Goal: Communication & Community: Participate in discussion

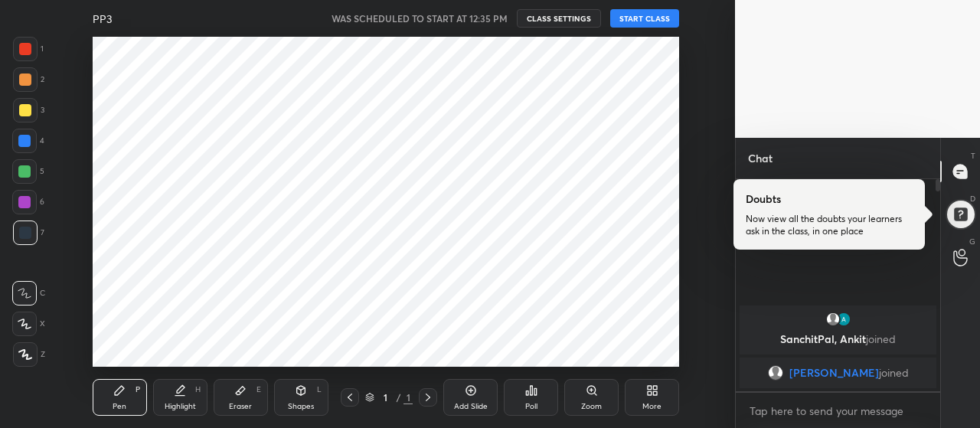
scroll to position [76200, 75857]
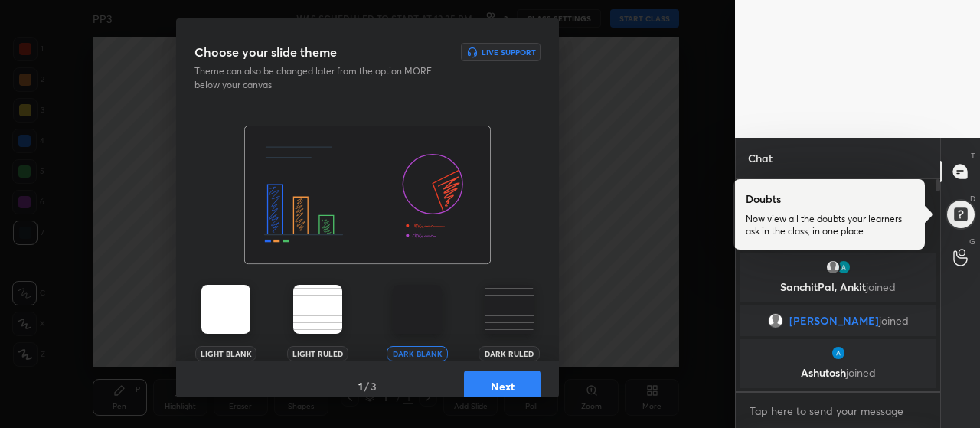
click at [478, 374] on button "Next" at bounding box center [502, 385] width 77 height 31
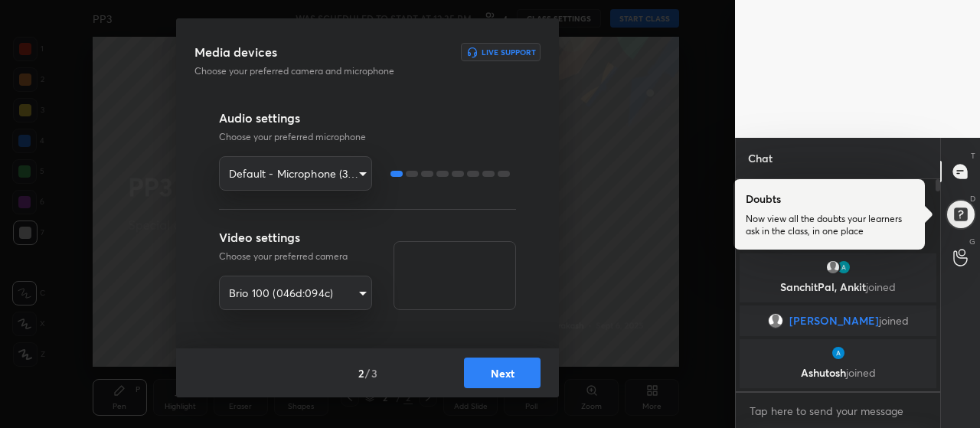
click at [478, 380] on button "Next" at bounding box center [502, 372] width 77 height 31
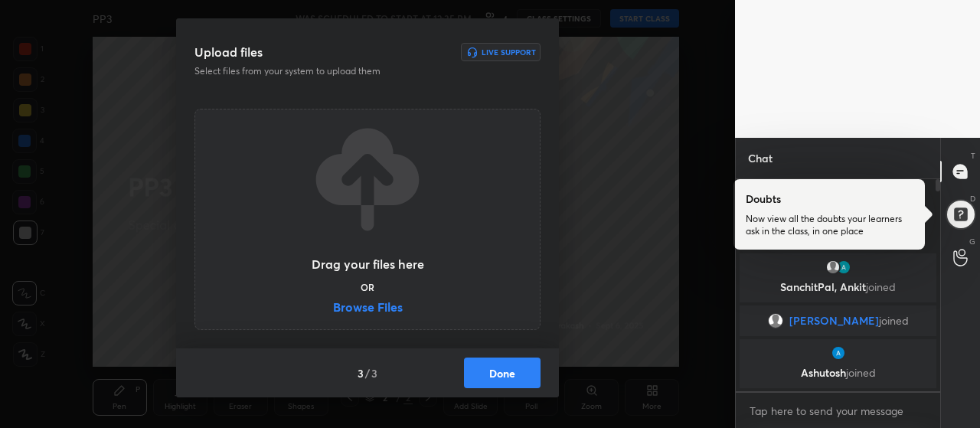
click at [377, 308] on label "Browse Files" at bounding box center [368, 309] width 70 height 16
click at [333, 308] on input "Browse Files" at bounding box center [333, 309] width 0 height 16
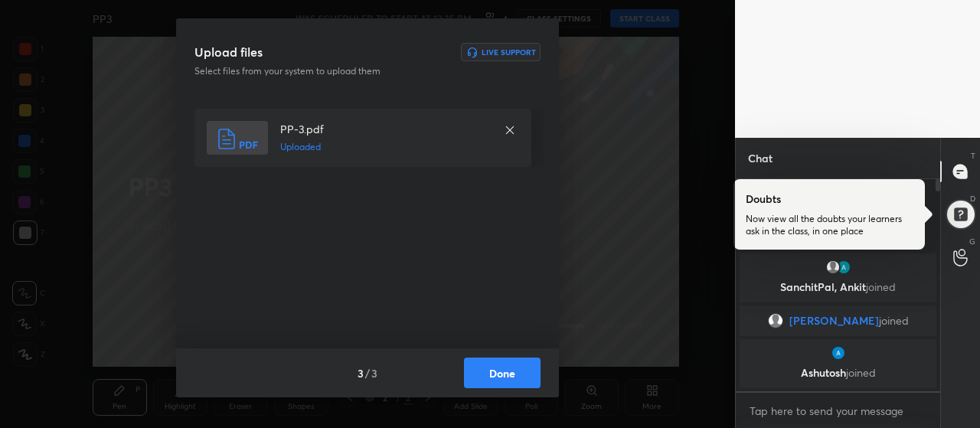
click at [491, 369] on button "Done" at bounding box center [502, 372] width 77 height 31
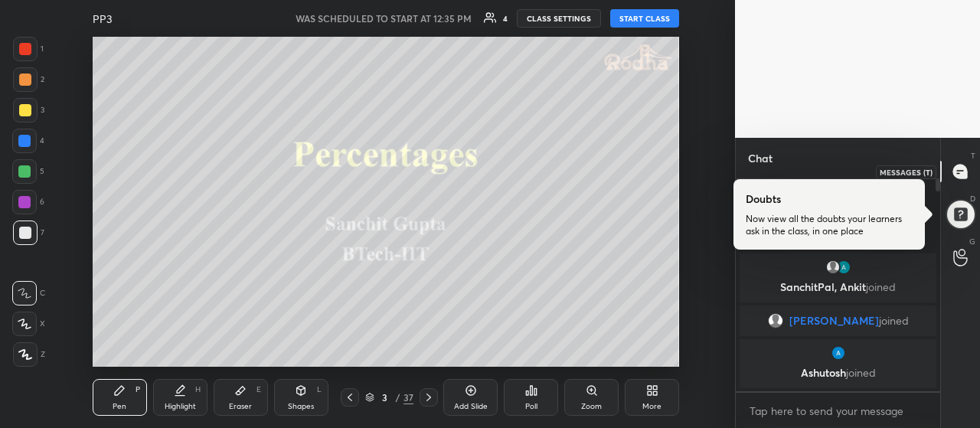
click at [960, 171] on icon at bounding box center [960, 171] width 6 height 0
click at [968, 212] on div at bounding box center [960, 215] width 36 height 36
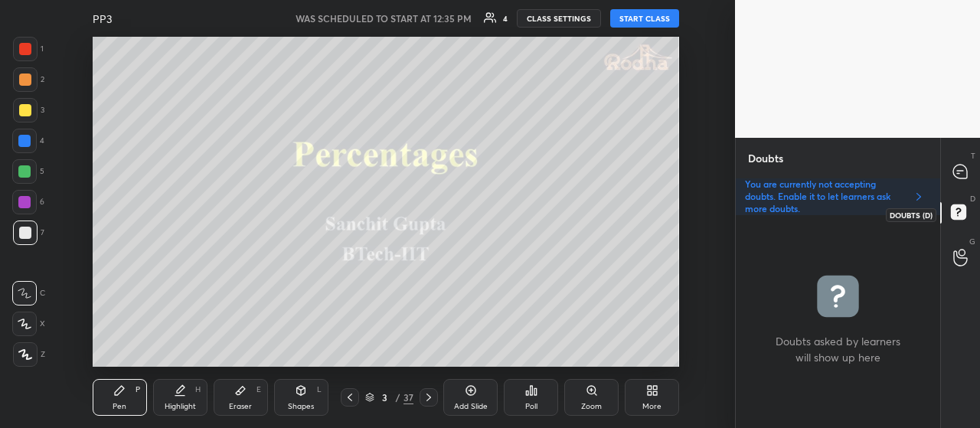
scroll to position [208, 200]
click at [969, 174] on div at bounding box center [960, 172] width 31 height 28
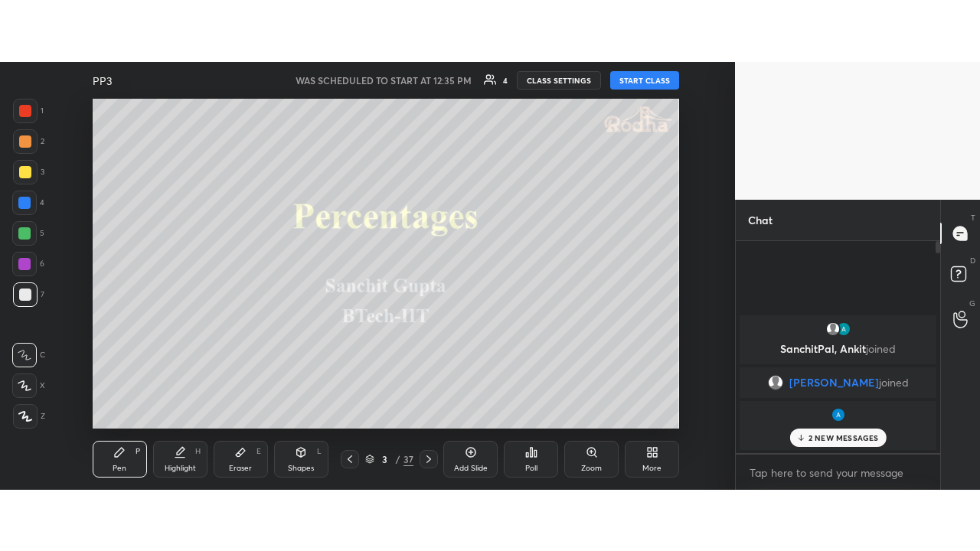
scroll to position [207, 200]
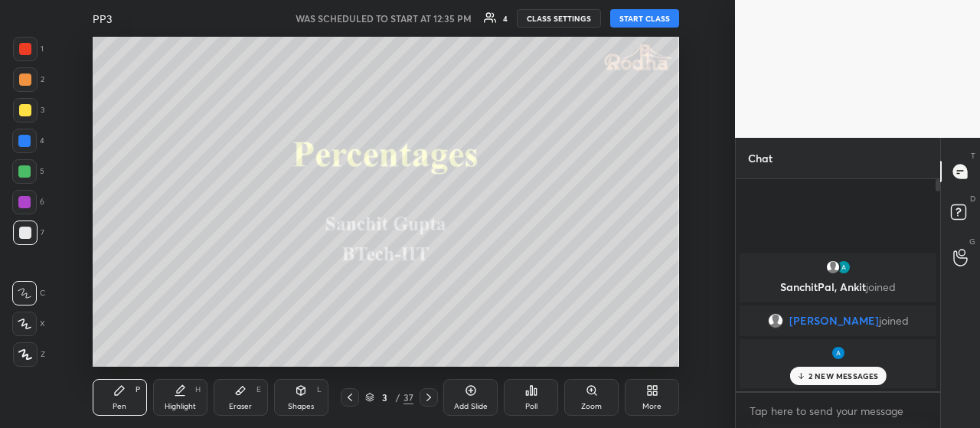
click at [844, 385] on div "[PERSON_NAME] joined" at bounding box center [837, 363] width 197 height 49
click at [846, 379] on p "2 NEW MESSAGES" at bounding box center [843, 375] width 70 height 9
click at [26, 362] on div at bounding box center [25, 354] width 24 height 24
click at [23, 119] on div at bounding box center [25, 110] width 24 height 24
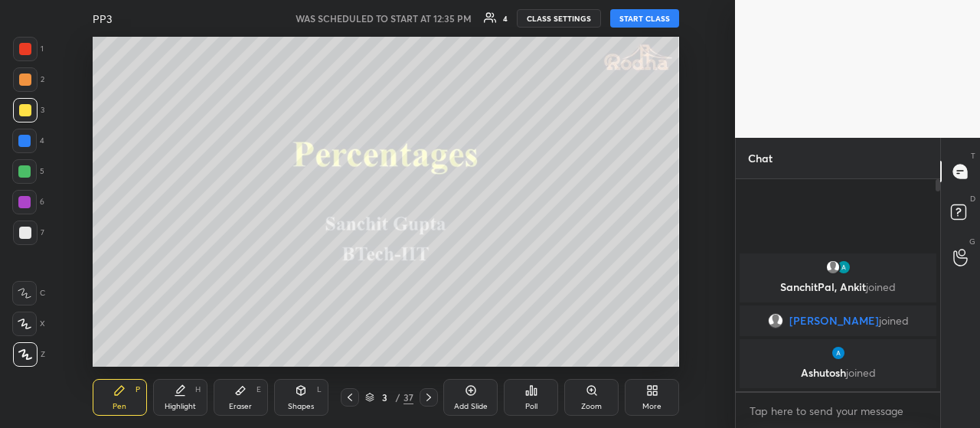
click at [643, 15] on button "START CLASS" at bounding box center [644, 18] width 69 height 18
click at [644, 396] on div "More" at bounding box center [651, 397] width 54 height 37
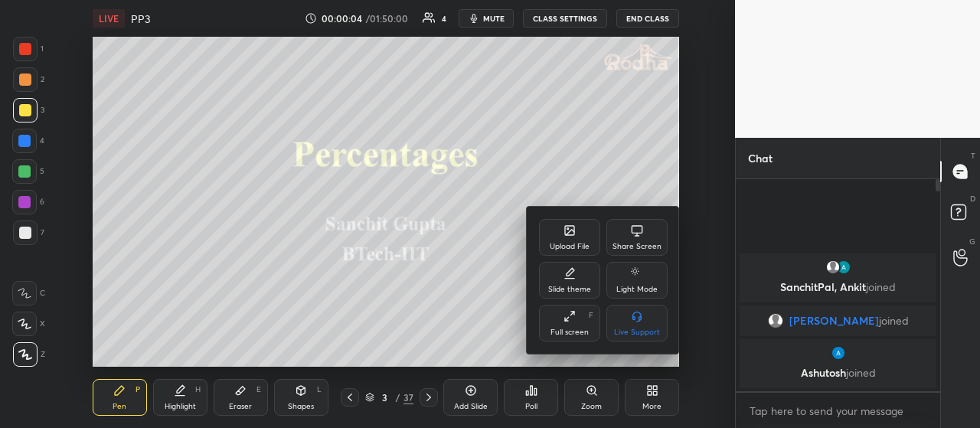
click at [576, 321] on div "Full screen F" at bounding box center [569, 323] width 61 height 37
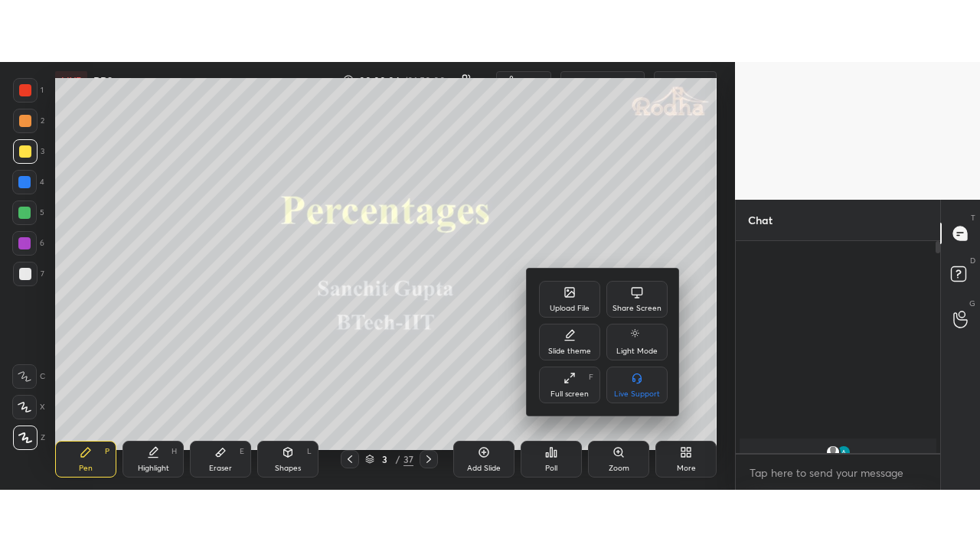
scroll to position [367, 200]
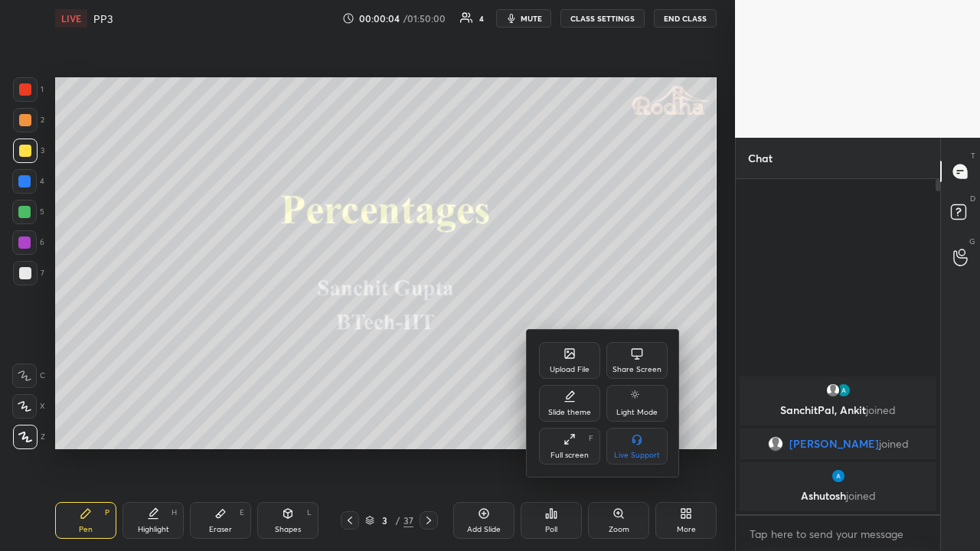
type textarea "x"
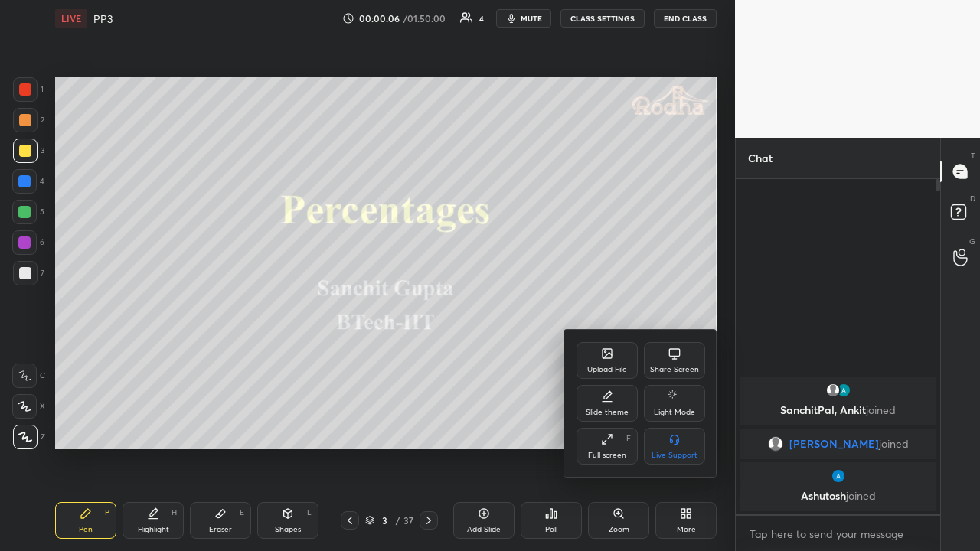
click at [684, 427] on div at bounding box center [490, 275] width 980 height 551
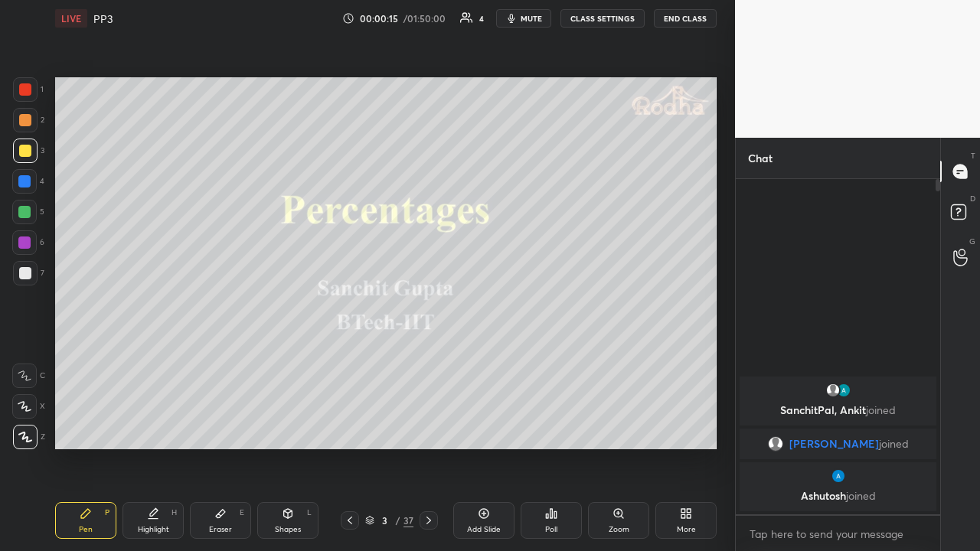
click at [21, 155] on div at bounding box center [25, 151] width 12 height 12
click at [28, 122] on div at bounding box center [25, 120] width 12 height 12
click at [33, 149] on div at bounding box center [25, 151] width 24 height 24
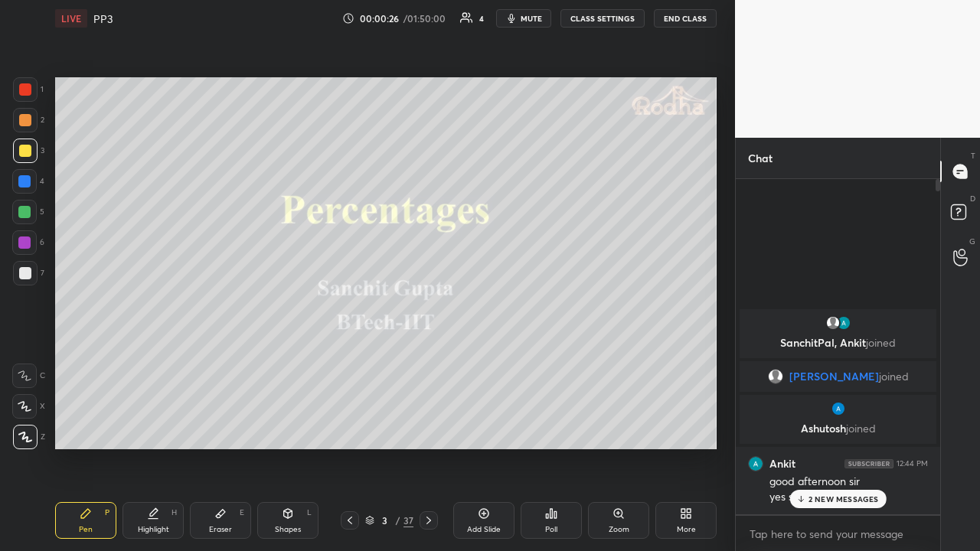
click at [840, 427] on p "2 NEW MESSAGES" at bounding box center [843, 498] width 70 height 9
click at [23, 123] on div at bounding box center [25, 120] width 12 height 12
click at [430, 427] on icon at bounding box center [428, 520] width 12 height 12
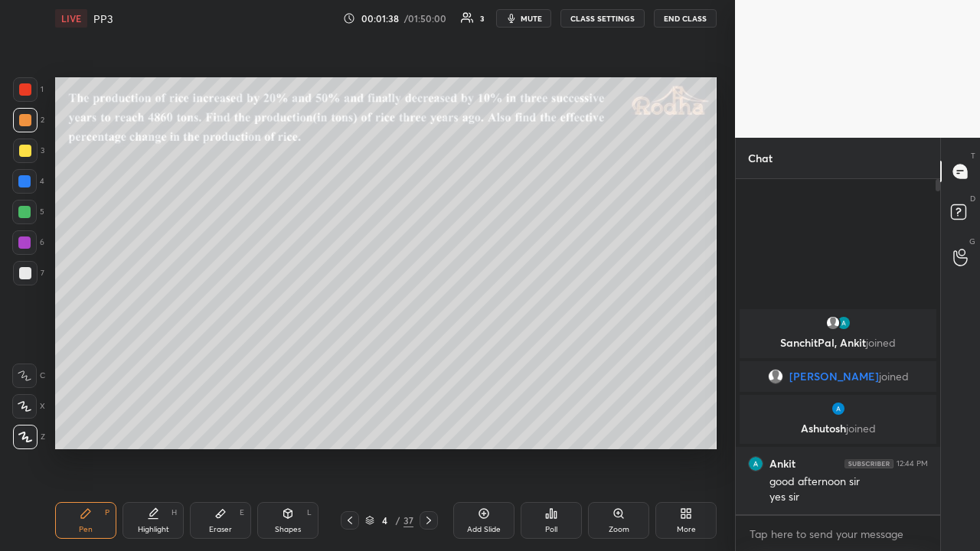
click at [26, 151] on div at bounding box center [25, 151] width 12 height 12
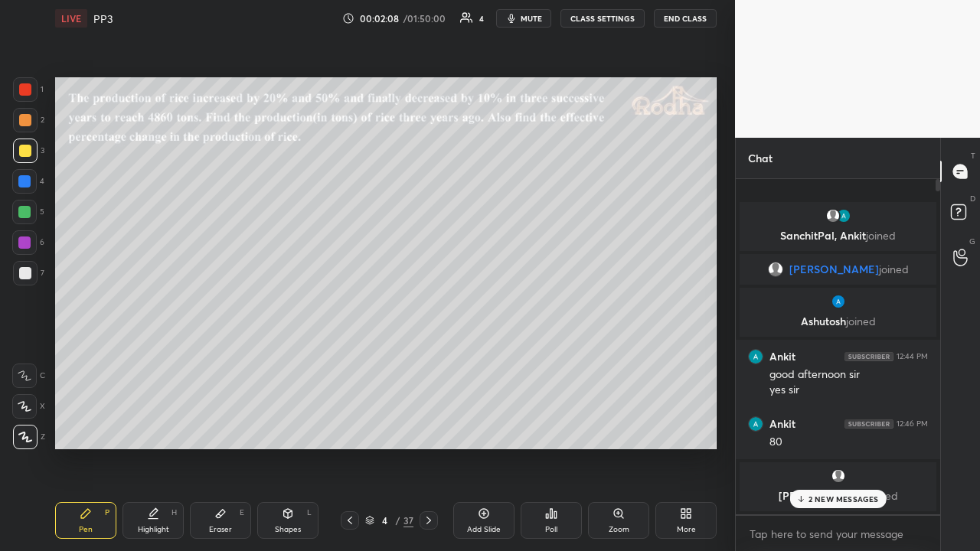
click at [848, 427] on p "2 NEW MESSAGES" at bounding box center [843, 498] width 70 height 9
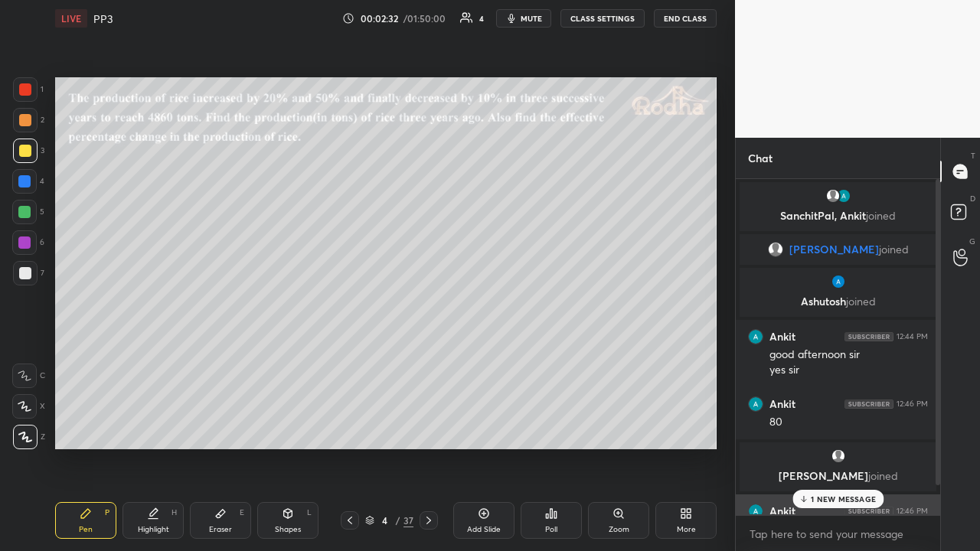
click at [827, 427] on p "1 NEW MESSAGE" at bounding box center [842, 498] width 65 height 9
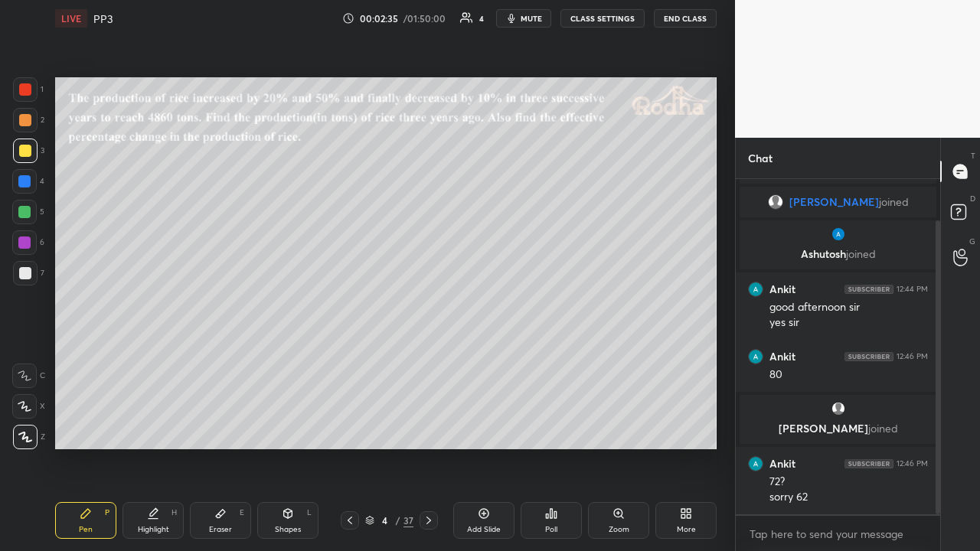
scroll to position [112, 0]
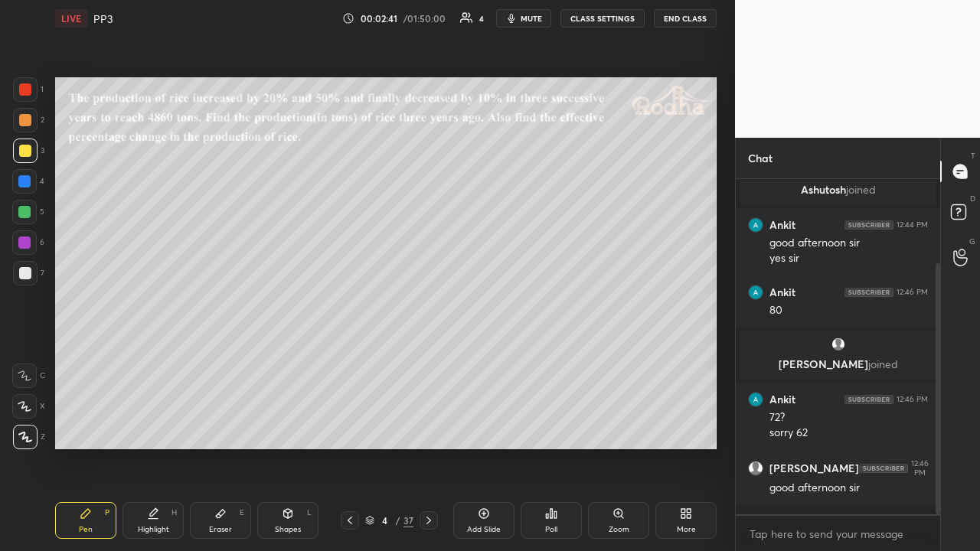
drag, startPoint x: 30, startPoint y: 121, endPoint x: 40, endPoint y: 129, distance: 13.0
click at [29, 122] on div at bounding box center [25, 120] width 12 height 12
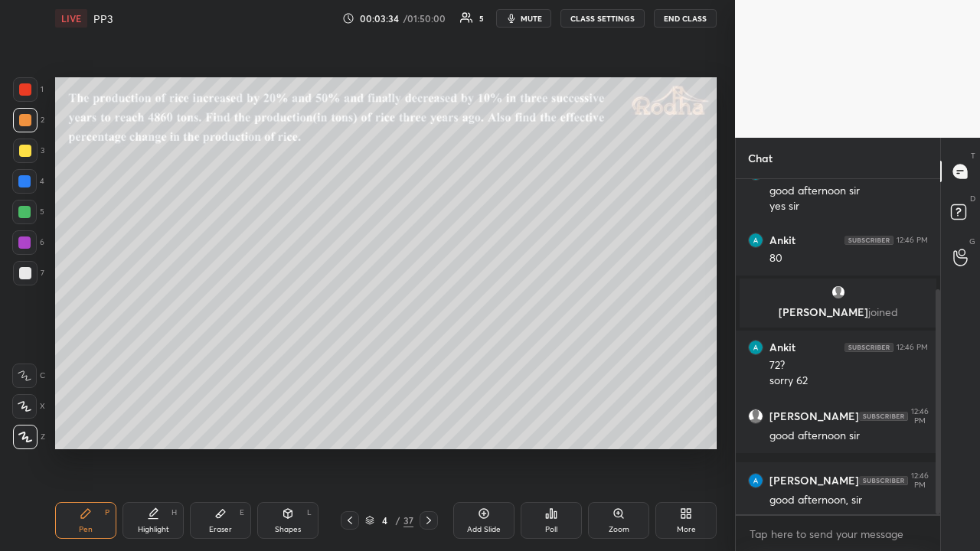
click at [29, 151] on div at bounding box center [25, 151] width 12 height 12
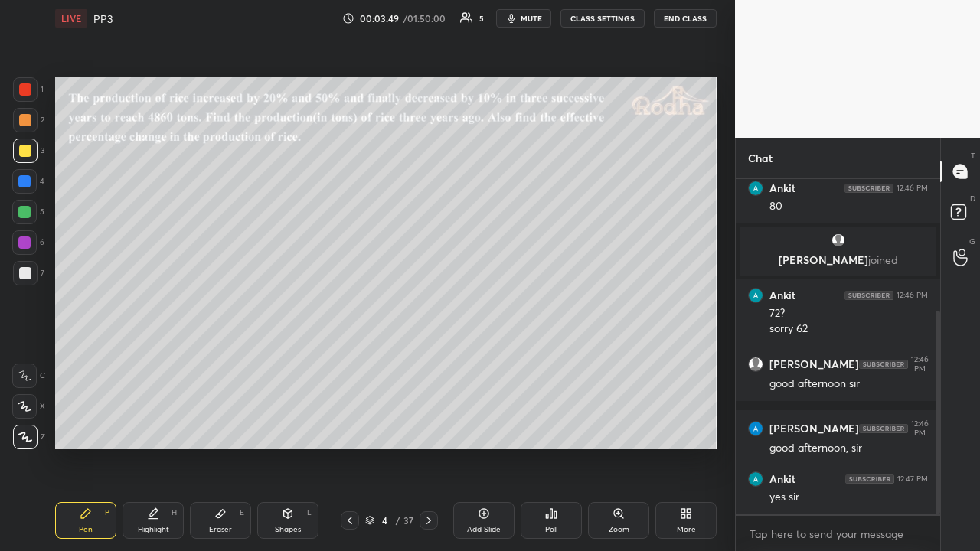
click at [427, 427] on icon at bounding box center [428, 520] width 12 height 12
click at [431, 427] on icon at bounding box center [428, 520] width 12 height 12
click at [354, 427] on icon at bounding box center [350, 520] width 12 height 12
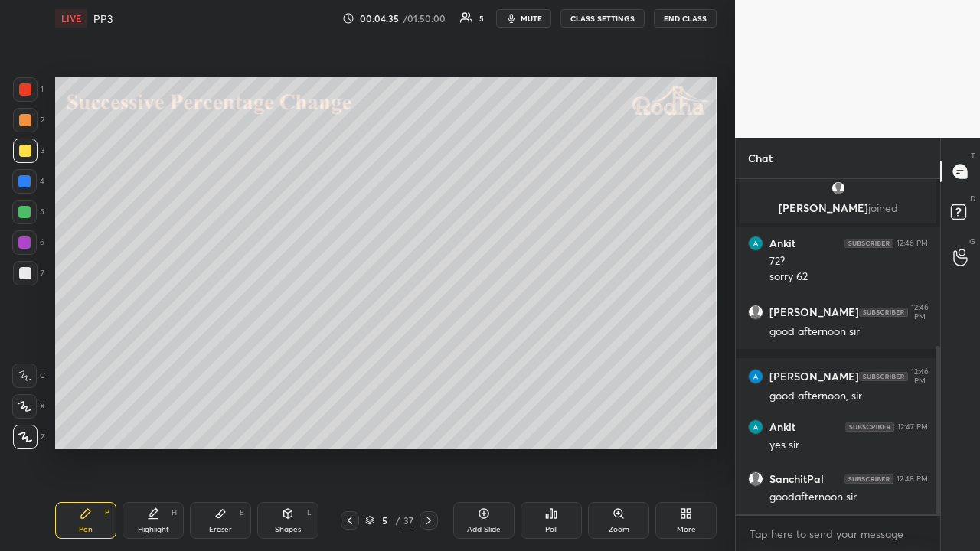
scroll to position [332, 0]
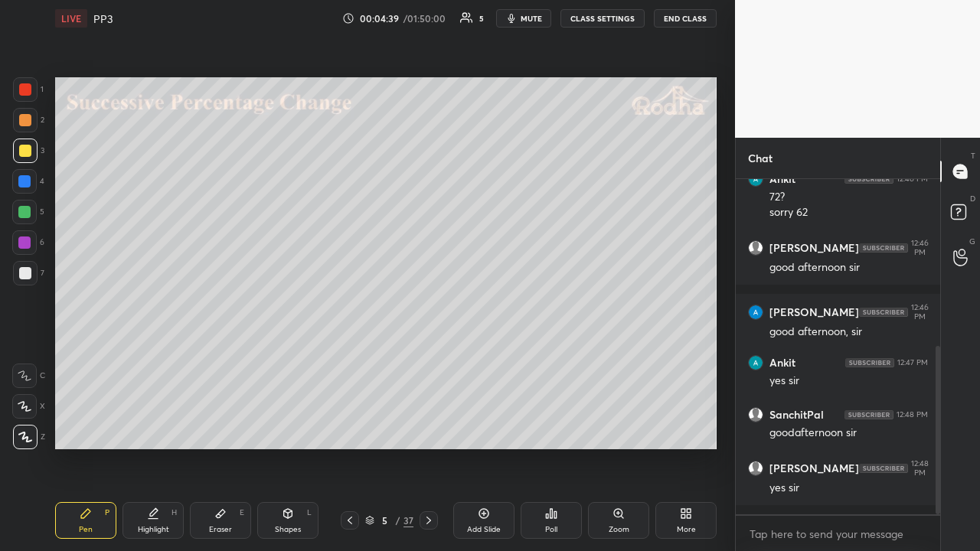
drag, startPoint x: 31, startPoint y: 124, endPoint x: 23, endPoint y: 130, distance: 9.8
click at [31, 125] on div at bounding box center [25, 120] width 24 height 24
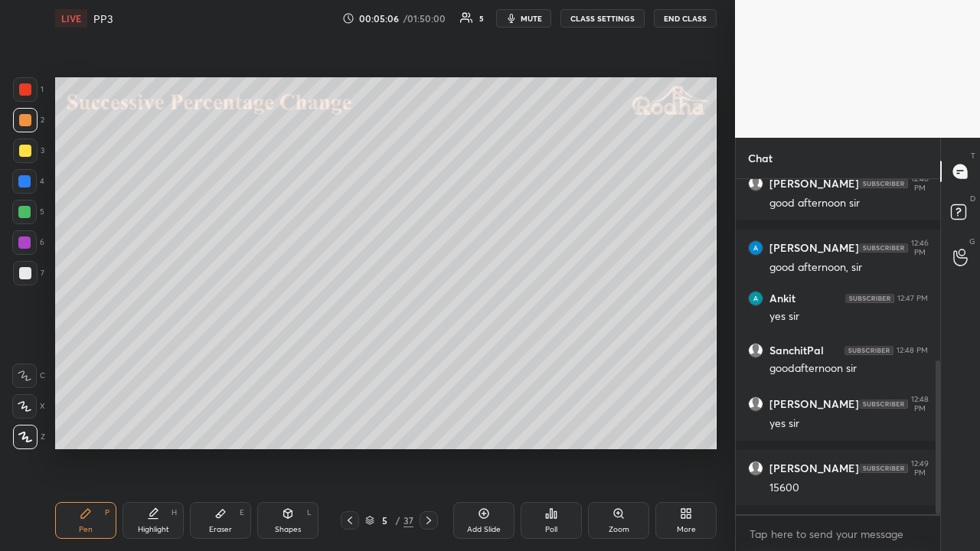
click at [28, 157] on div at bounding box center [25, 151] width 24 height 24
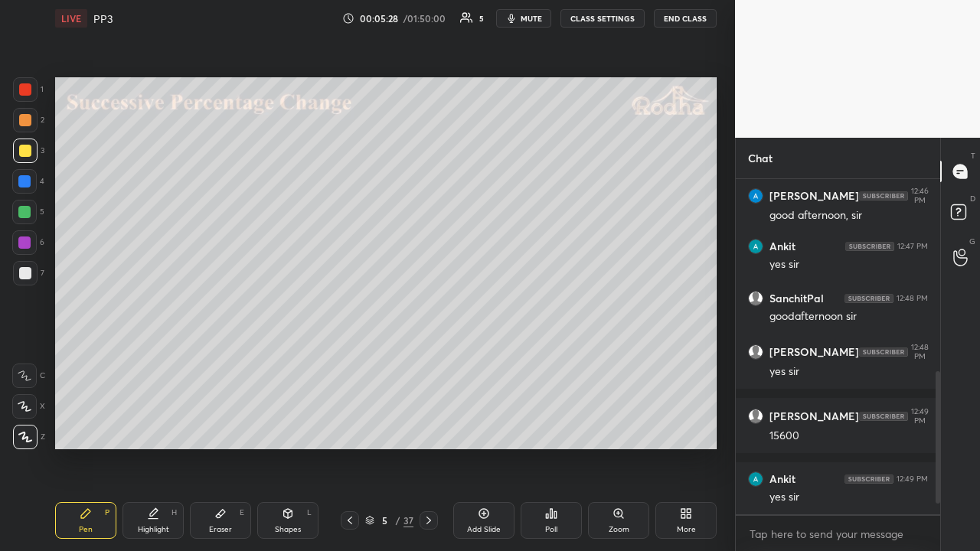
scroll to position [513, 0]
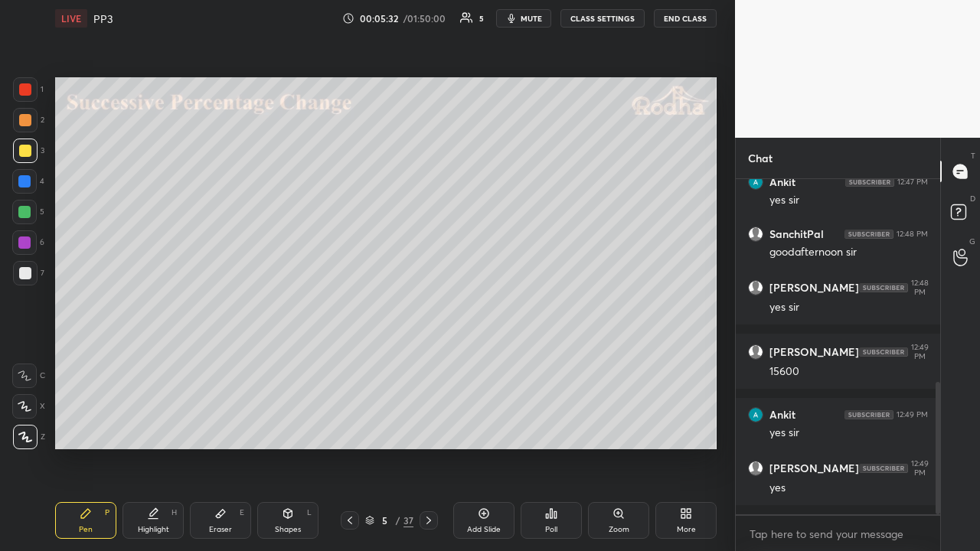
click at [29, 123] on div at bounding box center [25, 120] width 12 height 12
click at [33, 90] on div at bounding box center [25, 89] width 24 height 24
drag, startPoint x: 24, startPoint y: 209, endPoint x: 47, endPoint y: 204, distance: 22.8
click at [26, 209] on div at bounding box center [24, 212] width 12 height 12
click at [26, 121] on div at bounding box center [25, 120] width 12 height 12
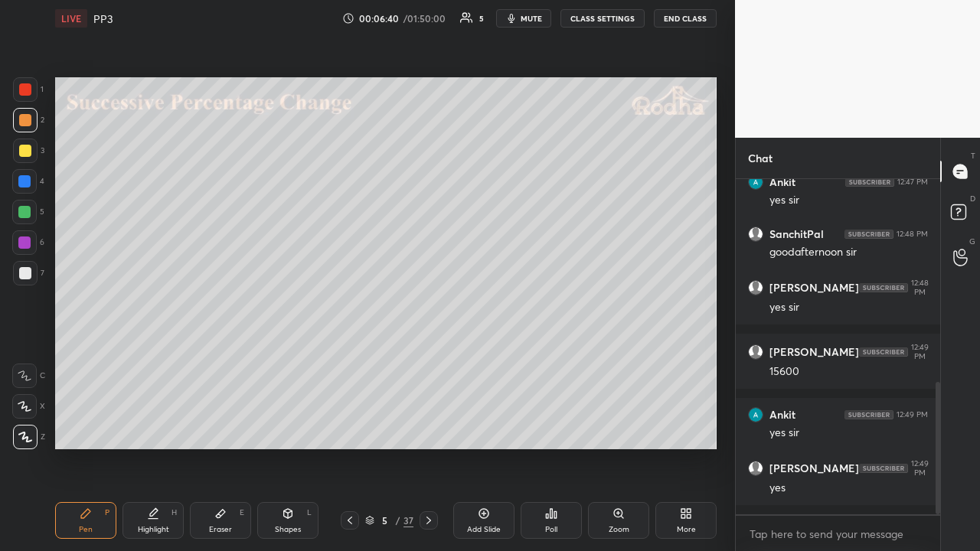
click at [33, 274] on div at bounding box center [25, 273] width 24 height 24
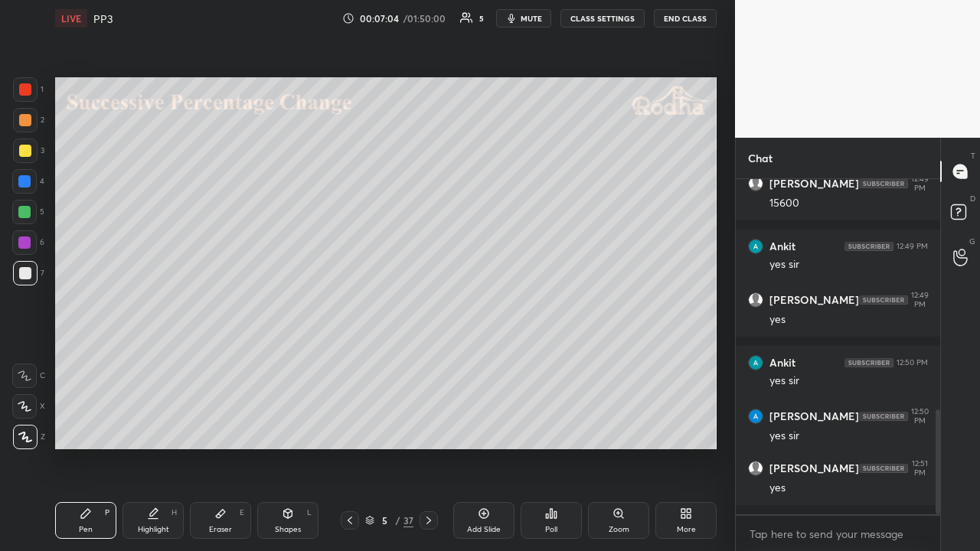
scroll to position [733, 0]
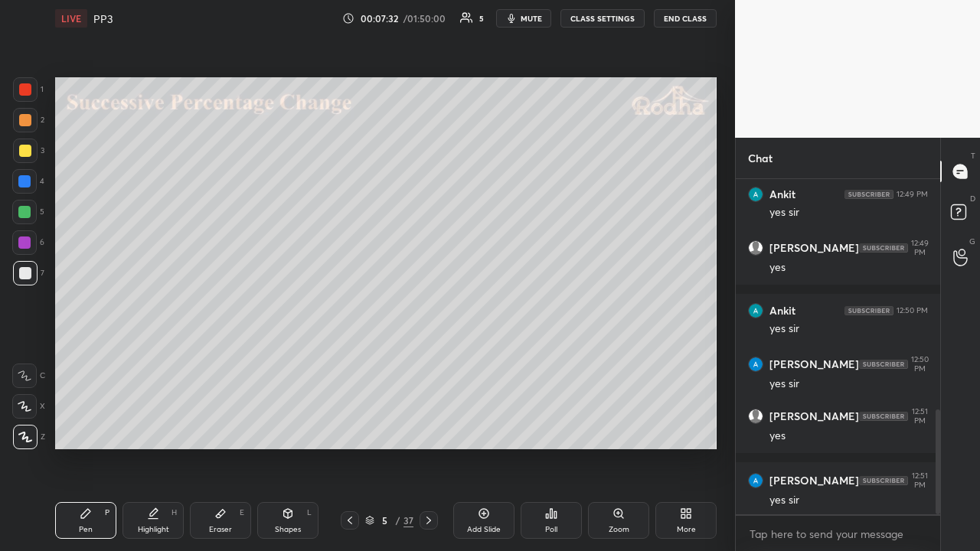
click at [28, 122] on div at bounding box center [25, 120] width 12 height 12
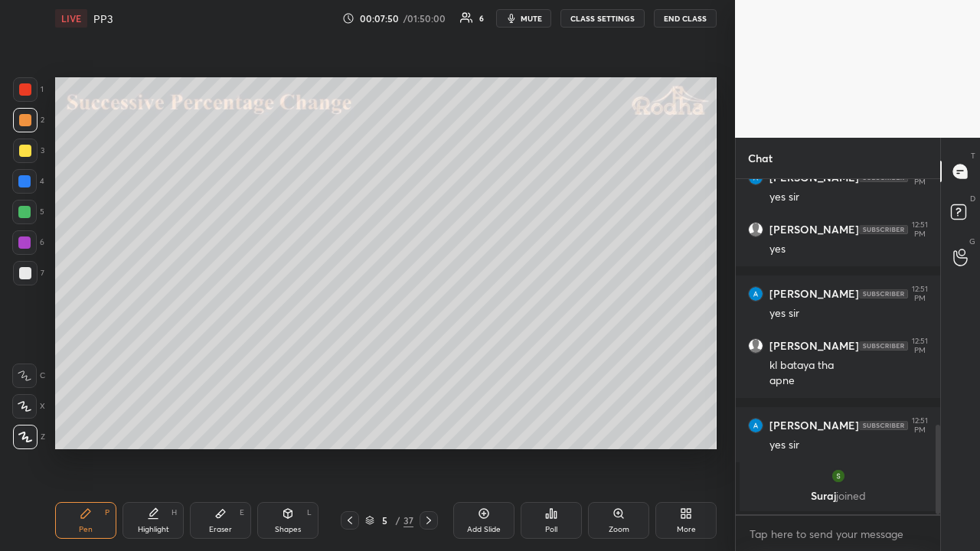
scroll to position [929, 0]
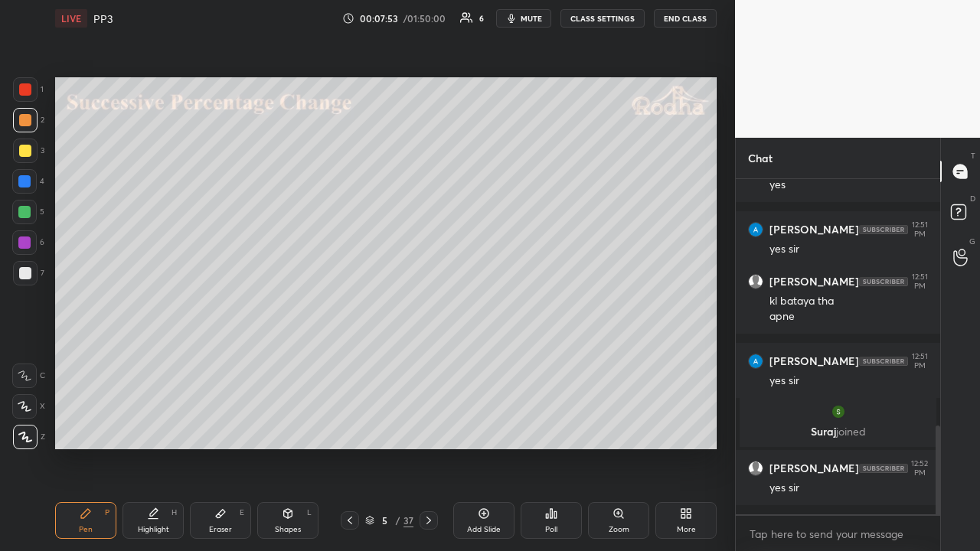
click at [32, 150] on div at bounding box center [25, 151] width 24 height 24
click at [429, 427] on icon at bounding box center [428, 520] width 12 height 12
click at [554, 427] on div "Poll" at bounding box center [550, 520] width 61 height 37
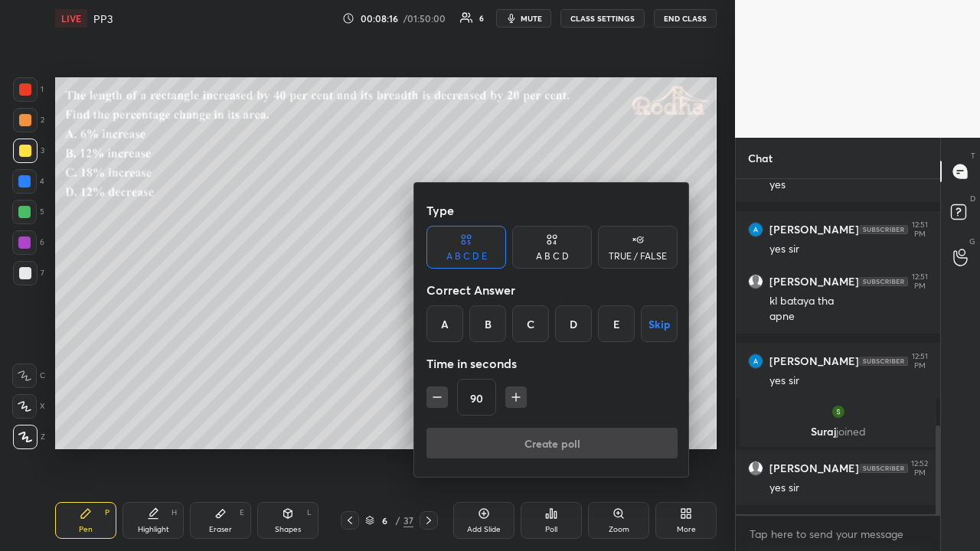
click at [493, 331] on div "B" at bounding box center [487, 323] width 37 height 37
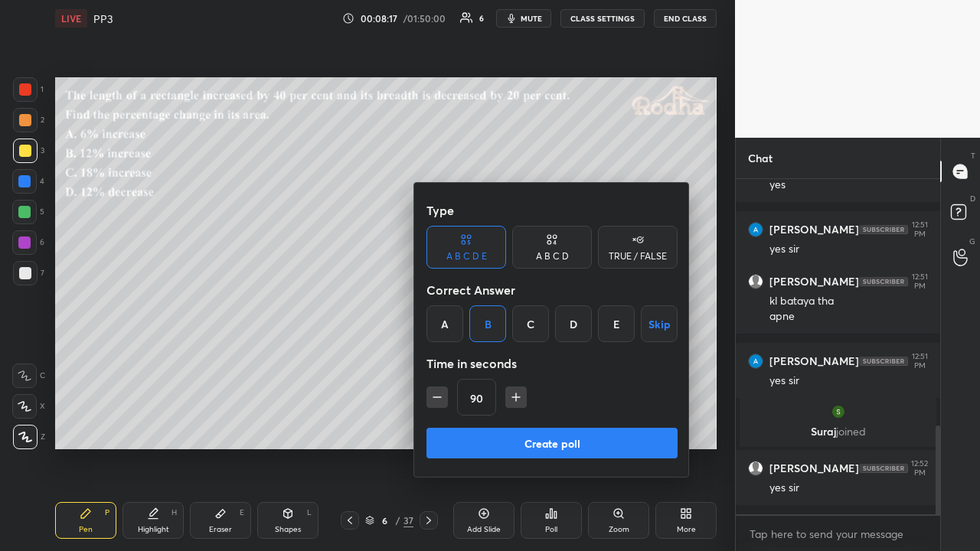
click at [442, 396] on icon "button" at bounding box center [436, 397] width 15 height 15
type input "60"
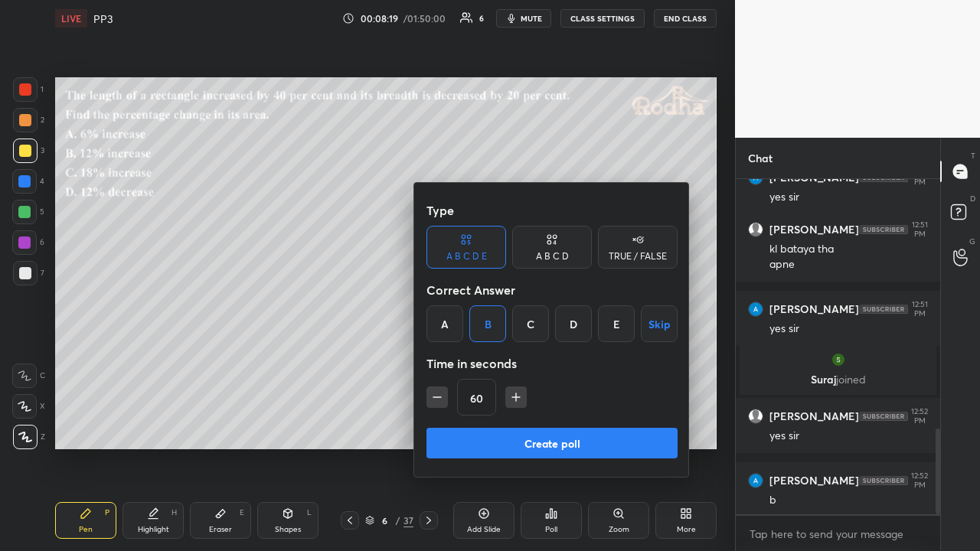
click at [522, 427] on button "Create poll" at bounding box center [551, 443] width 251 height 31
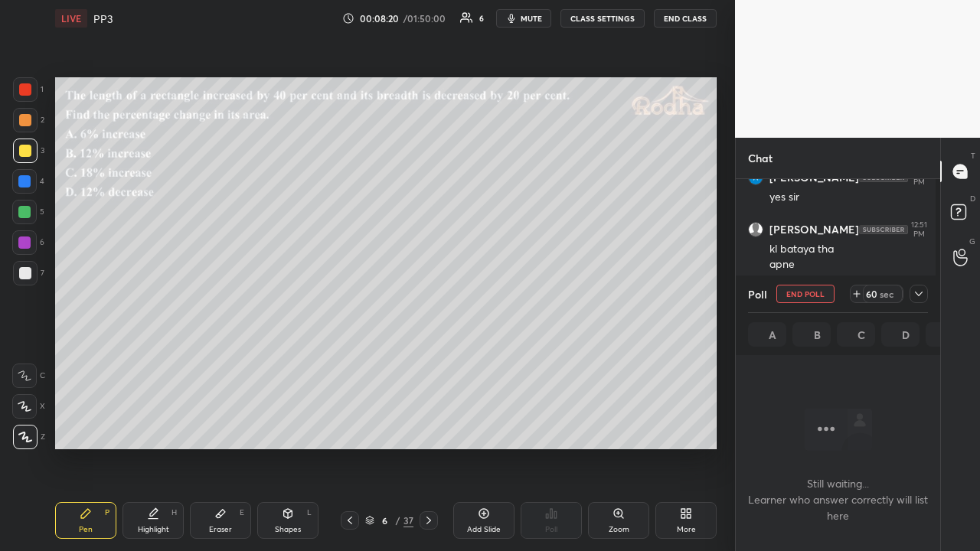
scroll to position [0, 0]
click at [920, 294] on icon at bounding box center [918, 294] width 12 height 12
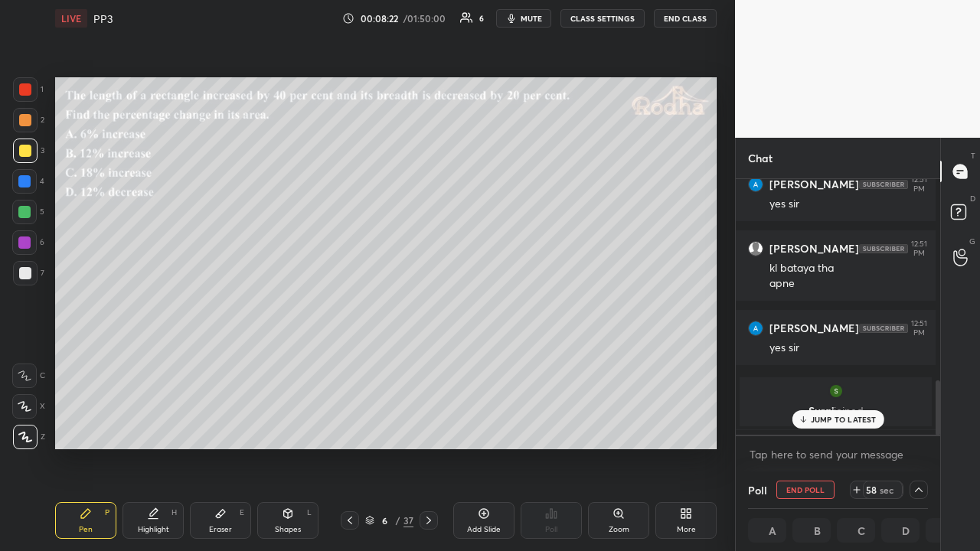
scroll to position [1169, 0]
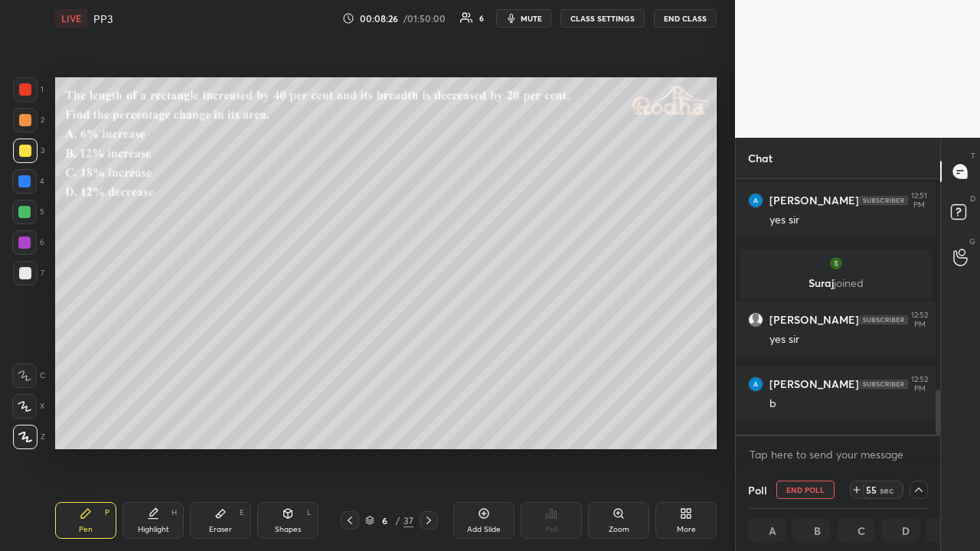
click at [28, 119] on div at bounding box center [25, 120] width 12 height 12
click at [912, 427] on icon at bounding box center [918, 490] width 12 height 12
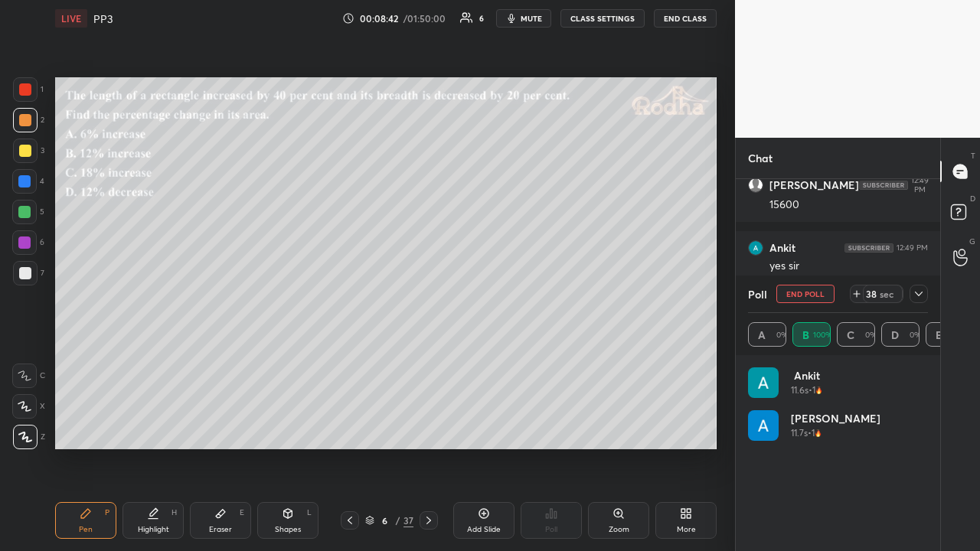
click at [924, 295] on div at bounding box center [918, 294] width 18 height 18
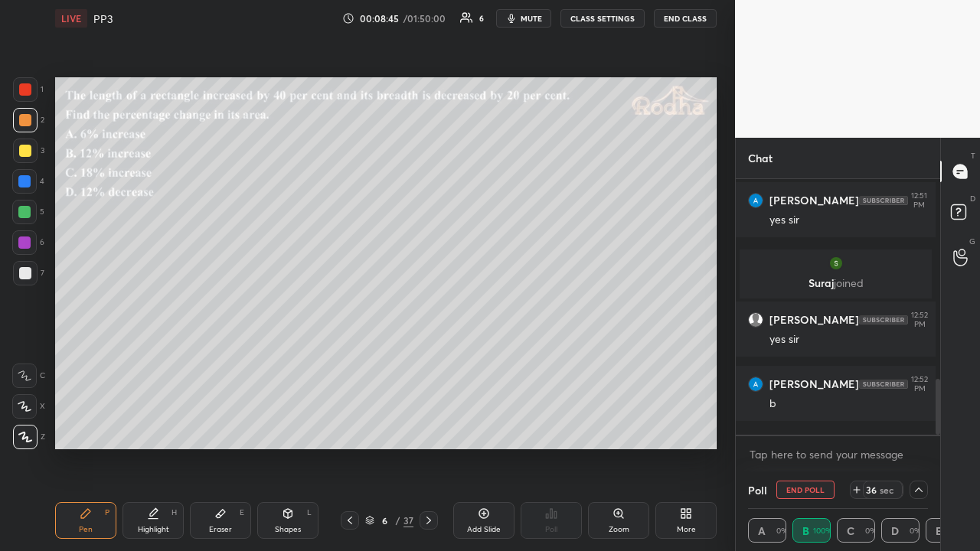
click at [912, 427] on icon at bounding box center [918, 490] width 12 height 12
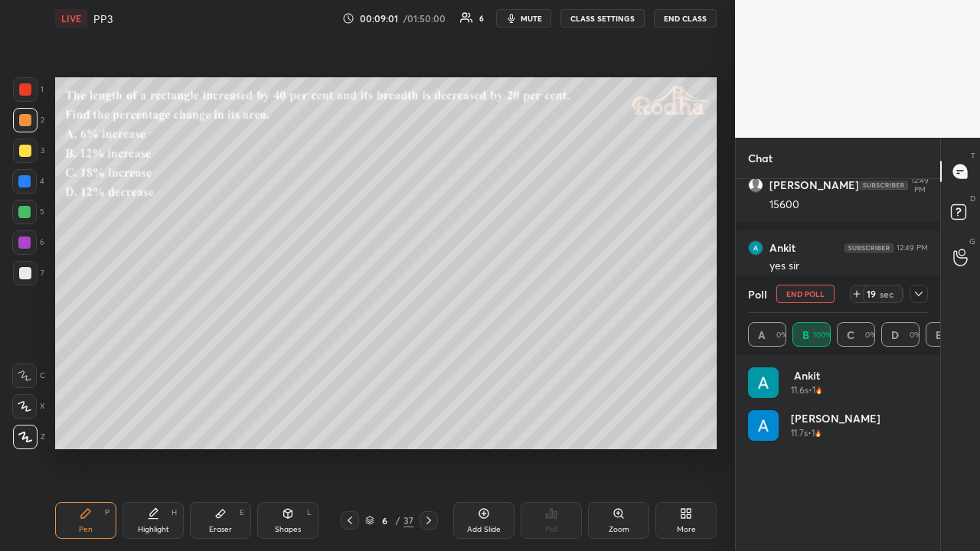
click at [917, 288] on icon at bounding box center [918, 294] width 12 height 12
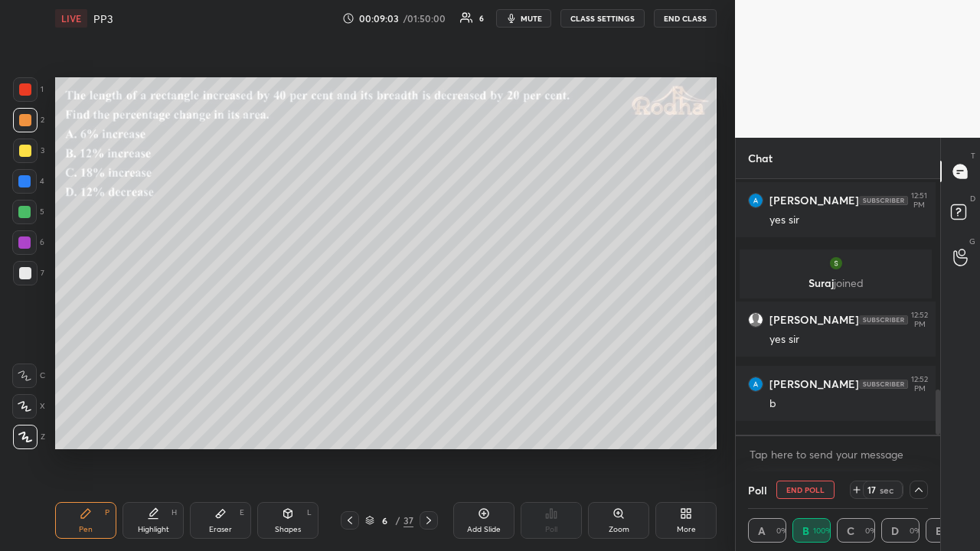
click at [914, 427] on icon at bounding box center [918, 490] width 12 height 12
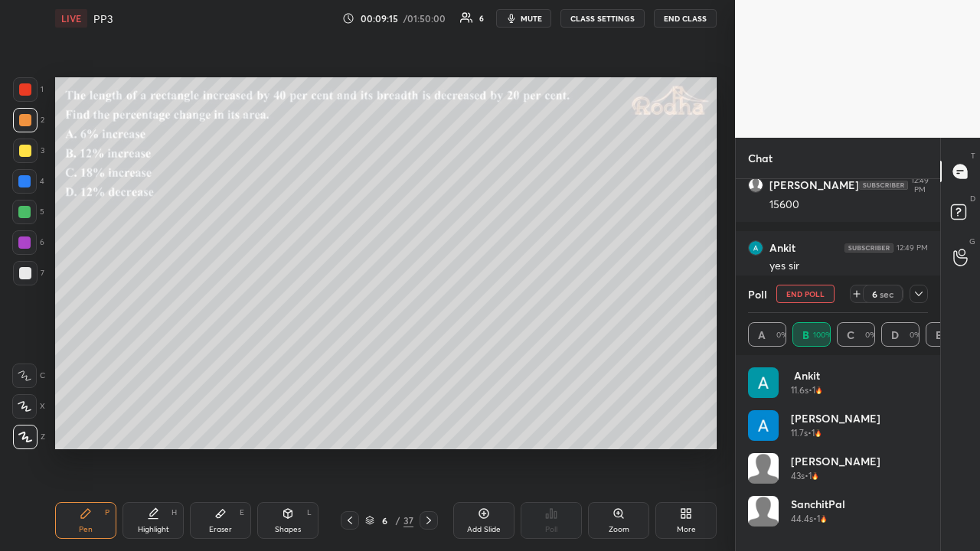
click at [27, 146] on div at bounding box center [25, 151] width 12 height 12
click at [914, 289] on icon at bounding box center [918, 294] width 12 height 12
type textarea "x"
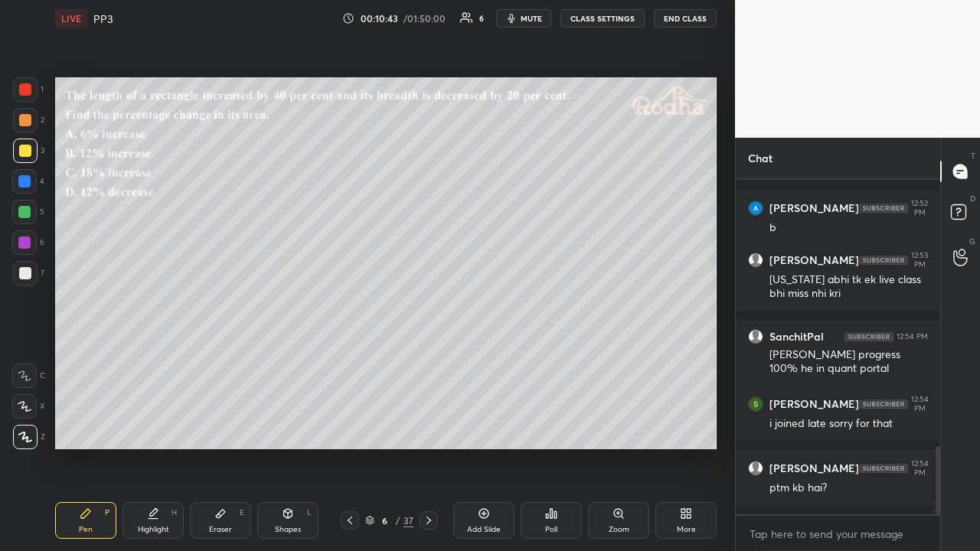
scroll to position [1324, 0]
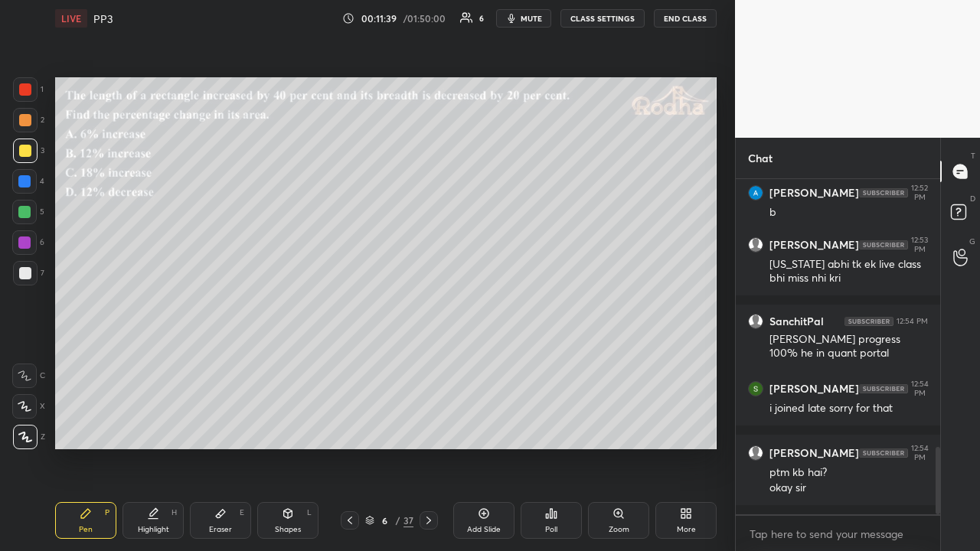
click at [26, 129] on div at bounding box center [25, 120] width 24 height 24
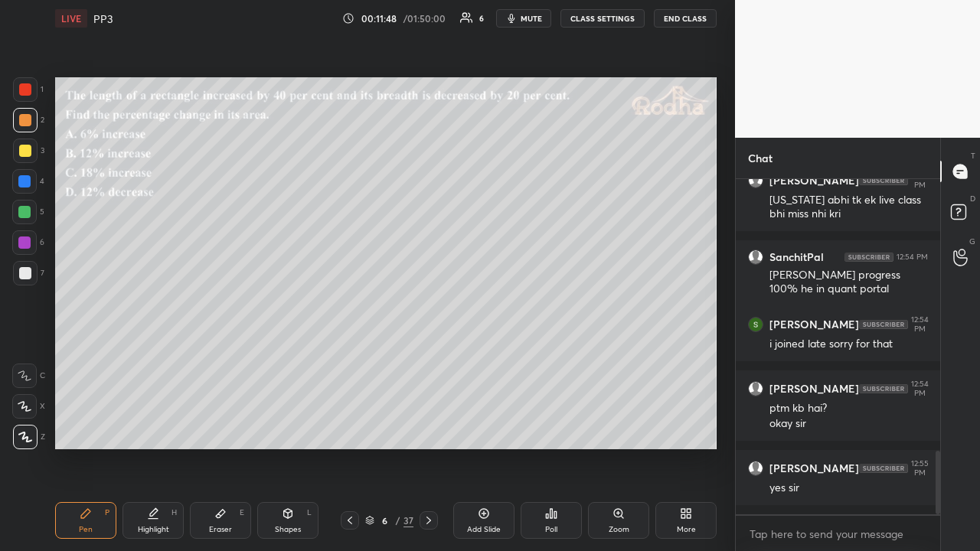
scroll to position [1440, 0]
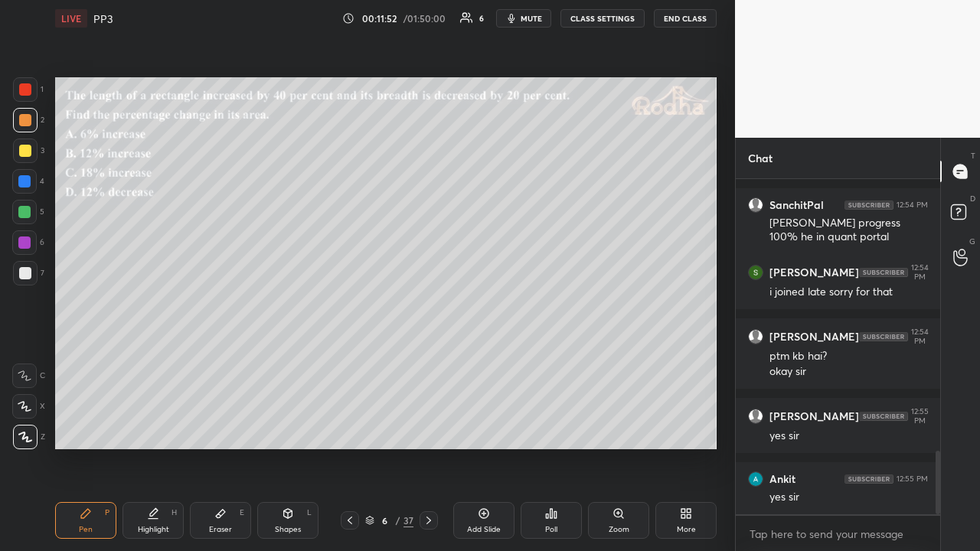
click at [428, 427] on icon at bounding box center [428, 520] width 12 height 12
click at [28, 150] on div at bounding box center [25, 151] width 12 height 12
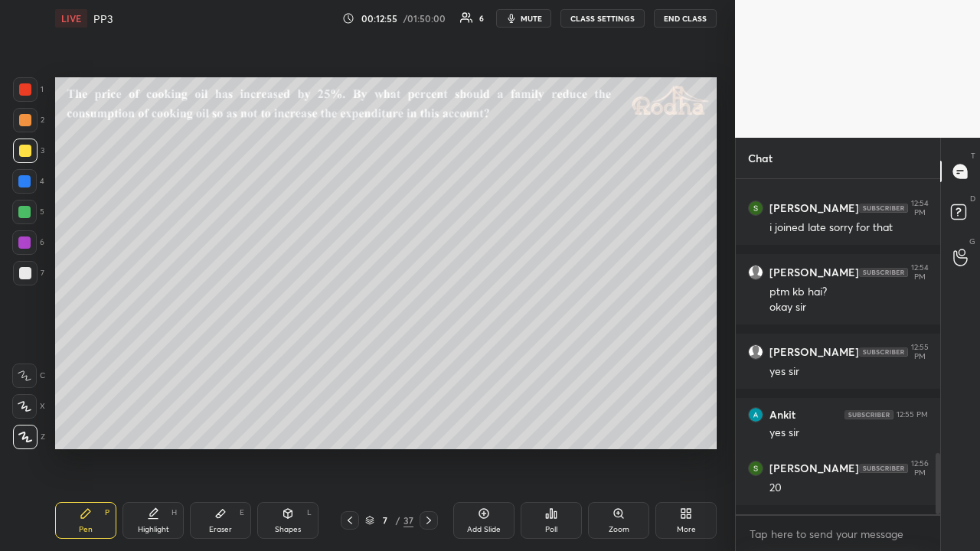
scroll to position [1569, 0]
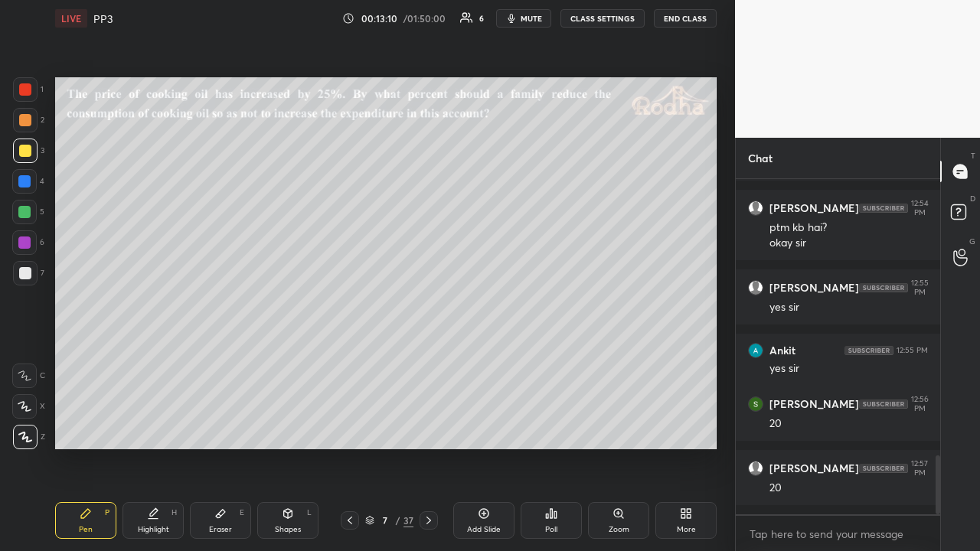
click at [351, 427] on icon at bounding box center [350, 520] width 12 height 12
click at [354, 427] on icon at bounding box center [350, 520] width 12 height 12
click at [427, 427] on icon at bounding box center [428, 521] width 5 height 8
click at [429, 427] on icon at bounding box center [428, 520] width 12 height 12
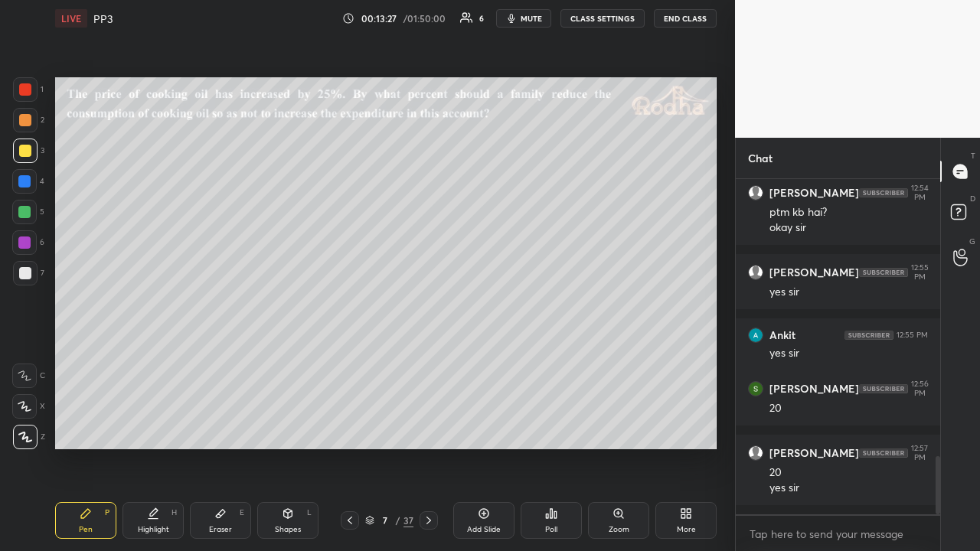
scroll to position [1599, 0]
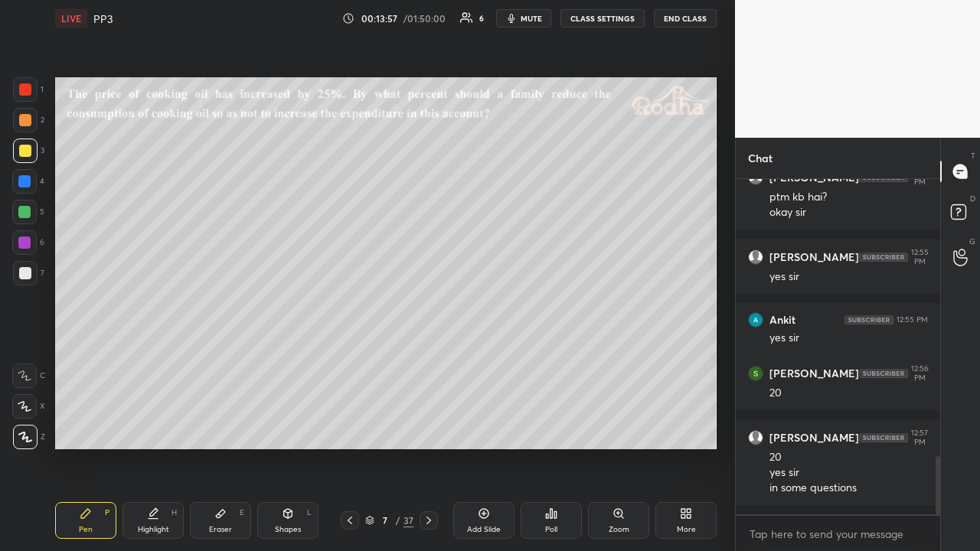
click at [30, 121] on div at bounding box center [25, 120] width 12 height 12
drag, startPoint x: 20, startPoint y: 152, endPoint x: 49, endPoint y: 153, distance: 29.1
click at [21, 153] on div at bounding box center [25, 151] width 12 height 12
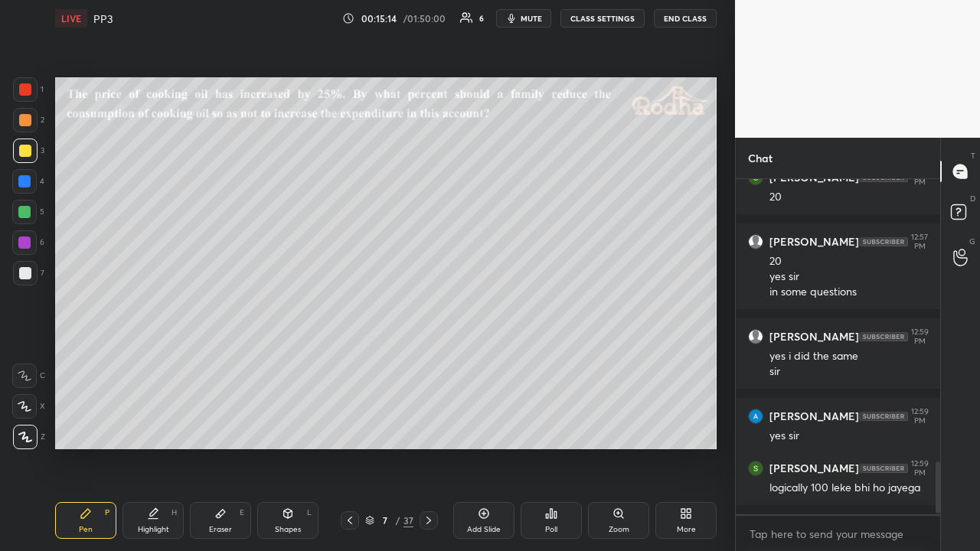
scroll to position [1847, 0]
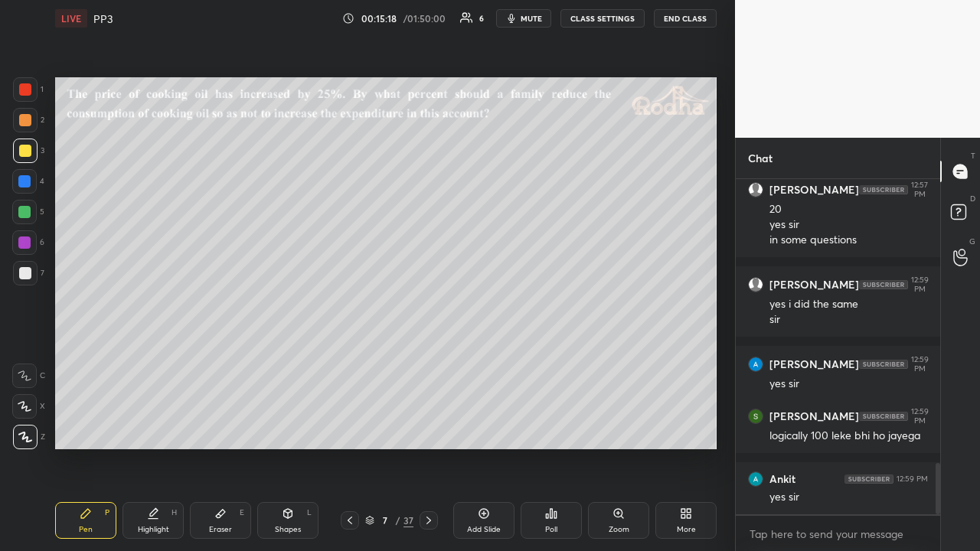
click at [429, 427] on icon at bounding box center [428, 520] width 12 height 12
click at [26, 122] on div at bounding box center [25, 120] width 12 height 12
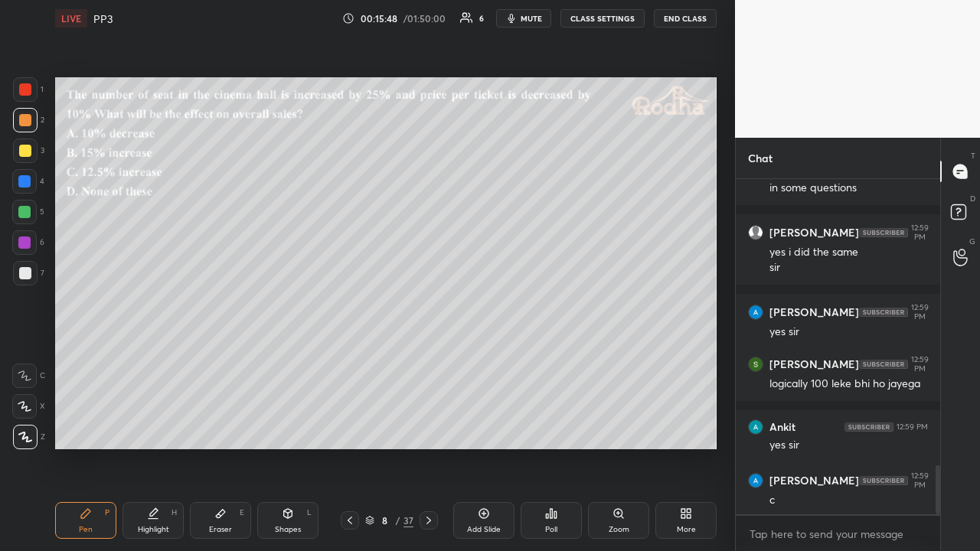
scroll to position [1952, 0]
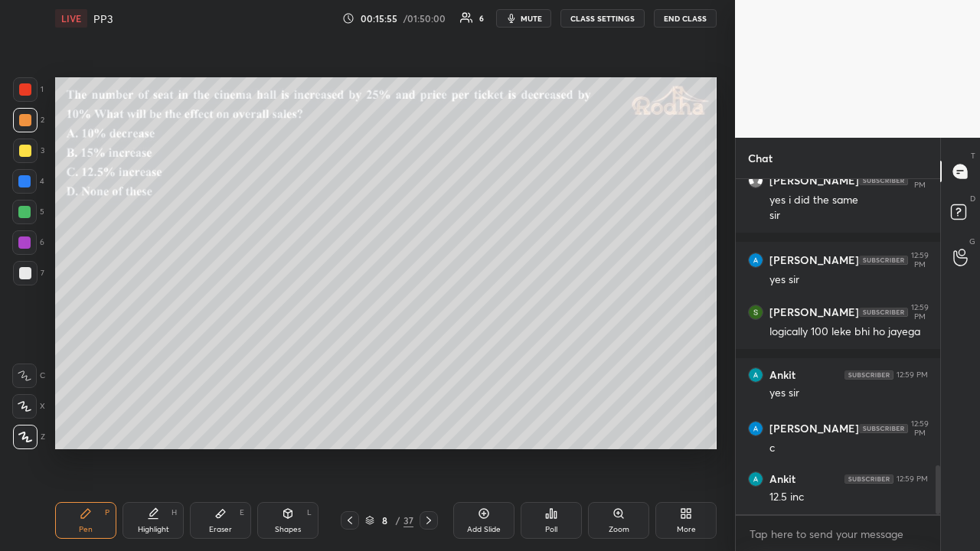
click at [27, 147] on div at bounding box center [25, 151] width 12 height 12
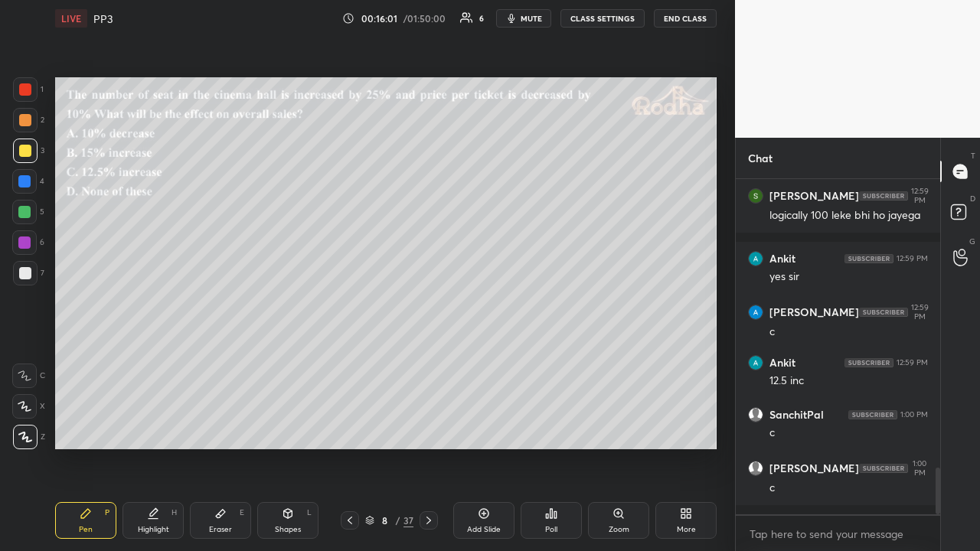
scroll to position [2132, 0]
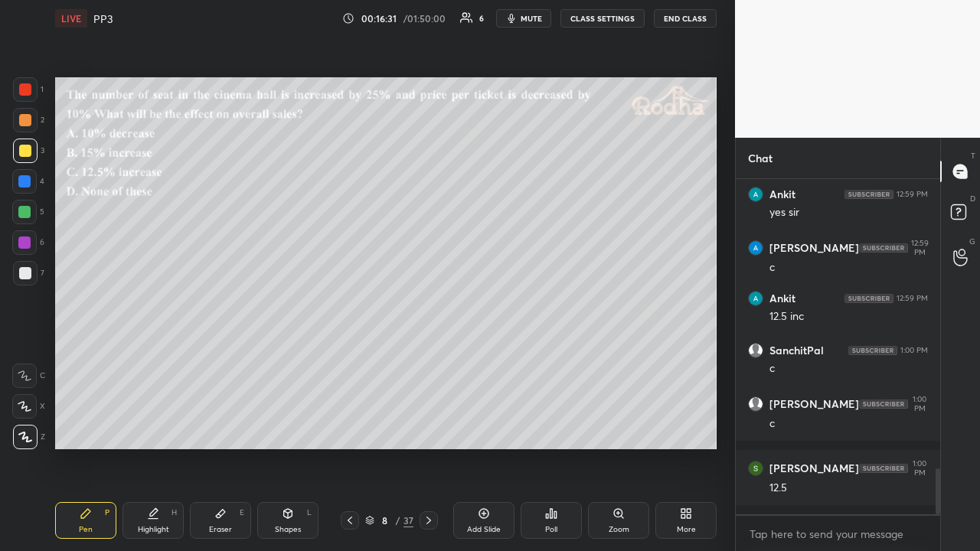
click at [30, 123] on div at bounding box center [25, 120] width 12 height 12
click at [350, 427] on icon at bounding box center [350, 520] width 12 height 12
click at [426, 427] on icon at bounding box center [428, 521] width 5 height 8
click at [432, 427] on icon at bounding box center [428, 520] width 12 height 12
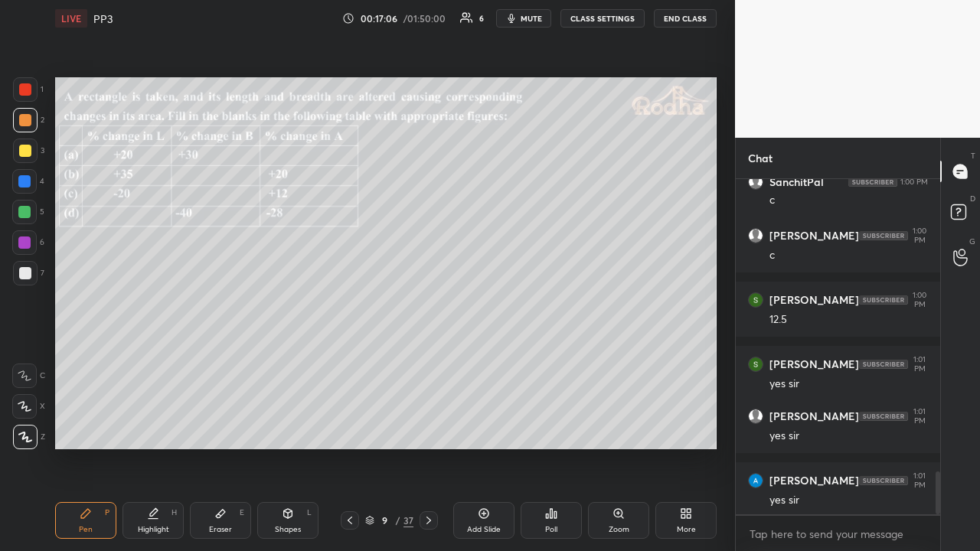
scroll to position [2353, 0]
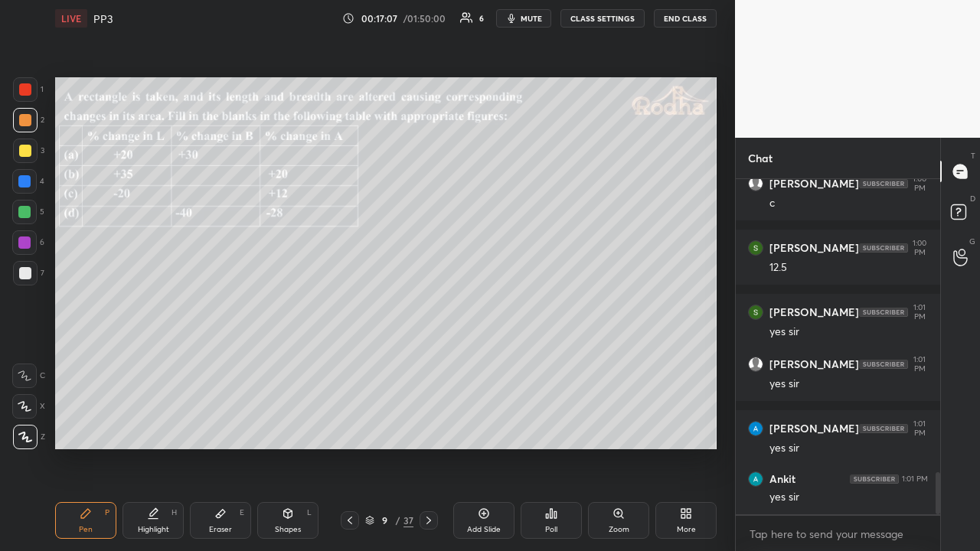
drag, startPoint x: 27, startPoint y: 153, endPoint x: 48, endPoint y: 158, distance: 21.9
click at [28, 155] on div at bounding box center [25, 151] width 12 height 12
click at [432, 427] on icon at bounding box center [428, 520] width 12 height 12
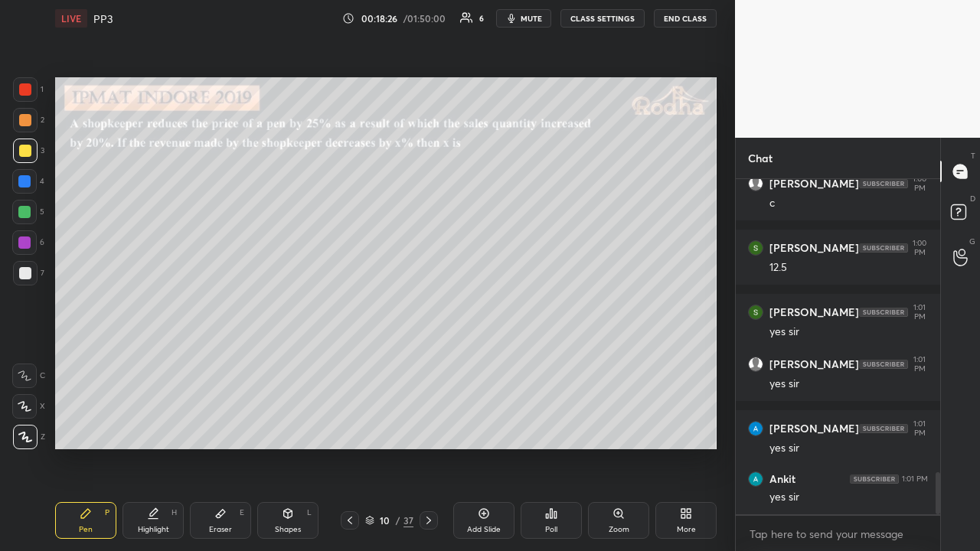
click at [24, 212] on div at bounding box center [24, 212] width 12 height 12
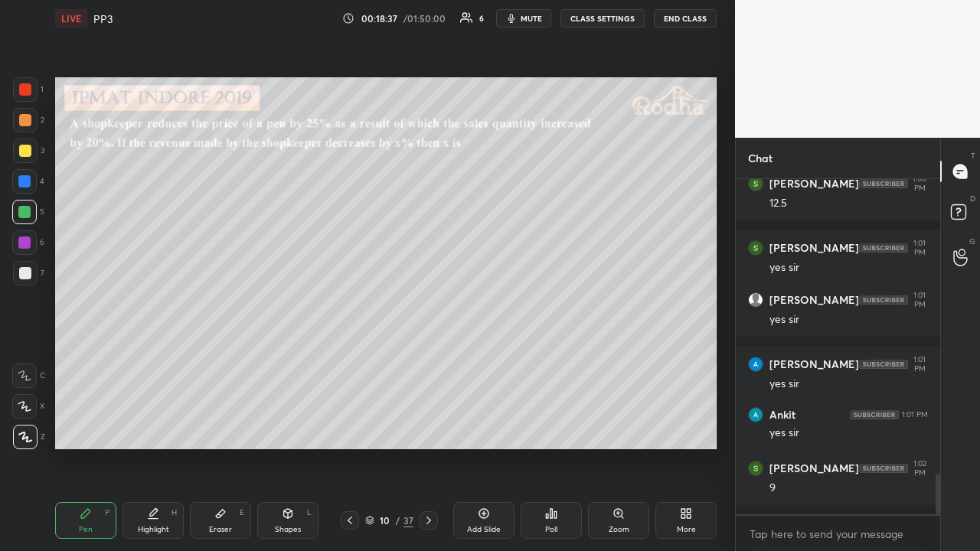
drag, startPoint x: 29, startPoint y: 152, endPoint x: 31, endPoint y: 159, distance: 8.0
click at [30, 152] on div at bounding box center [25, 151] width 12 height 12
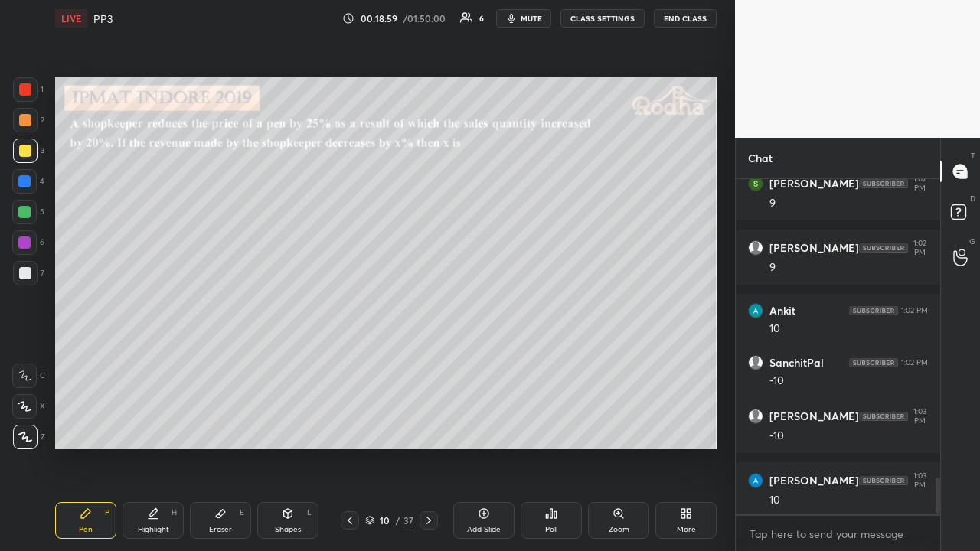
scroll to position [2766, 0]
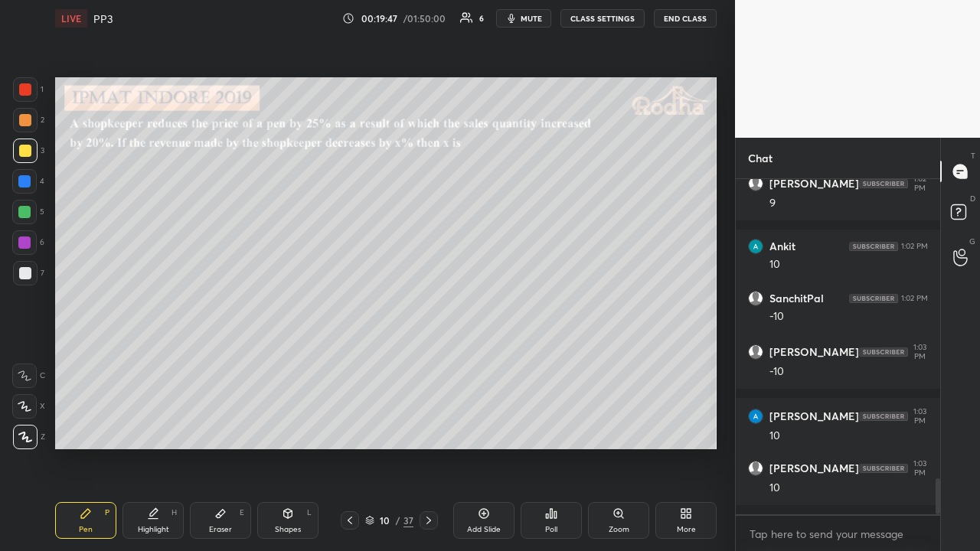
click at [22, 121] on div at bounding box center [25, 120] width 12 height 12
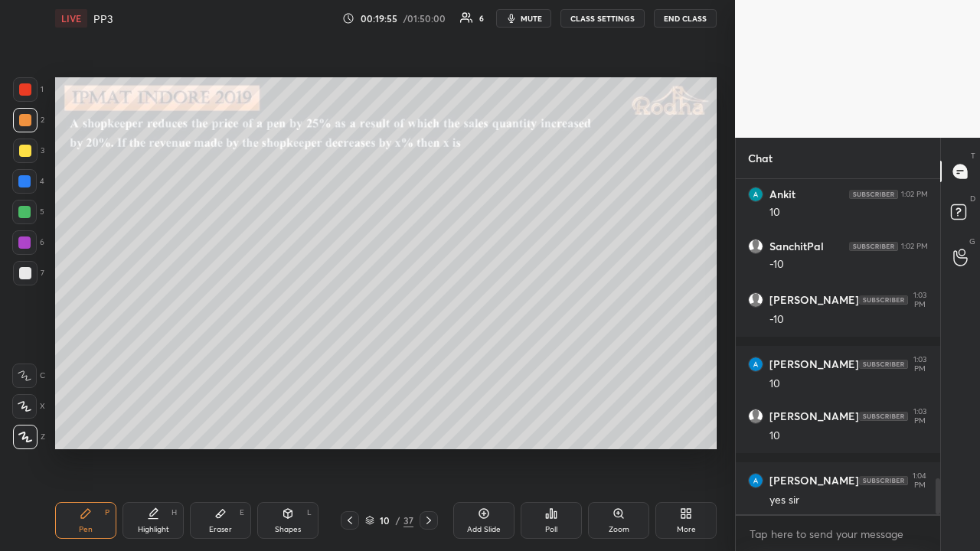
scroll to position [2870, 0]
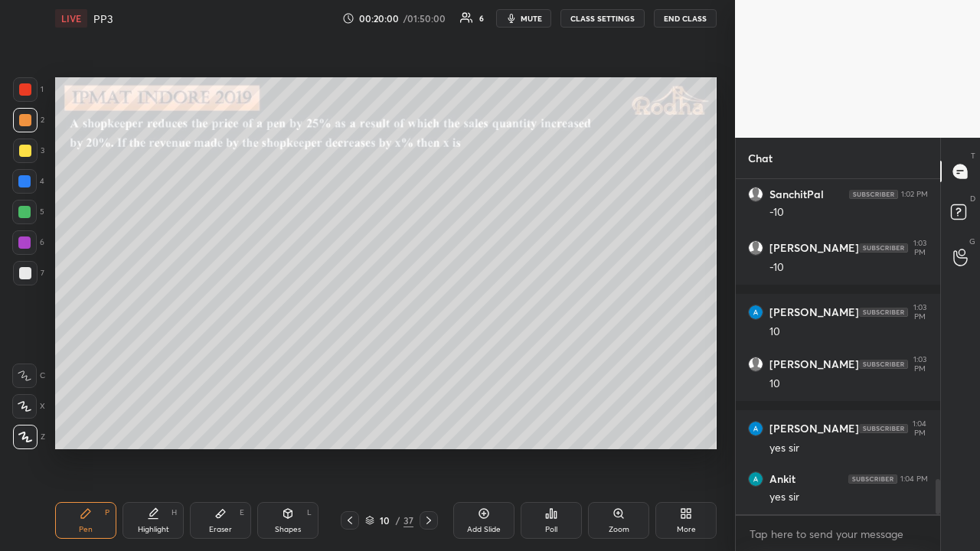
drag, startPoint x: 26, startPoint y: 272, endPoint x: 50, endPoint y: 270, distance: 23.8
click at [26, 271] on div at bounding box center [25, 273] width 12 height 12
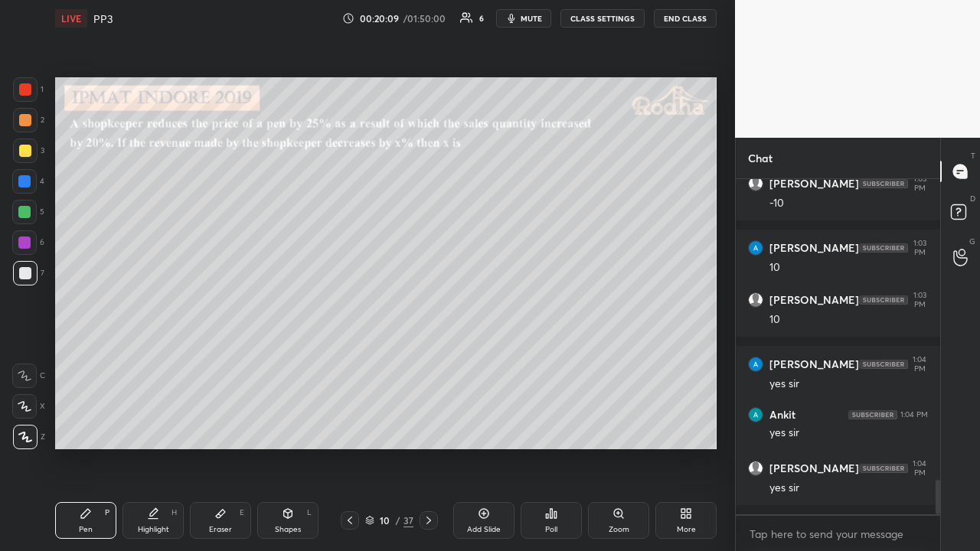
click at [430, 427] on icon at bounding box center [428, 520] width 12 height 12
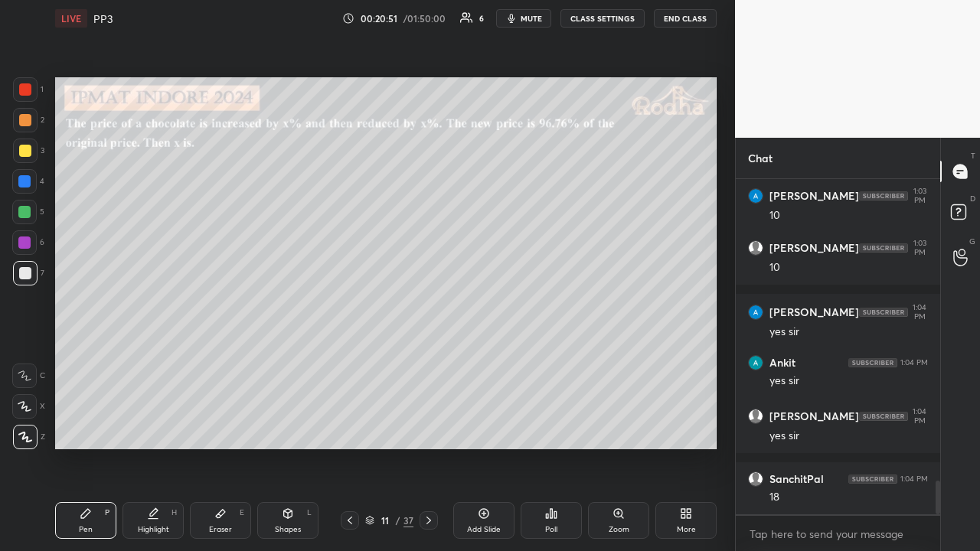
click at [33, 155] on div at bounding box center [25, 151] width 24 height 24
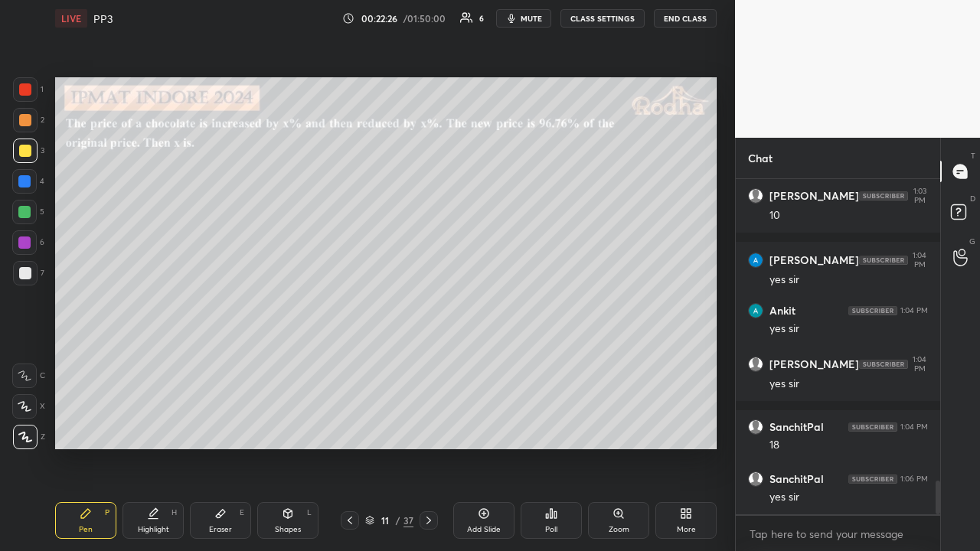
drag, startPoint x: 21, startPoint y: 153, endPoint x: 29, endPoint y: 156, distance: 8.2
click at [21, 153] on div at bounding box center [25, 151] width 12 height 12
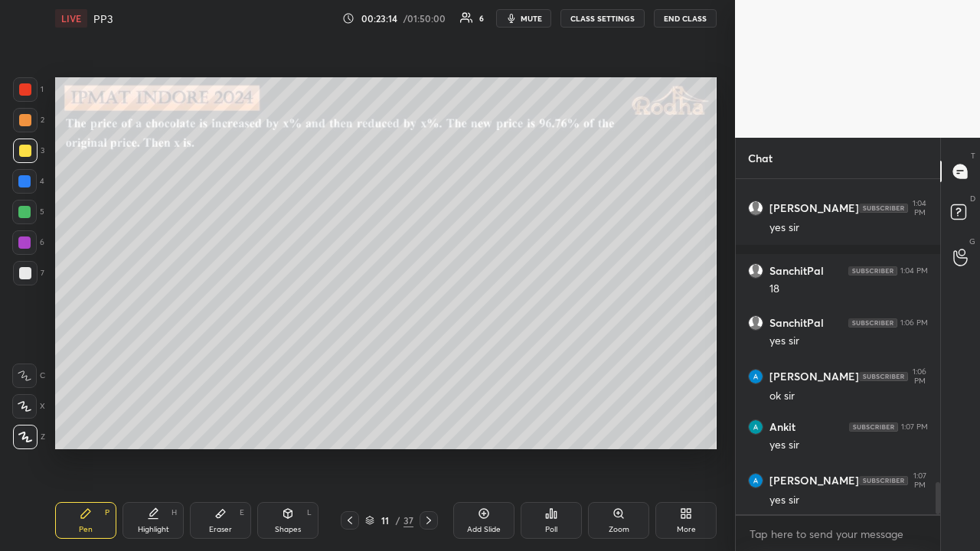
scroll to position [3259, 0]
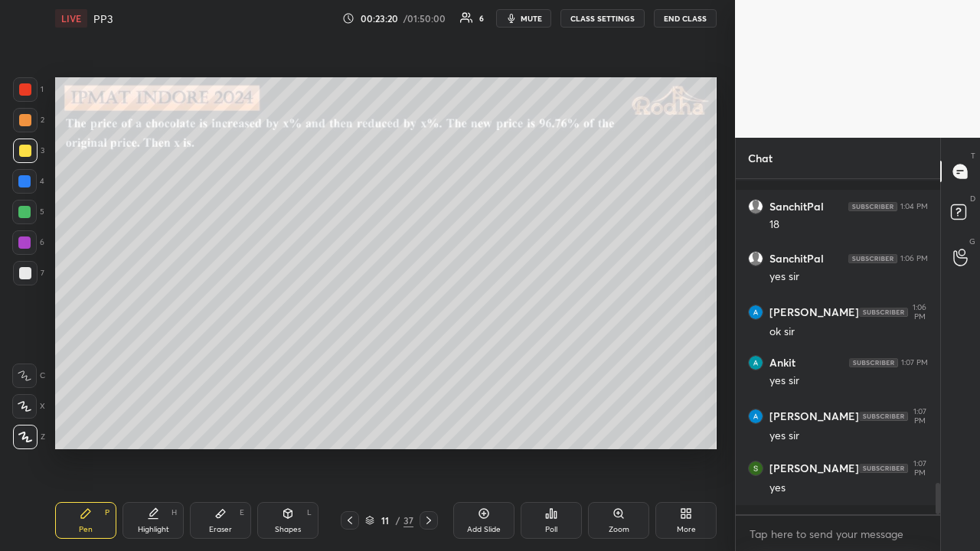
click at [215, 427] on icon at bounding box center [220, 513] width 12 height 12
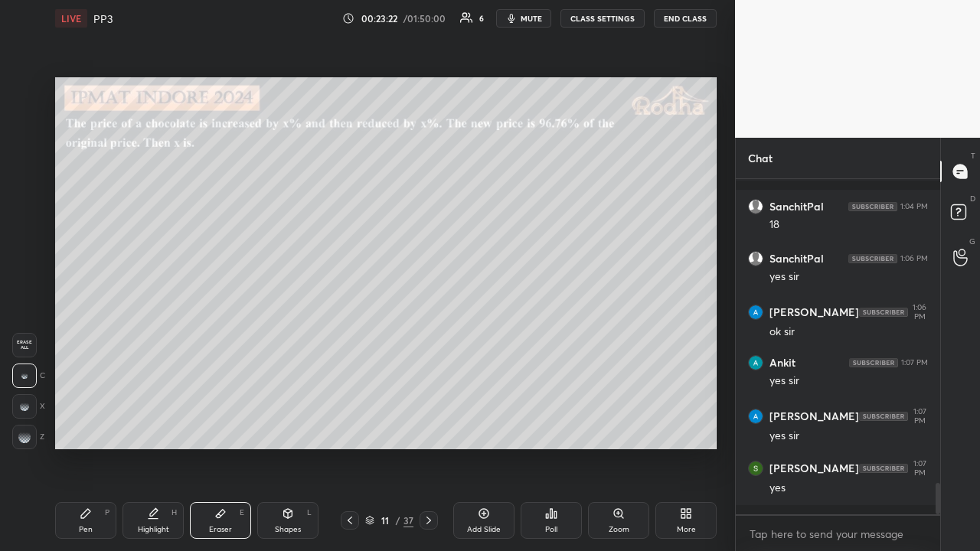
click at [85, 427] on icon at bounding box center [85, 513] width 9 height 9
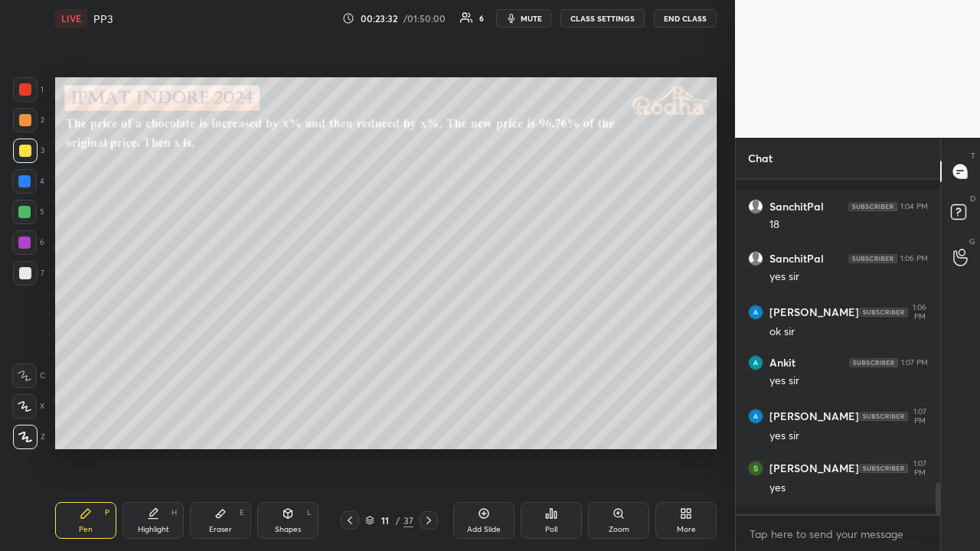
click at [31, 125] on div at bounding box center [25, 120] width 24 height 24
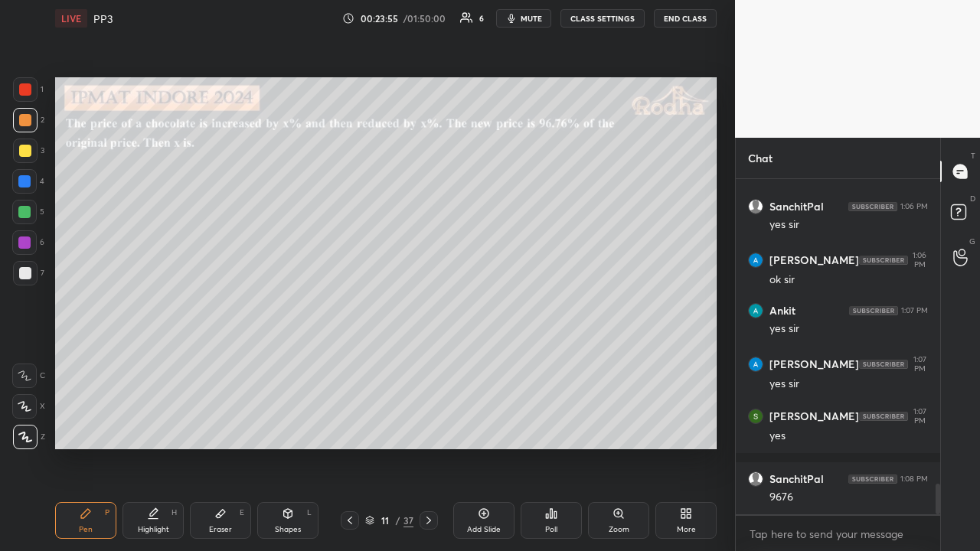
scroll to position [3363, 0]
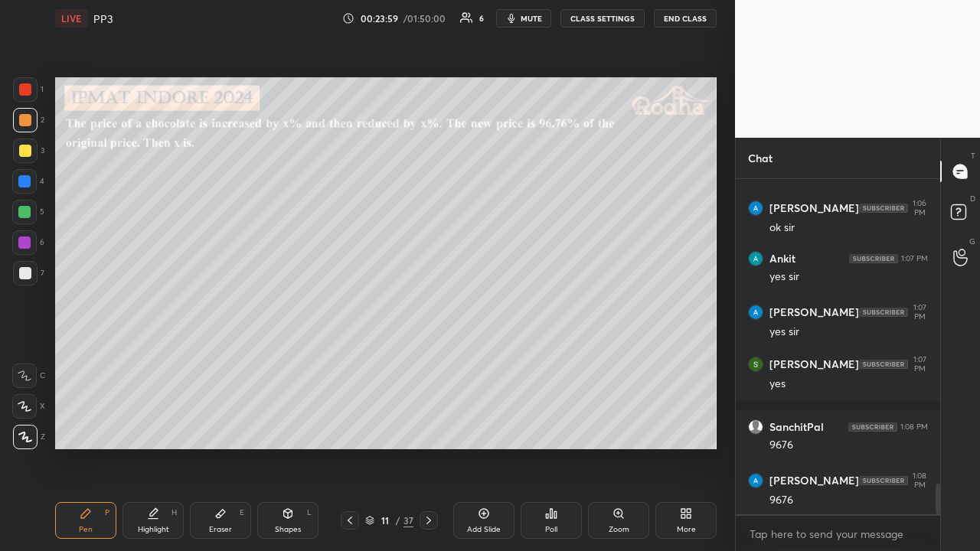
click at [24, 151] on div at bounding box center [25, 151] width 12 height 12
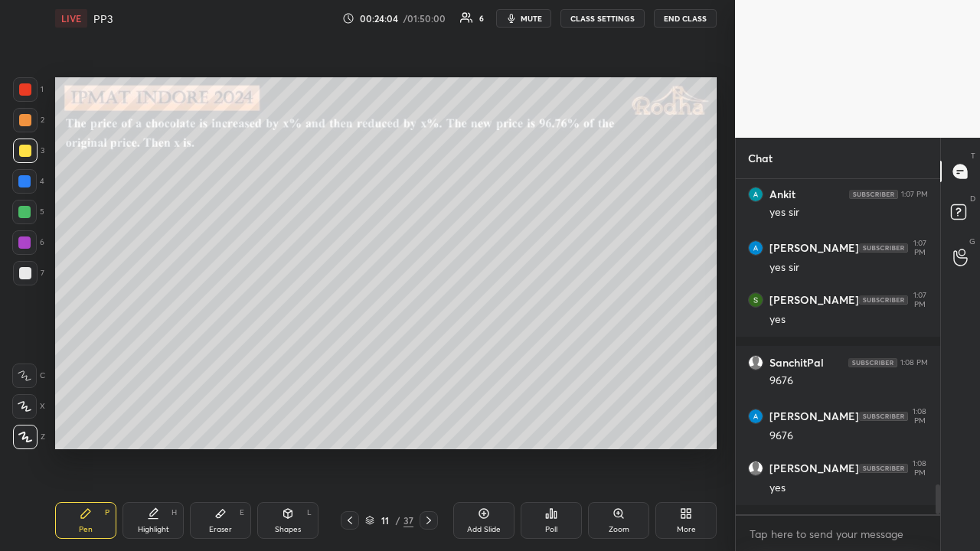
scroll to position [3479, 0]
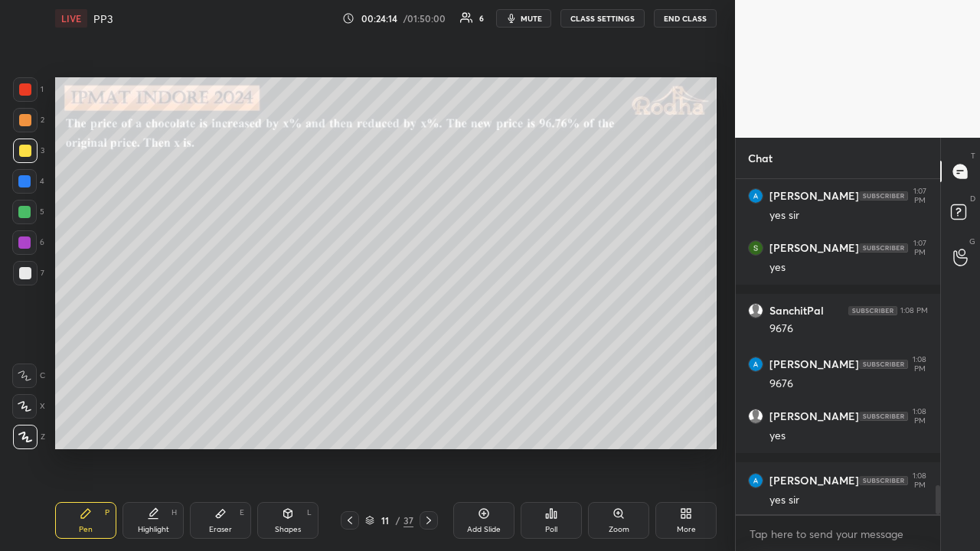
click at [352, 427] on icon at bounding box center [350, 520] width 12 height 12
drag, startPoint x: 351, startPoint y: 519, endPoint x: 343, endPoint y: 465, distance: 54.2
click at [352, 427] on icon at bounding box center [350, 520] width 12 height 12
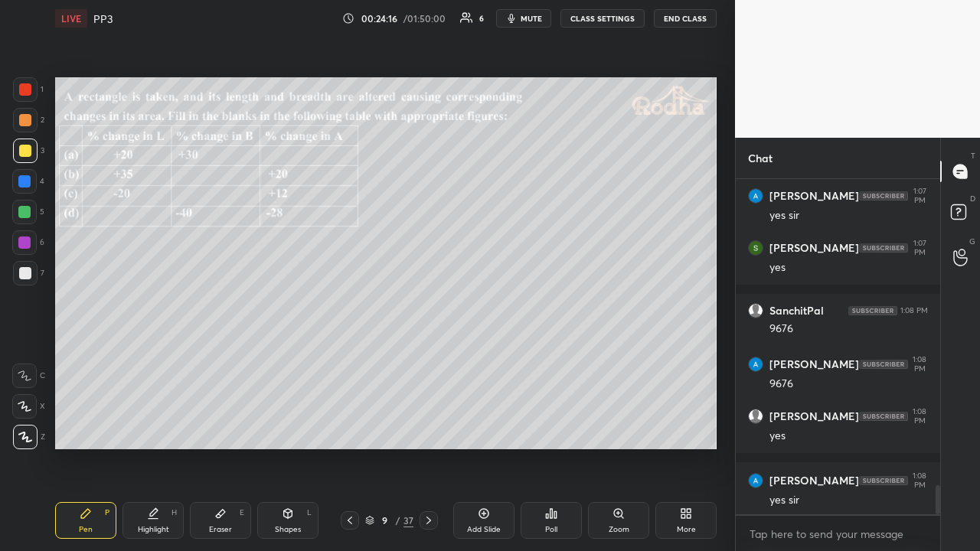
click at [432, 427] on icon at bounding box center [428, 520] width 12 height 12
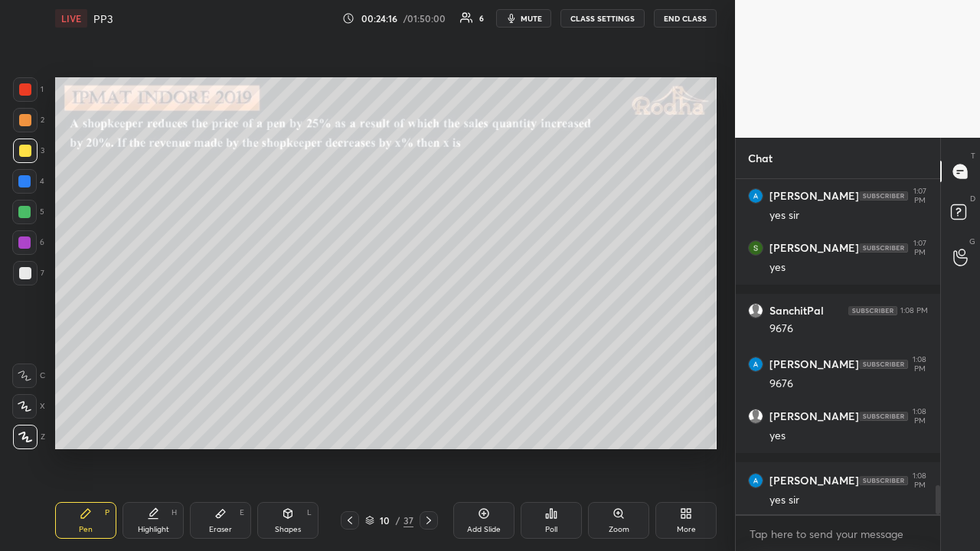
click at [432, 427] on icon at bounding box center [428, 520] width 12 height 12
click at [23, 125] on div at bounding box center [25, 120] width 12 height 12
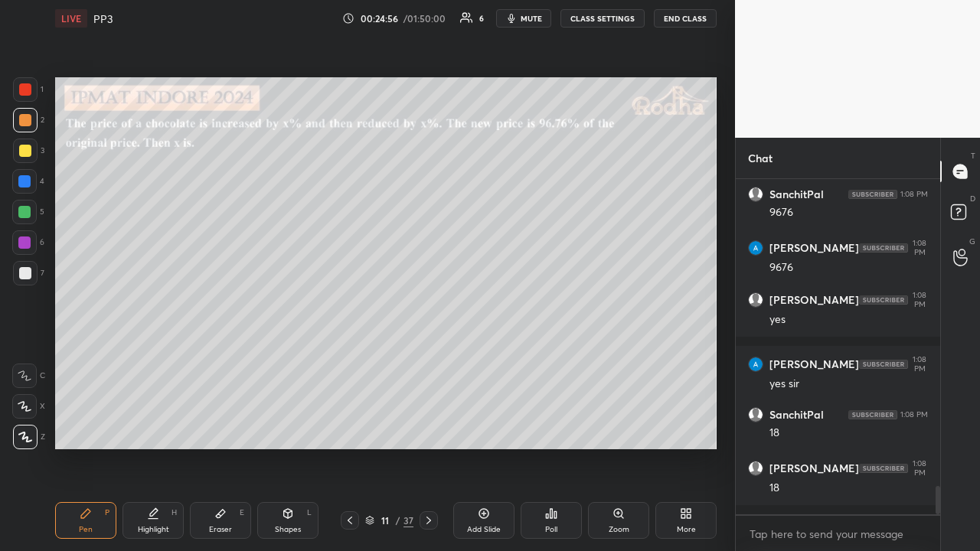
scroll to position [3647, 0]
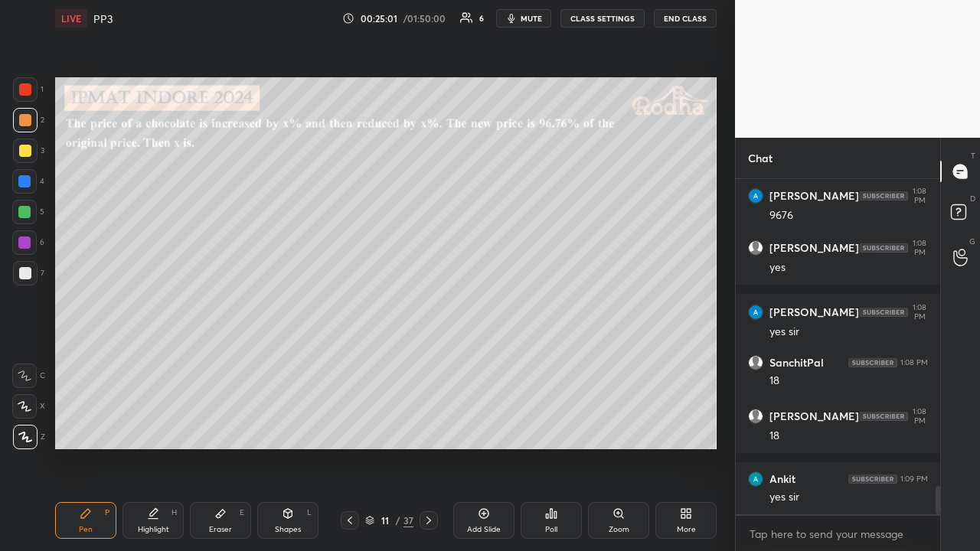
click at [31, 95] on div at bounding box center [25, 89] width 24 height 24
drag, startPoint x: 25, startPoint y: 149, endPoint x: 41, endPoint y: 158, distance: 17.5
click at [26, 148] on div at bounding box center [25, 151] width 12 height 12
drag, startPoint x: 477, startPoint y: 512, endPoint x: 438, endPoint y: 468, distance: 58.5
click at [476, 427] on div "Add Slide" at bounding box center [483, 520] width 61 height 37
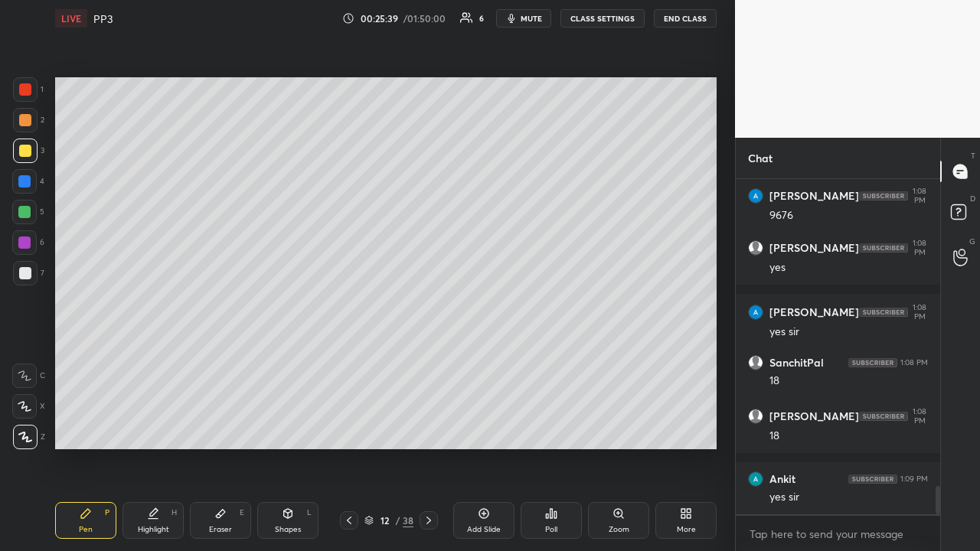
drag, startPoint x: 17, startPoint y: 86, endPoint x: 46, endPoint y: 93, distance: 30.1
click at [18, 86] on div at bounding box center [25, 89] width 24 height 24
click at [28, 121] on div at bounding box center [25, 120] width 12 height 12
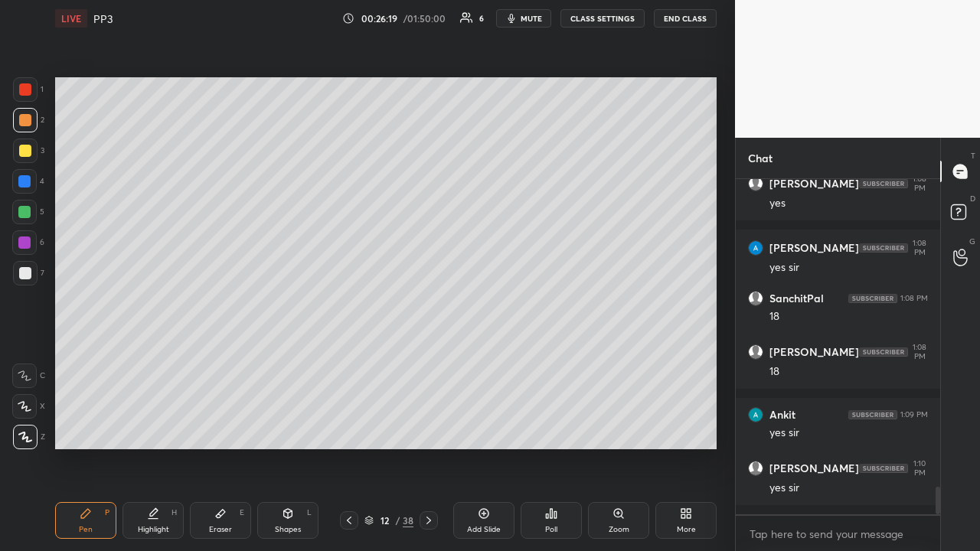
scroll to position [3764, 0]
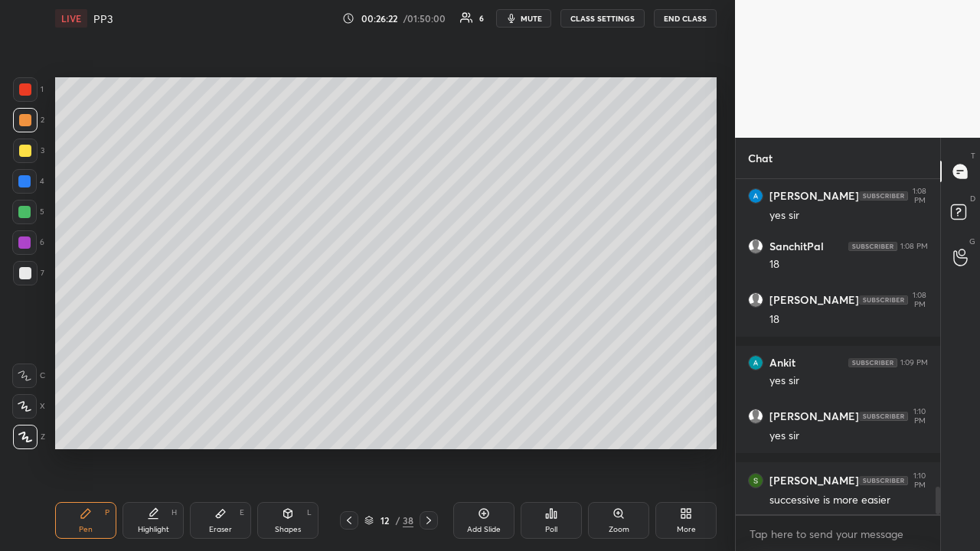
click at [32, 150] on div at bounding box center [25, 151] width 24 height 24
click at [351, 427] on icon at bounding box center [349, 520] width 12 height 12
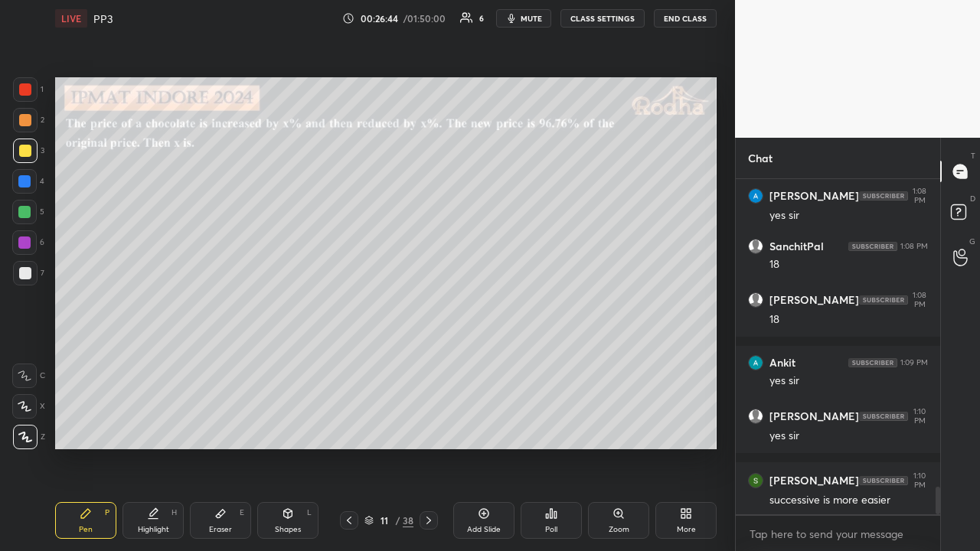
drag, startPoint x: 427, startPoint y: 520, endPoint x: 410, endPoint y: 487, distance: 37.6
click at [424, 427] on icon at bounding box center [428, 520] width 12 height 12
click at [351, 427] on icon at bounding box center [349, 520] width 12 height 12
drag, startPoint x: 30, startPoint y: 121, endPoint x: 25, endPoint y: 97, distance: 24.2
click at [31, 120] on div at bounding box center [25, 120] width 24 height 24
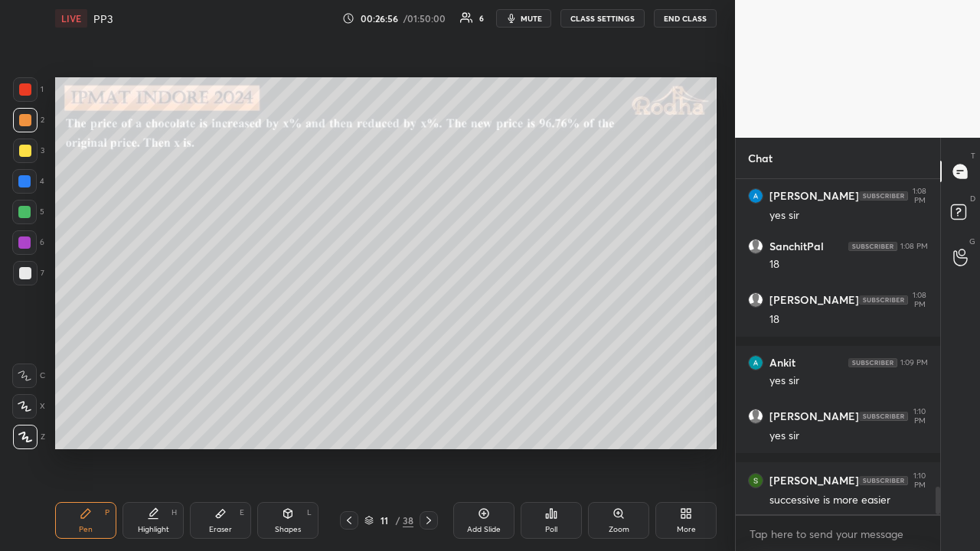
click at [28, 93] on div at bounding box center [25, 89] width 12 height 12
click at [350, 427] on icon at bounding box center [349, 520] width 12 height 12
click at [346, 427] on icon at bounding box center [349, 520] width 12 height 12
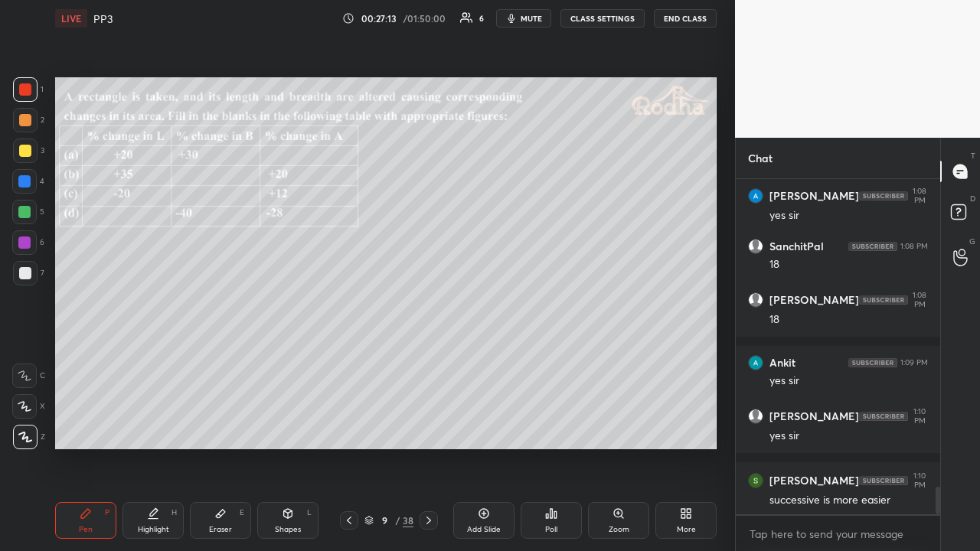
click at [354, 427] on icon at bounding box center [349, 520] width 12 height 12
click at [349, 427] on icon at bounding box center [349, 520] width 12 height 12
click at [351, 427] on icon at bounding box center [349, 520] width 12 height 12
click at [426, 427] on icon at bounding box center [428, 520] width 12 height 12
click at [425, 427] on icon at bounding box center [428, 520] width 12 height 12
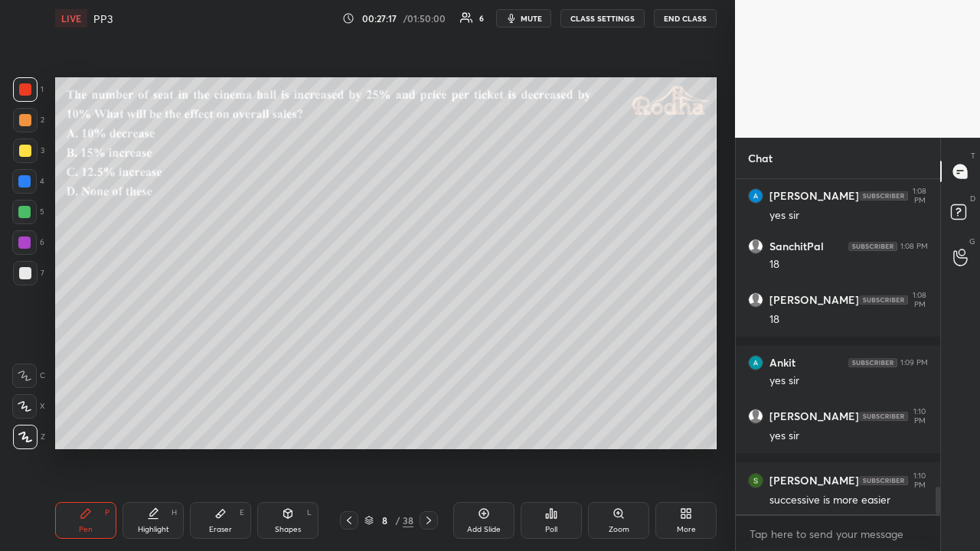
click at [426, 427] on icon at bounding box center [428, 520] width 12 height 12
click at [428, 427] on icon at bounding box center [428, 520] width 12 height 12
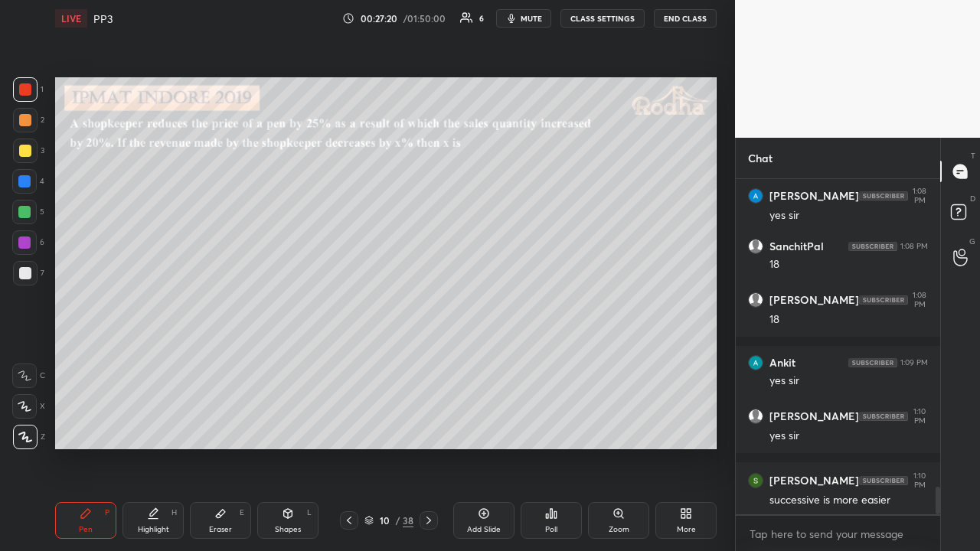
click at [430, 427] on icon at bounding box center [428, 520] width 12 height 12
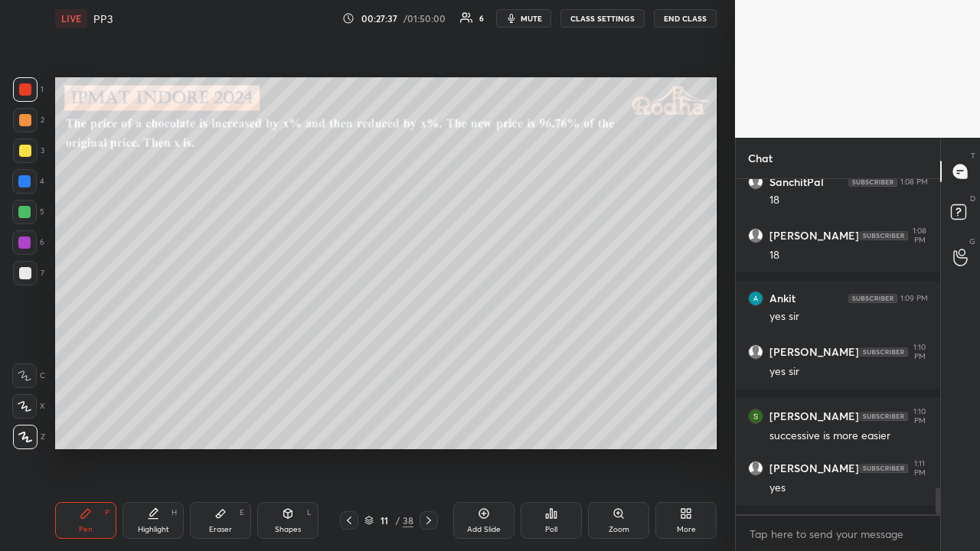
click at [432, 427] on icon at bounding box center [428, 520] width 12 height 12
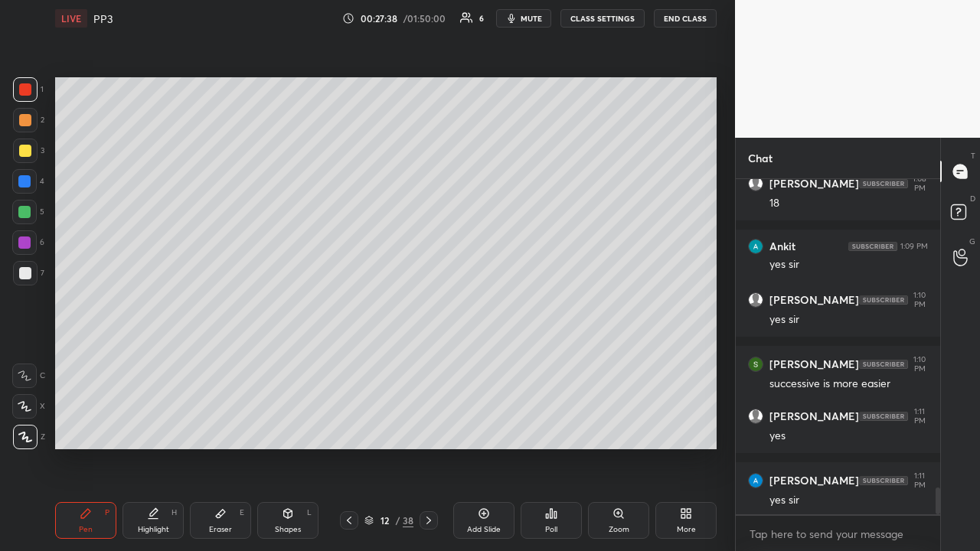
click at [432, 427] on icon at bounding box center [428, 520] width 12 height 12
click at [538, 427] on div "Poll" at bounding box center [550, 520] width 61 height 37
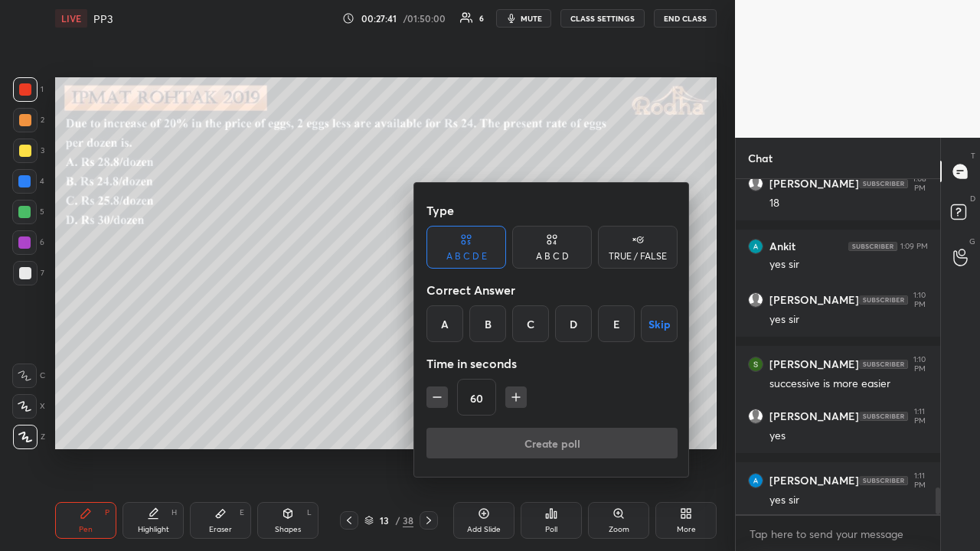
click at [448, 327] on div "A" at bounding box center [444, 323] width 37 height 37
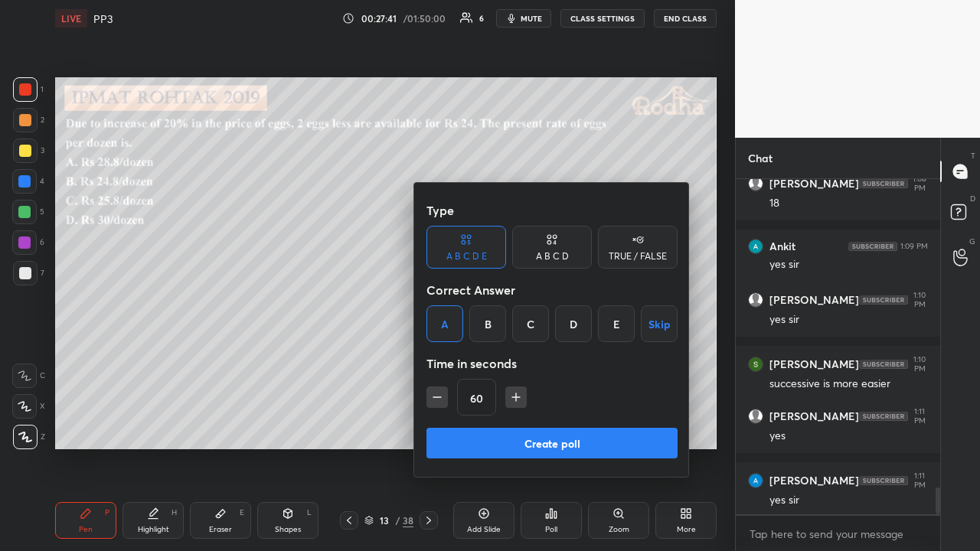
click at [517, 391] on icon "button" at bounding box center [515, 397] width 15 height 15
type input "90"
click at [555, 248] on div "A B C D" at bounding box center [552, 247] width 80 height 43
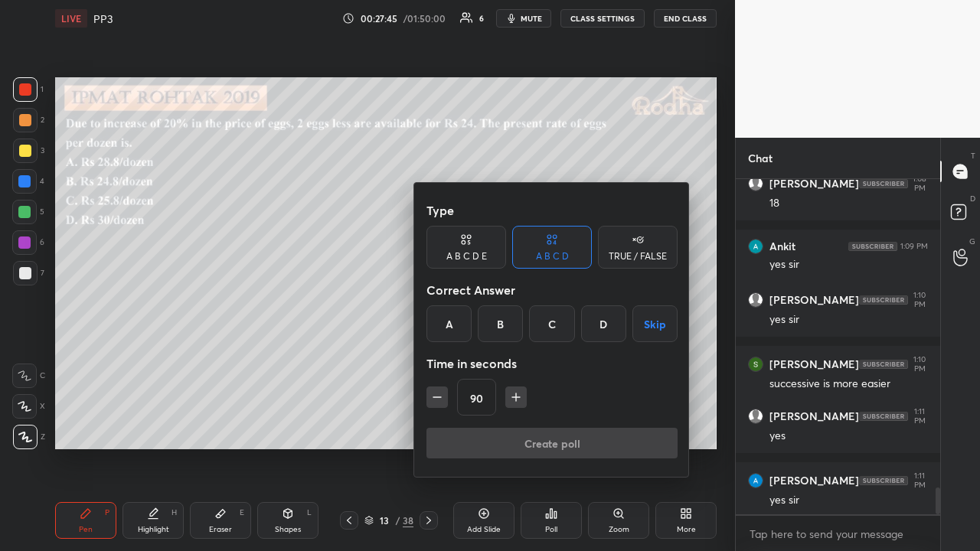
click at [458, 328] on div "A" at bounding box center [448, 323] width 45 height 37
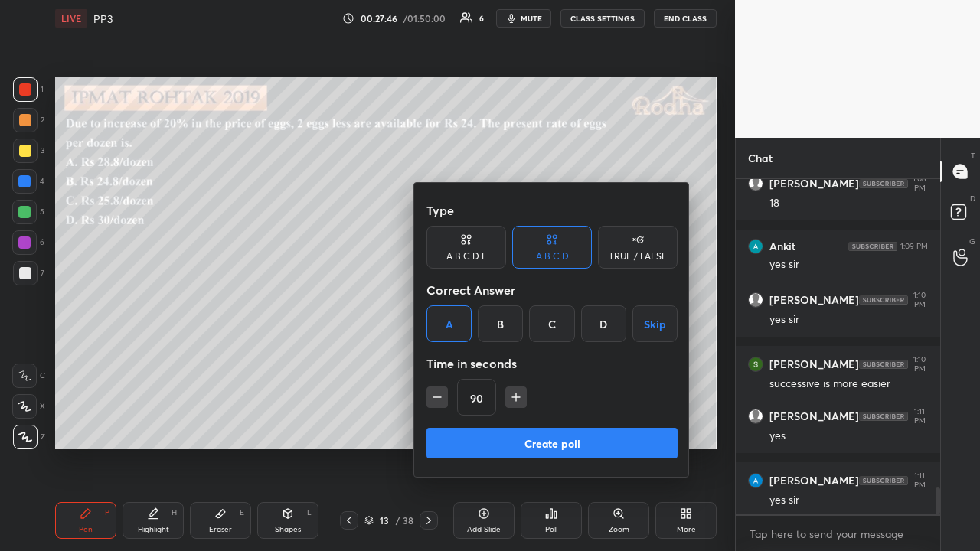
click at [569, 427] on button "Create poll" at bounding box center [551, 443] width 251 height 31
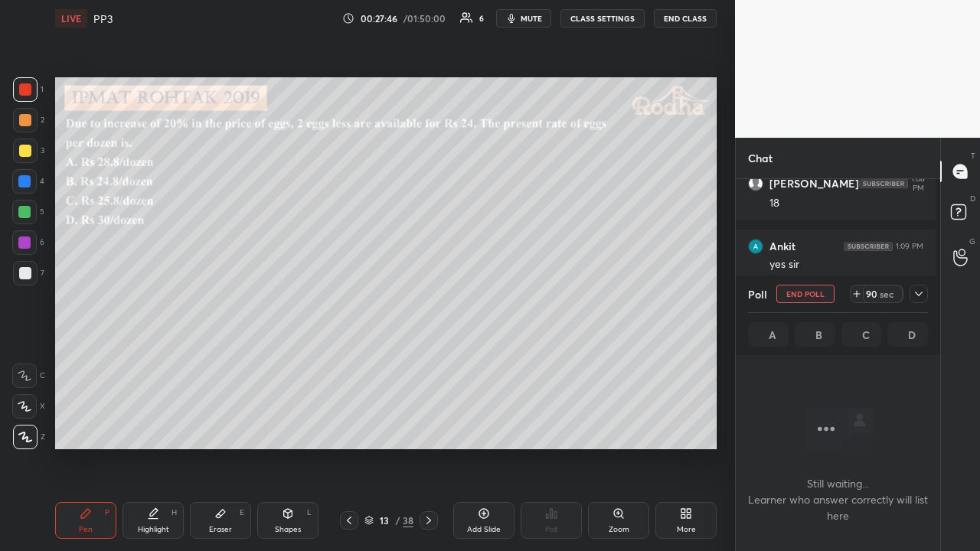
scroll to position [288, 200]
click at [911, 292] on div at bounding box center [918, 294] width 18 height 18
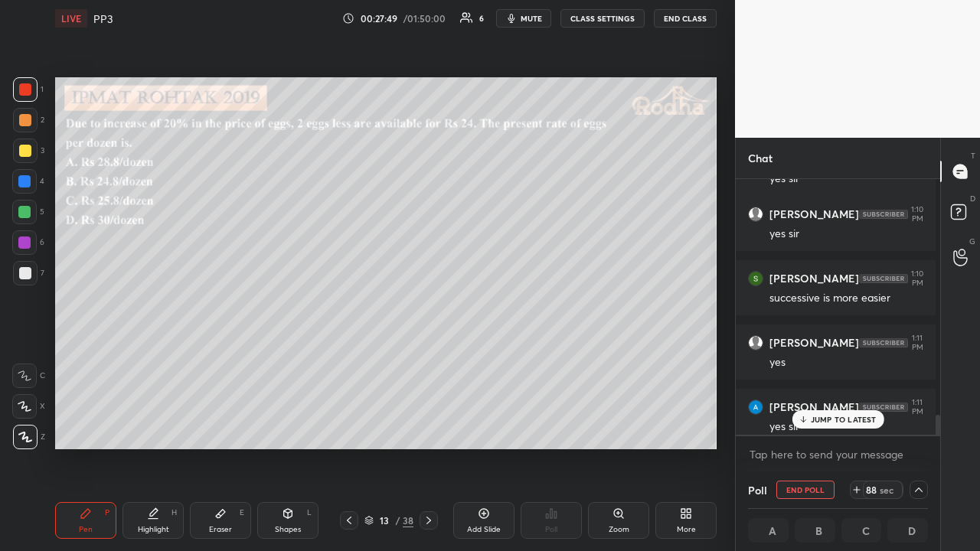
scroll to position [3000, 0]
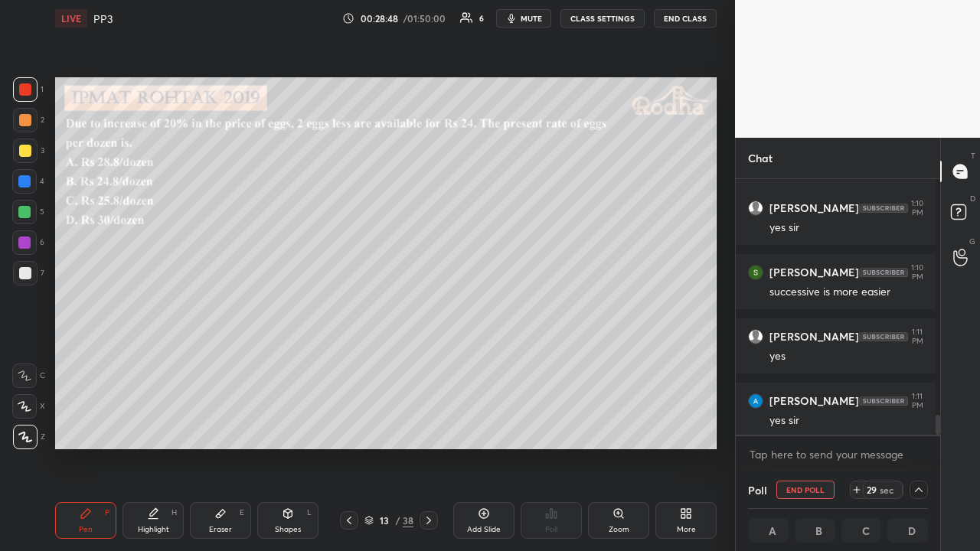
click at [915, 427] on icon at bounding box center [918, 490] width 12 height 12
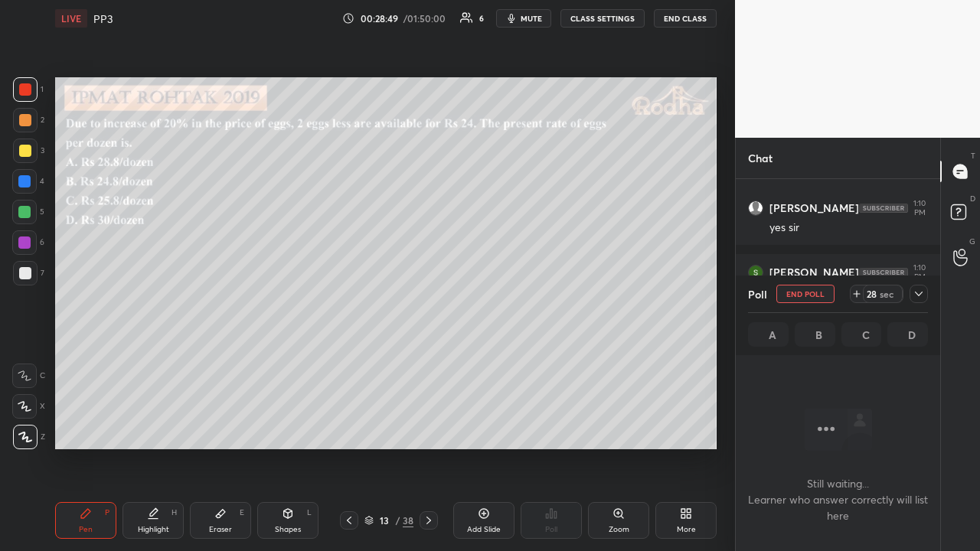
scroll to position [2499, 0]
click at [922, 295] on icon at bounding box center [918, 294] width 12 height 12
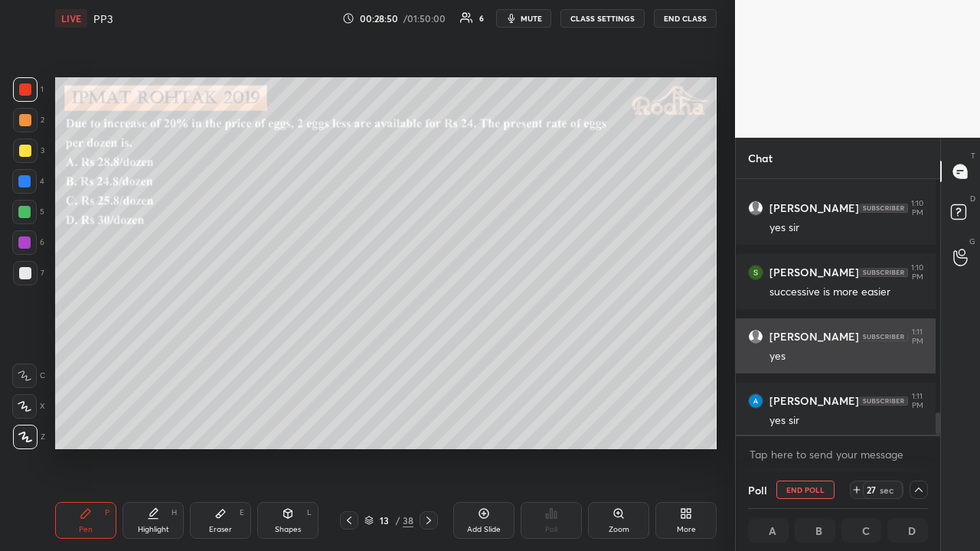
scroll to position [140, 0]
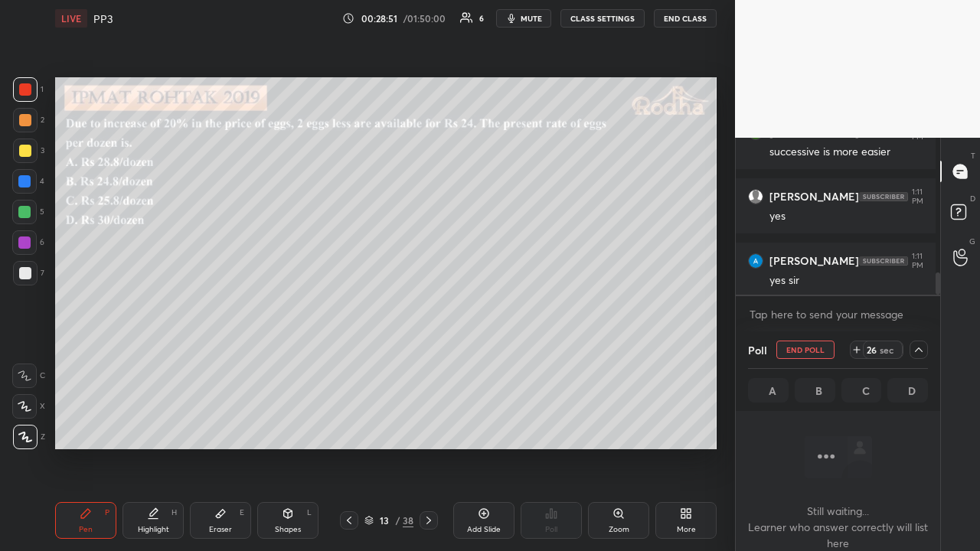
click at [915, 347] on icon at bounding box center [918, 350] width 12 height 12
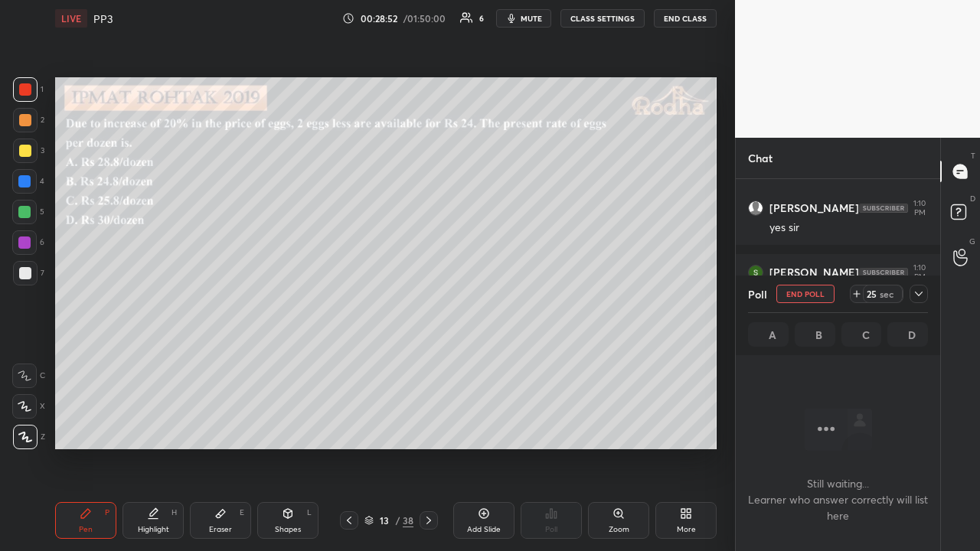
scroll to position [2499, 0]
click at [918, 298] on icon at bounding box center [918, 294] width 12 height 12
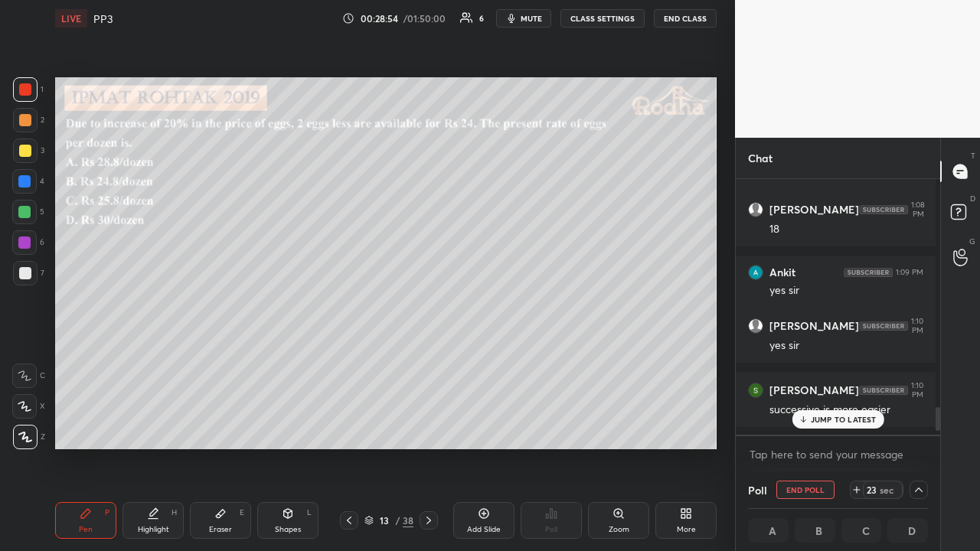
scroll to position [3000, 0]
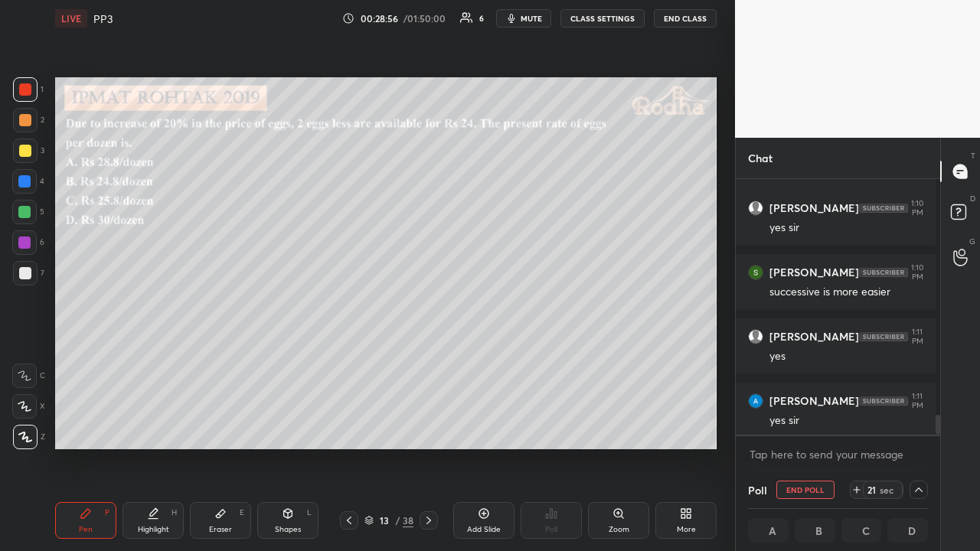
click at [23, 145] on div at bounding box center [25, 151] width 12 height 12
click at [915, 427] on icon at bounding box center [919, 489] width 8 height 5
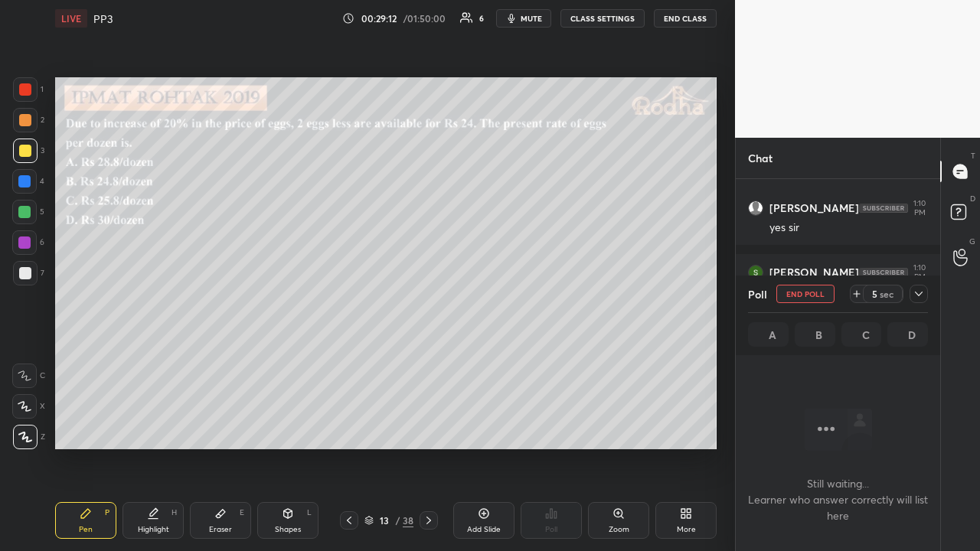
scroll to position [2499, 0]
click at [917, 295] on icon at bounding box center [918, 294] width 12 height 12
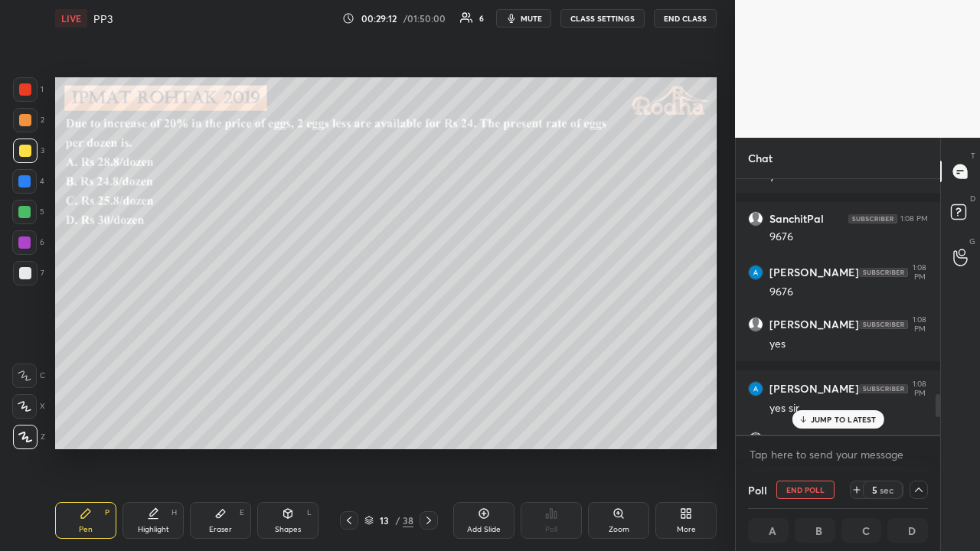
scroll to position [5, 5]
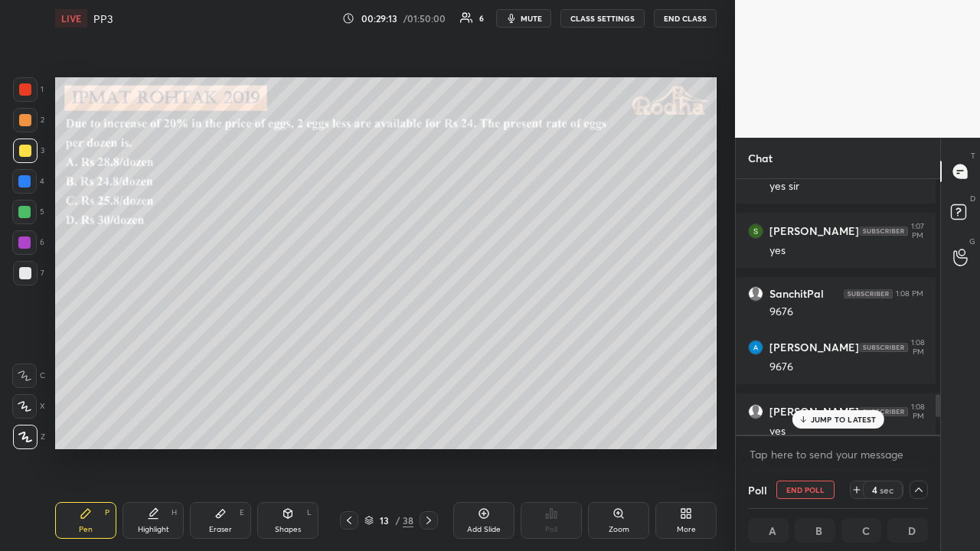
click at [846, 413] on div "JUMP TO LATEST" at bounding box center [837, 419] width 92 height 18
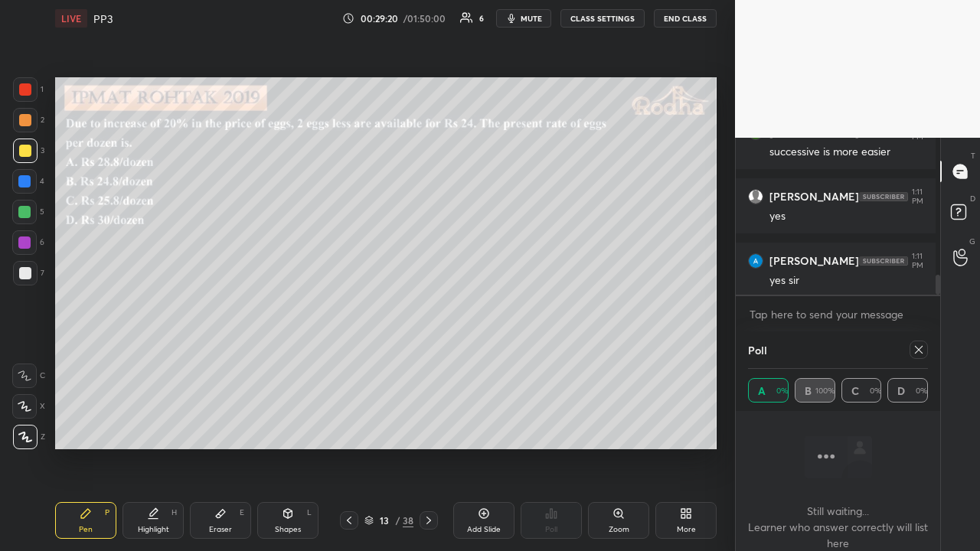
click at [912, 351] on icon at bounding box center [918, 350] width 12 height 12
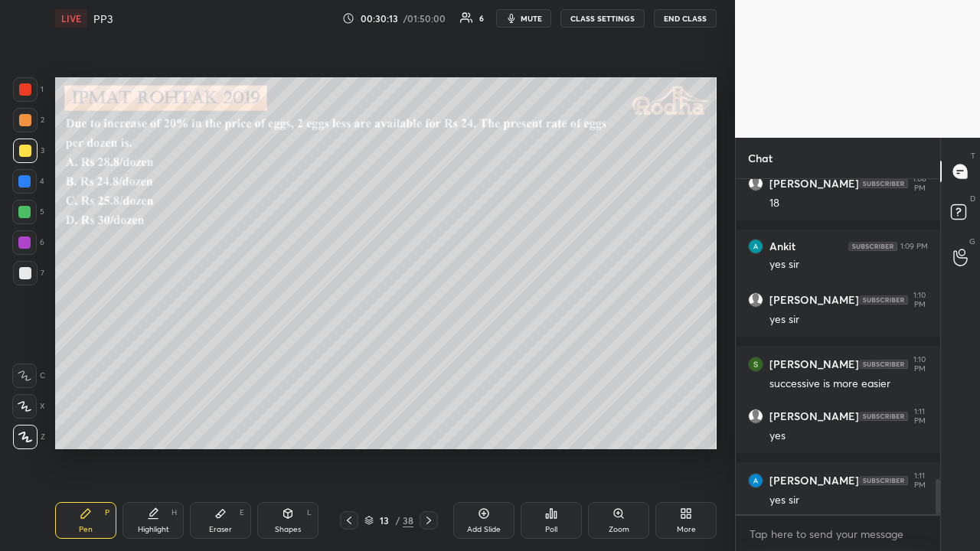
click at [28, 119] on div at bounding box center [25, 120] width 12 height 12
click at [28, 155] on div at bounding box center [25, 151] width 12 height 12
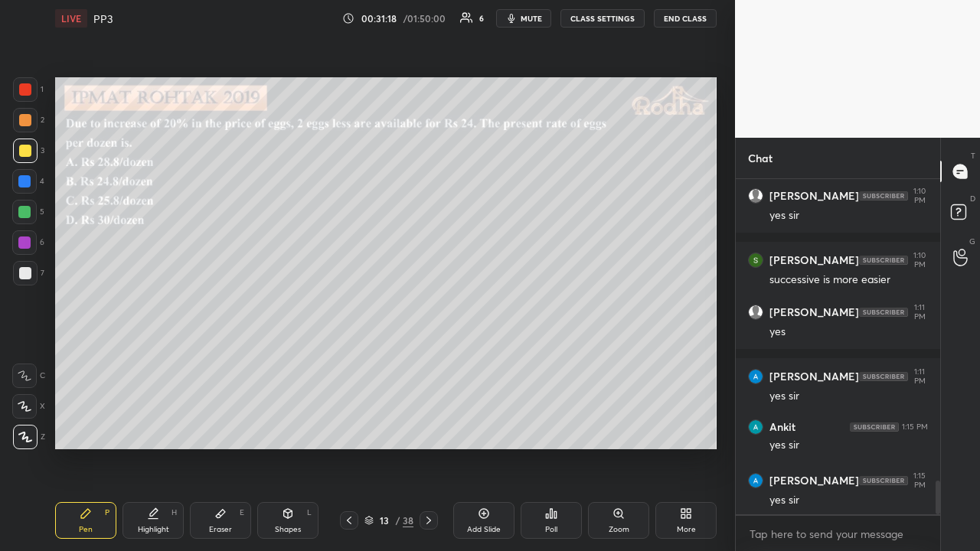
scroll to position [3017, 0]
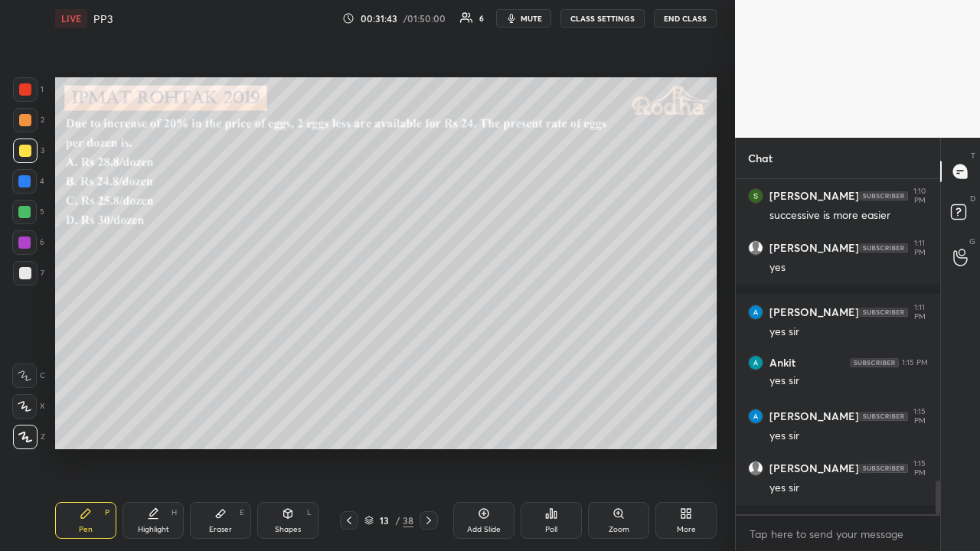
click at [225, 427] on icon at bounding box center [220, 513] width 12 height 12
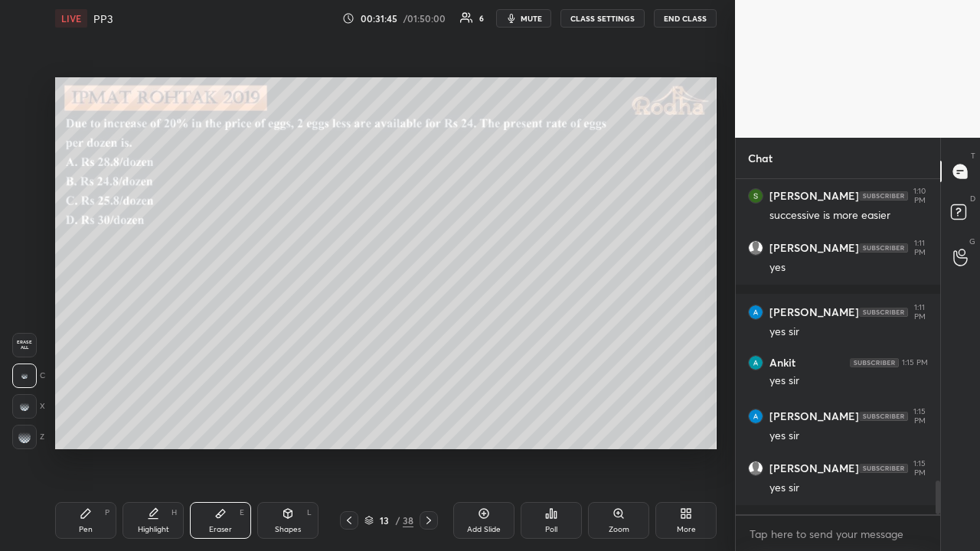
drag, startPoint x: 92, startPoint y: 519, endPoint x: 86, endPoint y: 492, distance: 27.3
click at [92, 427] on div "Pen P" at bounding box center [85, 520] width 61 height 37
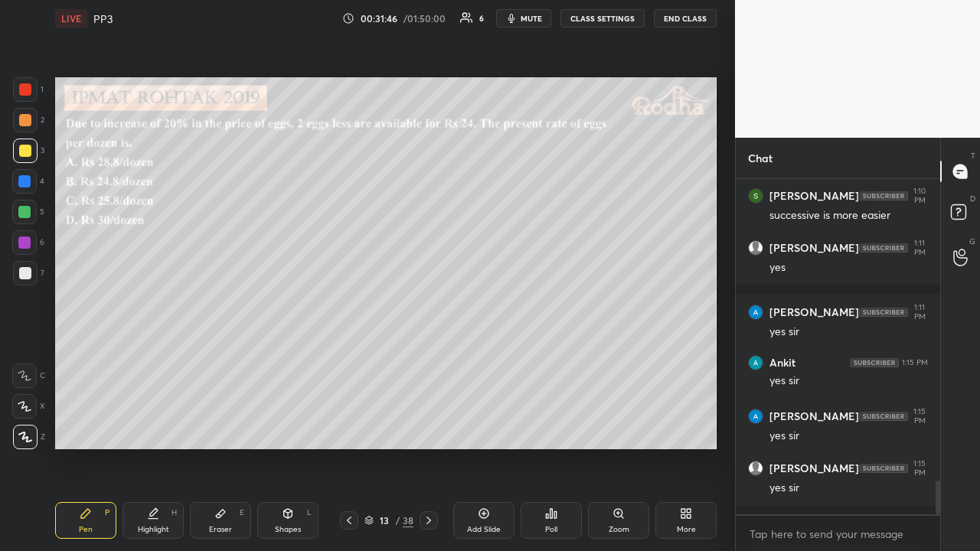
drag, startPoint x: 28, startPoint y: 120, endPoint x: 43, endPoint y: 158, distance: 41.2
click at [28, 121] on div at bounding box center [25, 120] width 12 height 12
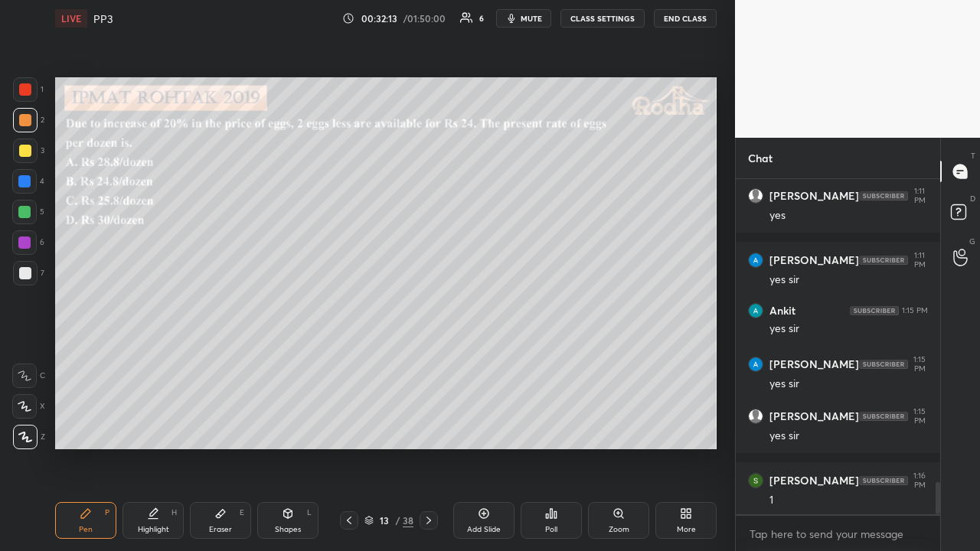
scroll to position [3121, 0]
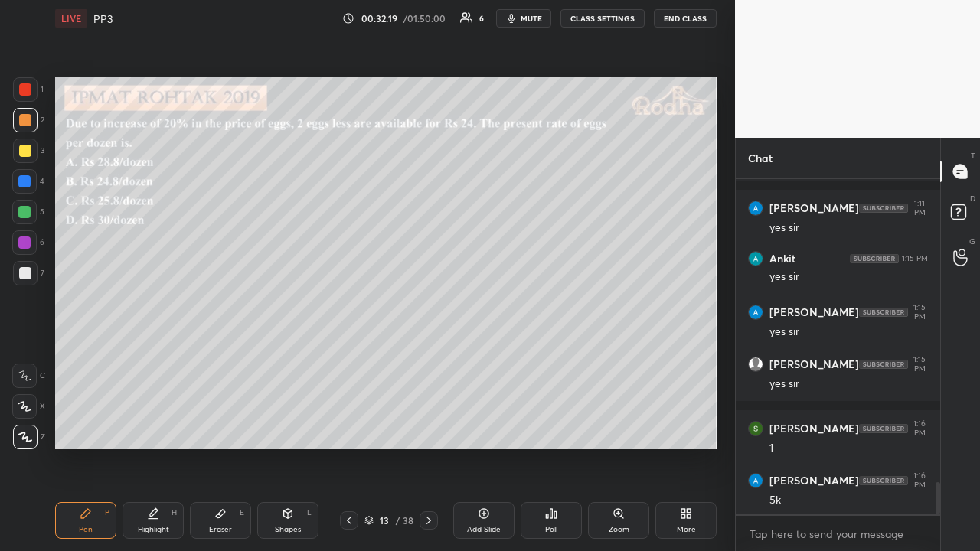
drag, startPoint x: 29, startPoint y: 92, endPoint x: 37, endPoint y: 133, distance: 42.0
click at [31, 93] on div at bounding box center [25, 89] width 24 height 24
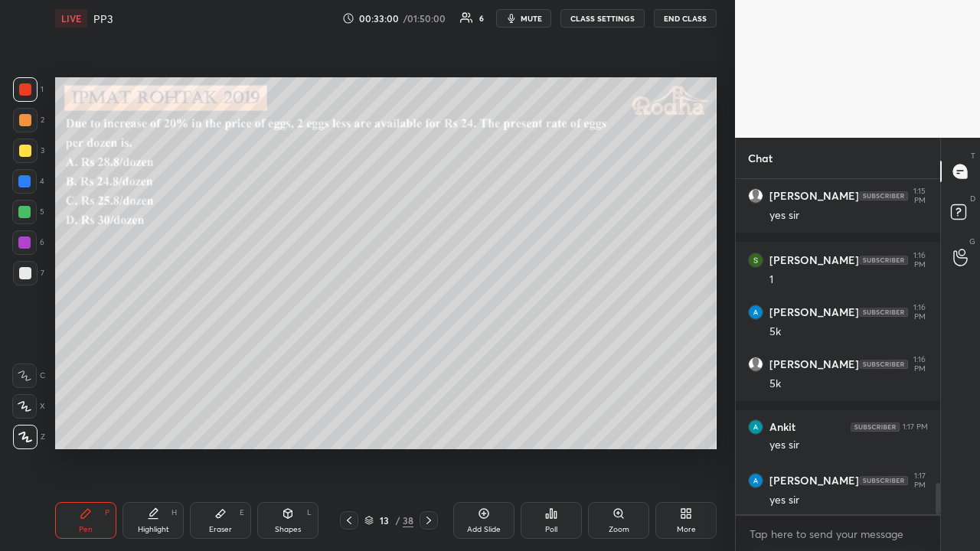
scroll to position [3341, 0]
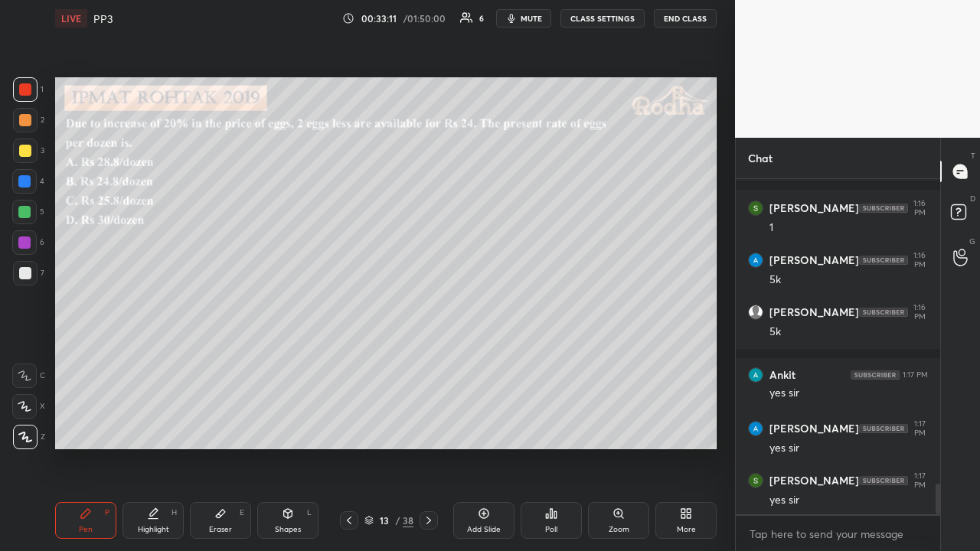
drag, startPoint x: 24, startPoint y: 124, endPoint x: 40, endPoint y: 145, distance: 25.7
click at [24, 124] on div at bounding box center [25, 120] width 12 height 12
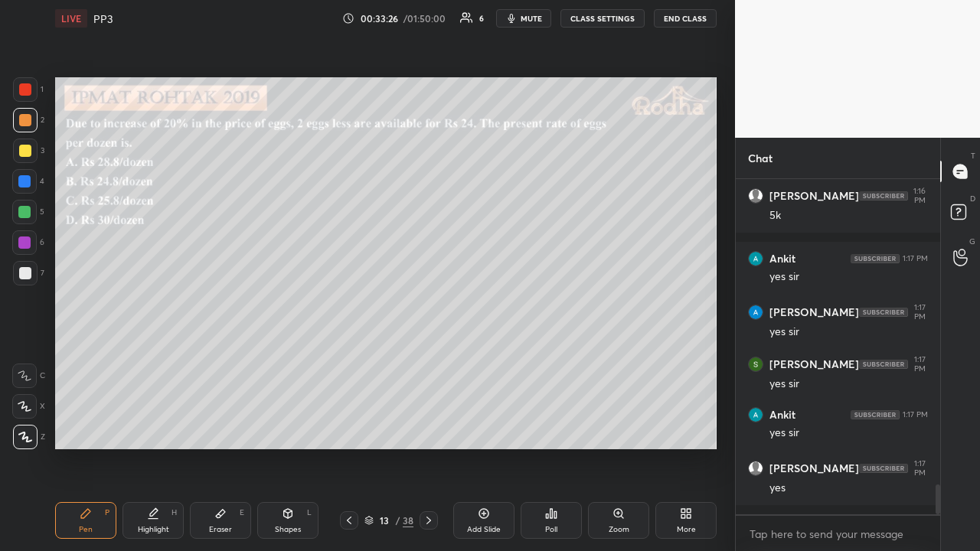
scroll to position [3473, 0]
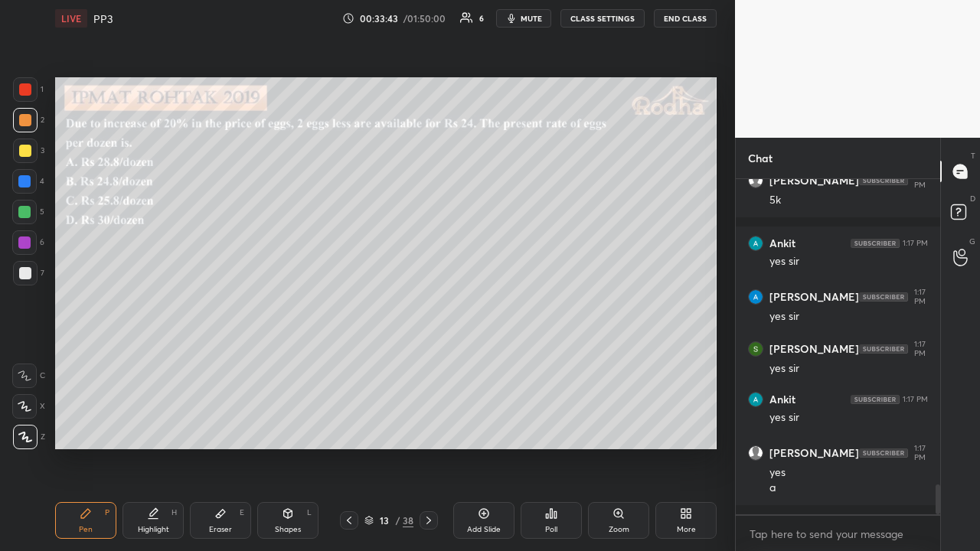
click at [24, 155] on div at bounding box center [25, 151] width 12 height 12
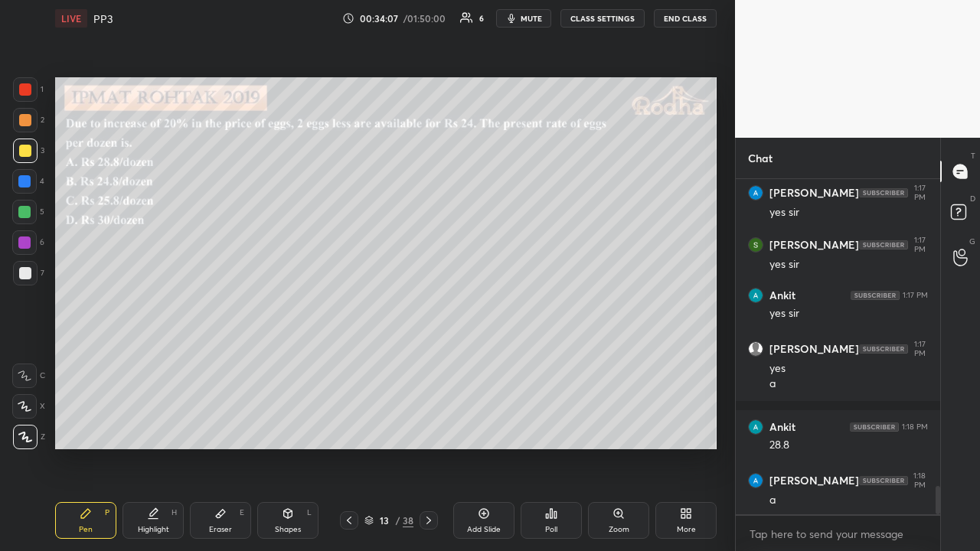
scroll to position [3641, 0]
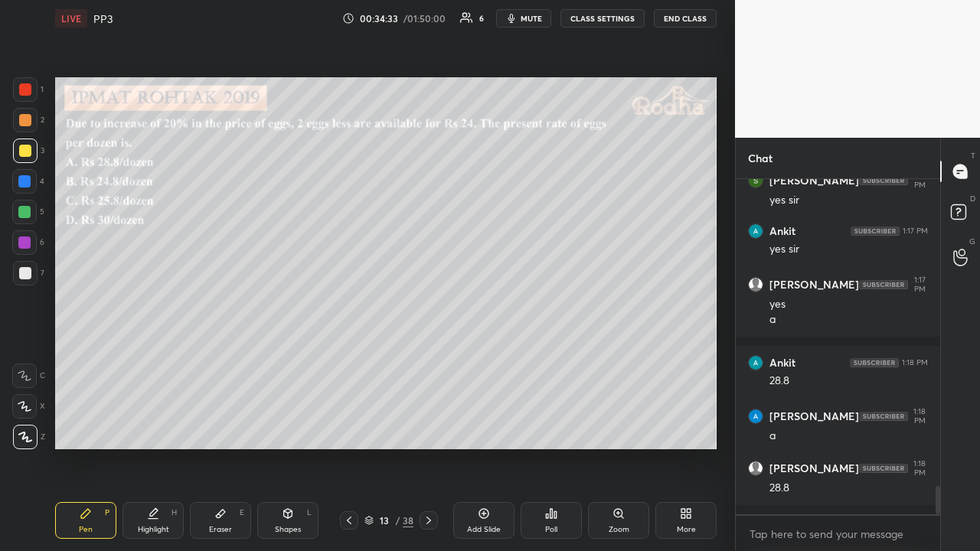
click at [27, 122] on div at bounding box center [25, 120] width 12 height 12
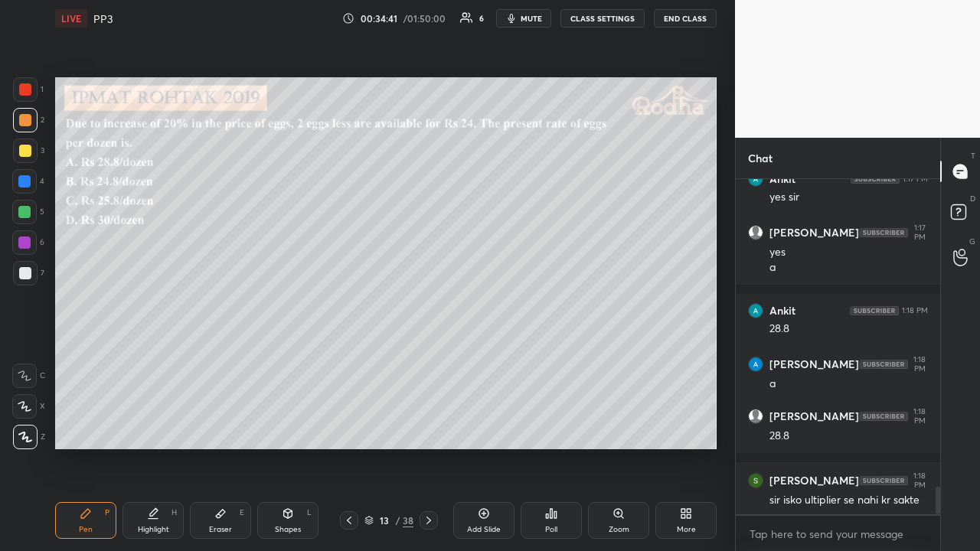
scroll to position [3745, 0]
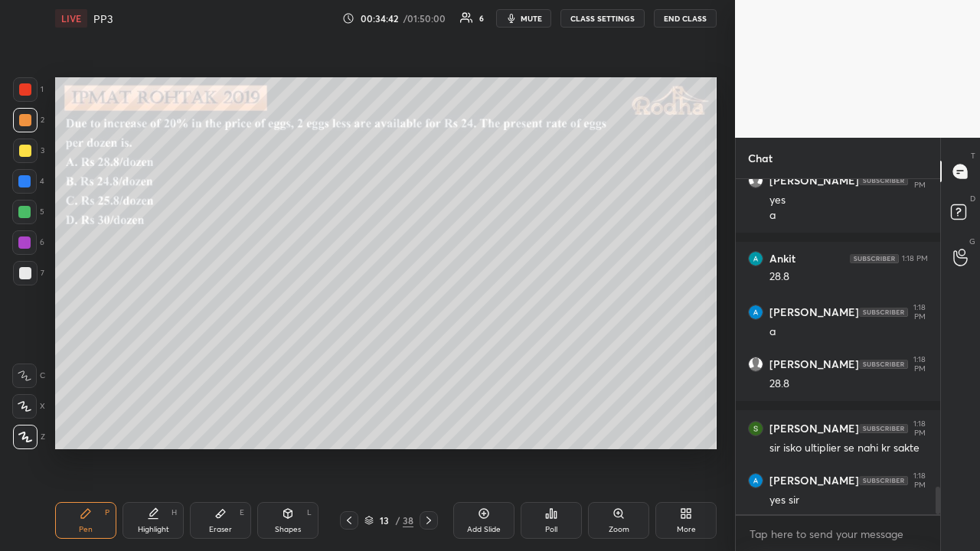
drag, startPoint x: 22, startPoint y: 90, endPoint x: 38, endPoint y: 114, distance: 28.7
click at [24, 91] on div at bounding box center [25, 89] width 12 height 12
click at [31, 127] on div at bounding box center [25, 120] width 24 height 24
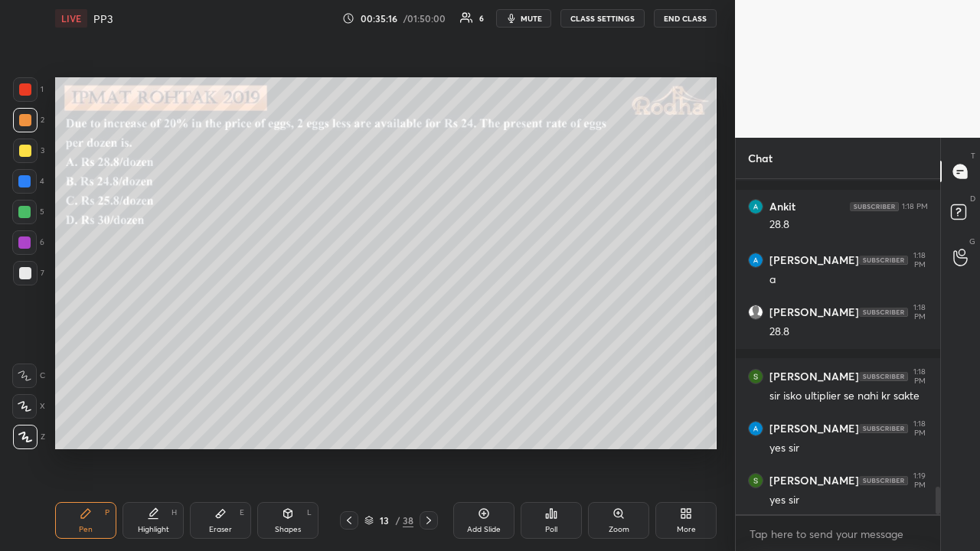
scroll to position [3862, 0]
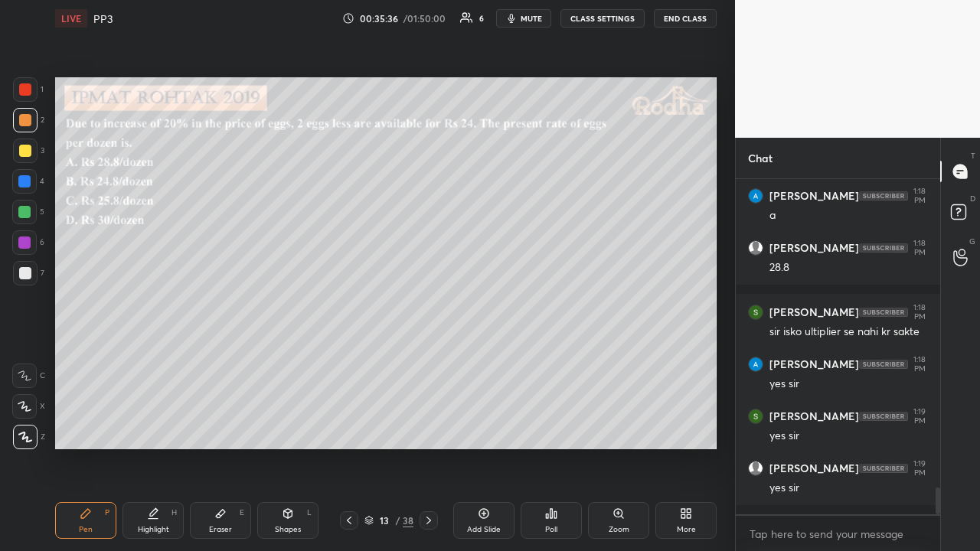
click at [27, 272] on div at bounding box center [25, 273] width 12 height 12
drag, startPoint x: 27, startPoint y: 211, endPoint x: 33, endPoint y: 217, distance: 8.7
click at [27, 212] on div at bounding box center [24, 212] width 12 height 12
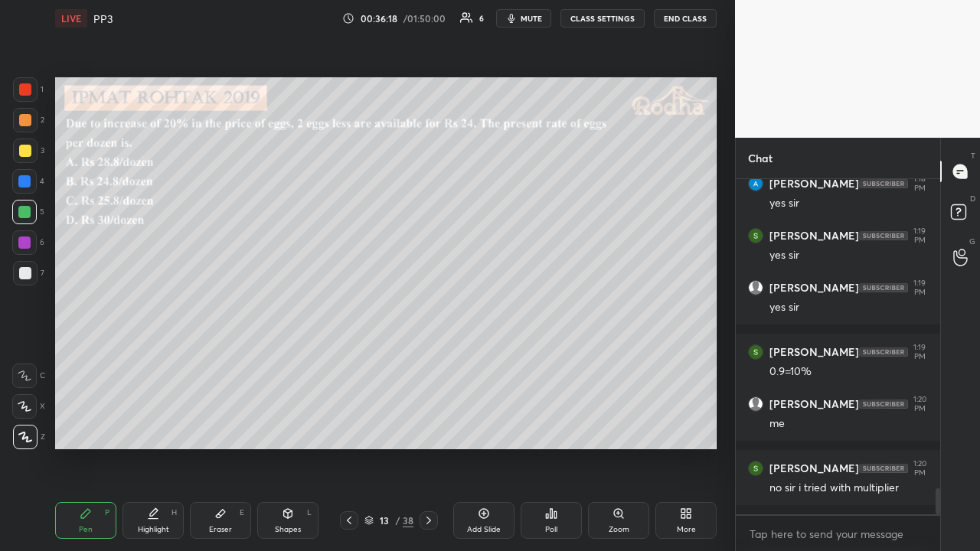
scroll to position [4107, 0]
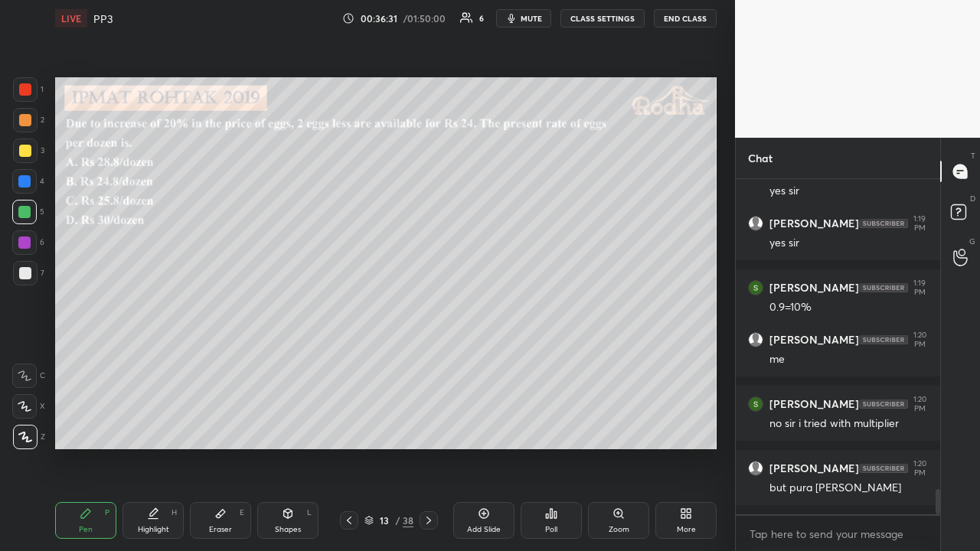
click at [26, 151] on div at bounding box center [25, 151] width 12 height 12
click at [429, 427] on icon at bounding box center [428, 520] width 12 height 12
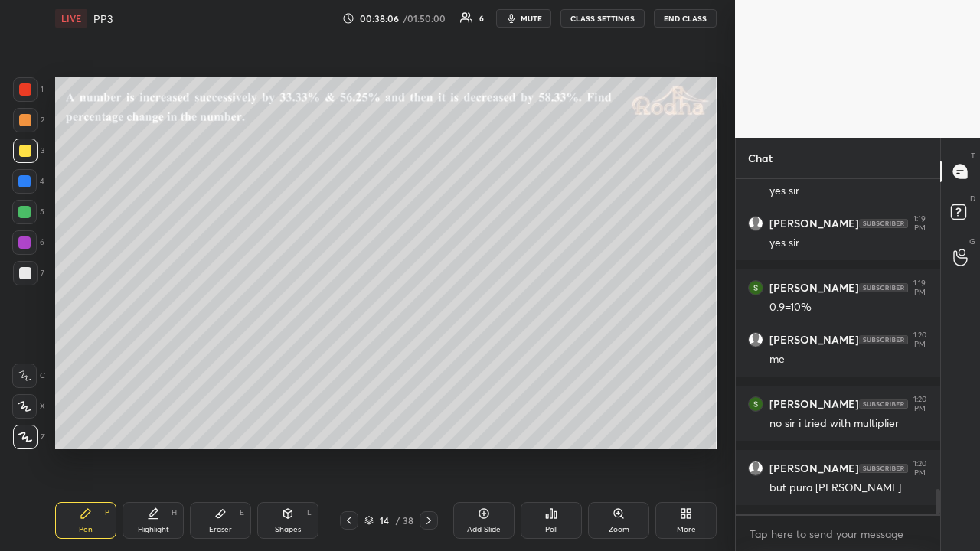
click at [30, 124] on div at bounding box center [25, 120] width 12 height 12
click at [32, 153] on div at bounding box center [25, 151] width 24 height 24
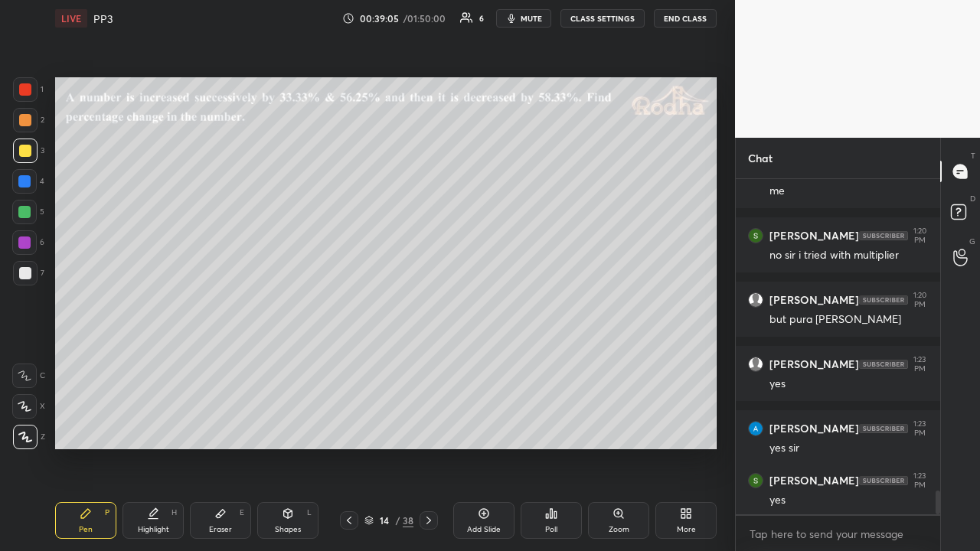
scroll to position [4339, 0]
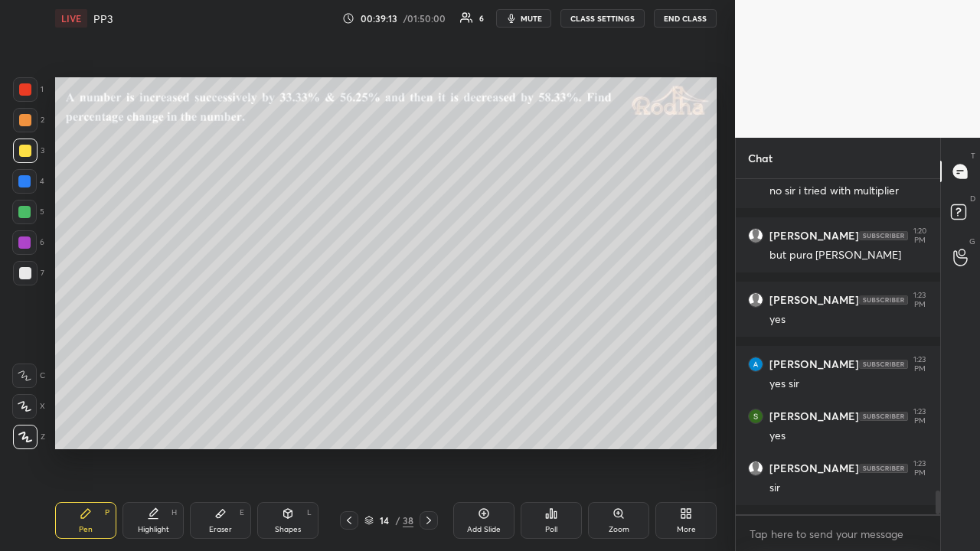
click at [347, 427] on icon at bounding box center [349, 521] width 5 height 8
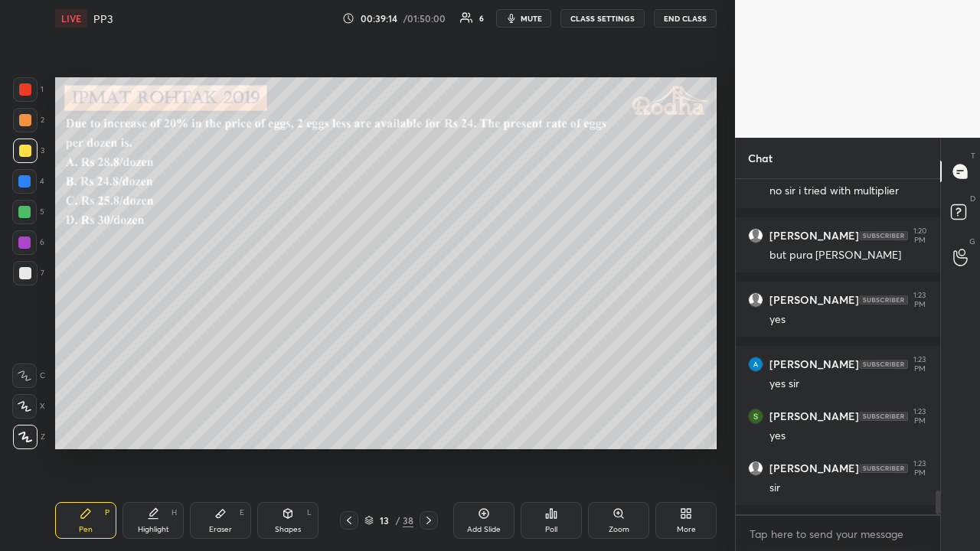
click at [28, 126] on div at bounding box center [25, 120] width 12 height 12
click at [482, 427] on icon at bounding box center [484, 513] width 12 height 12
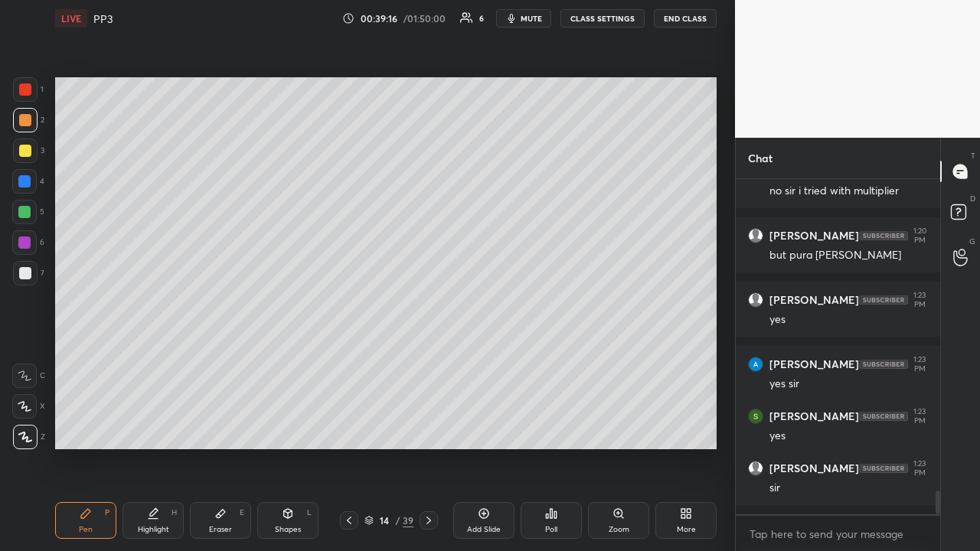
drag, startPoint x: 24, startPoint y: 93, endPoint x: 34, endPoint y: 101, distance: 12.6
click at [24, 95] on div at bounding box center [25, 89] width 12 height 12
click at [28, 122] on div at bounding box center [25, 120] width 12 height 12
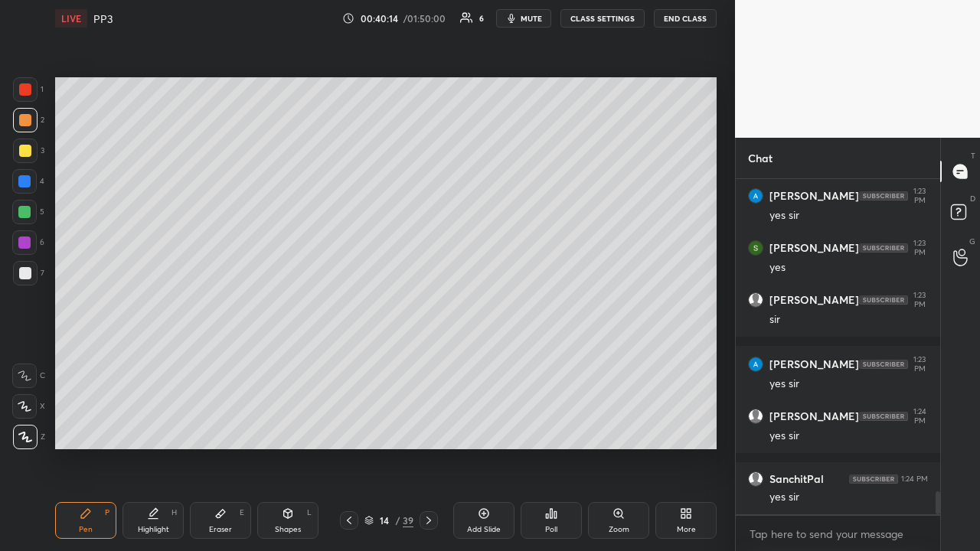
scroll to position [4560, 0]
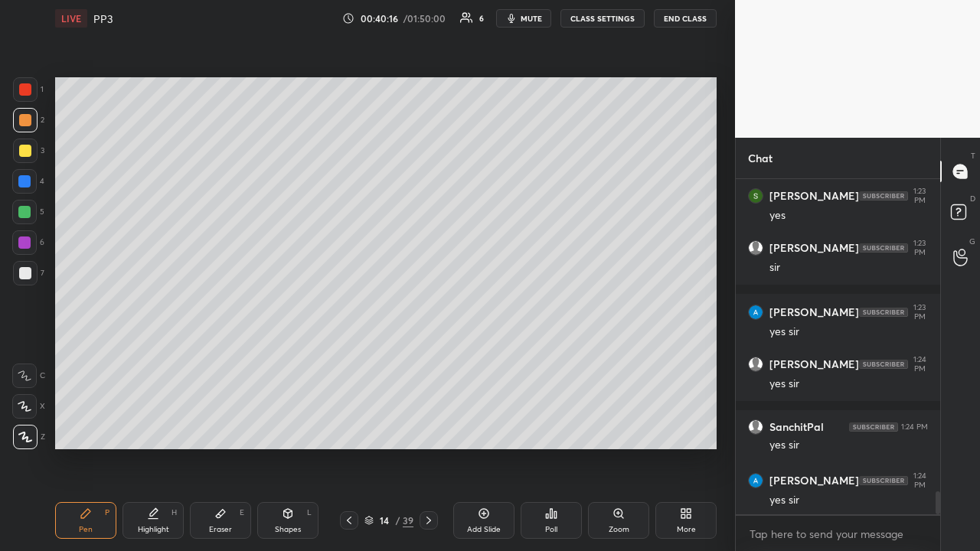
drag, startPoint x: 26, startPoint y: 92, endPoint x: 41, endPoint y: 97, distance: 16.2
click at [26, 93] on div at bounding box center [25, 89] width 12 height 12
click at [30, 210] on div at bounding box center [24, 212] width 12 height 12
click at [28, 129] on div at bounding box center [25, 120] width 24 height 24
click at [29, 155] on div at bounding box center [25, 151] width 12 height 12
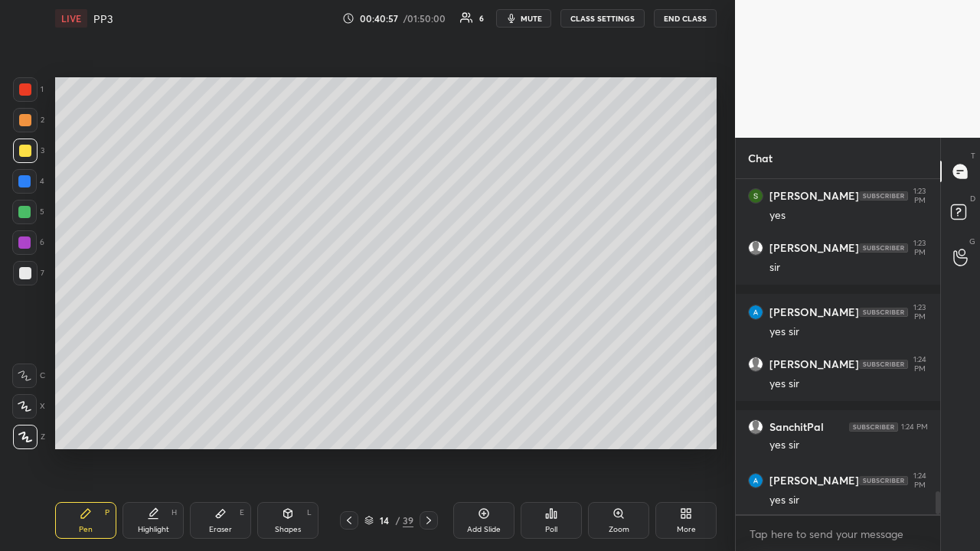
drag, startPoint x: 427, startPoint y: 519, endPoint x: 425, endPoint y: 501, distance: 17.8
click at [427, 427] on icon at bounding box center [428, 520] width 12 height 12
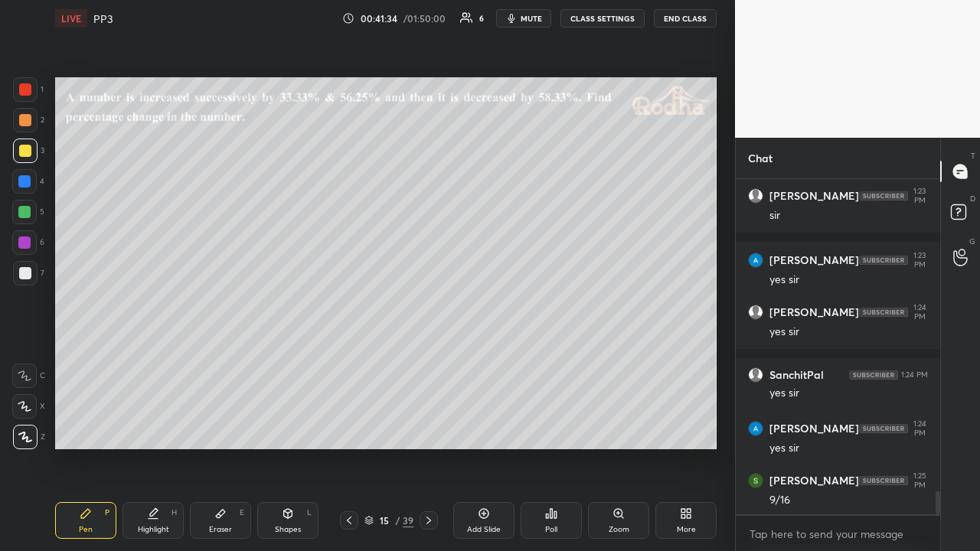
click at [30, 122] on div at bounding box center [25, 120] width 12 height 12
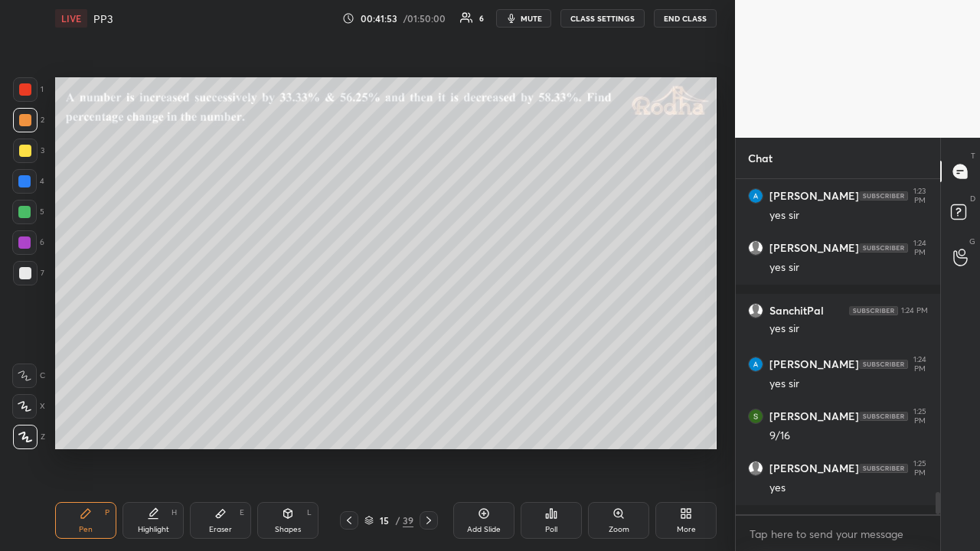
click at [25, 156] on div at bounding box center [25, 151] width 12 height 12
click at [31, 95] on div at bounding box center [25, 89] width 24 height 24
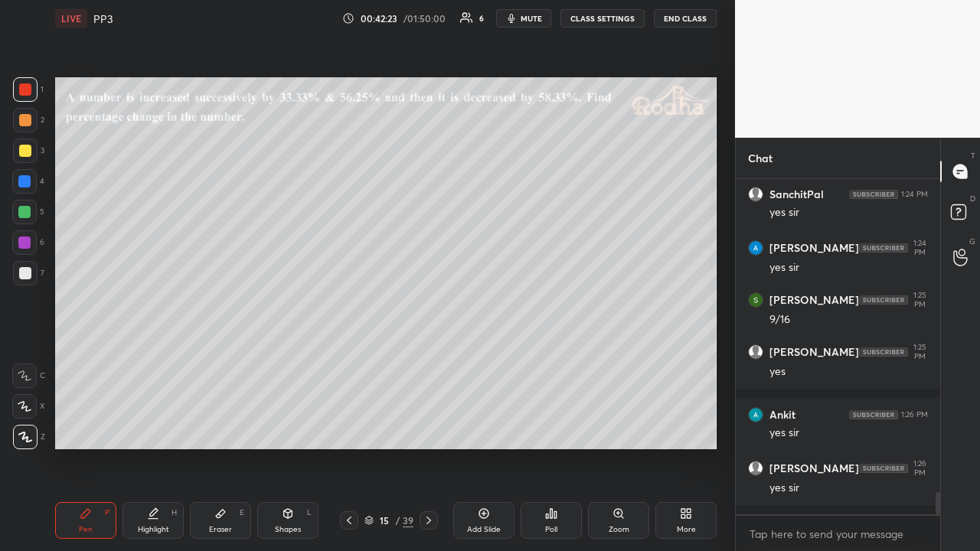
scroll to position [4844, 0]
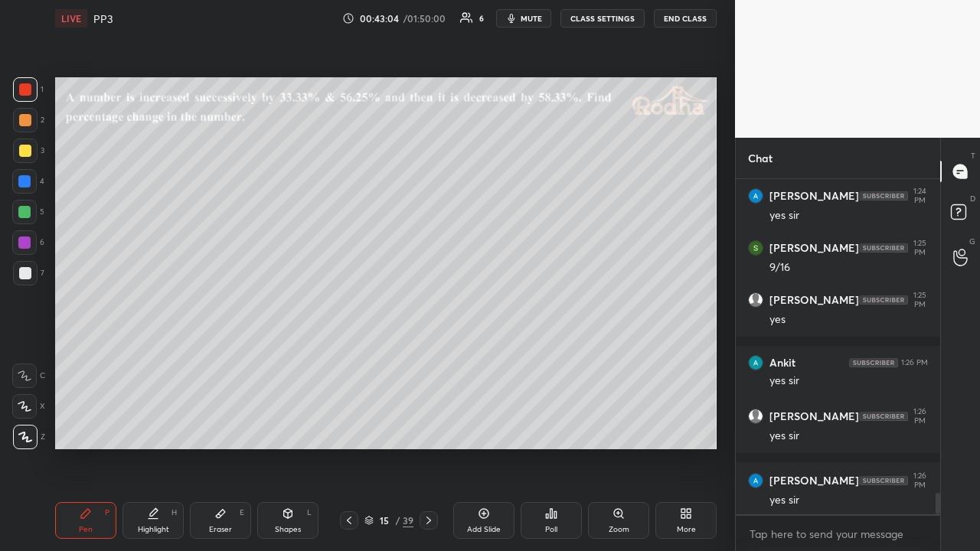
click at [28, 217] on div at bounding box center [24, 212] width 12 height 12
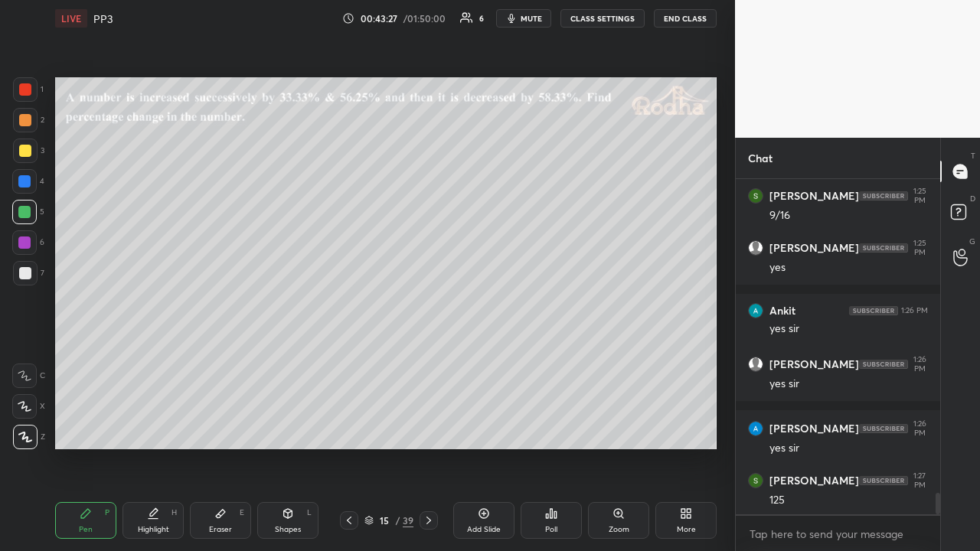
scroll to position [4961, 0]
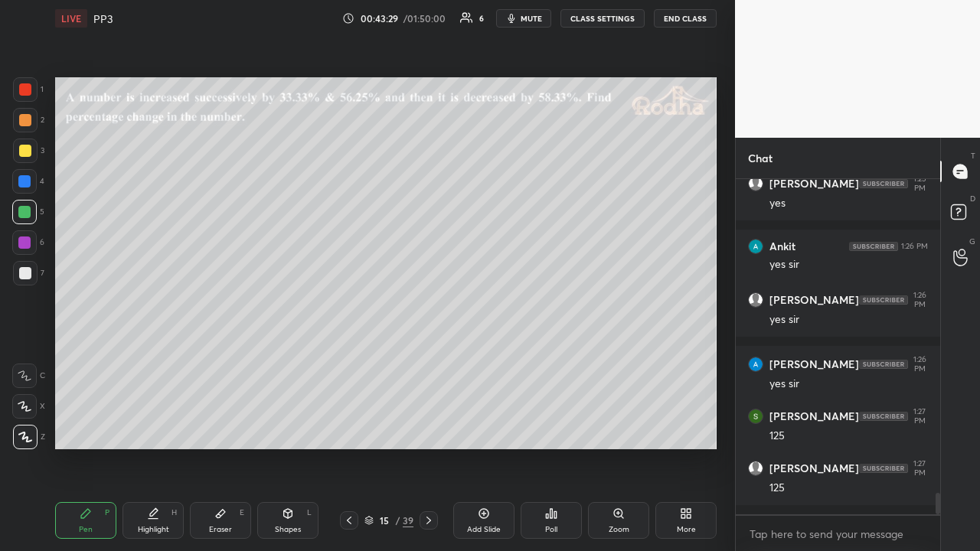
click at [31, 119] on div at bounding box center [25, 120] width 12 height 12
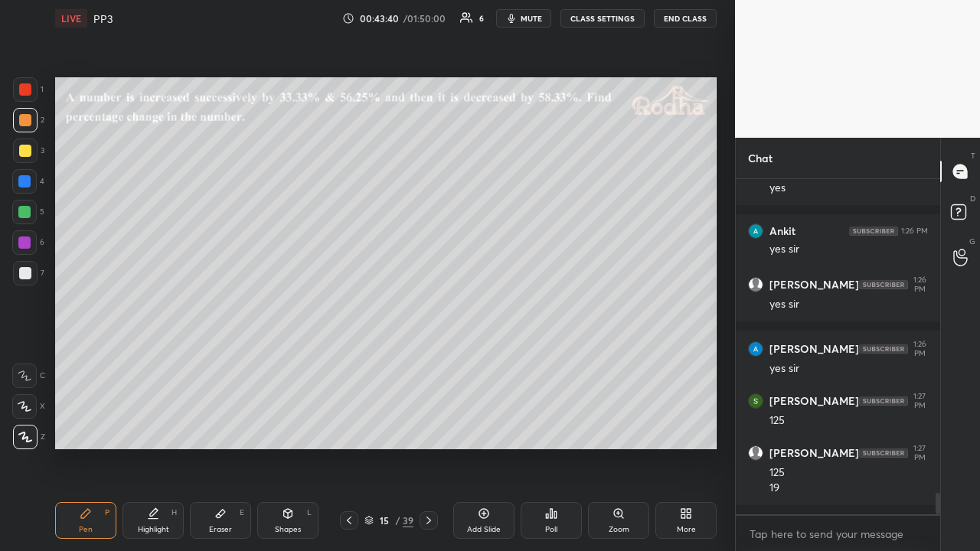
click at [27, 152] on div at bounding box center [25, 151] width 12 height 12
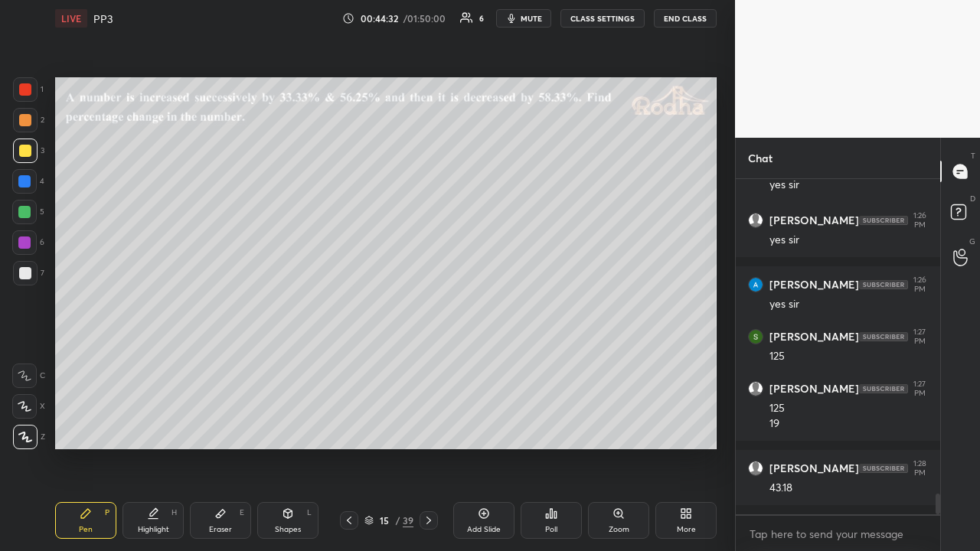
click at [28, 93] on div at bounding box center [25, 89] width 12 height 12
click at [28, 270] on div at bounding box center [25, 273] width 12 height 12
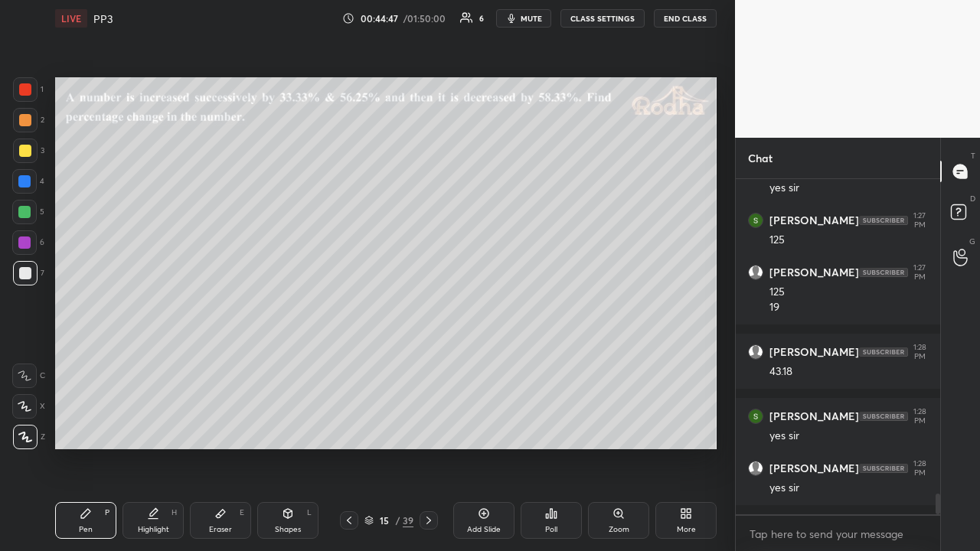
scroll to position [5209, 0]
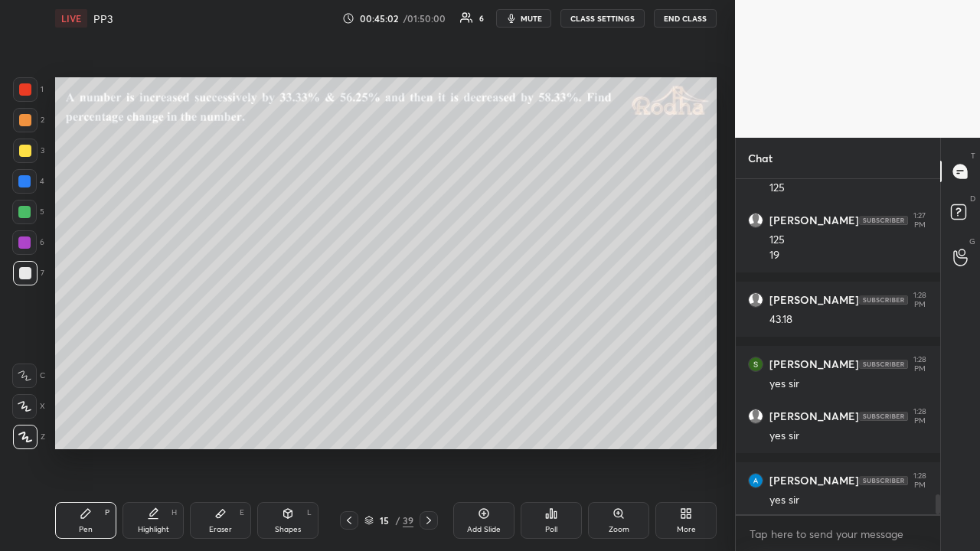
click at [26, 210] on div at bounding box center [24, 212] width 12 height 12
click at [26, 239] on div at bounding box center [24, 242] width 12 height 12
click at [31, 264] on div at bounding box center [25, 273] width 24 height 24
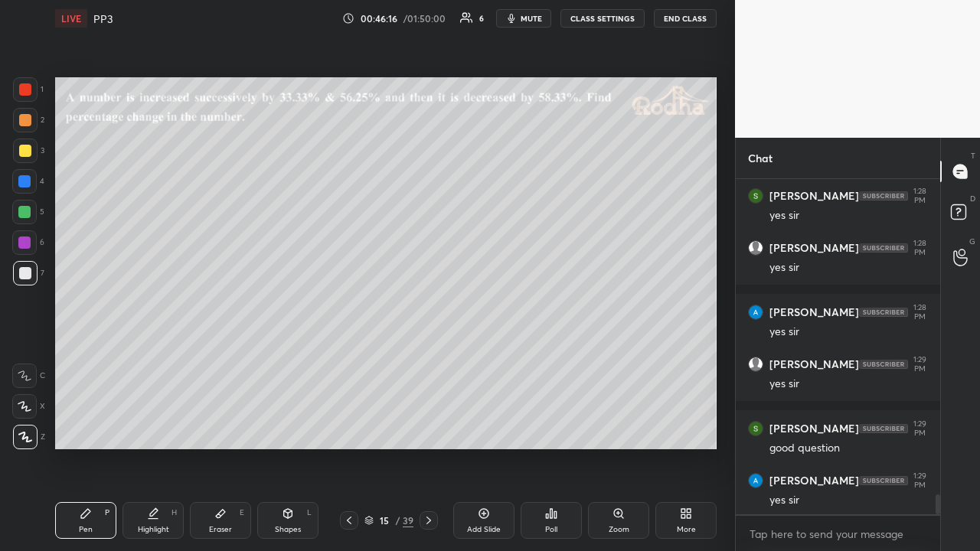
scroll to position [5441, 0]
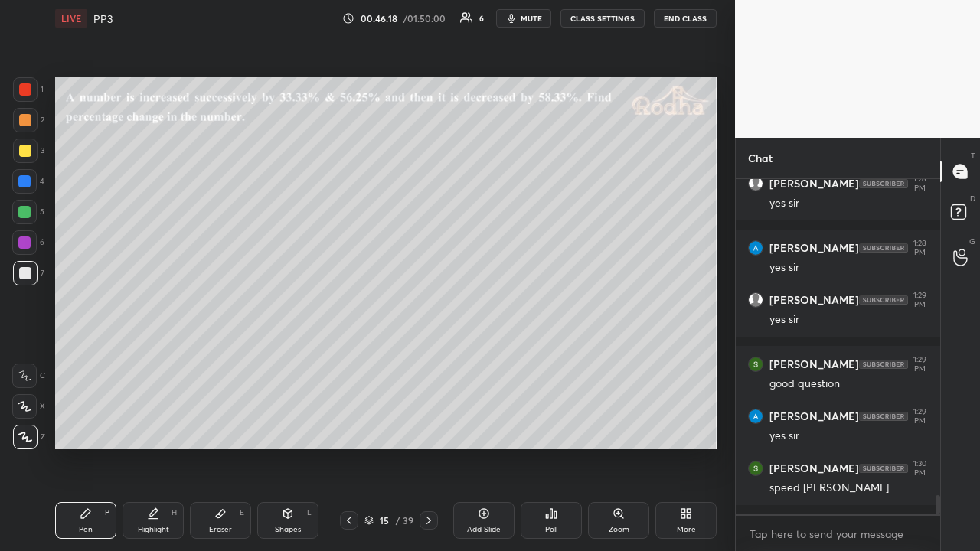
click at [26, 116] on div at bounding box center [25, 120] width 12 height 12
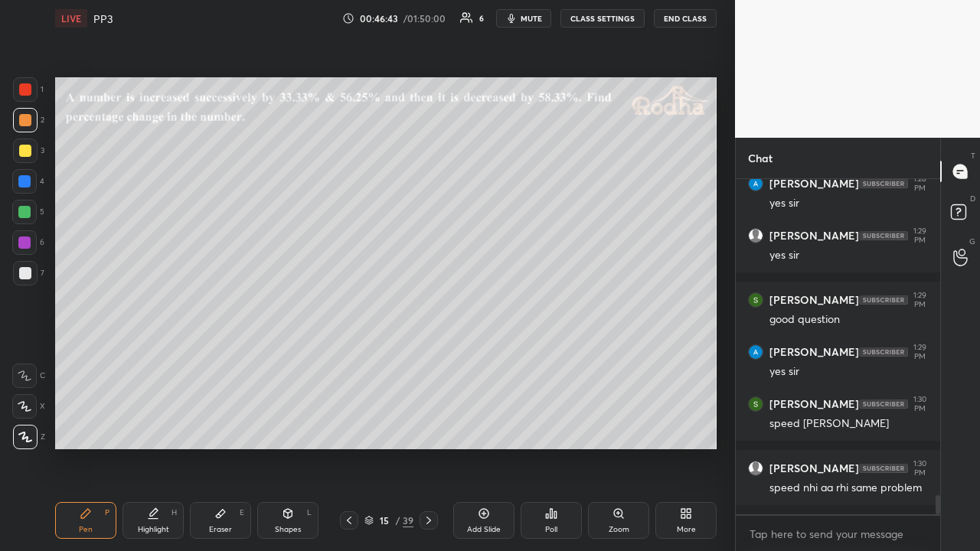
click at [30, 154] on div at bounding box center [25, 151] width 12 height 12
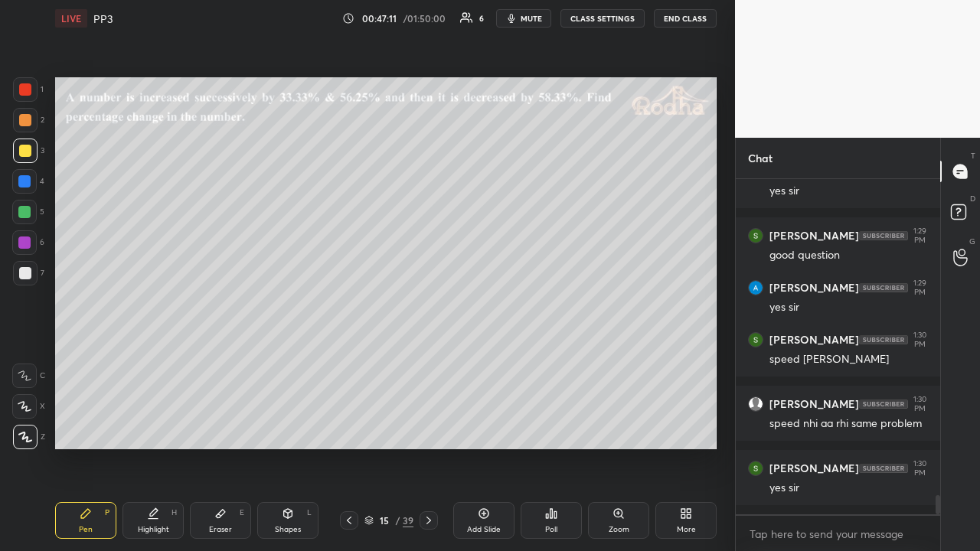
click at [349, 427] on icon at bounding box center [349, 520] width 12 height 12
click at [348, 427] on icon at bounding box center [349, 520] width 12 height 12
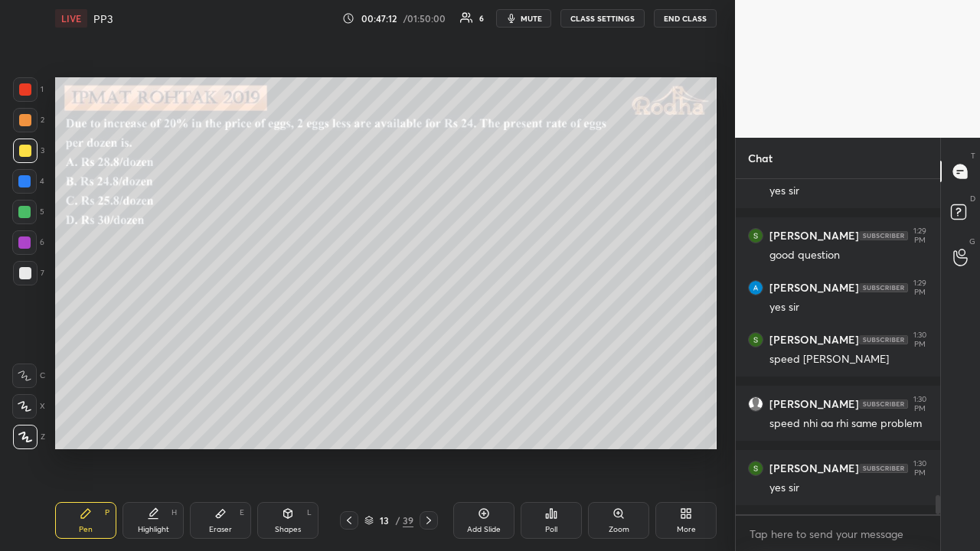
click at [346, 427] on icon at bounding box center [349, 520] width 12 height 12
click at [347, 427] on icon at bounding box center [349, 520] width 12 height 12
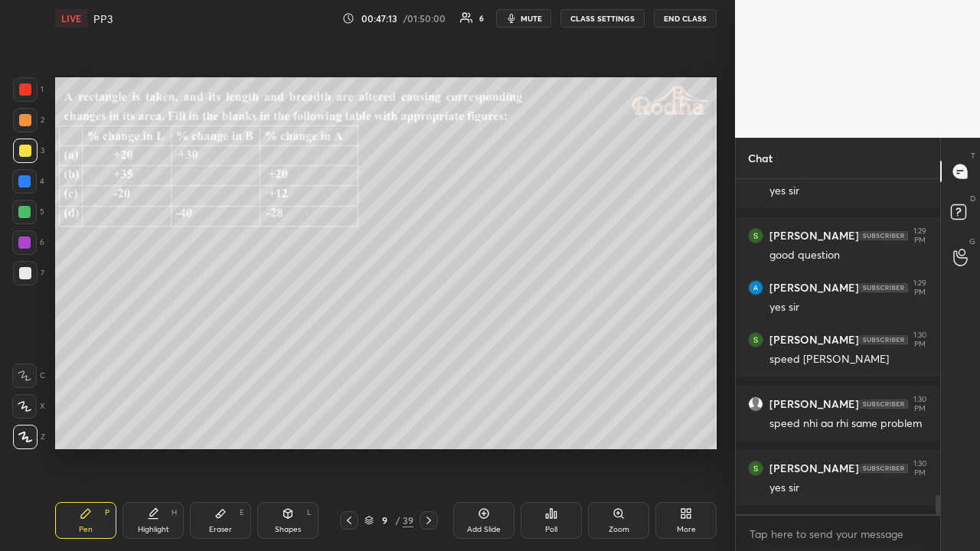
click at [347, 427] on icon at bounding box center [349, 520] width 12 height 12
click at [346, 427] on icon at bounding box center [349, 520] width 12 height 12
click at [424, 427] on icon at bounding box center [428, 520] width 12 height 12
click at [432, 427] on icon at bounding box center [428, 520] width 12 height 12
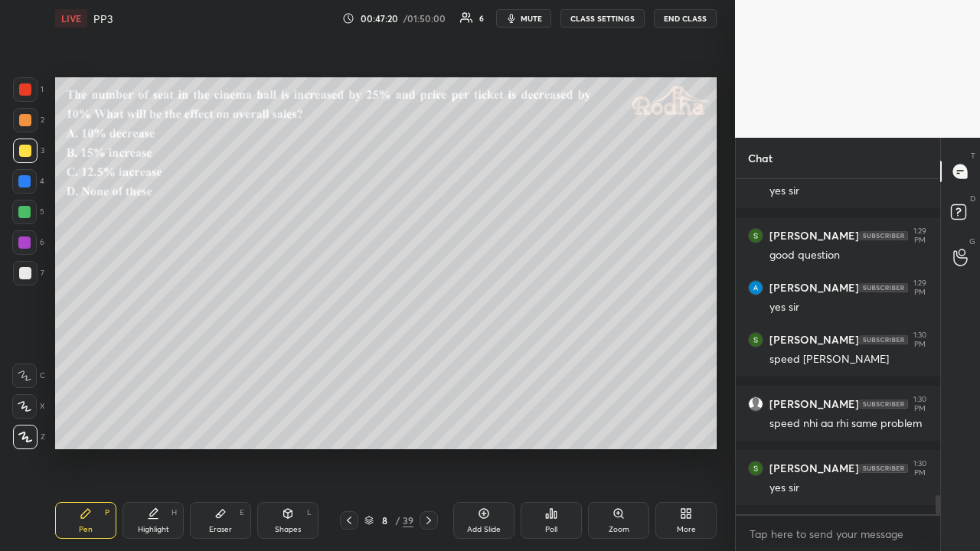
click at [435, 427] on div at bounding box center [428, 520] width 18 height 18
click at [432, 427] on icon at bounding box center [428, 520] width 12 height 12
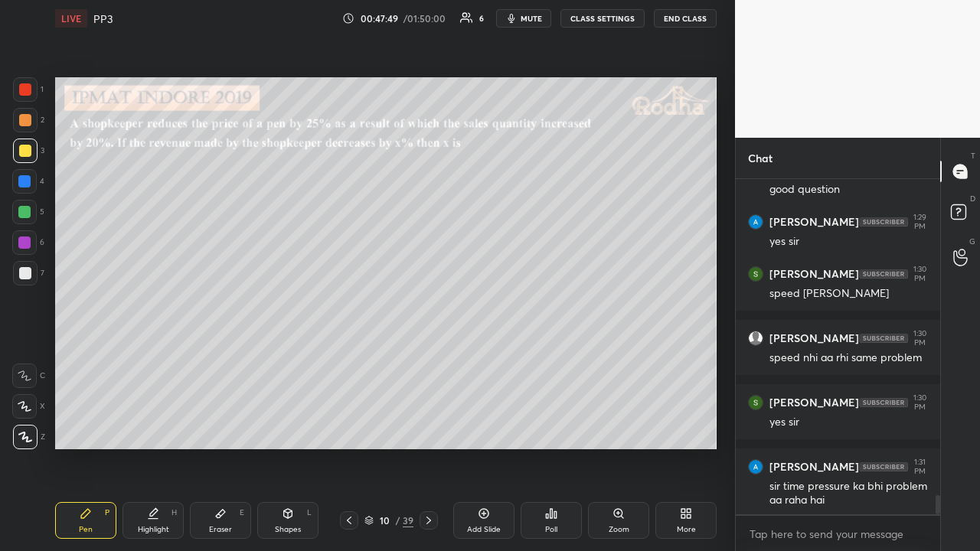
scroll to position [5688, 0]
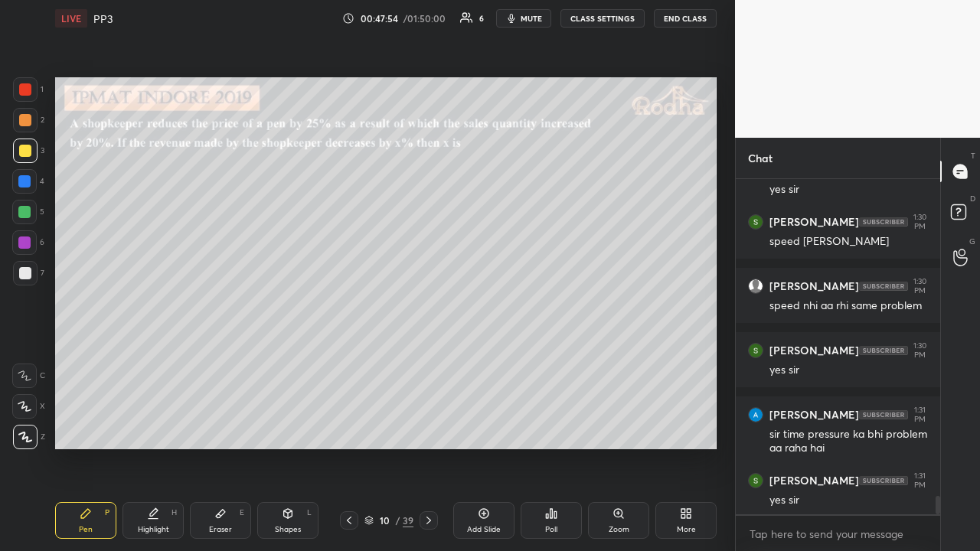
click at [430, 427] on icon at bounding box center [428, 520] width 12 height 12
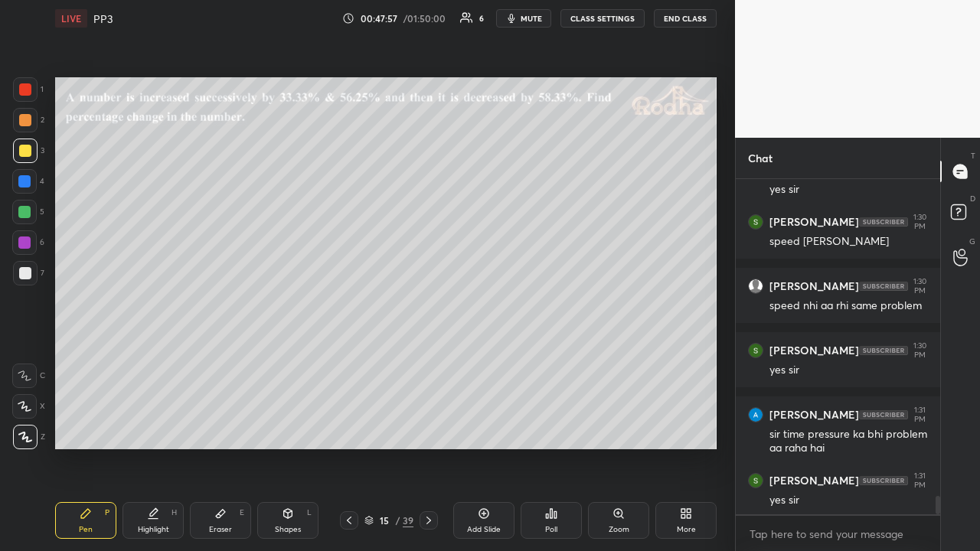
click at [430, 427] on icon at bounding box center [428, 520] width 12 height 12
drag, startPoint x: 24, startPoint y: 124, endPoint x: 51, endPoint y: 119, distance: 26.6
click at [26, 124] on div at bounding box center [25, 120] width 12 height 12
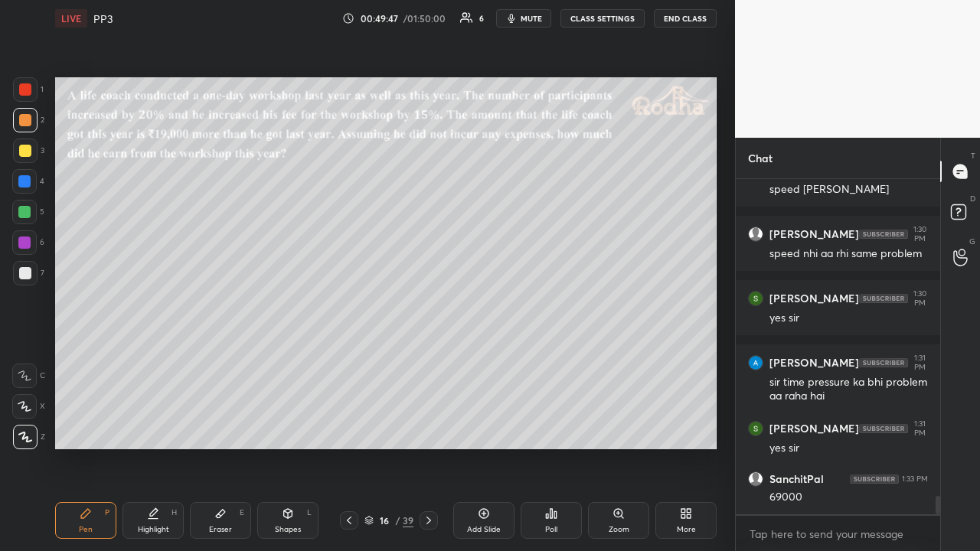
drag, startPoint x: 29, startPoint y: 154, endPoint x: 37, endPoint y: 152, distance: 8.0
click at [30, 152] on div at bounding box center [25, 151] width 12 height 12
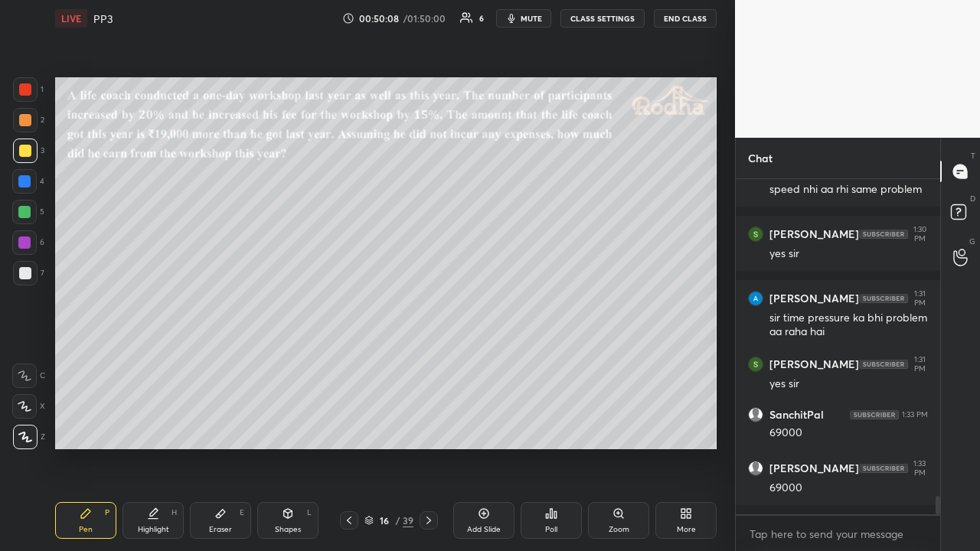
scroll to position [5856, 0]
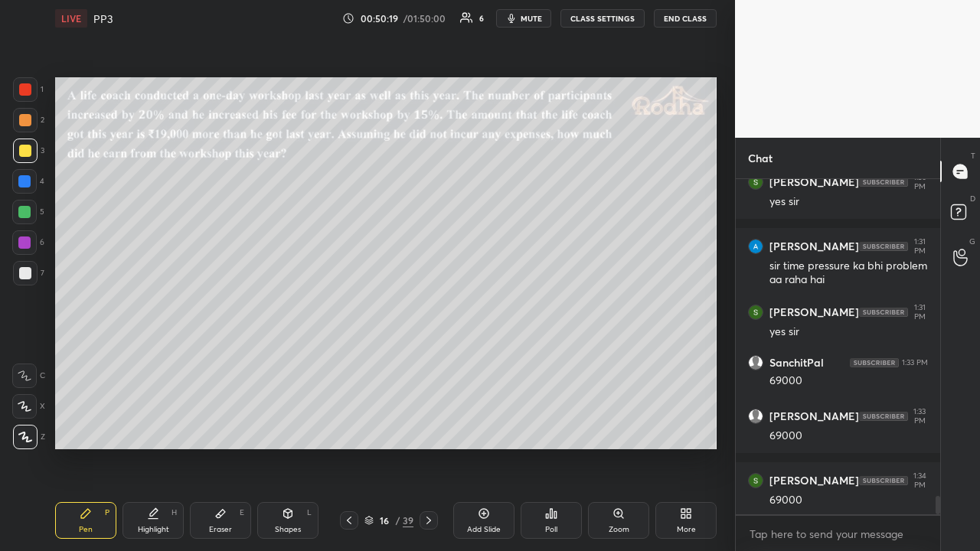
drag, startPoint x: 28, startPoint y: 116, endPoint x: 50, endPoint y: 119, distance: 22.4
click at [31, 118] on div at bounding box center [25, 120] width 12 height 12
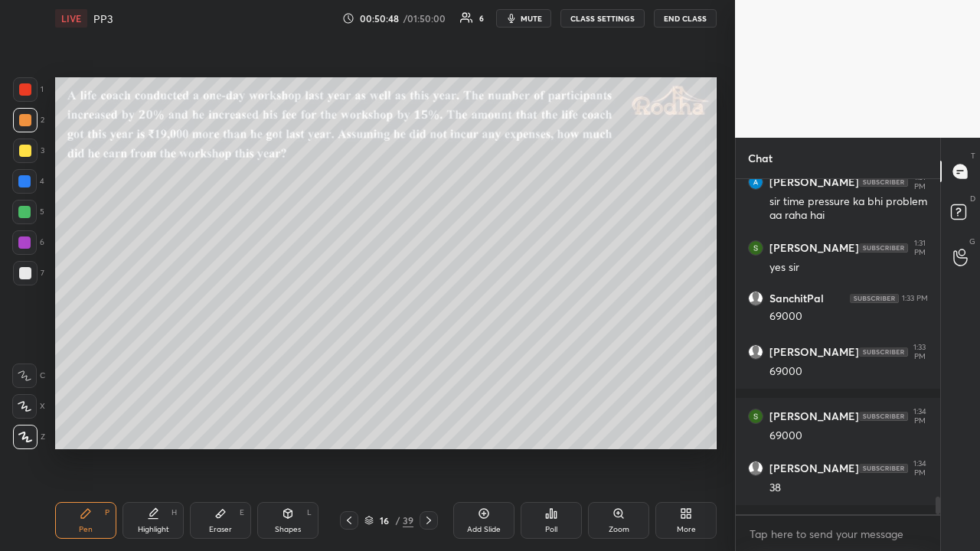
drag, startPoint x: 28, startPoint y: 146, endPoint x: 18, endPoint y: 152, distance: 11.3
click at [26, 147] on div at bounding box center [25, 151] width 12 height 12
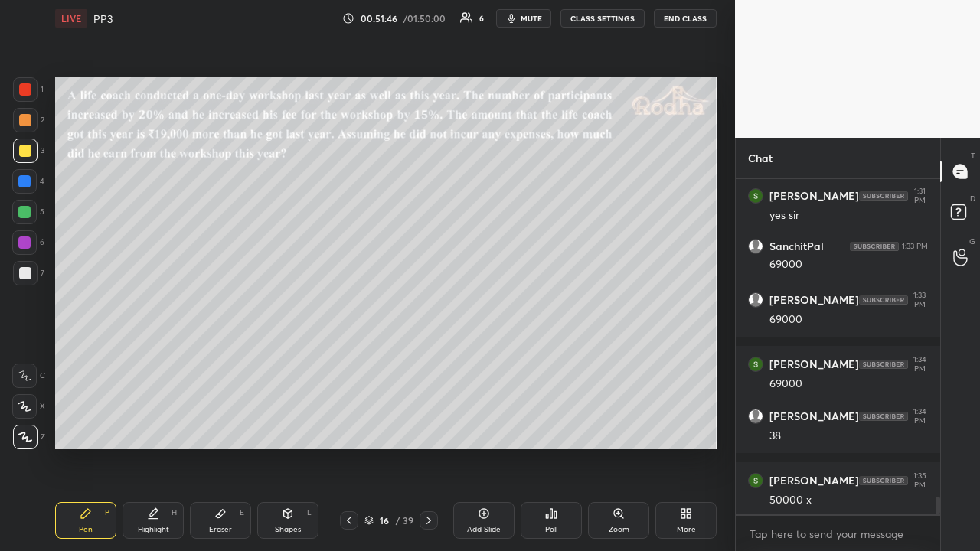
drag, startPoint x: 31, startPoint y: 90, endPoint x: 48, endPoint y: 109, distance: 26.0
click at [31, 90] on div at bounding box center [25, 89] width 24 height 24
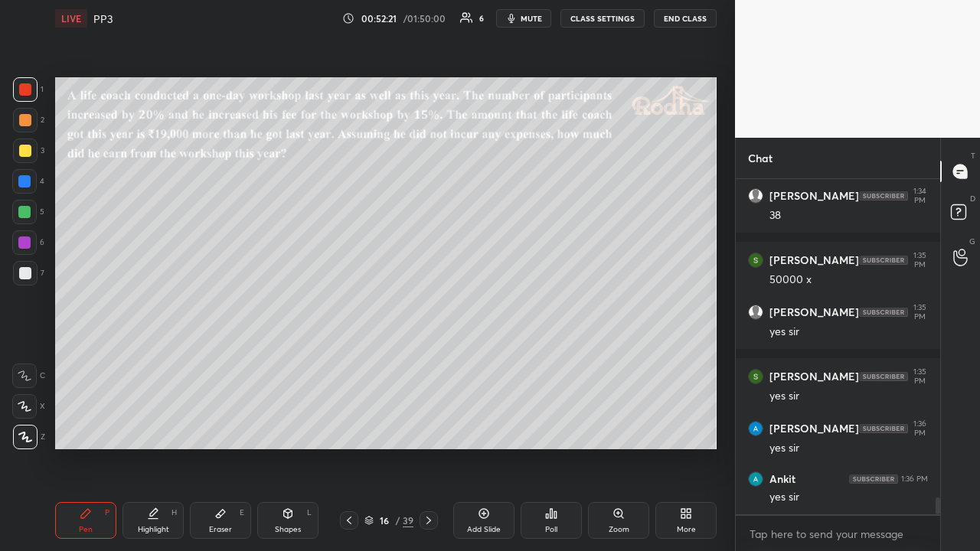
scroll to position [6257, 0]
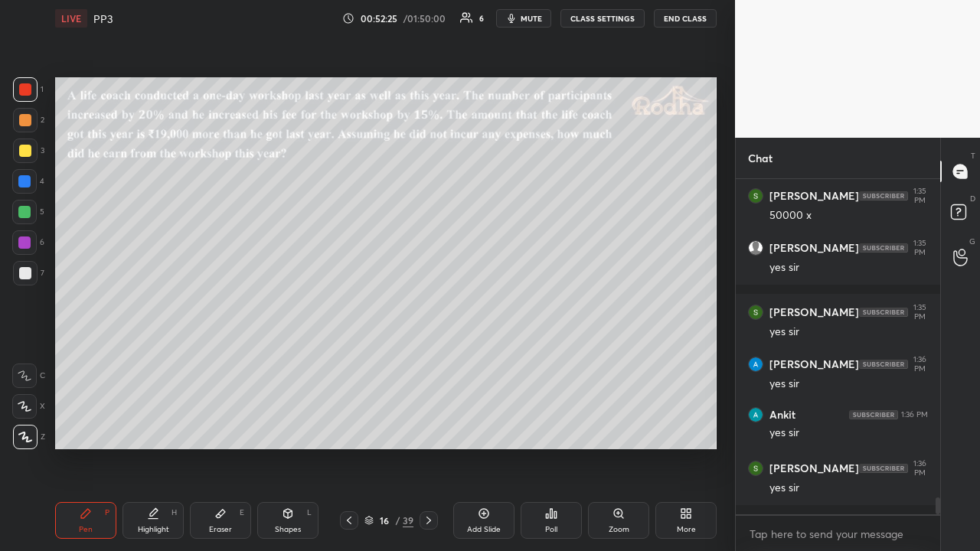
click at [26, 122] on div at bounding box center [25, 120] width 12 height 12
click at [28, 274] on div at bounding box center [25, 273] width 12 height 12
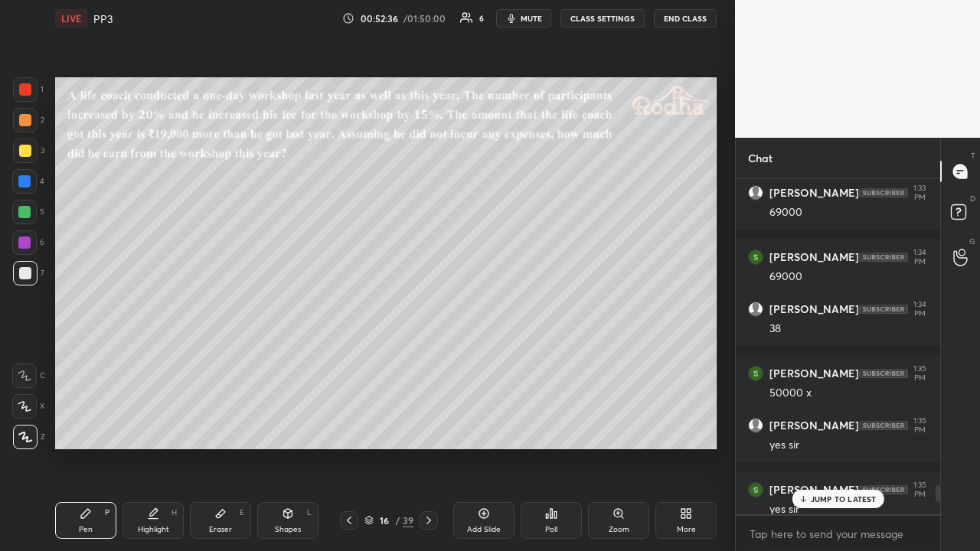
scroll to position [6003, 0]
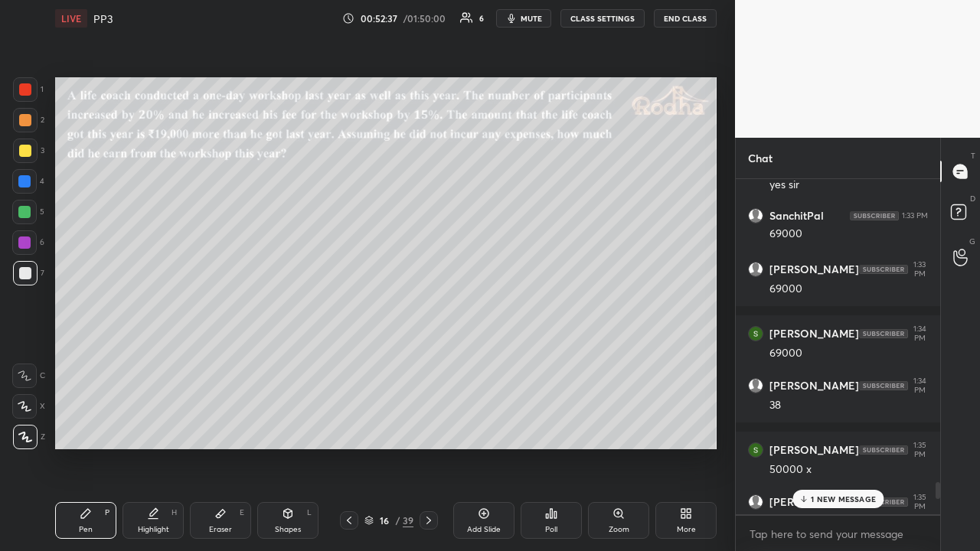
click at [854, 427] on p "1 NEW MESSAGE" at bounding box center [842, 498] width 65 height 9
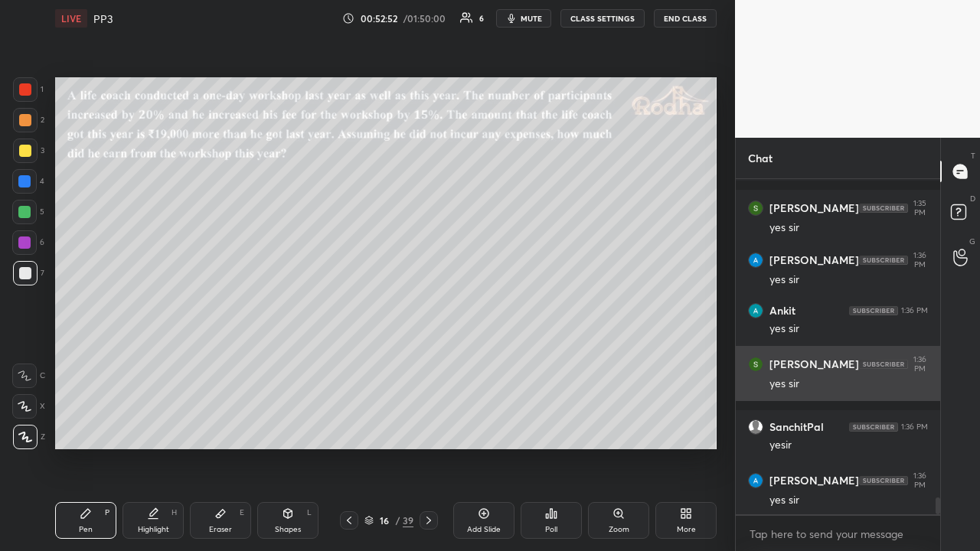
scroll to position [6413, 0]
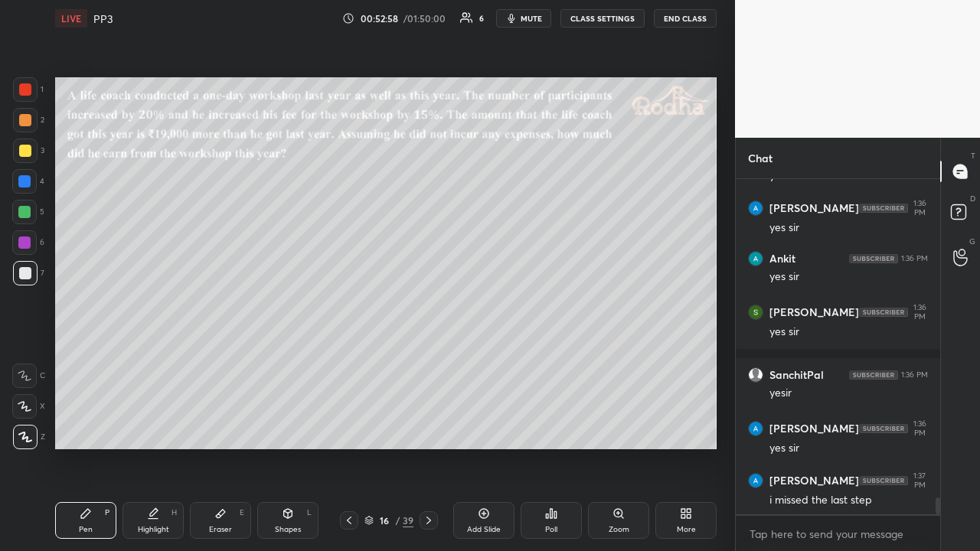
click at [28, 118] on div at bounding box center [25, 120] width 12 height 12
click at [21, 87] on div at bounding box center [25, 89] width 12 height 12
click at [28, 208] on div at bounding box center [24, 212] width 12 height 12
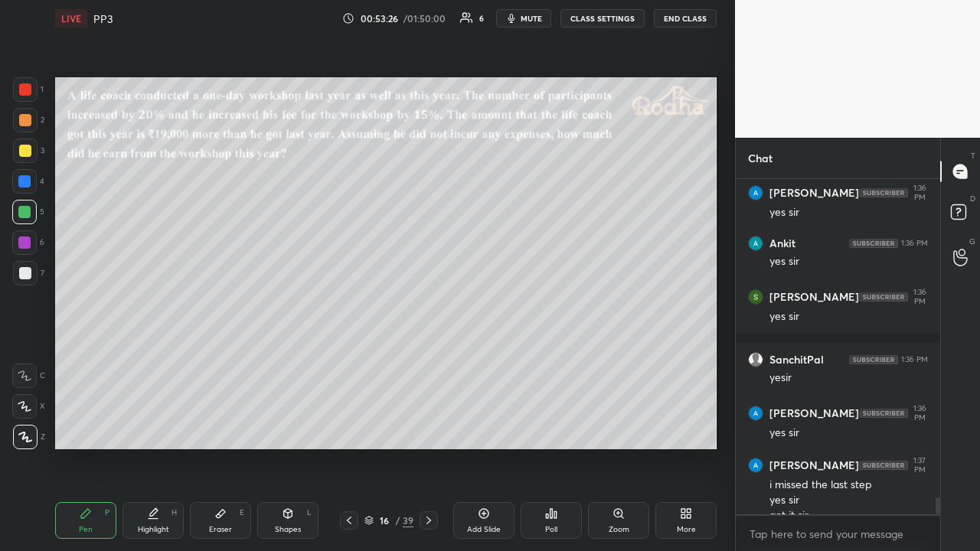
scroll to position [6444, 0]
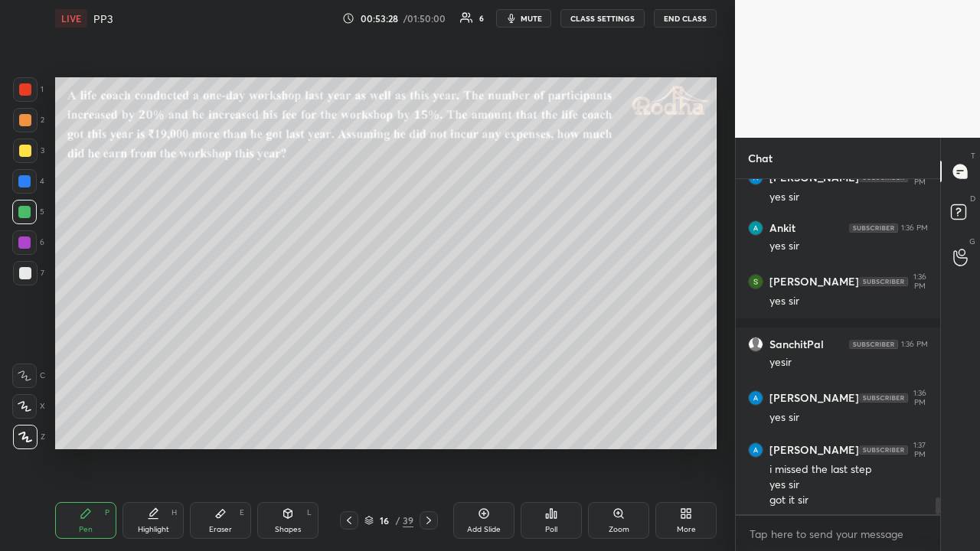
click at [429, 427] on icon at bounding box center [428, 520] width 12 height 12
click at [221, 427] on div "Eraser E" at bounding box center [220, 520] width 61 height 37
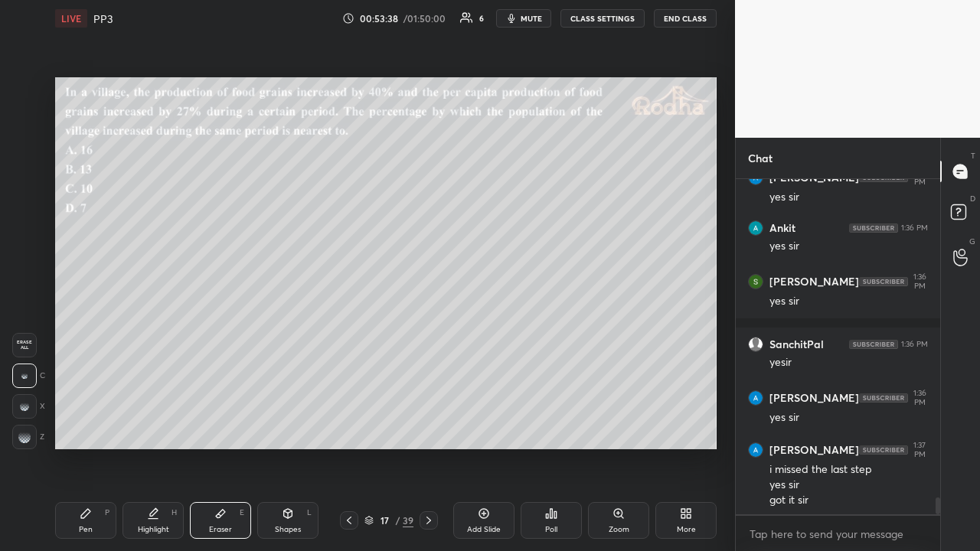
click at [99, 427] on div "Pen P" at bounding box center [85, 520] width 61 height 37
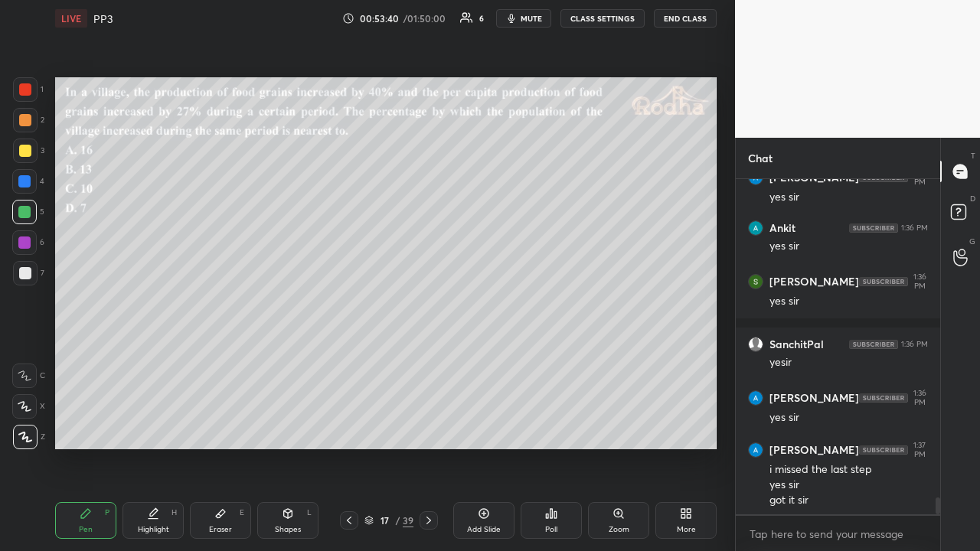
drag, startPoint x: 30, startPoint y: 149, endPoint x: 45, endPoint y: 145, distance: 15.8
click at [31, 149] on div at bounding box center [25, 151] width 24 height 24
click at [551, 427] on icon at bounding box center [551, 513] width 2 height 9
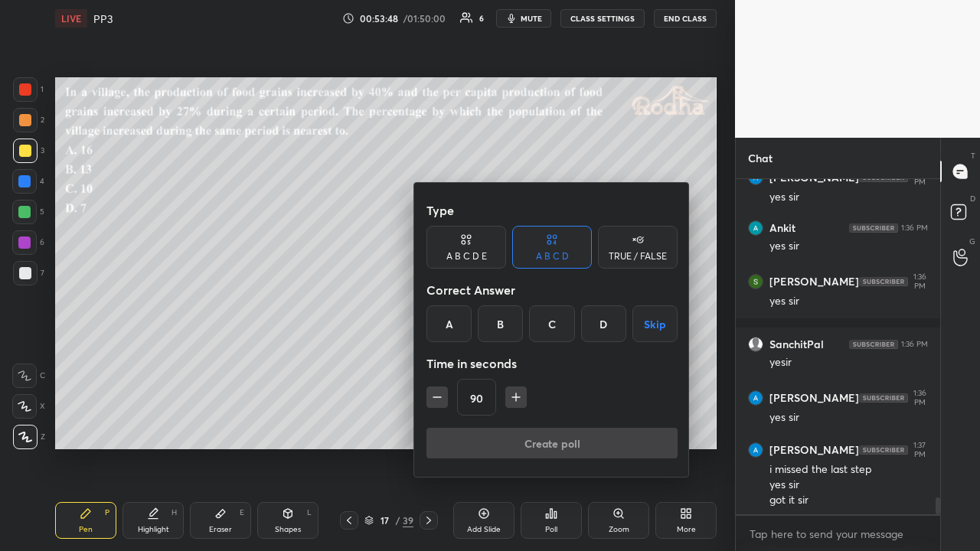
drag, startPoint x: 553, startPoint y: 315, endPoint x: 543, endPoint y: 347, distance: 32.7
click at [553, 317] on div "C" at bounding box center [551, 323] width 45 height 37
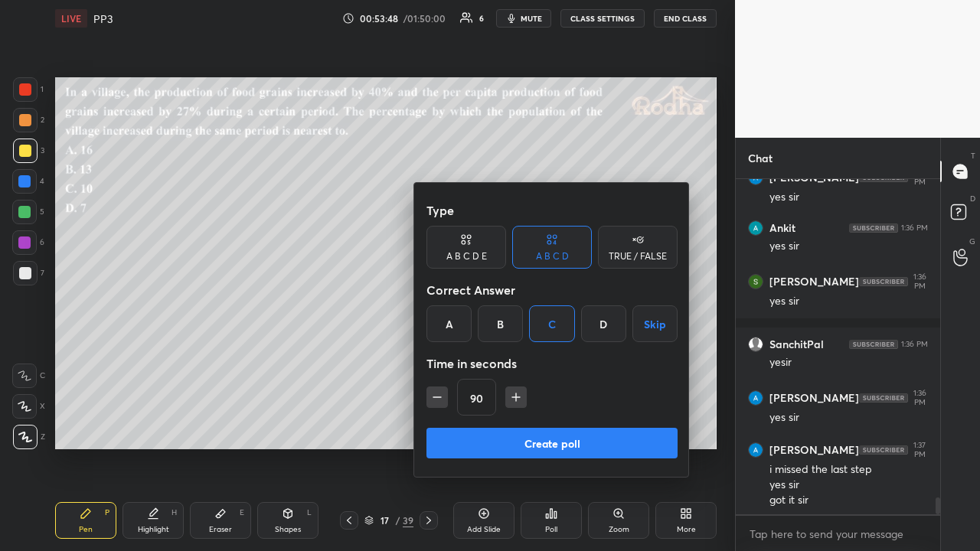
click at [529, 427] on button "Create poll" at bounding box center [551, 443] width 251 height 31
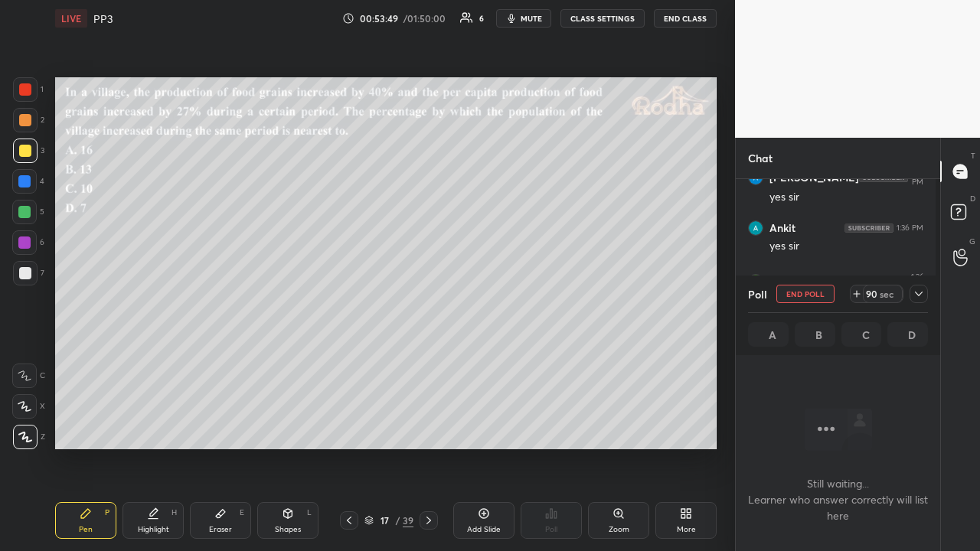
scroll to position [288, 200]
click at [920, 295] on icon at bounding box center [918, 294] width 12 height 12
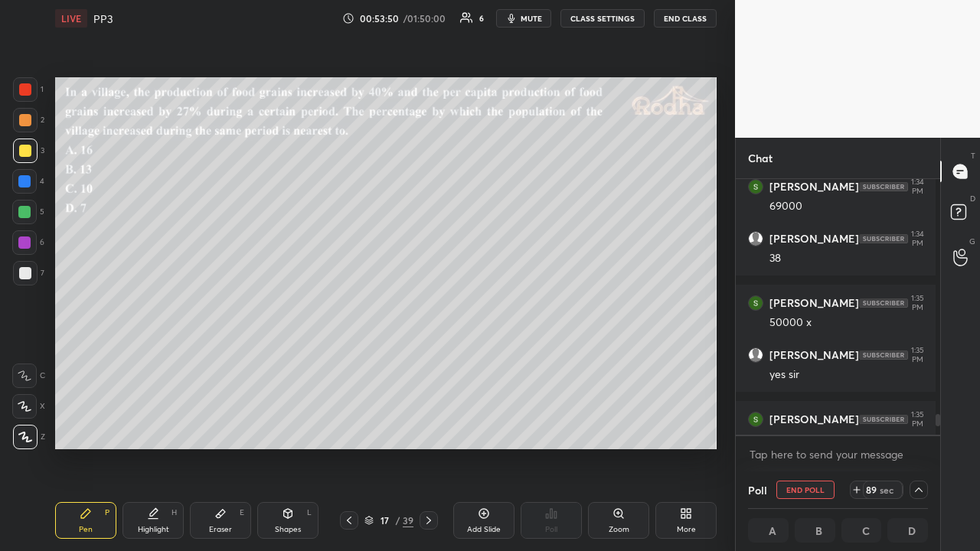
scroll to position [4872, 0]
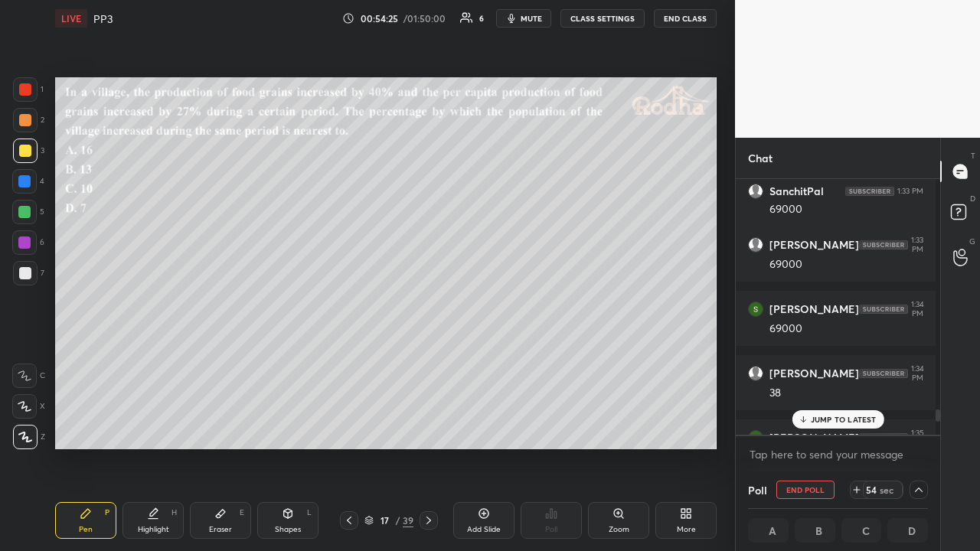
click at [852, 419] on p "JUMP TO LATEST" at bounding box center [843, 419] width 66 height 9
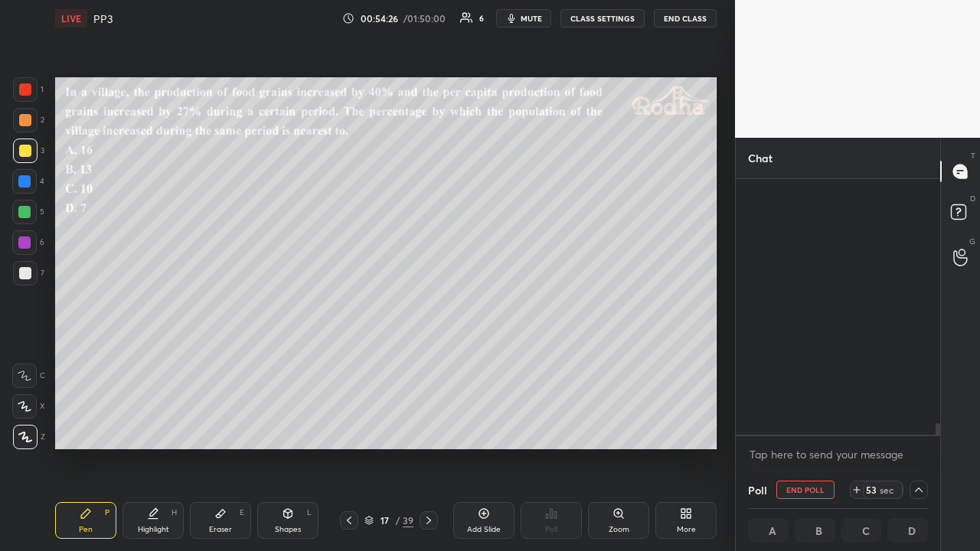
scroll to position [5429, 0]
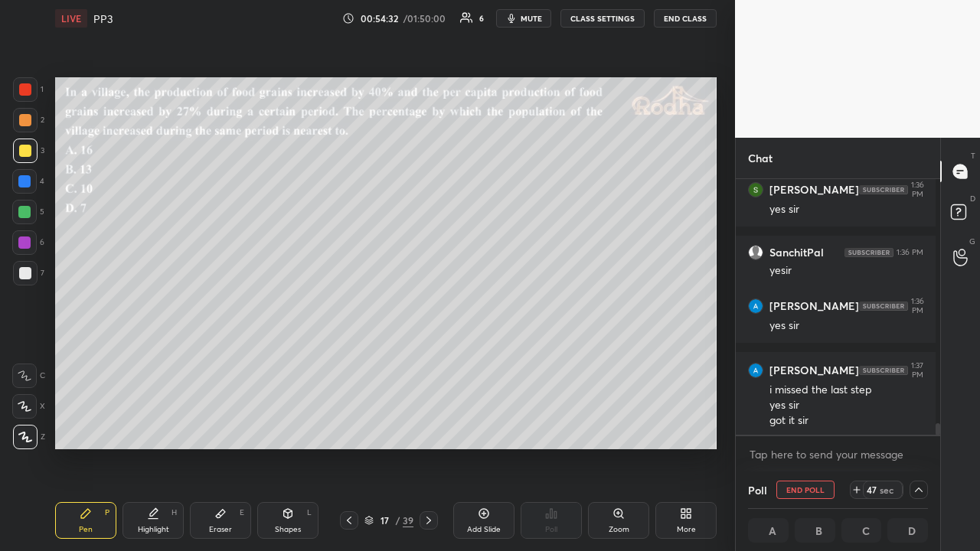
click at [24, 126] on div at bounding box center [25, 120] width 12 height 12
click at [31, 274] on div at bounding box center [25, 273] width 12 height 12
click at [25, 155] on div at bounding box center [25, 151] width 12 height 12
click at [909, 427] on div at bounding box center [918, 490] width 18 height 18
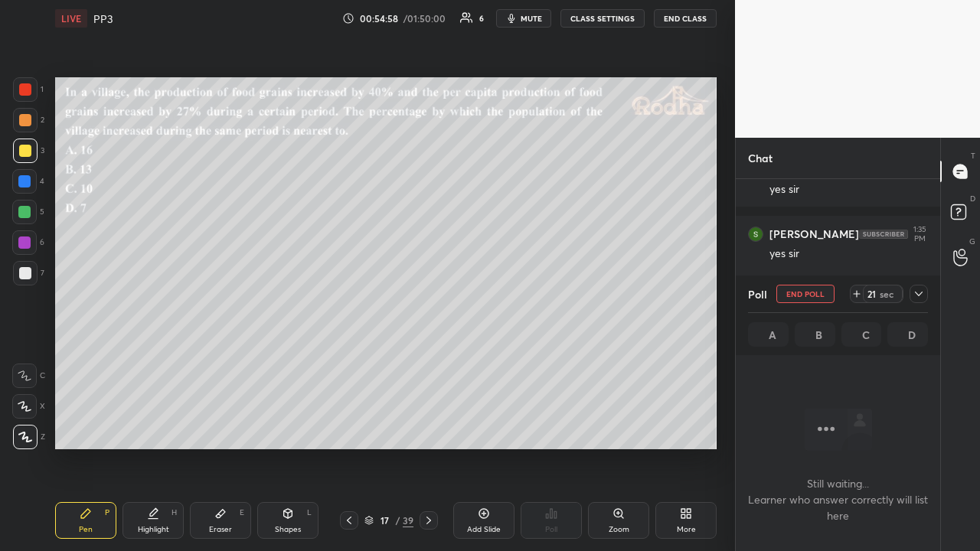
scroll to position [4930, 0]
click at [920, 292] on icon at bounding box center [918, 294] width 12 height 12
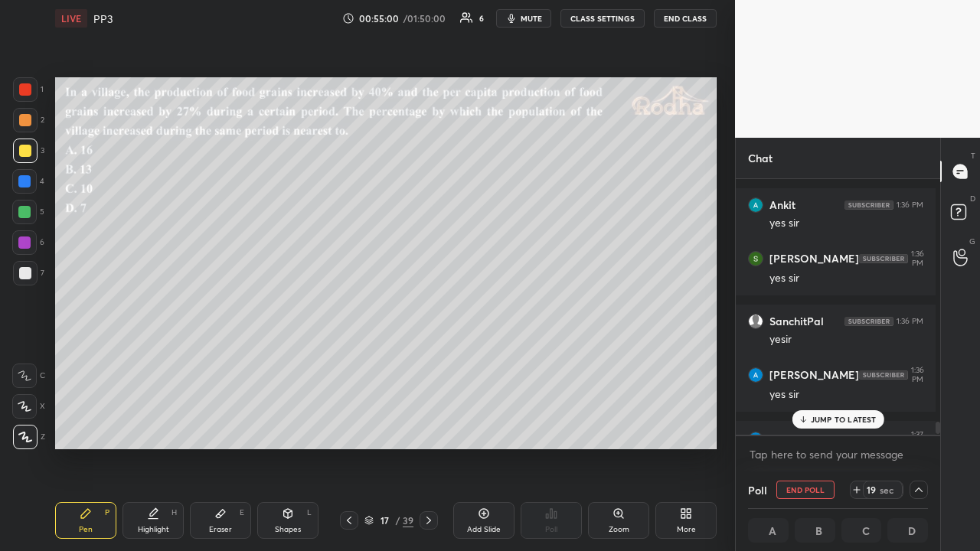
scroll to position [5429, 0]
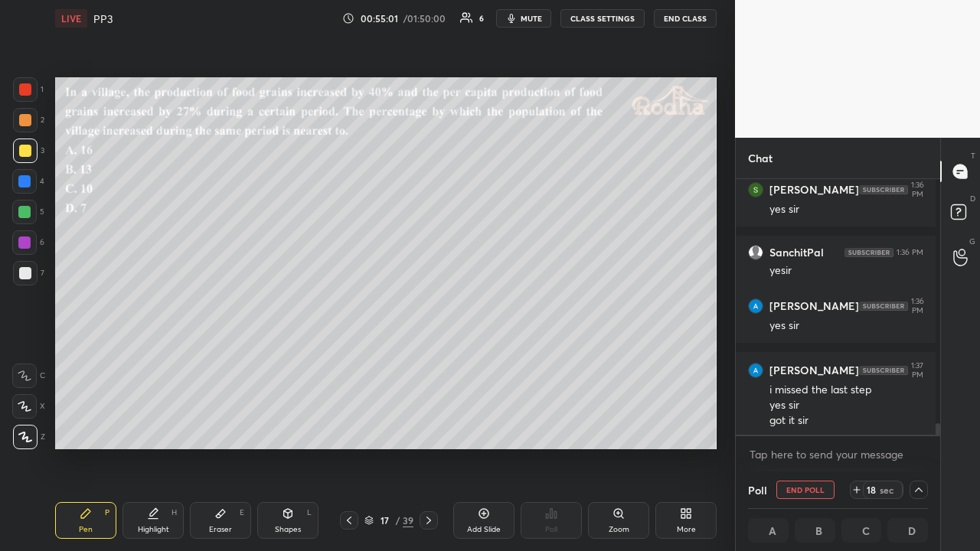
click at [917, 427] on icon at bounding box center [918, 490] width 12 height 12
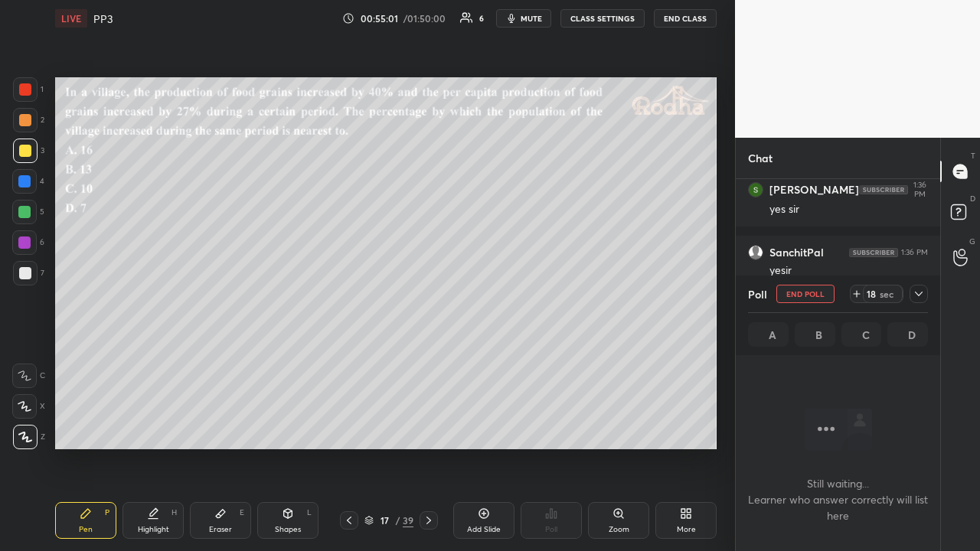
scroll to position [4872, 0]
click at [917, 288] on icon at bounding box center [918, 294] width 12 height 12
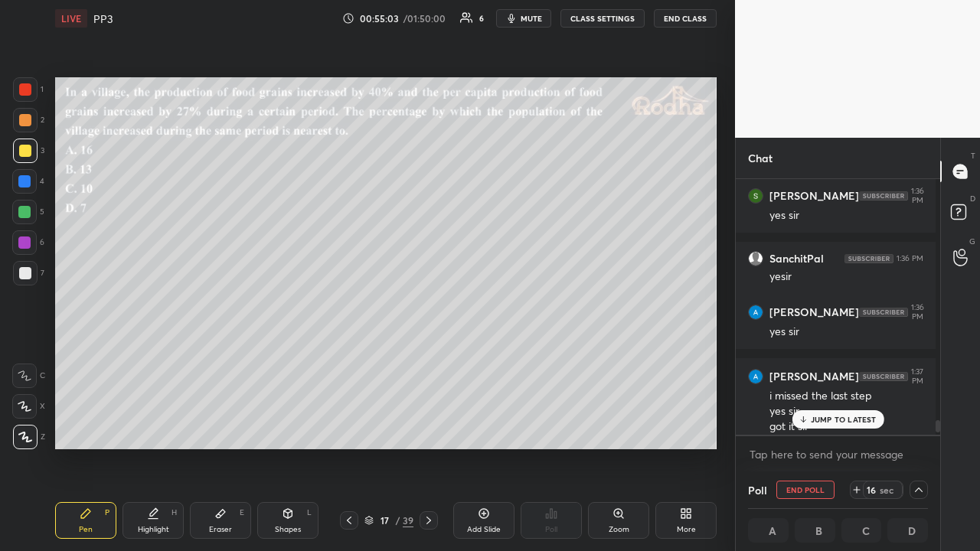
scroll to position [5403, 0]
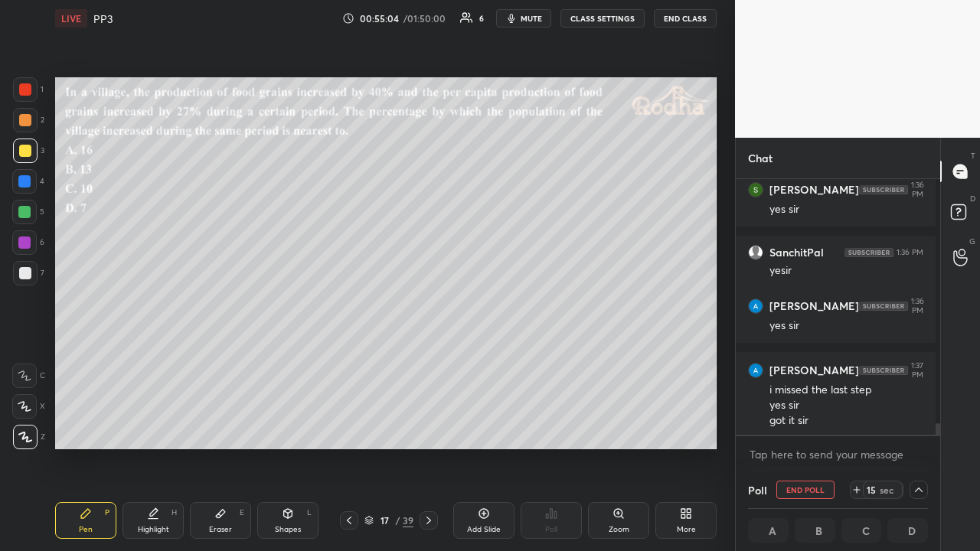
click at [913, 427] on icon at bounding box center [918, 490] width 12 height 12
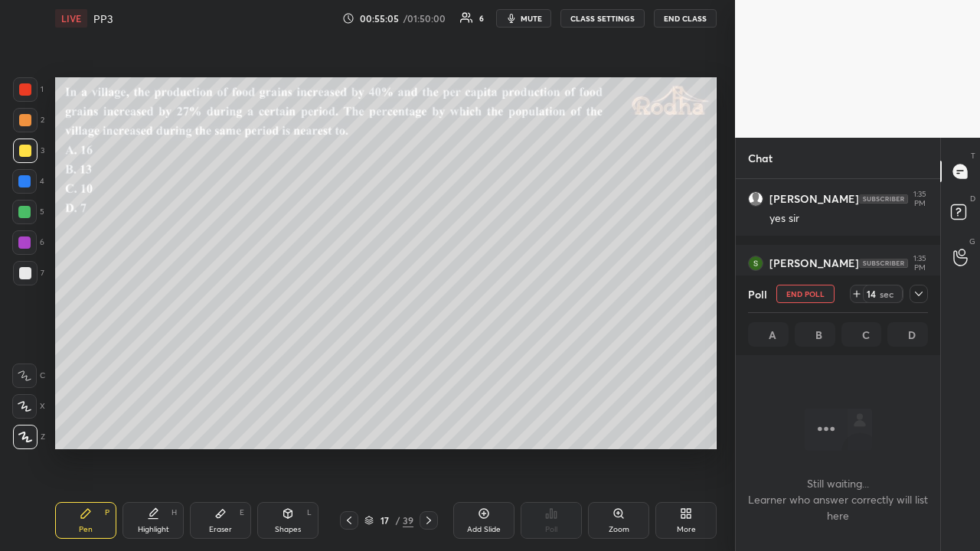
scroll to position [4872, 0]
click at [920, 289] on icon at bounding box center [918, 294] width 12 height 12
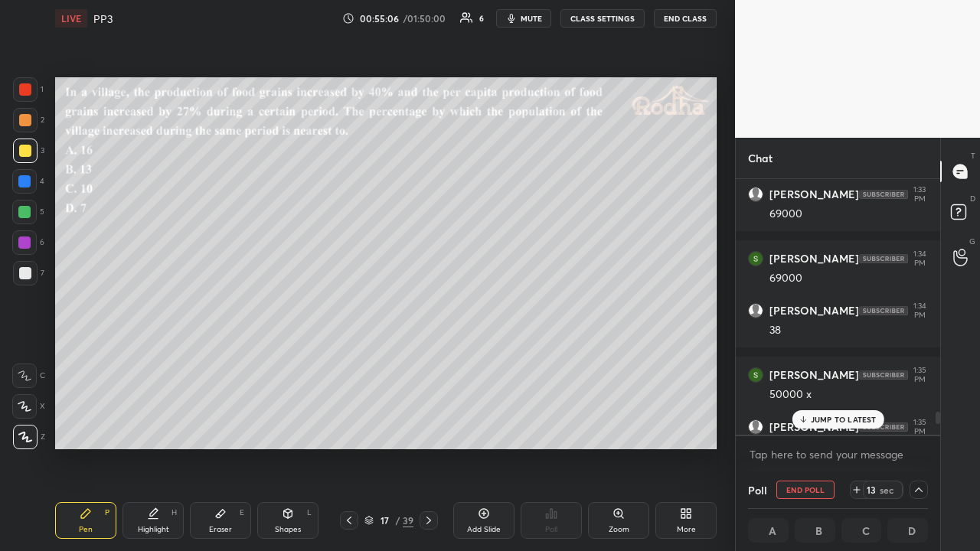
scroll to position [5, 5]
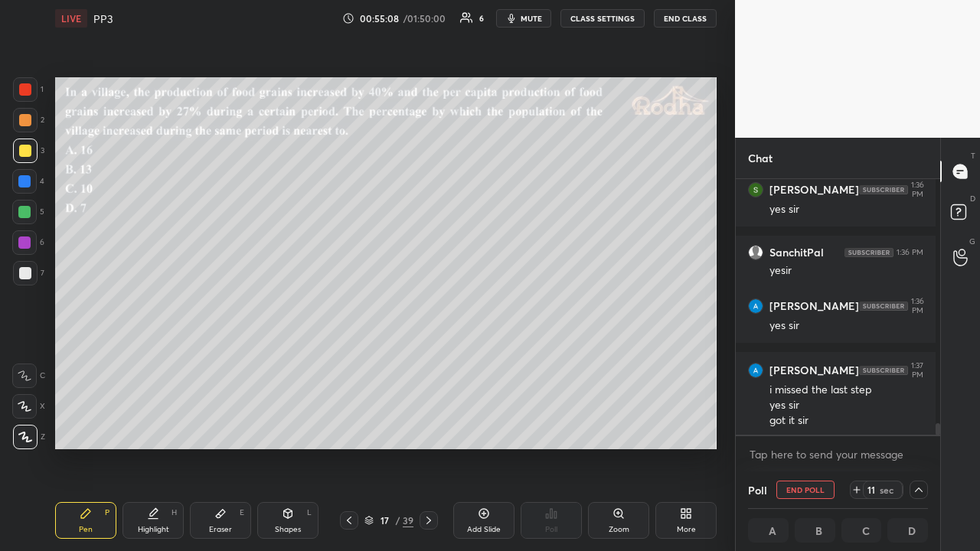
click at [912, 427] on icon at bounding box center [918, 490] width 12 height 12
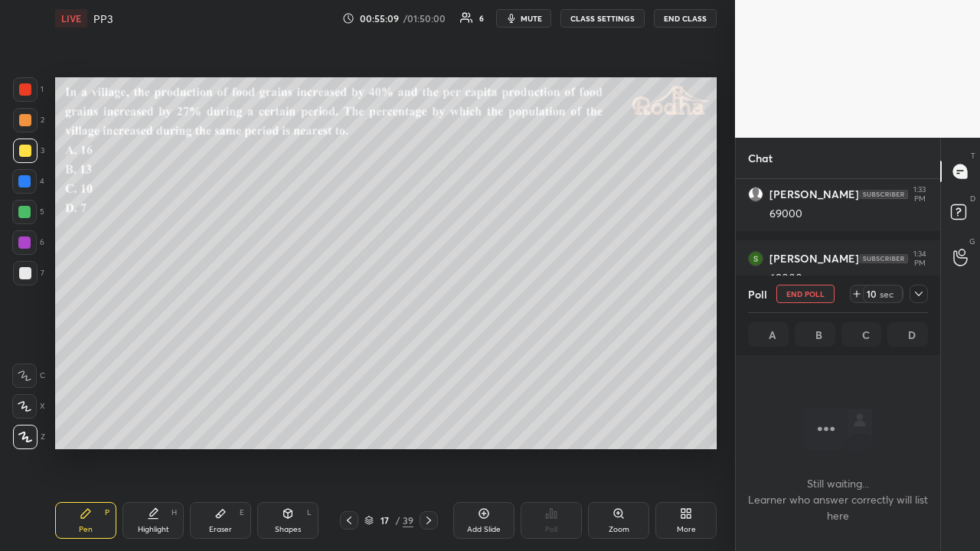
click at [922, 294] on icon at bounding box center [918, 294] width 12 height 12
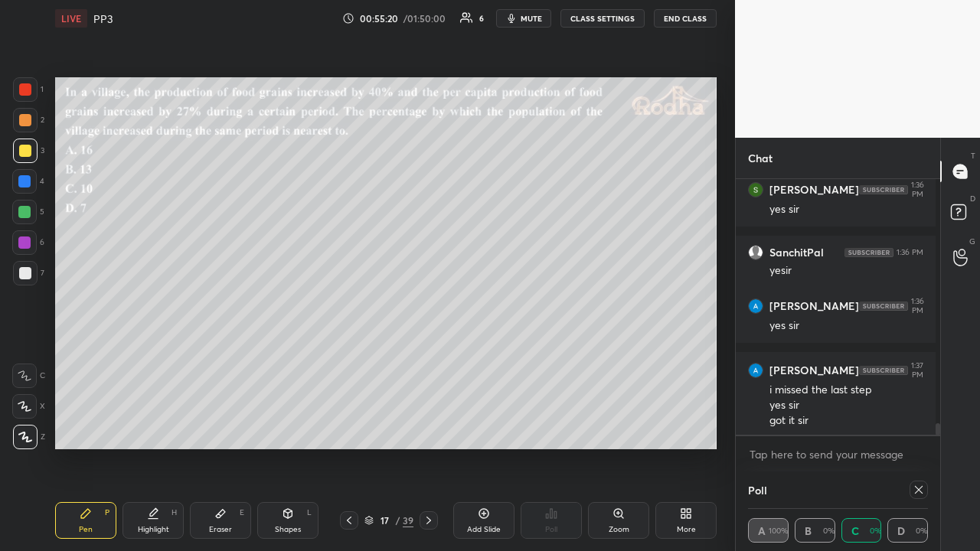
click at [884, 427] on div "Poll" at bounding box center [838, 489] width 180 height 37
click at [914, 427] on icon at bounding box center [918, 490] width 12 height 12
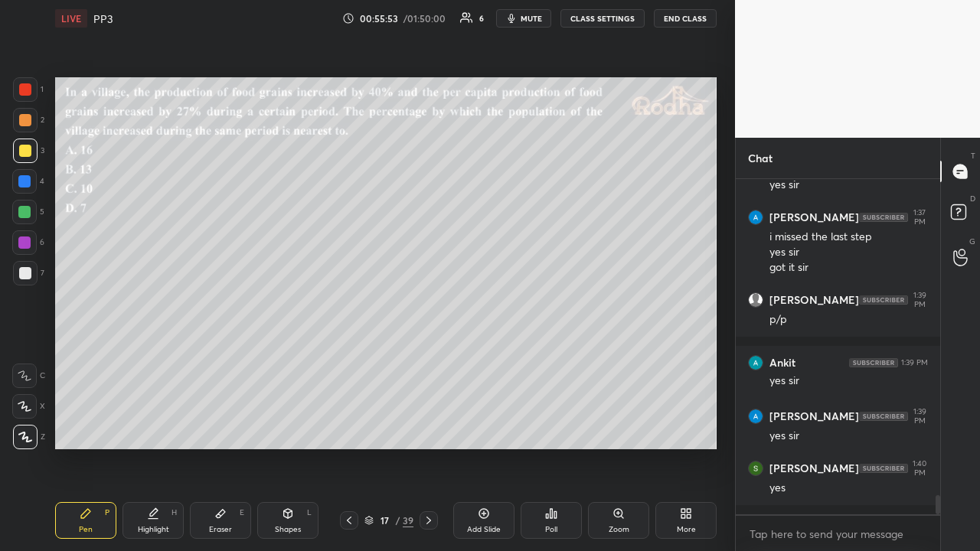
click at [348, 427] on icon at bounding box center [349, 520] width 12 height 12
click at [424, 427] on icon at bounding box center [428, 520] width 12 height 12
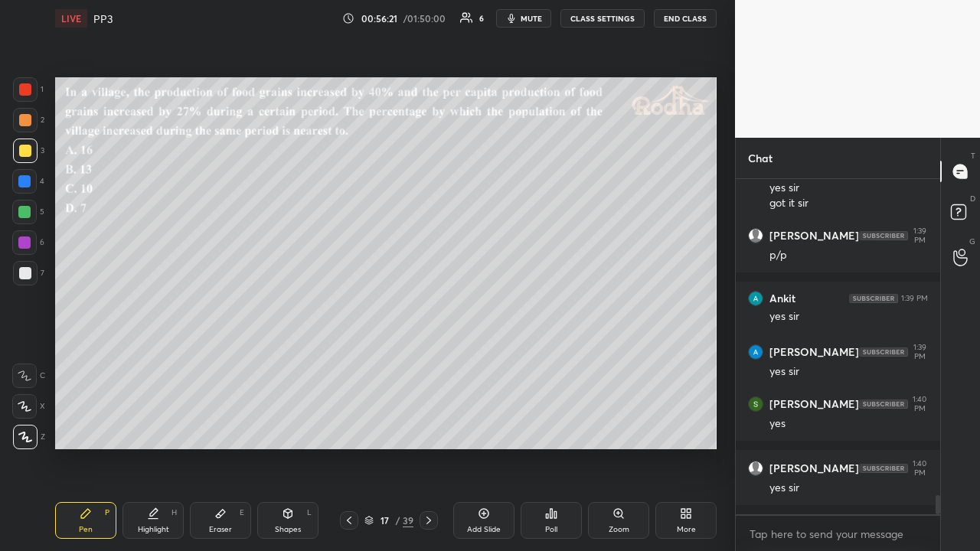
click at [23, 124] on div at bounding box center [25, 120] width 12 height 12
drag, startPoint x: 28, startPoint y: 147, endPoint x: 40, endPoint y: 139, distance: 14.2
click at [29, 147] on div at bounding box center [25, 151] width 12 height 12
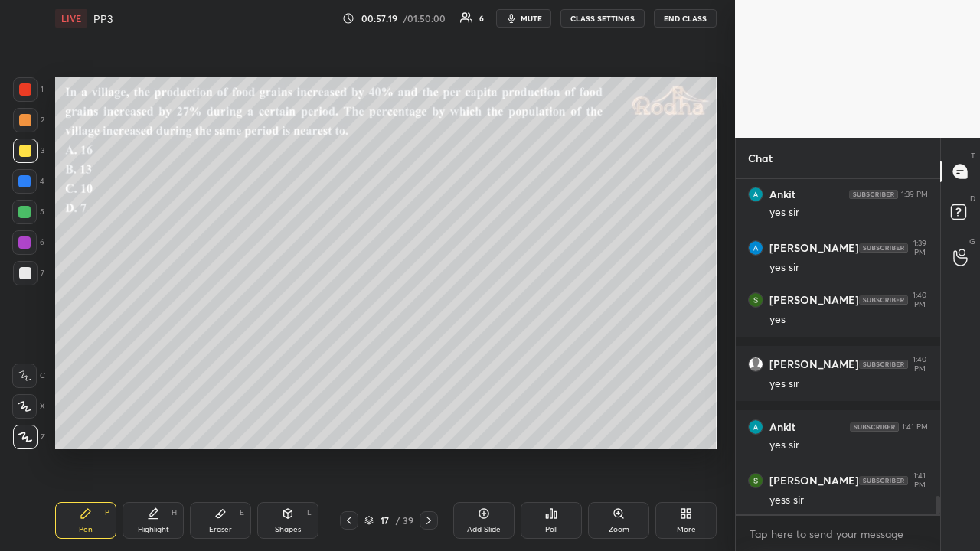
scroll to position [5757, 0]
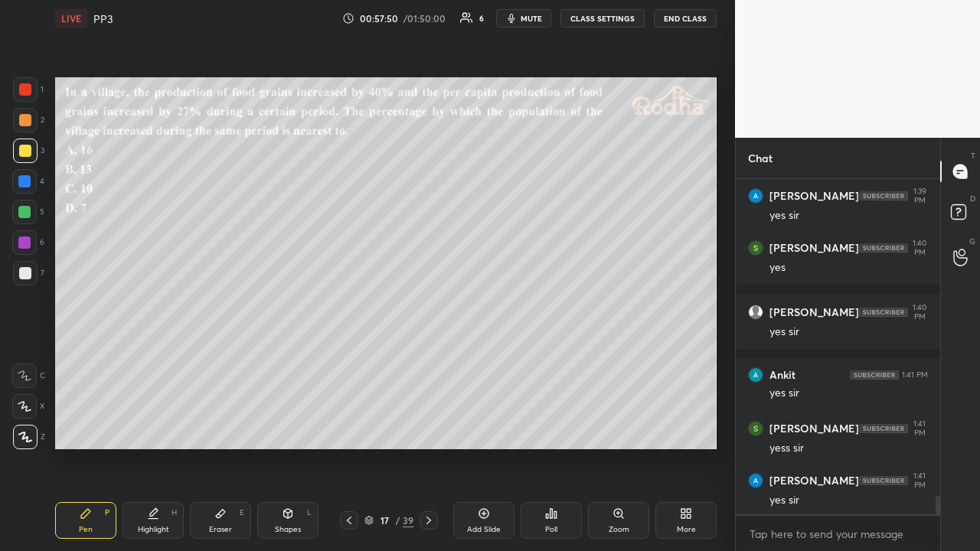
click at [354, 427] on icon at bounding box center [349, 520] width 12 height 12
click at [348, 427] on icon at bounding box center [349, 520] width 12 height 12
click at [349, 427] on icon at bounding box center [349, 520] width 12 height 12
click at [427, 427] on icon at bounding box center [428, 520] width 12 height 12
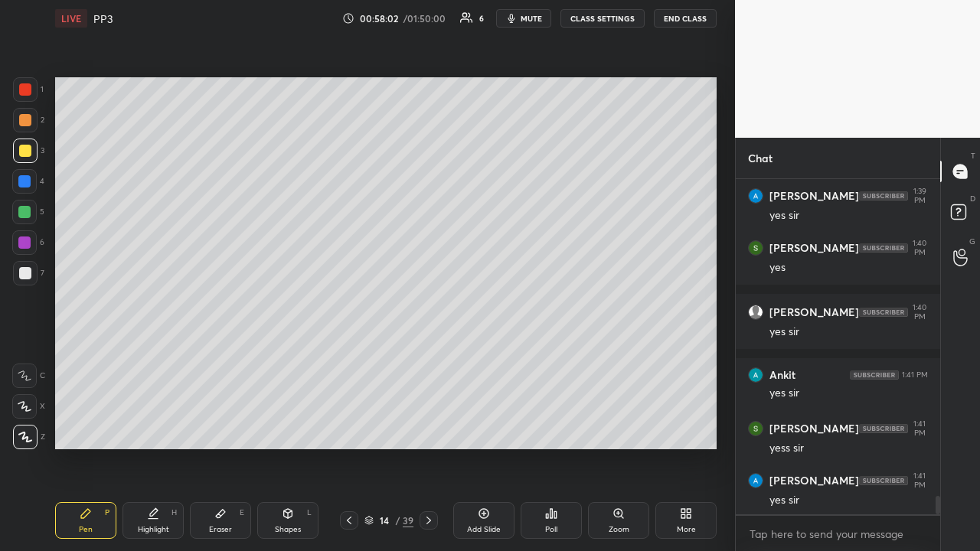
click at [427, 427] on icon at bounding box center [428, 520] width 12 height 12
click at [426, 427] on icon at bounding box center [428, 520] width 12 height 12
click at [429, 427] on icon at bounding box center [428, 521] width 5 height 8
click at [426, 427] on icon at bounding box center [428, 520] width 12 height 12
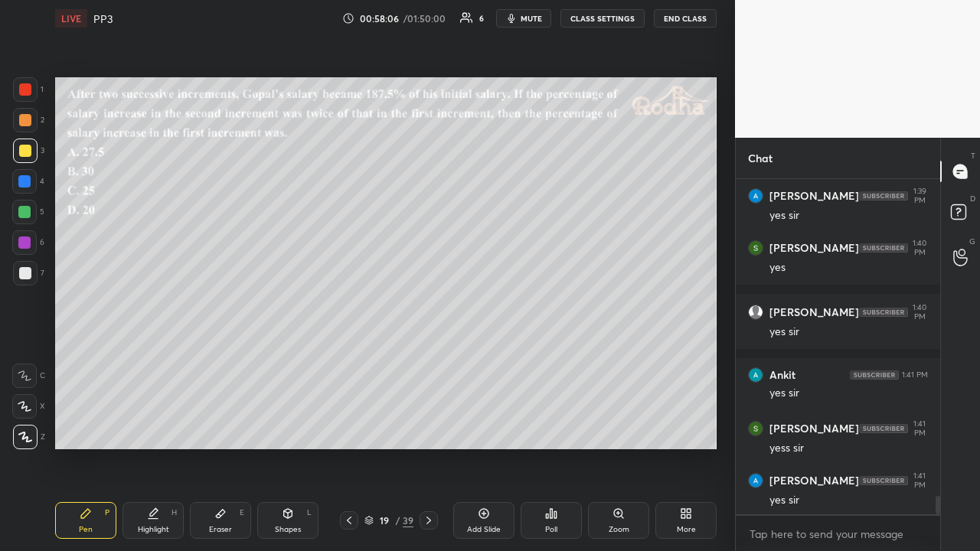
click at [354, 427] on icon at bounding box center [349, 520] width 12 height 12
click at [25, 122] on div at bounding box center [25, 120] width 12 height 12
click at [28, 155] on div at bounding box center [25, 151] width 12 height 12
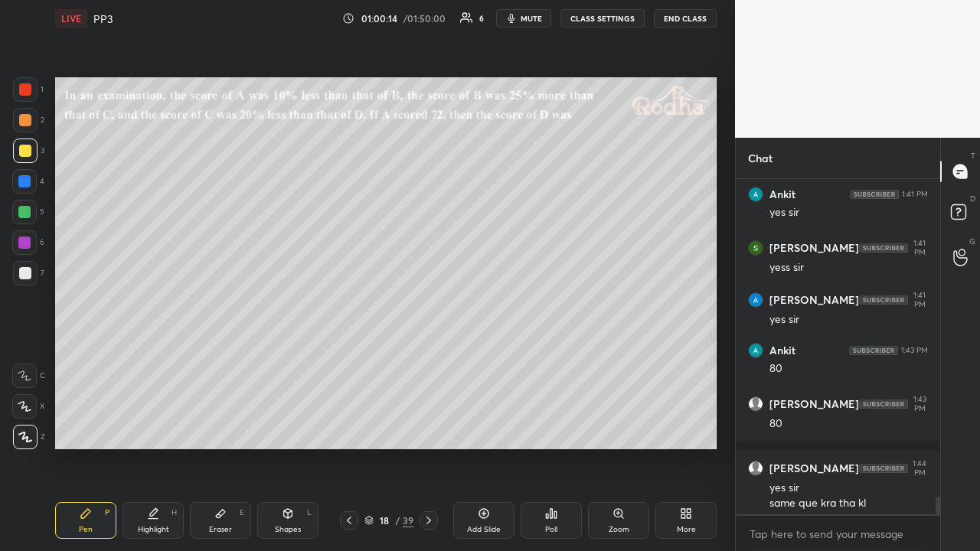
scroll to position [5953, 0]
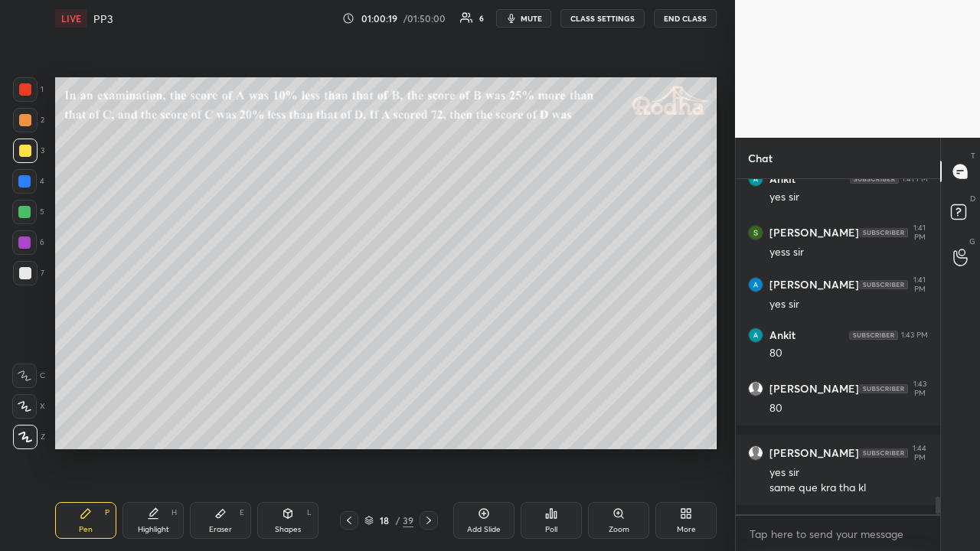
click at [31, 90] on div at bounding box center [25, 89] width 12 height 12
drag, startPoint x: 28, startPoint y: 119, endPoint x: 46, endPoint y: 152, distance: 38.4
click at [28, 121] on div at bounding box center [25, 120] width 12 height 12
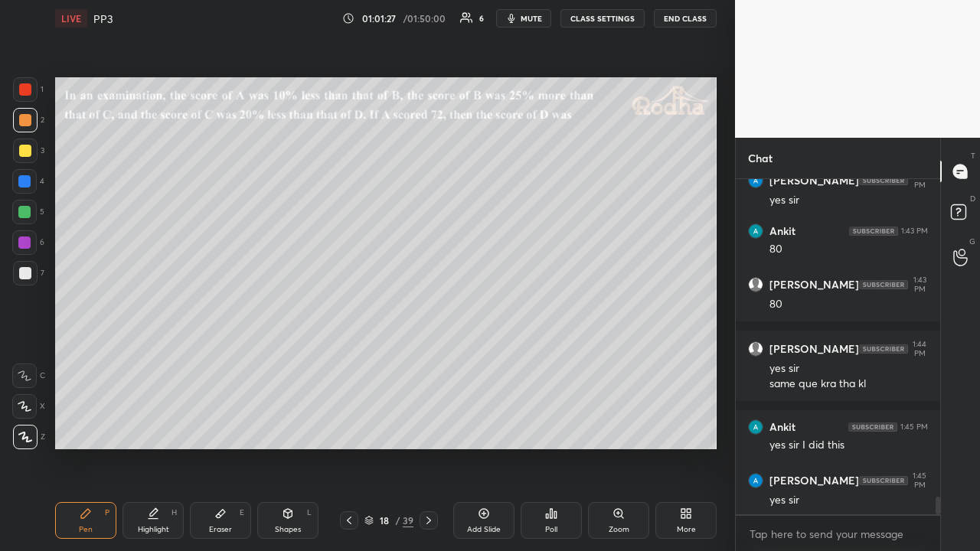
scroll to position [6121, 0]
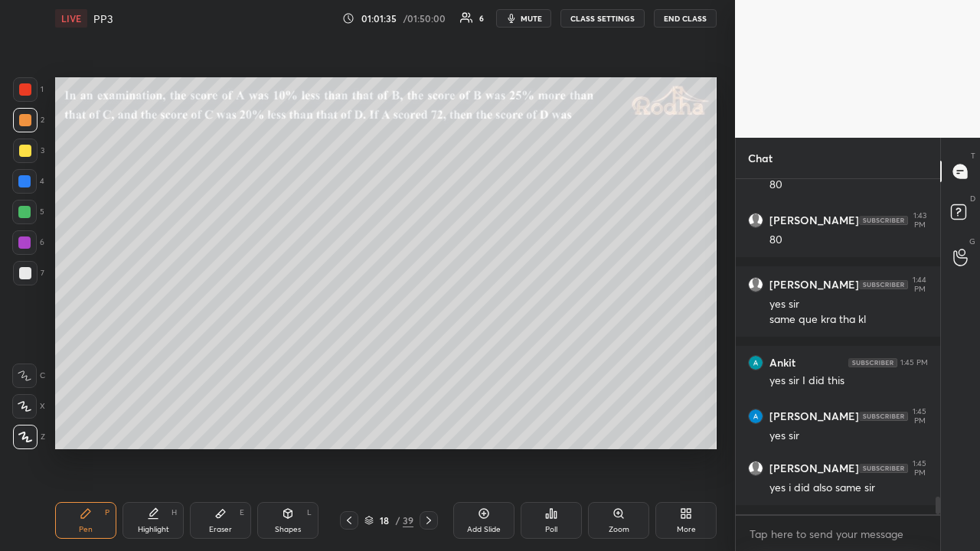
click at [228, 427] on div "Eraser E" at bounding box center [220, 520] width 61 height 37
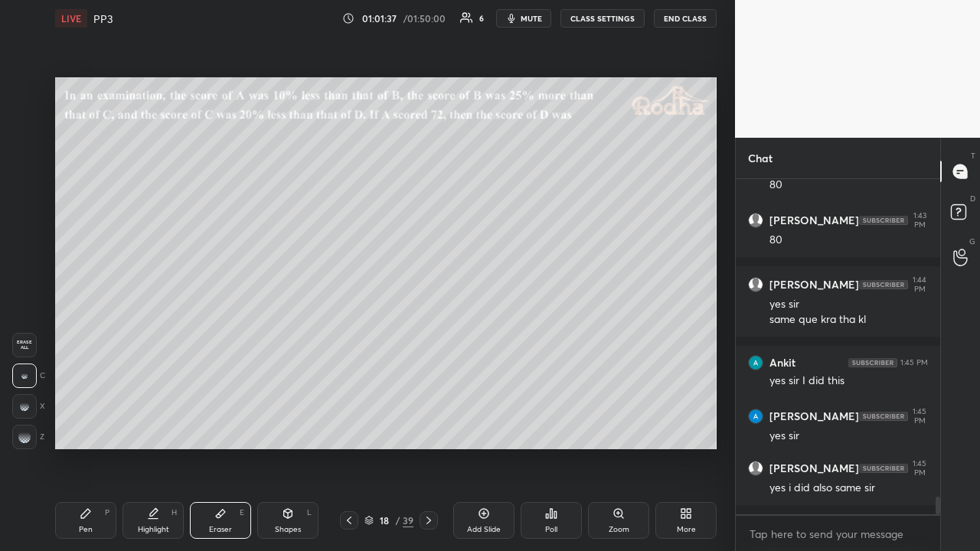
click at [26, 407] on g at bounding box center [24, 406] width 9 height 9
drag, startPoint x: 80, startPoint y: 520, endPoint x: 84, endPoint y: 499, distance: 21.2
click at [80, 427] on div "Pen P" at bounding box center [85, 520] width 61 height 37
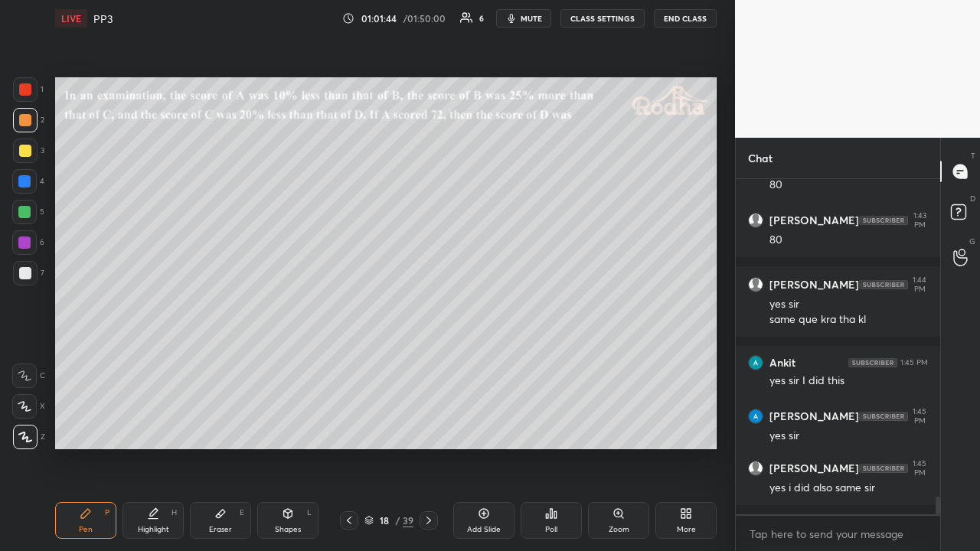
click at [26, 153] on div at bounding box center [25, 151] width 12 height 12
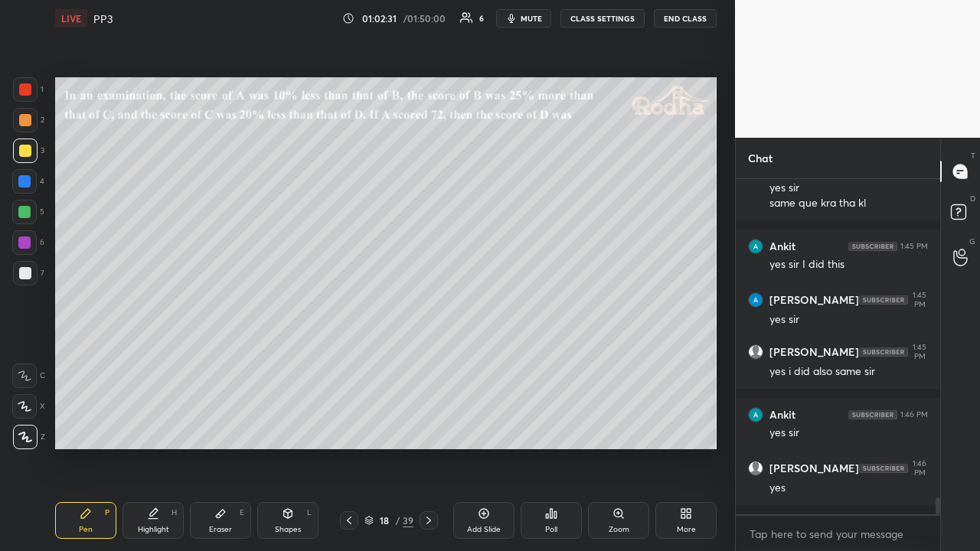
scroll to position [6302, 0]
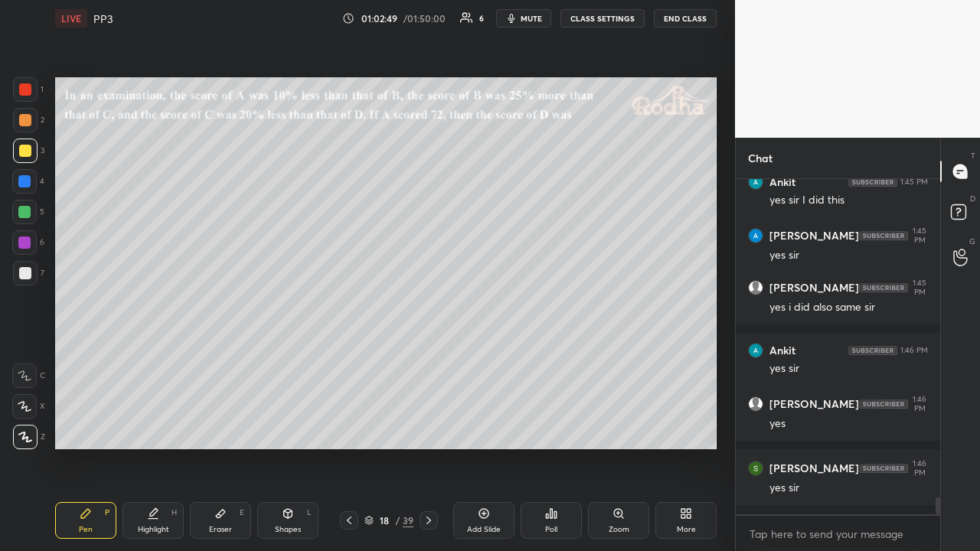
click at [30, 271] on div at bounding box center [25, 273] width 12 height 12
drag, startPoint x: 25, startPoint y: 211, endPoint x: 54, endPoint y: 207, distance: 28.7
click at [26, 213] on div at bounding box center [24, 212] width 12 height 12
click at [29, 150] on div at bounding box center [25, 151] width 12 height 12
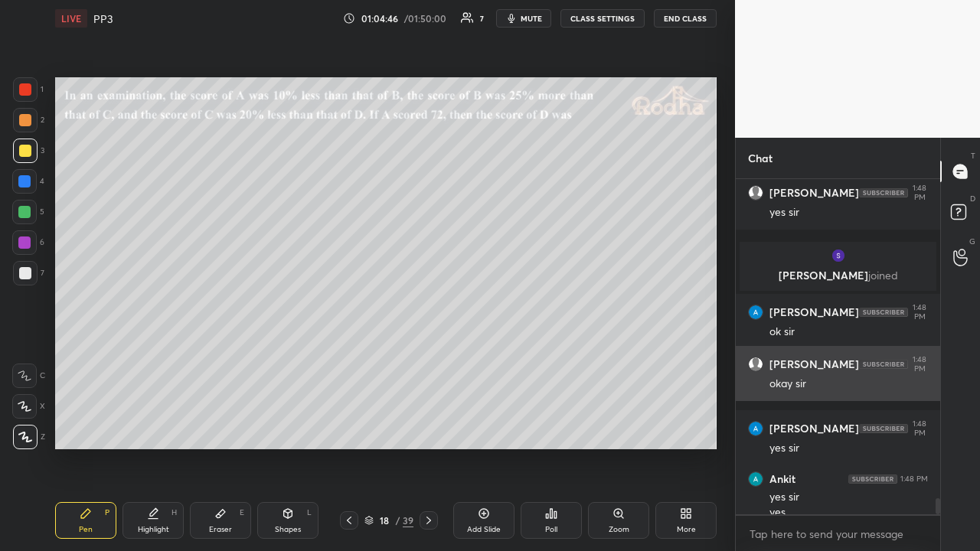
scroll to position [6778, 0]
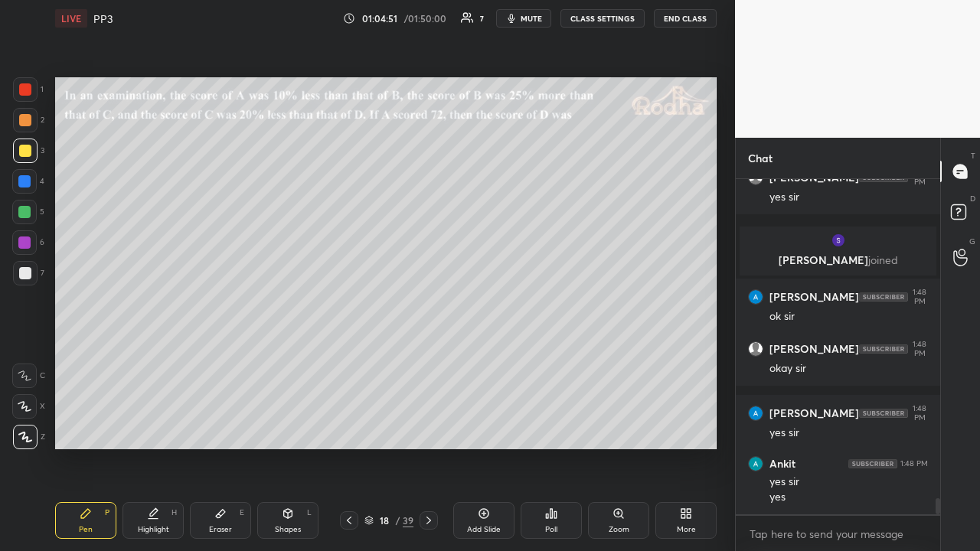
drag, startPoint x: 30, startPoint y: 123, endPoint x: 24, endPoint y: 103, distance: 20.6
click at [30, 122] on div at bounding box center [25, 120] width 12 height 12
click at [28, 96] on div at bounding box center [25, 89] width 24 height 24
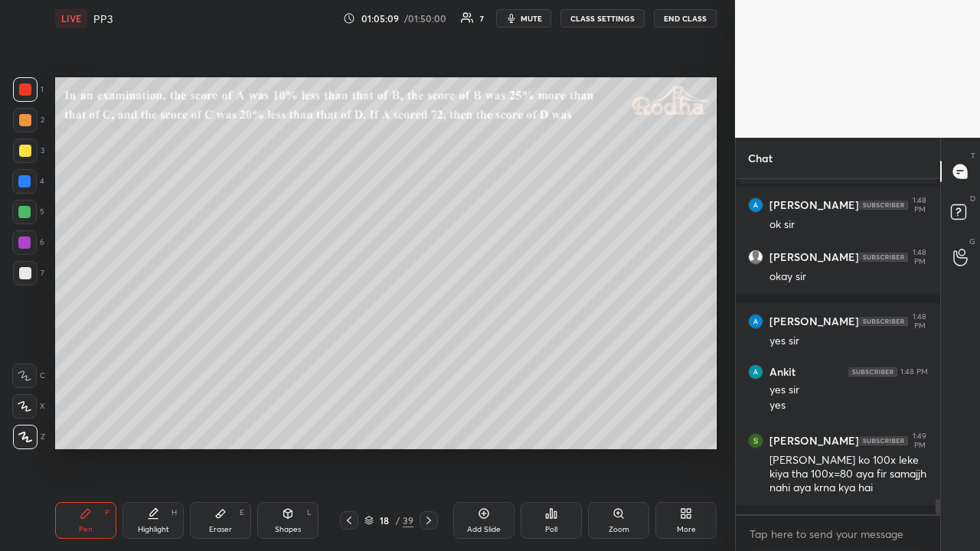
scroll to position [6885, 0]
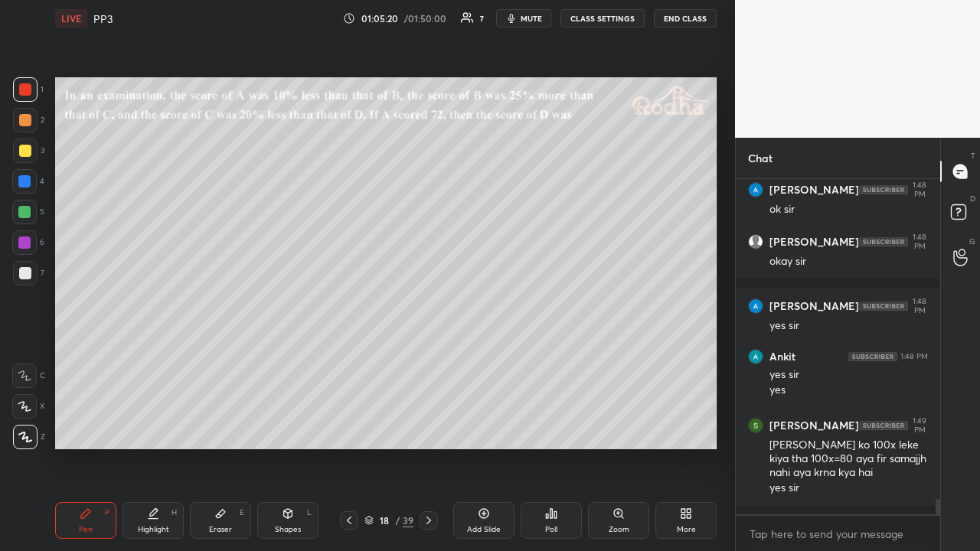
click at [31, 142] on div at bounding box center [25, 151] width 24 height 24
click at [430, 427] on icon at bounding box center [428, 520] width 12 height 12
click at [540, 427] on div "Poll" at bounding box center [550, 520] width 61 height 37
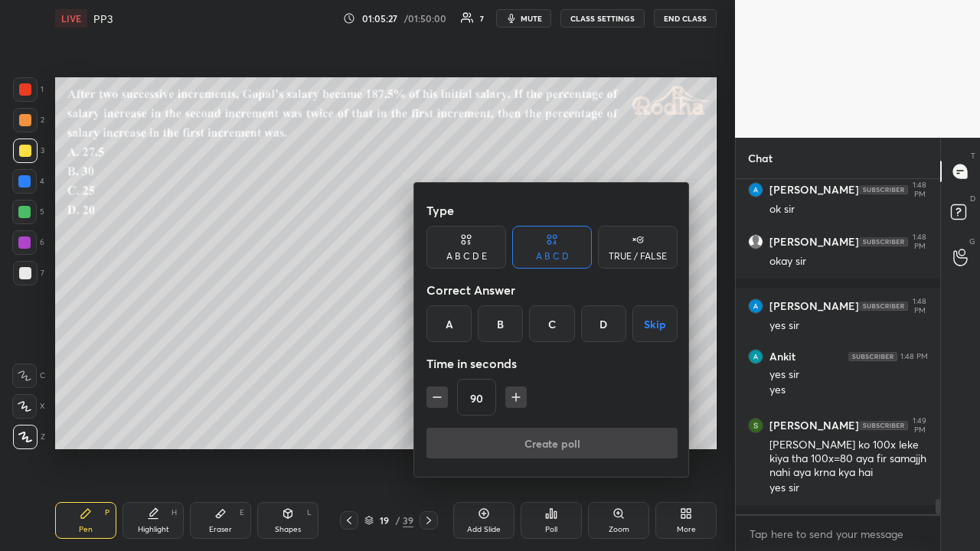
drag, startPoint x: 551, startPoint y: 327, endPoint x: 554, endPoint y: 367, distance: 40.7
click at [551, 328] on div "C" at bounding box center [551, 323] width 45 height 37
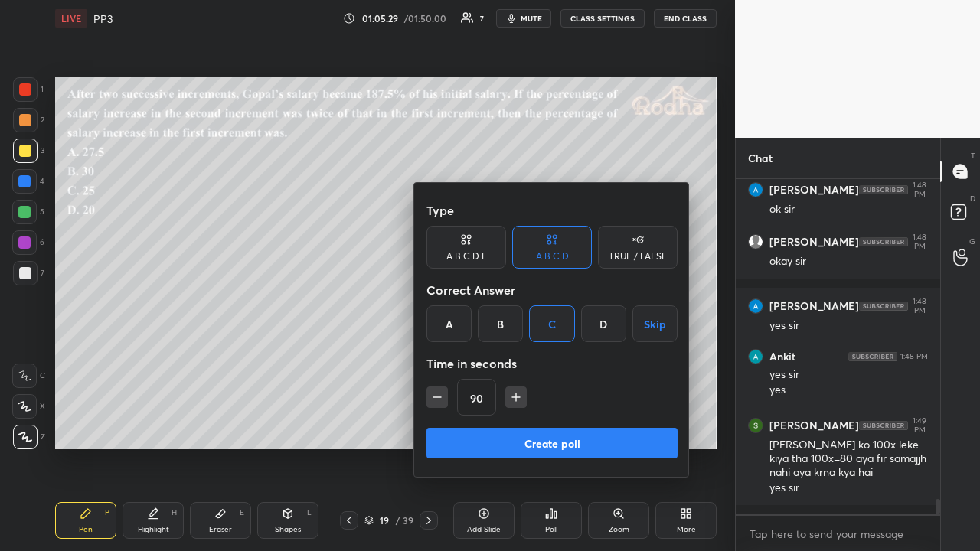
click at [549, 427] on button "Create poll" at bounding box center [551, 443] width 251 height 31
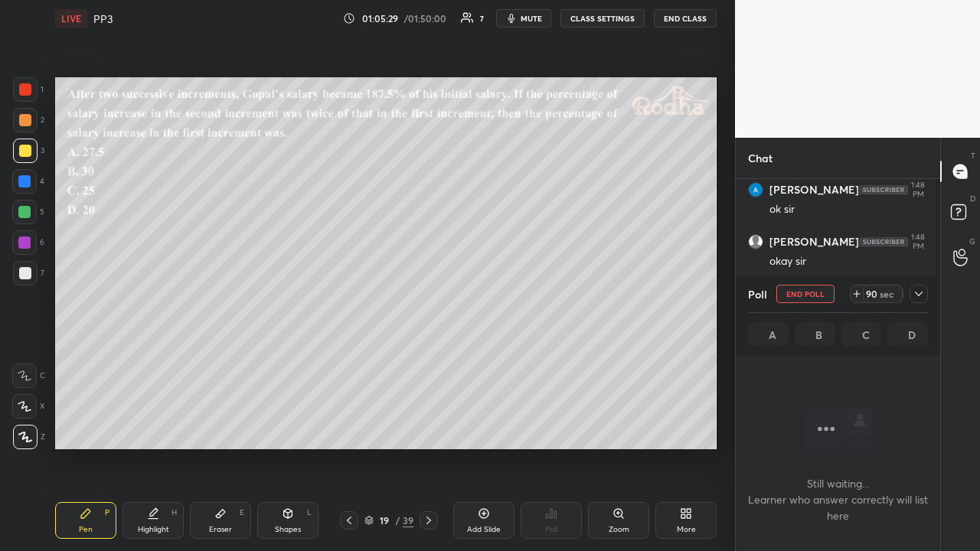
scroll to position [288, 200]
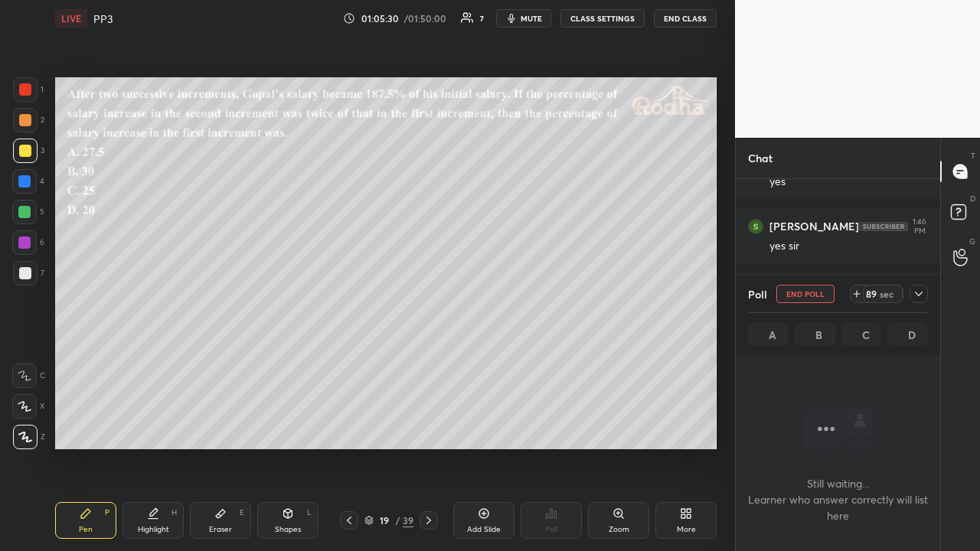
drag, startPoint x: 920, startPoint y: 294, endPoint x: 902, endPoint y: 308, distance: 23.0
click at [918, 295] on icon at bounding box center [918, 294] width 12 height 12
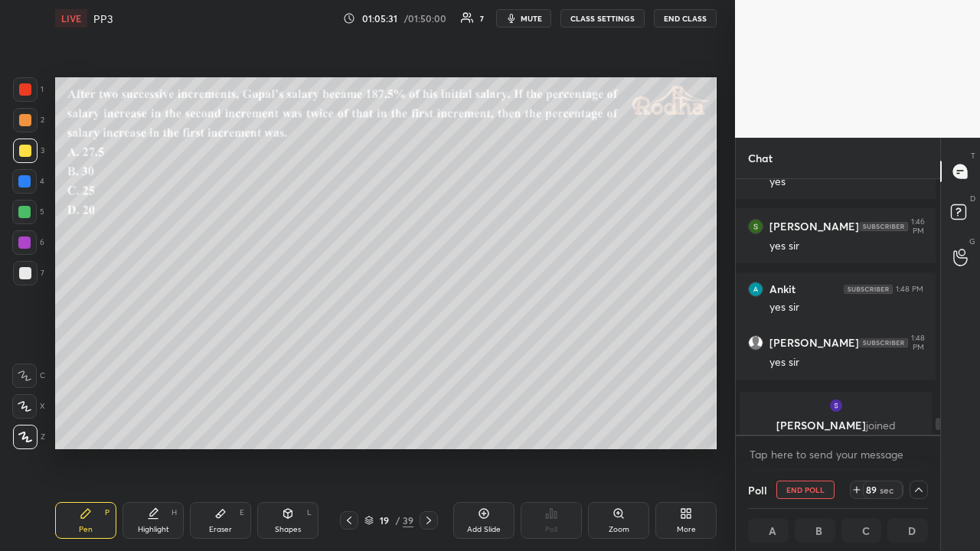
scroll to position [5829, 0]
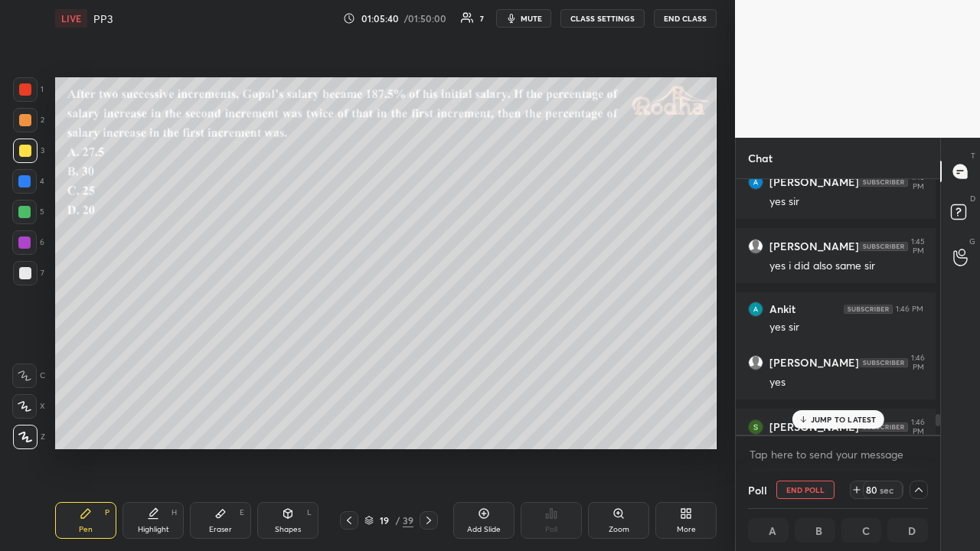
click at [836, 414] on div "JUMP TO LATEST" at bounding box center [837, 419] width 92 height 18
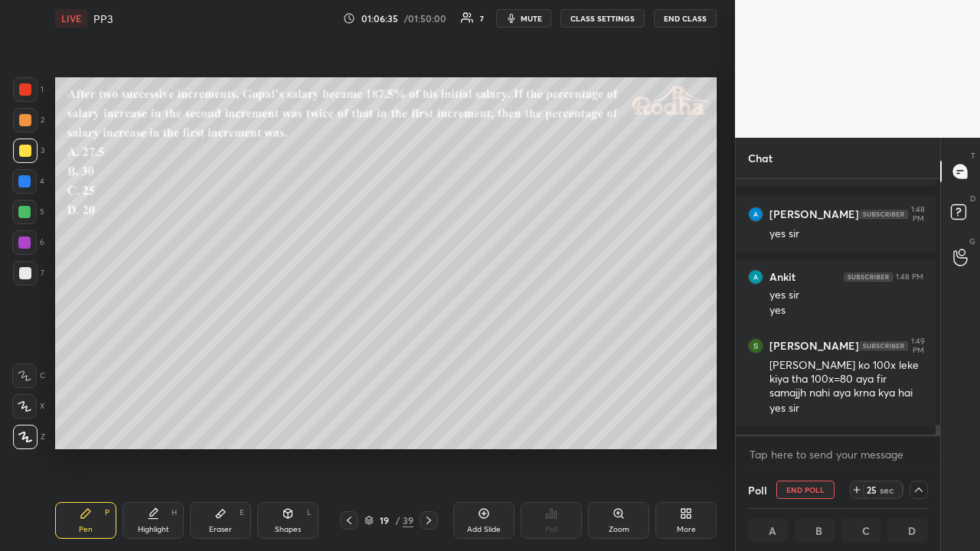
drag, startPoint x: 26, startPoint y: 122, endPoint x: 41, endPoint y: 155, distance: 35.6
click at [25, 124] on div at bounding box center [25, 120] width 12 height 12
click at [912, 427] on icon at bounding box center [918, 490] width 12 height 12
type textarea "x"
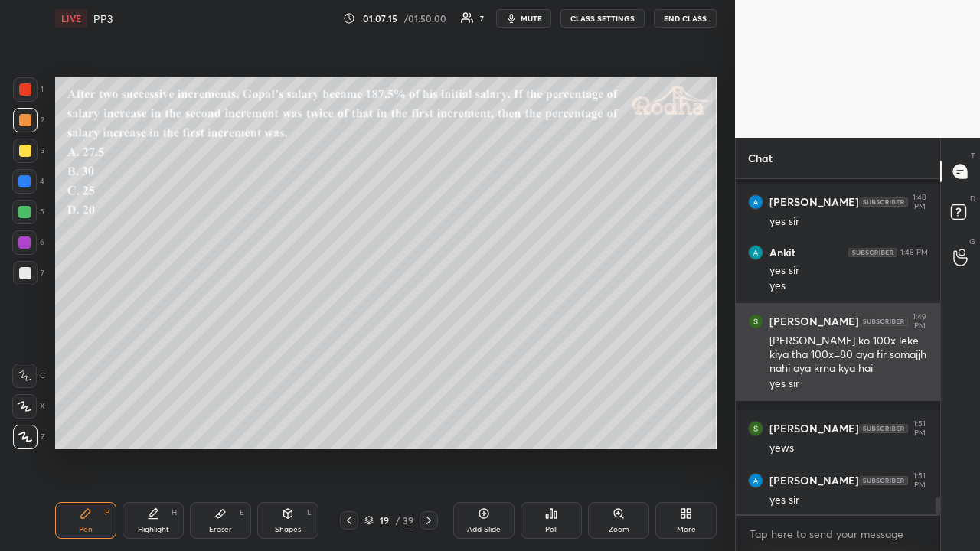
scroll to position [6473, 0]
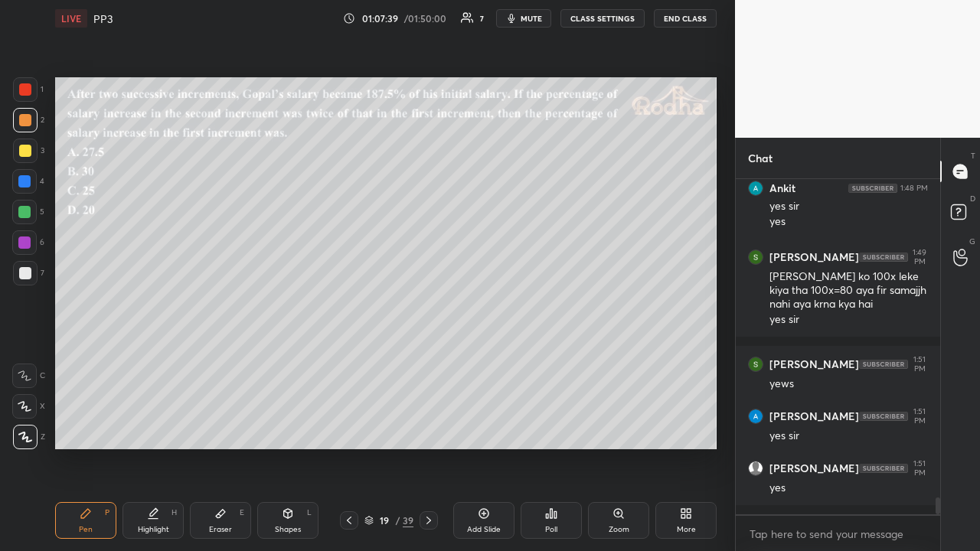
click at [28, 156] on div at bounding box center [25, 151] width 12 height 12
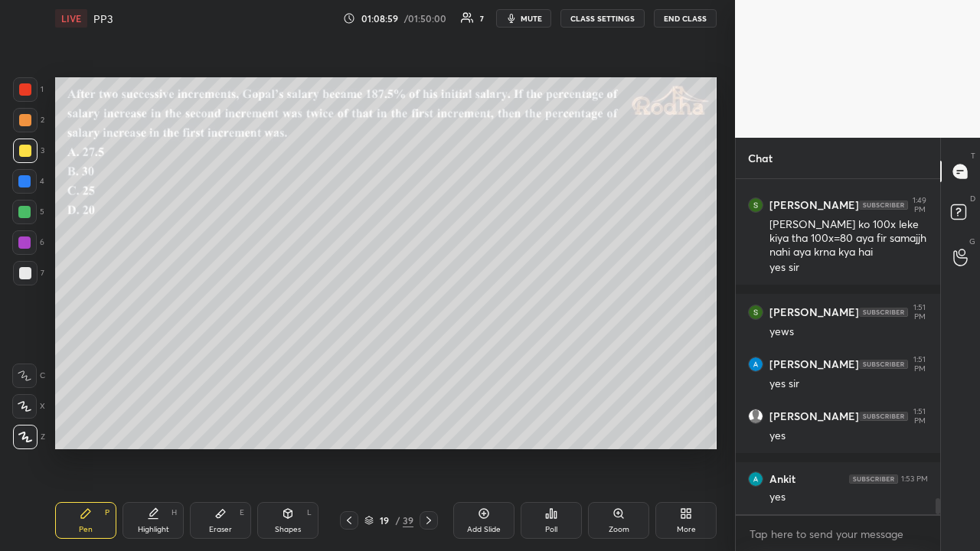
click at [31, 126] on div at bounding box center [25, 120] width 24 height 24
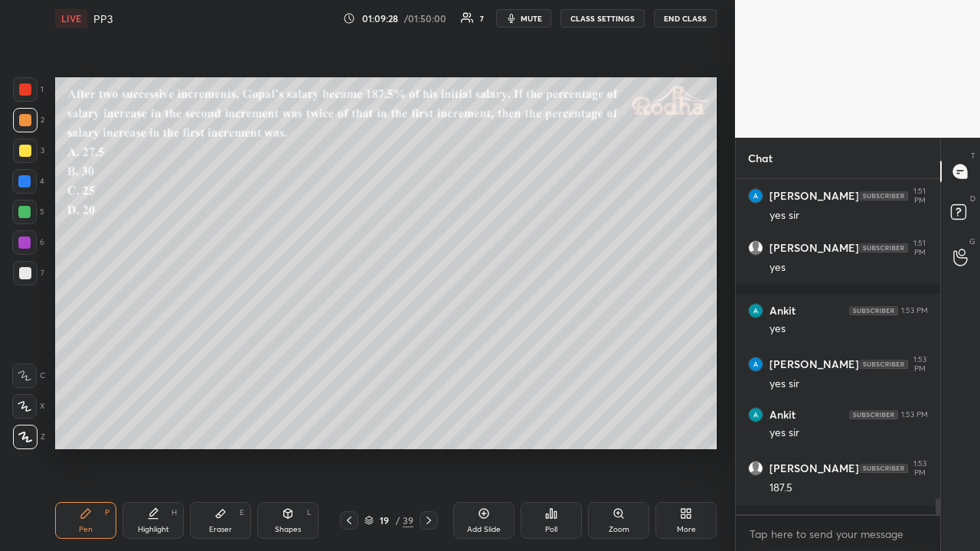
scroll to position [6745, 0]
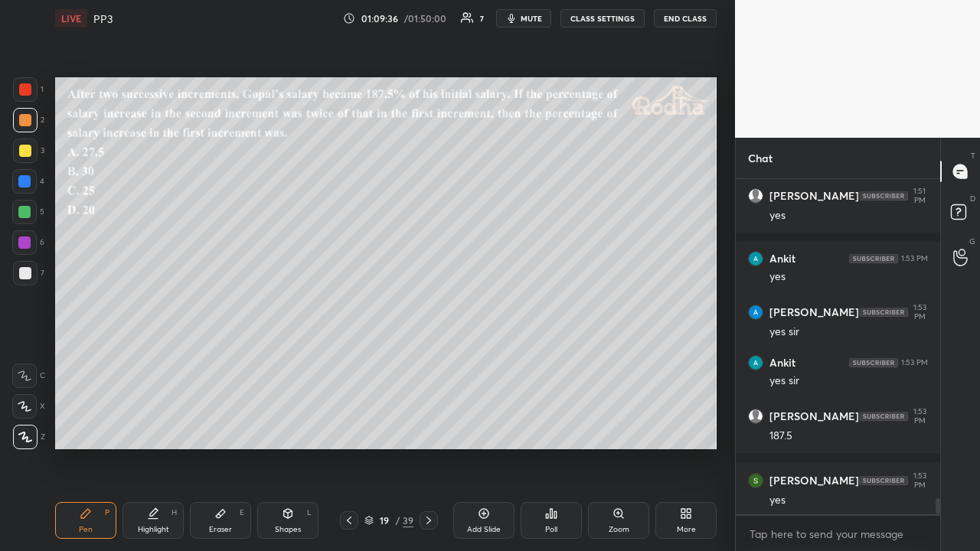
click at [26, 155] on div at bounding box center [25, 151] width 12 height 12
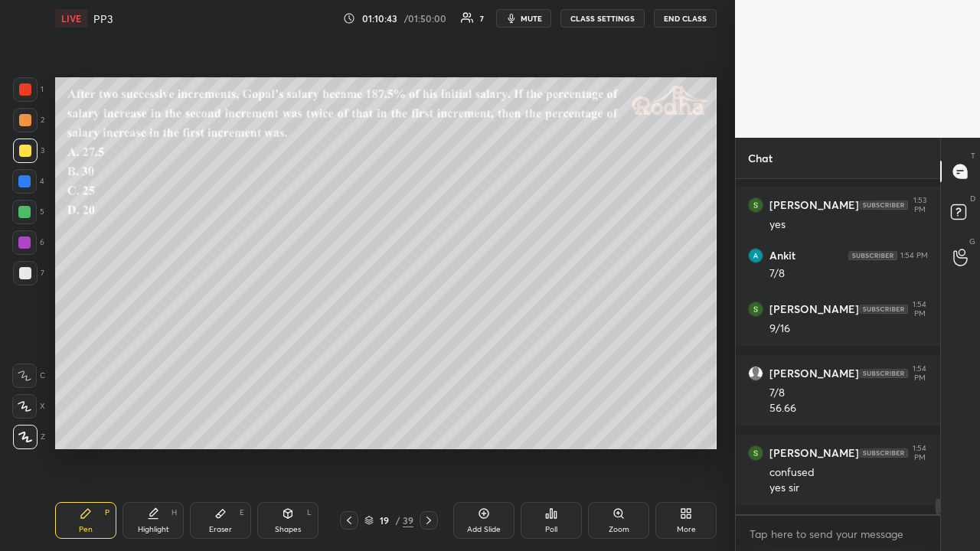
scroll to position [7085, 0]
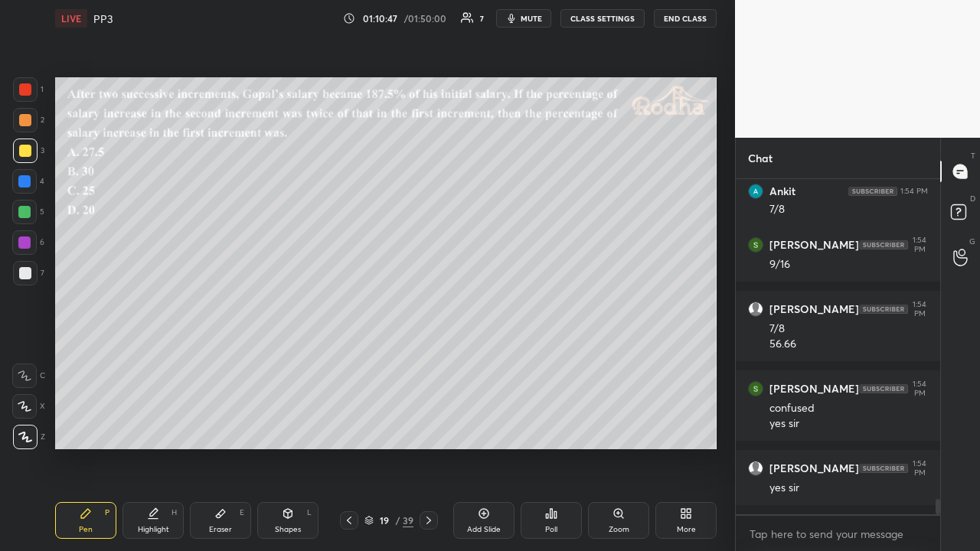
drag, startPoint x: 25, startPoint y: 122, endPoint x: 32, endPoint y: 139, distance: 18.2
click at [26, 122] on div at bounding box center [25, 120] width 12 height 12
click at [31, 91] on div at bounding box center [25, 89] width 12 height 12
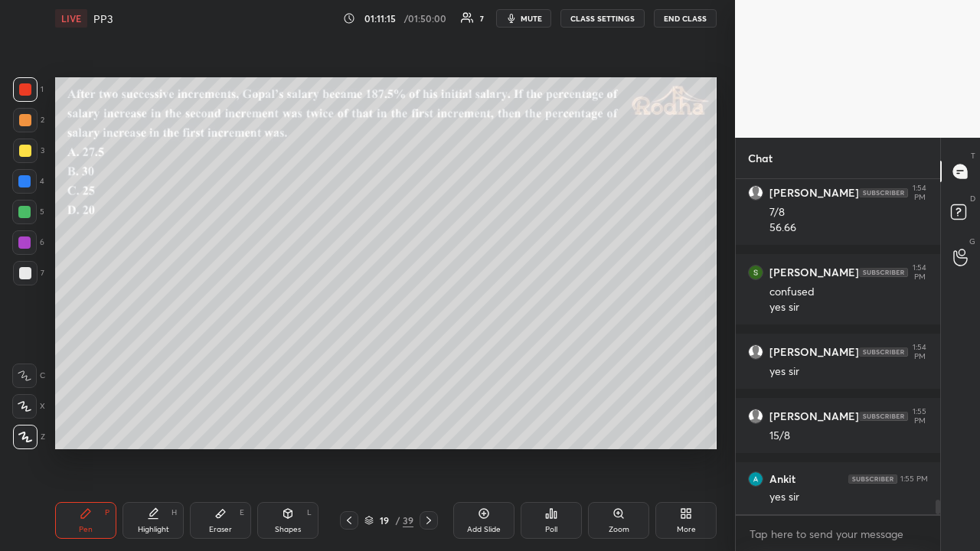
drag, startPoint x: 31, startPoint y: 155, endPoint x: 23, endPoint y: 153, distance: 7.8
click at [31, 155] on div at bounding box center [25, 151] width 24 height 24
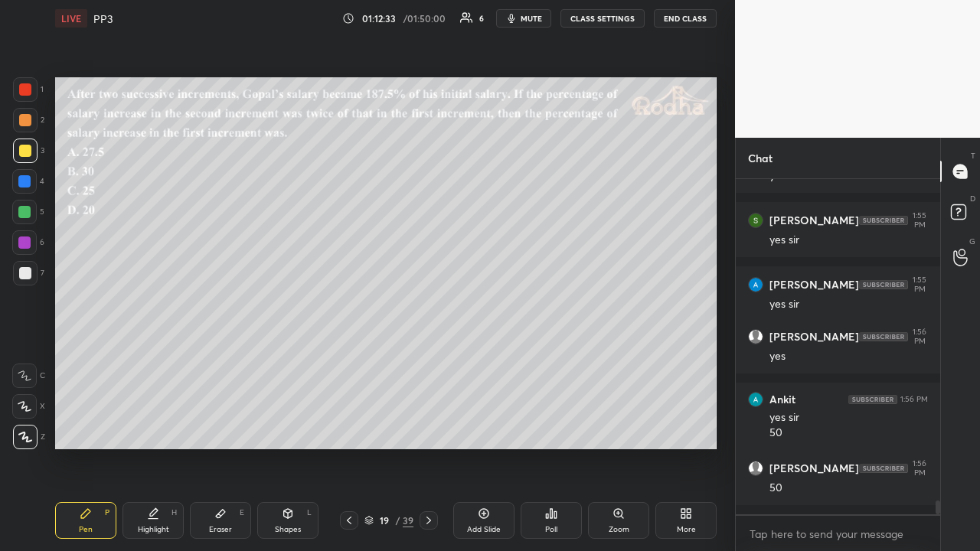
scroll to position [7630, 0]
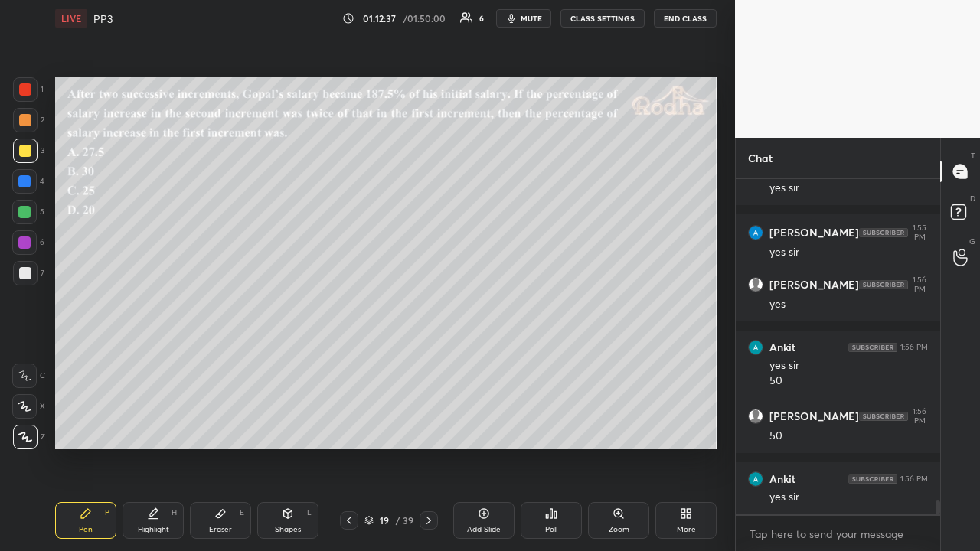
click at [28, 209] on div at bounding box center [24, 212] width 12 height 12
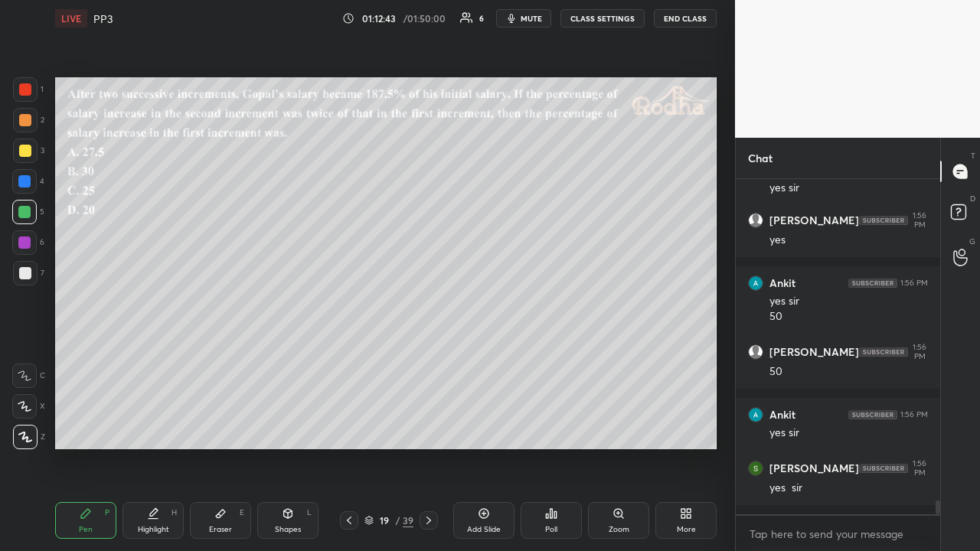
scroll to position [7759, 0]
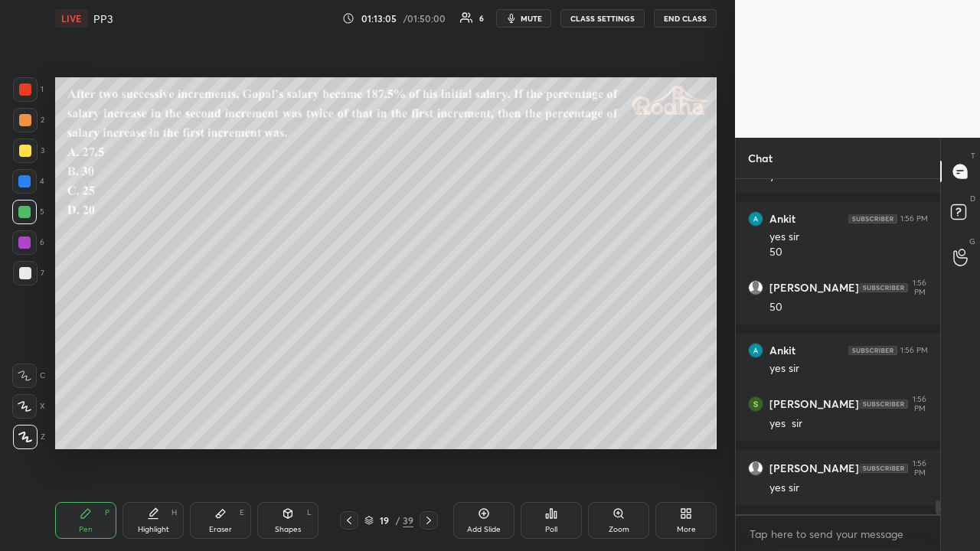
click at [28, 126] on div at bounding box center [25, 120] width 12 height 12
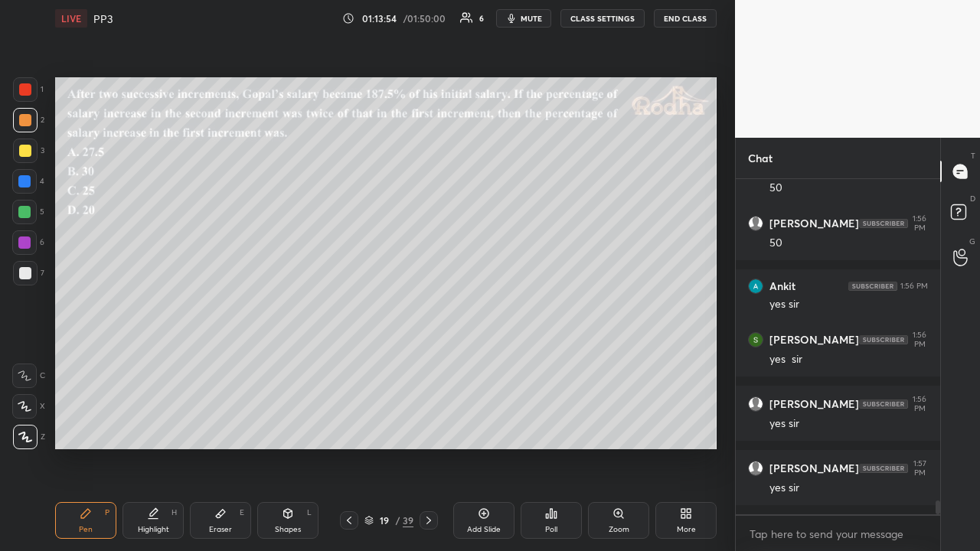
click at [26, 151] on div at bounding box center [25, 151] width 12 height 12
drag, startPoint x: 31, startPoint y: 86, endPoint x: 26, endPoint y: 93, distance: 8.1
click at [31, 86] on div at bounding box center [25, 89] width 24 height 24
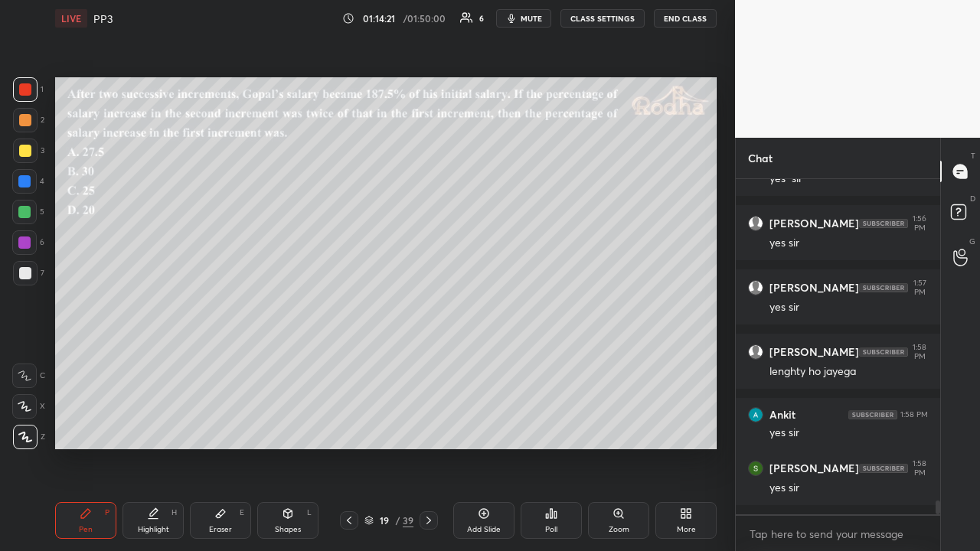
scroll to position [8068, 0]
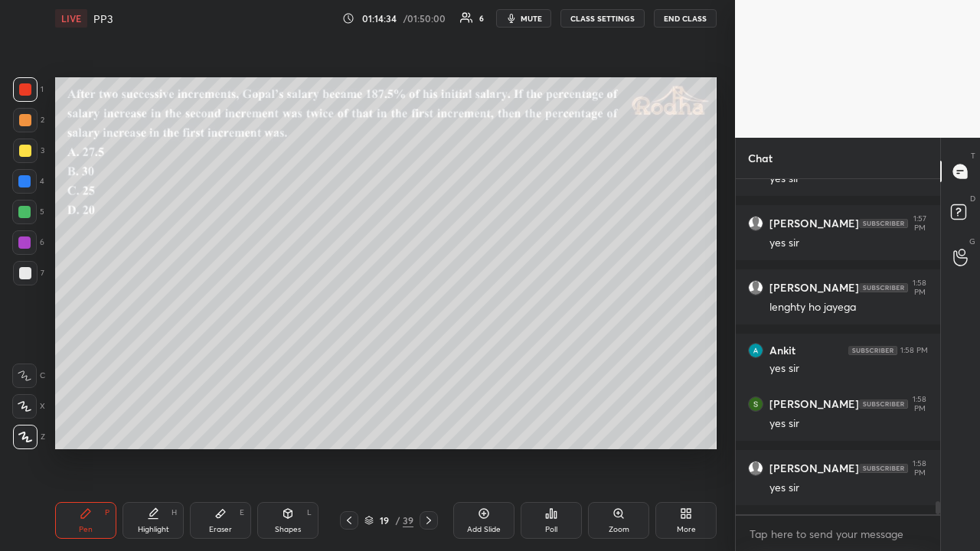
click at [30, 126] on div at bounding box center [25, 120] width 24 height 24
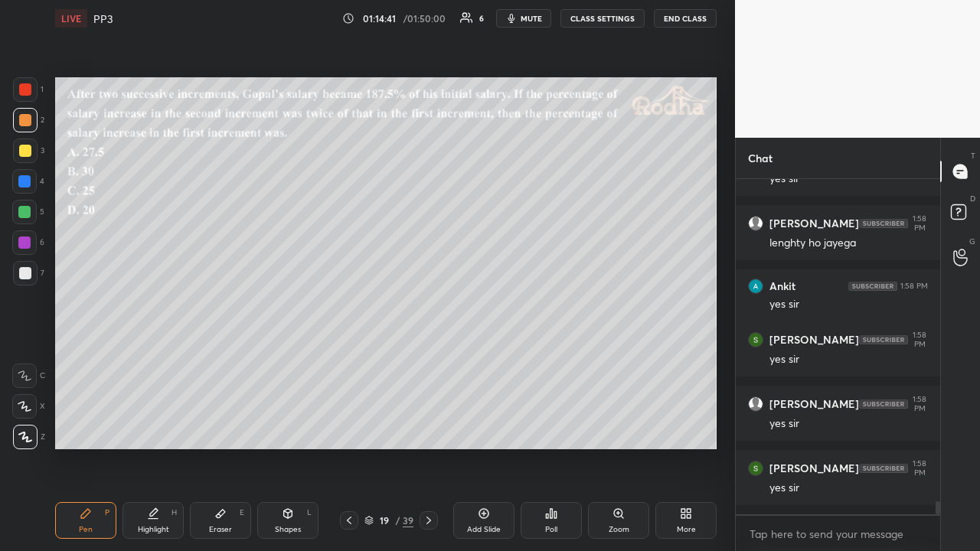
click at [34, 154] on div at bounding box center [25, 151] width 24 height 24
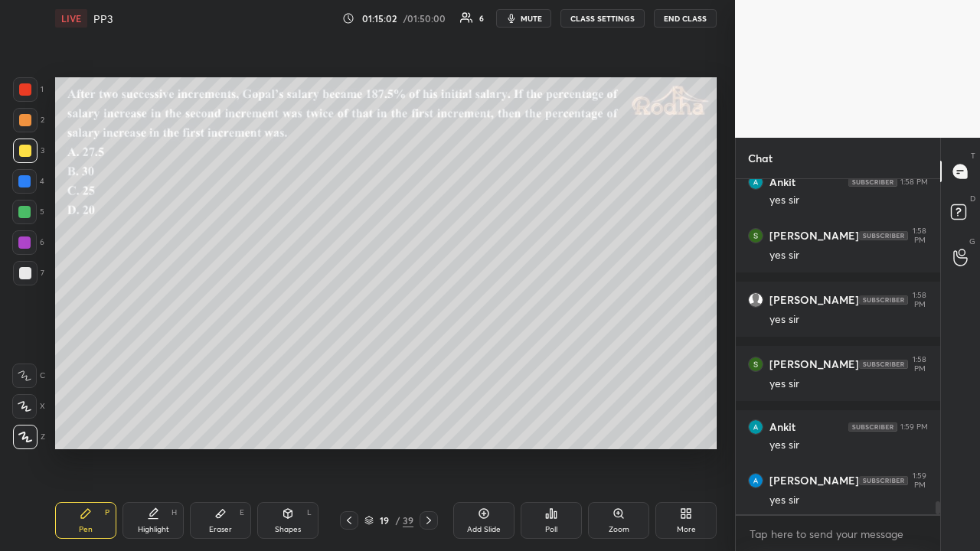
scroll to position [8300, 0]
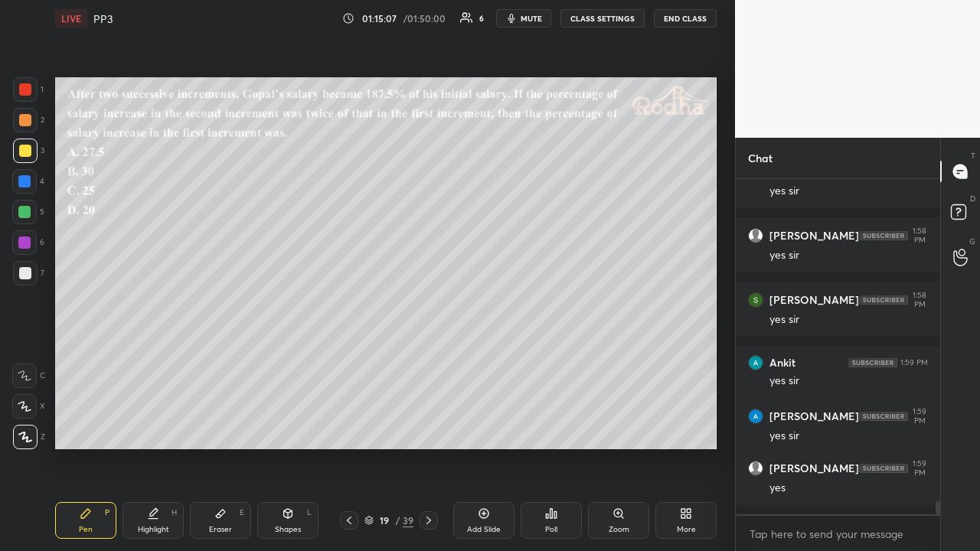
click at [367, 427] on icon at bounding box center [368, 520] width 9 height 9
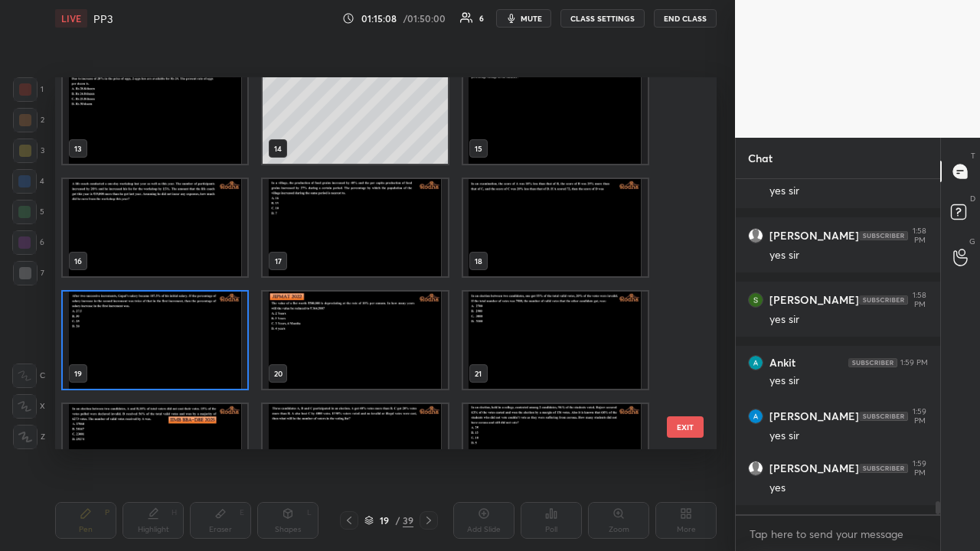
scroll to position [492, 0]
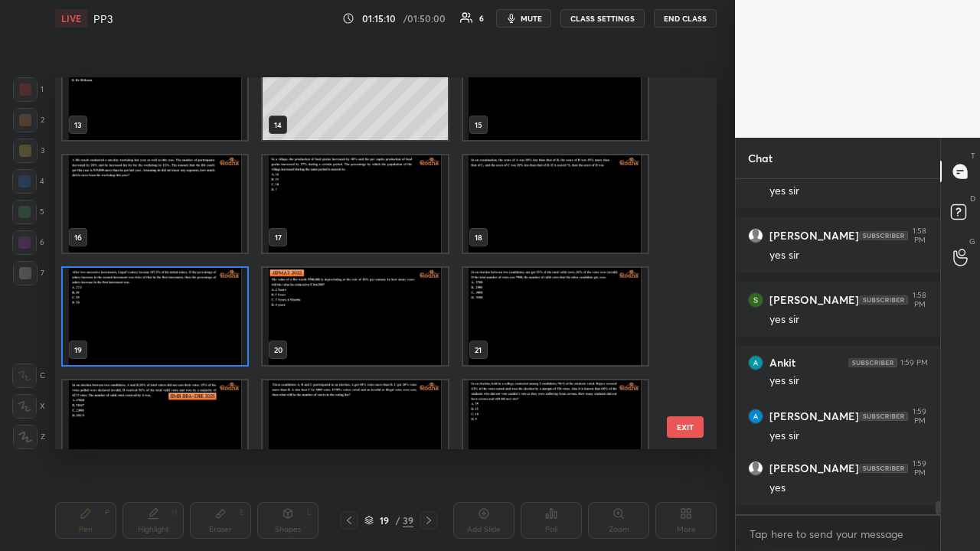
click at [547, 321] on img "grid" at bounding box center [555, 316] width 184 height 97
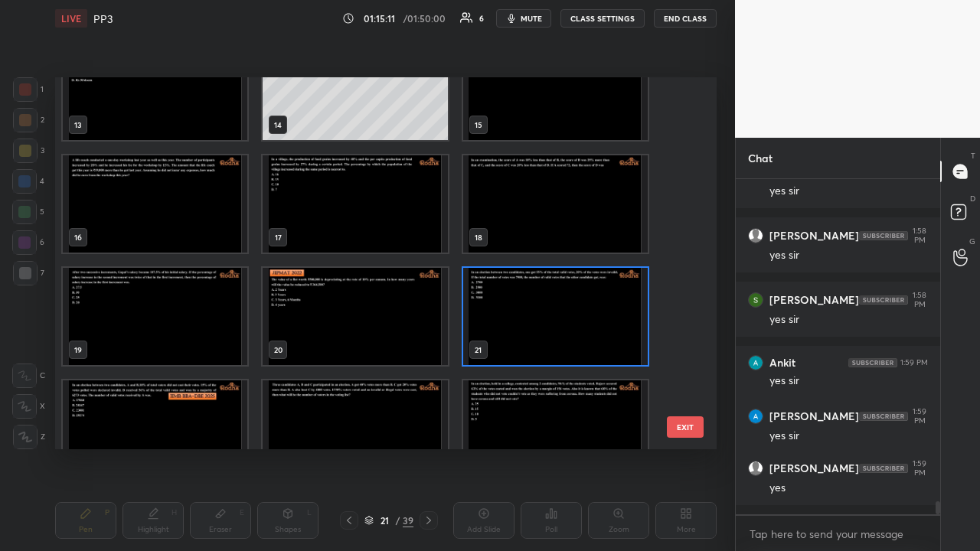
click at [547, 321] on img "grid" at bounding box center [555, 316] width 184 height 97
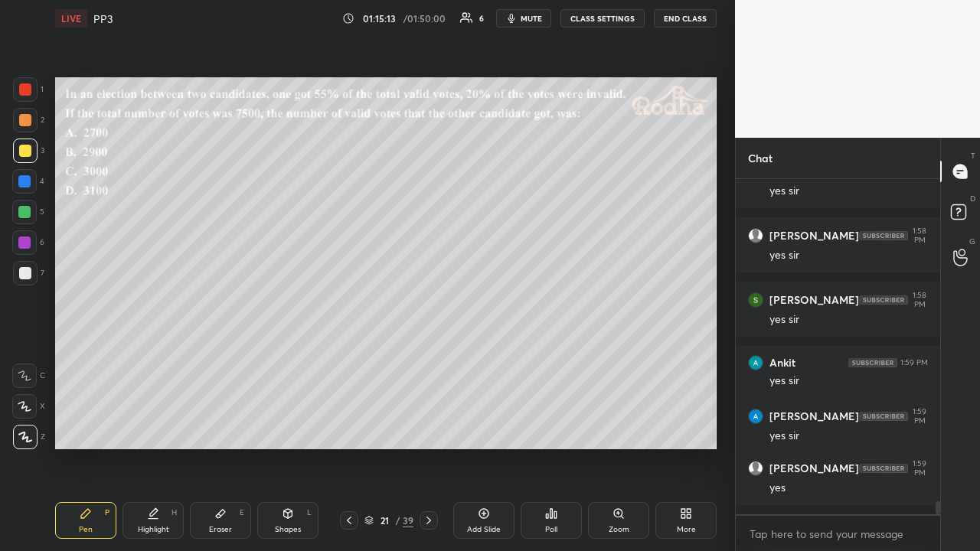
click at [349, 427] on icon at bounding box center [349, 520] width 12 height 12
click at [562, 427] on div "Poll" at bounding box center [550, 520] width 61 height 37
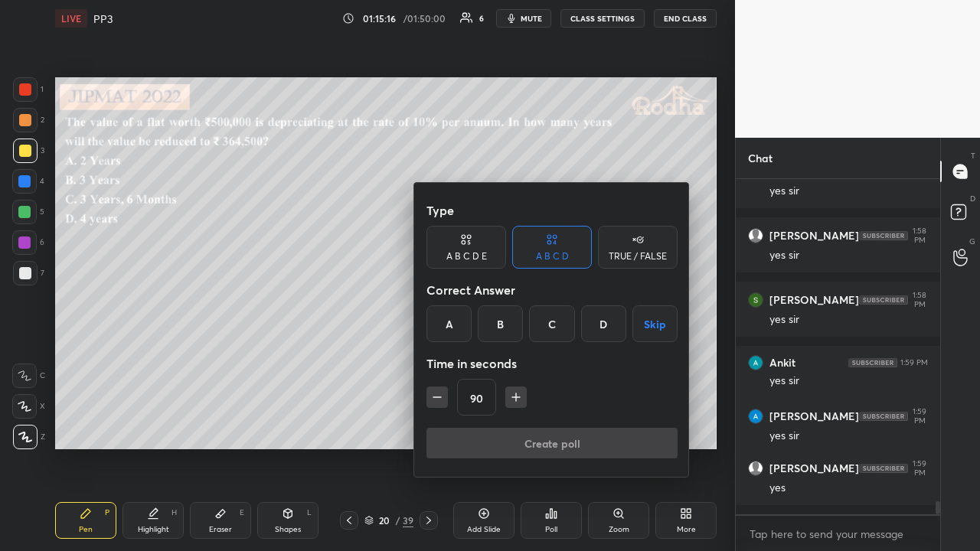
click at [506, 328] on div "B" at bounding box center [500, 323] width 45 height 37
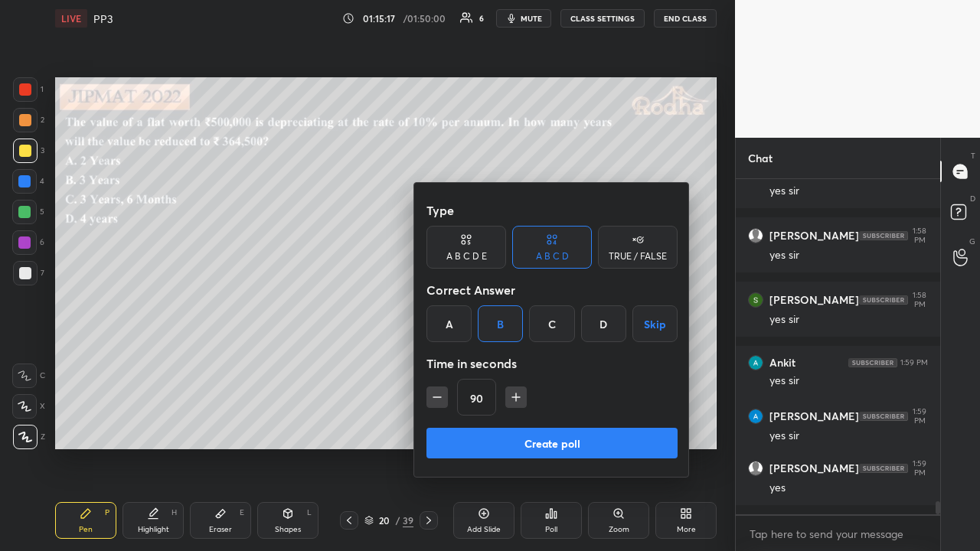
click at [441, 404] on icon "button" at bounding box center [436, 397] width 15 height 15
click at [441, 403] on icon "button" at bounding box center [436, 397] width 15 height 15
type input "60"
click at [587, 427] on button "Create poll" at bounding box center [551, 443] width 251 height 31
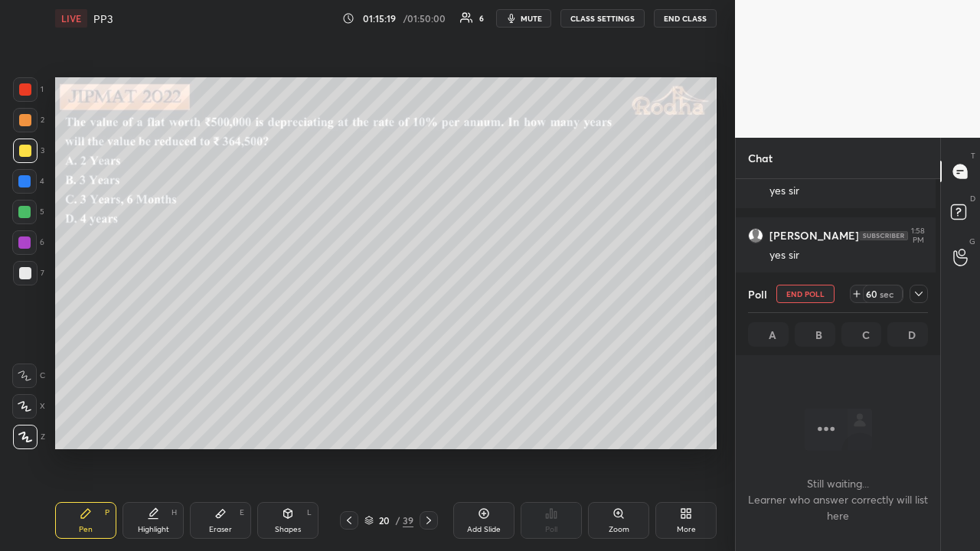
scroll to position [288, 200]
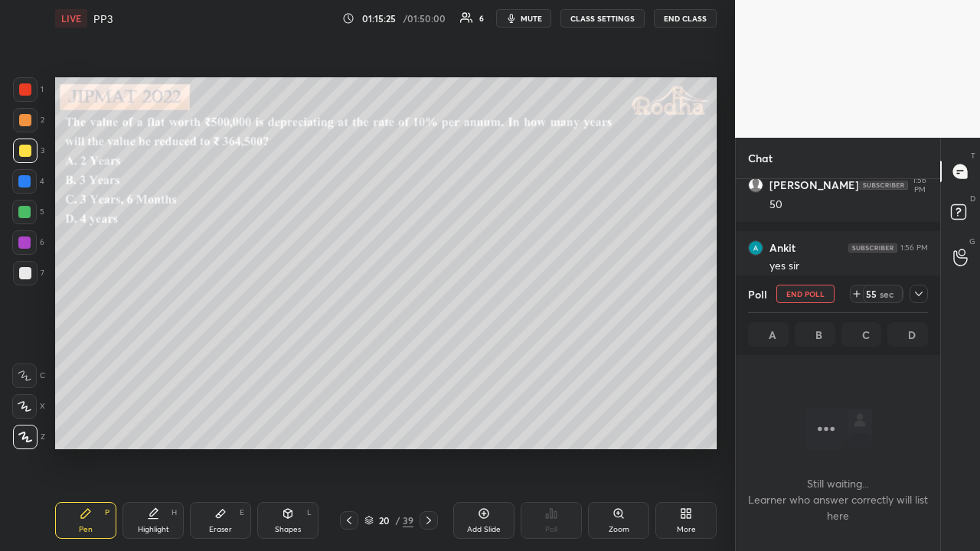
drag, startPoint x: 921, startPoint y: 292, endPoint x: 921, endPoint y: 303, distance: 10.7
click at [921, 292] on icon at bounding box center [918, 294] width 12 height 12
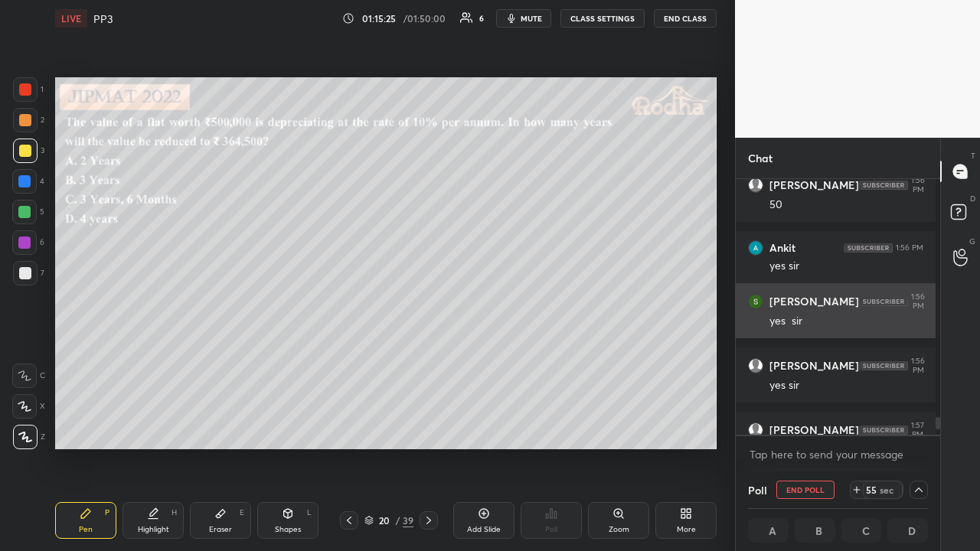
scroll to position [5, 5]
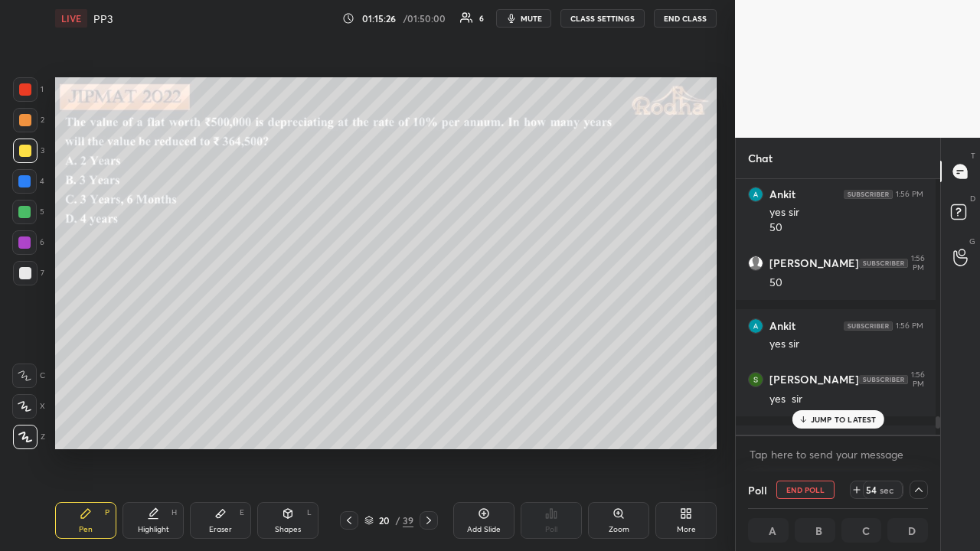
click at [856, 418] on p "JUMP TO LATEST" at bounding box center [843, 419] width 66 height 9
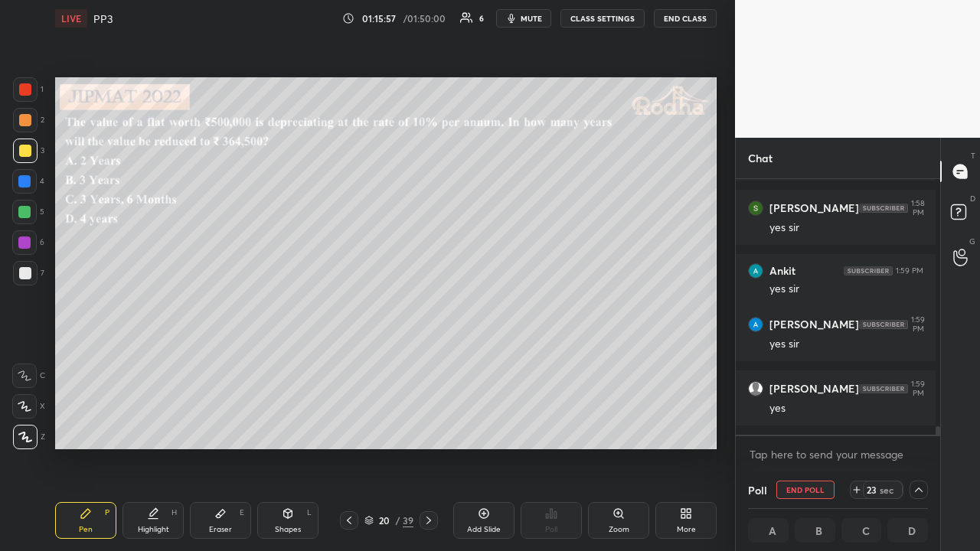
click at [912, 427] on icon at bounding box center [918, 490] width 12 height 12
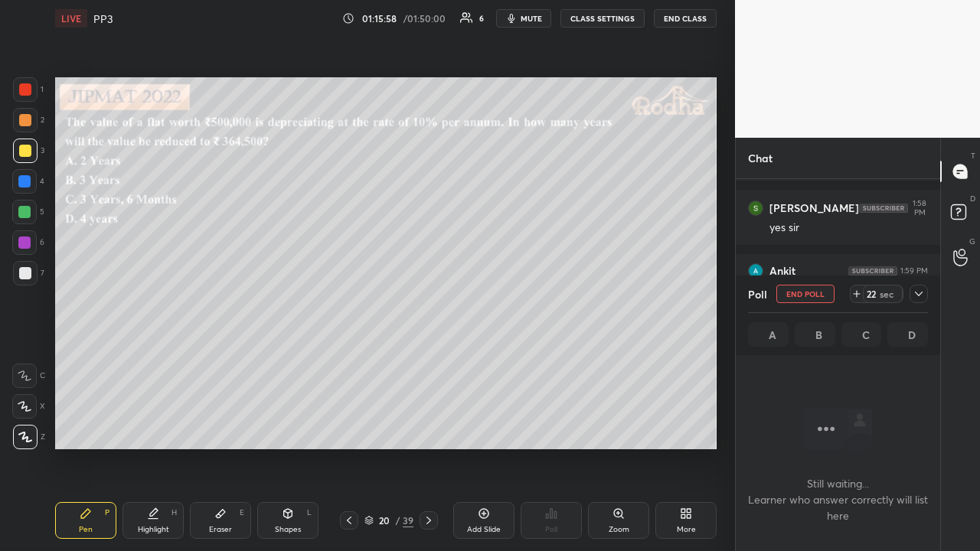
scroll to position [7131, 0]
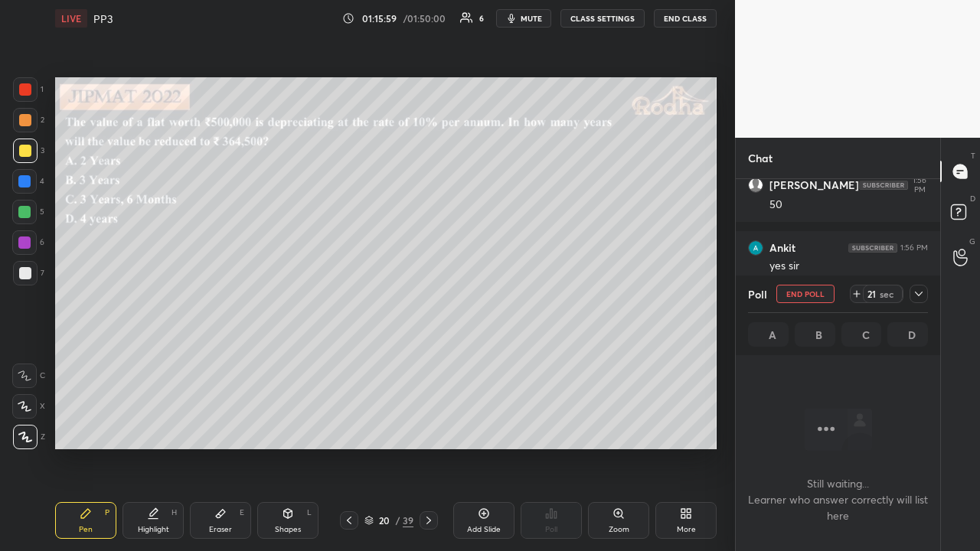
click at [923, 294] on icon at bounding box center [918, 294] width 12 height 12
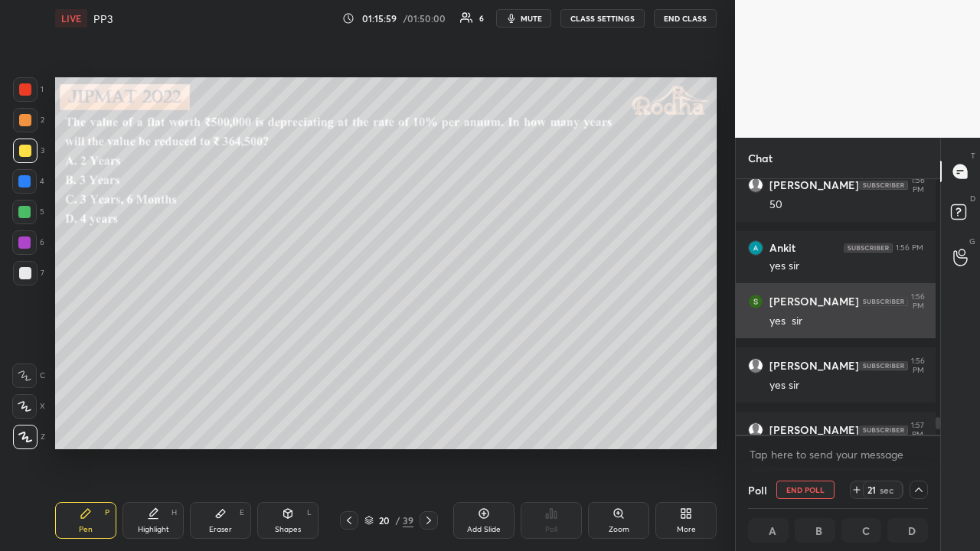
scroll to position [251, 195]
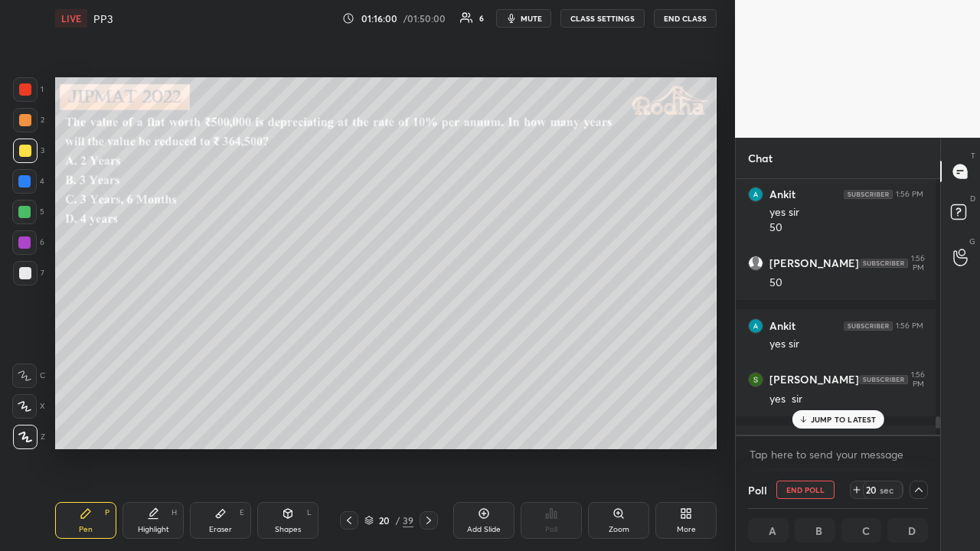
click at [846, 419] on p "JUMP TO LATEST" at bounding box center [843, 419] width 66 height 9
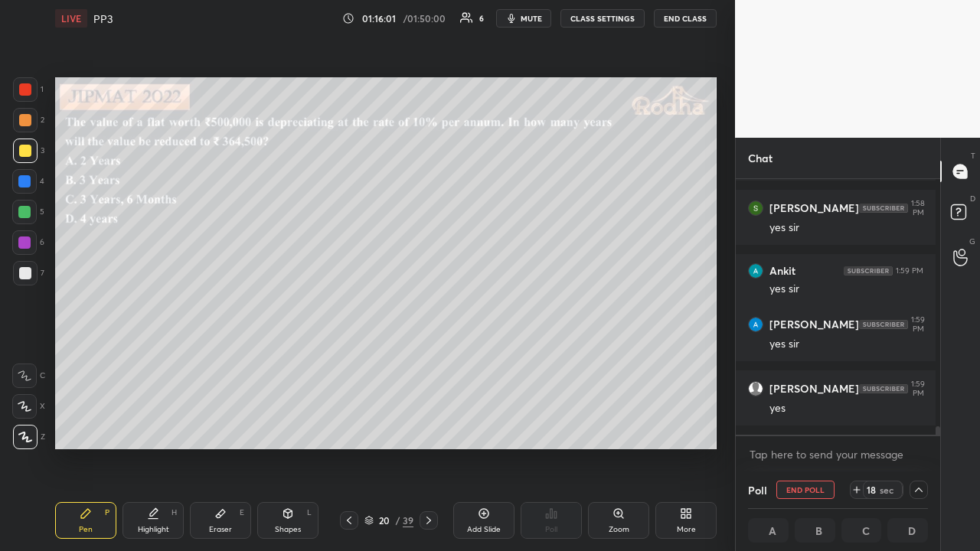
click at [915, 427] on icon at bounding box center [918, 490] width 12 height 12
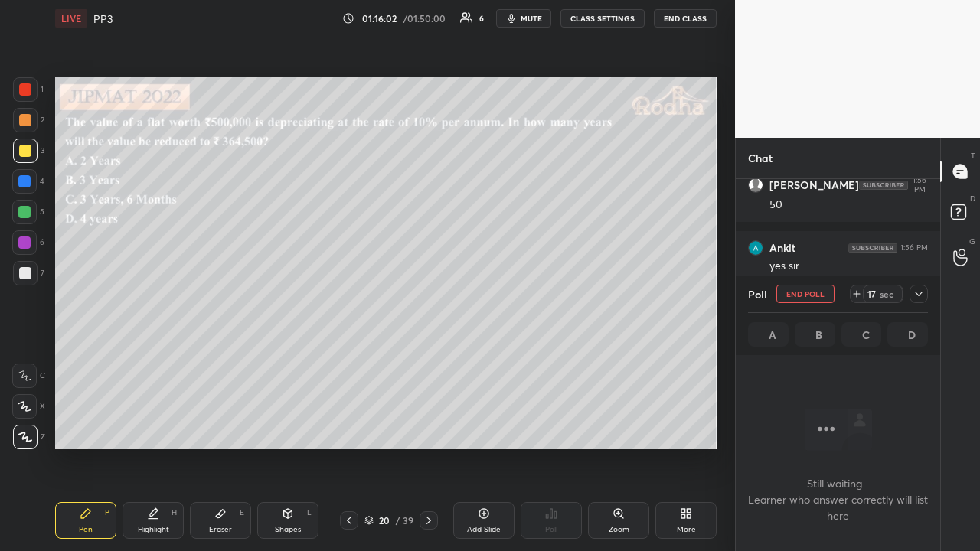
drag, startPoint x: 918, startPoint y: 294, endPoint x: 912, endPoint y: 315, distance: 21.6
click at [918, 294] on icon at bounding box center [918, 294] width 12 height 12
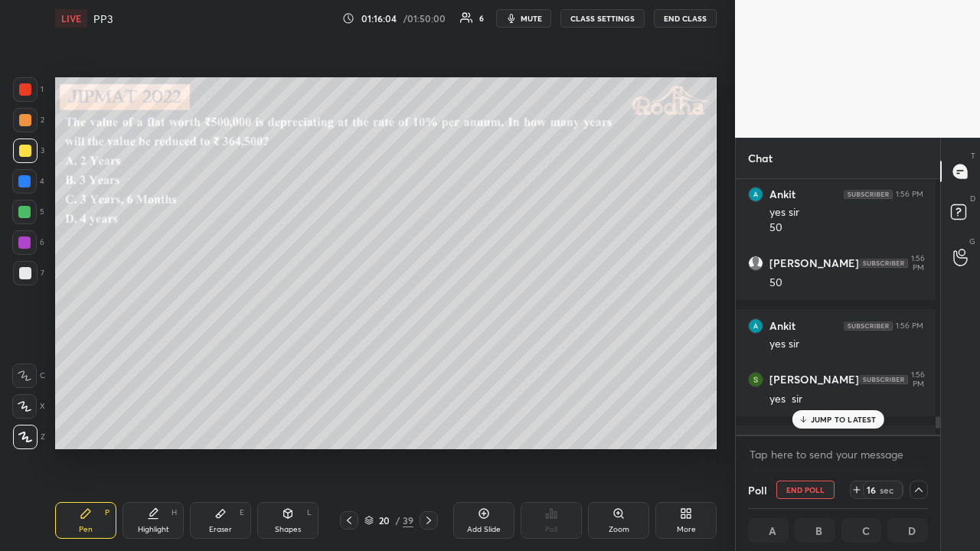
click at [853, 420] on p "JUMP TO LATEST" at bounding box center [843, 419] width 66 height 9
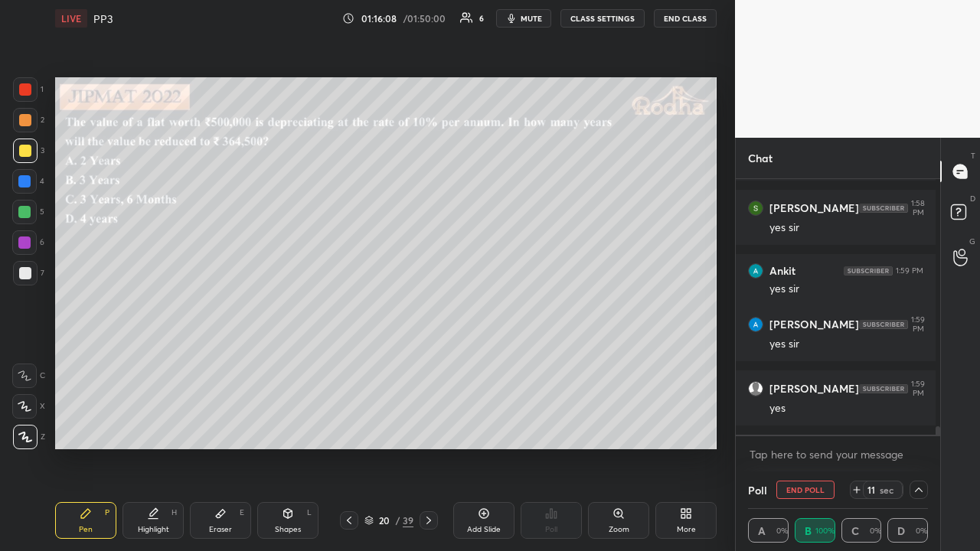
click at [915, 427] on icon at bounding box center [918, 490] width 12 height 12
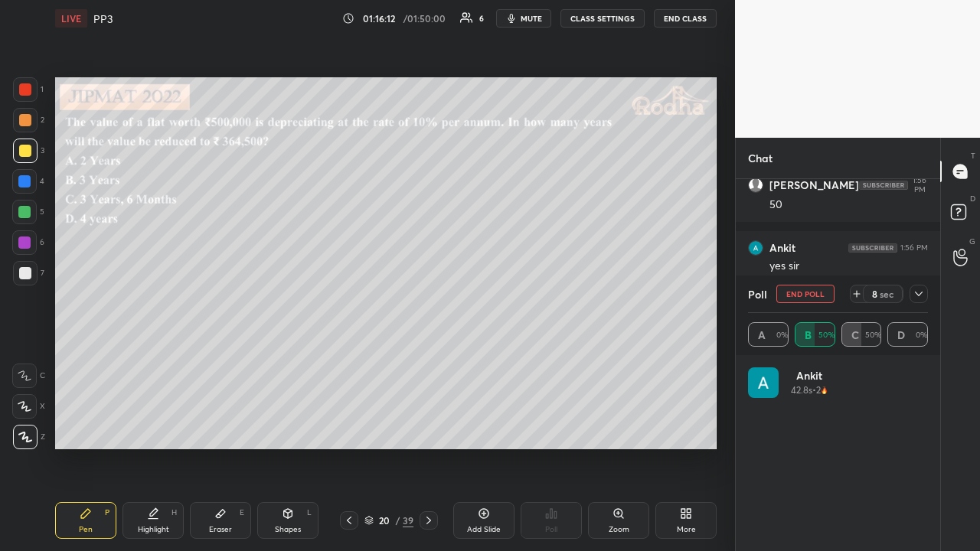
click at [921, 291] on icon at bounding box center [918, 294] width 12 height 12
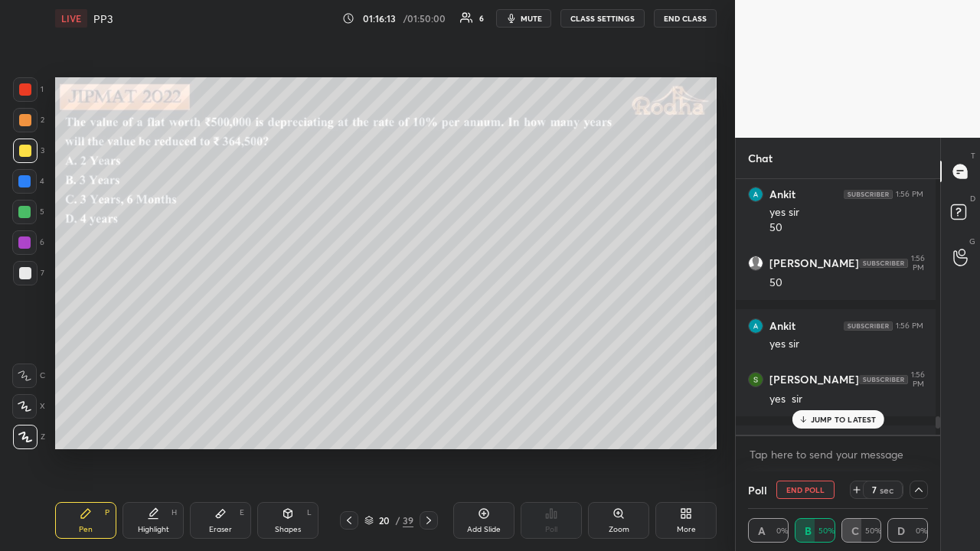
click at [915, 427] on icon at bounding box center [918, 490] width 12 height 12
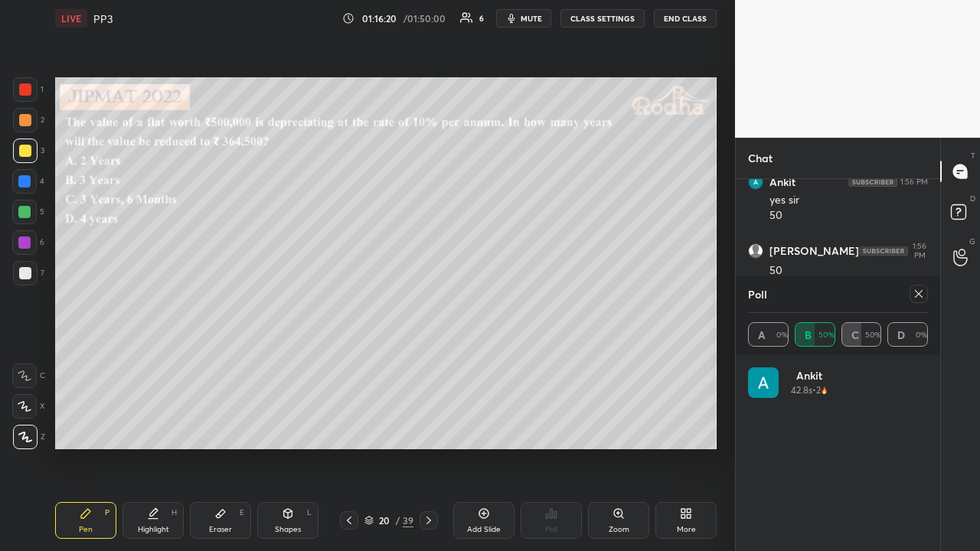
click at [918, 291] on icon at bounding box center [918, 294] width 12 height 12
type textarea "x"
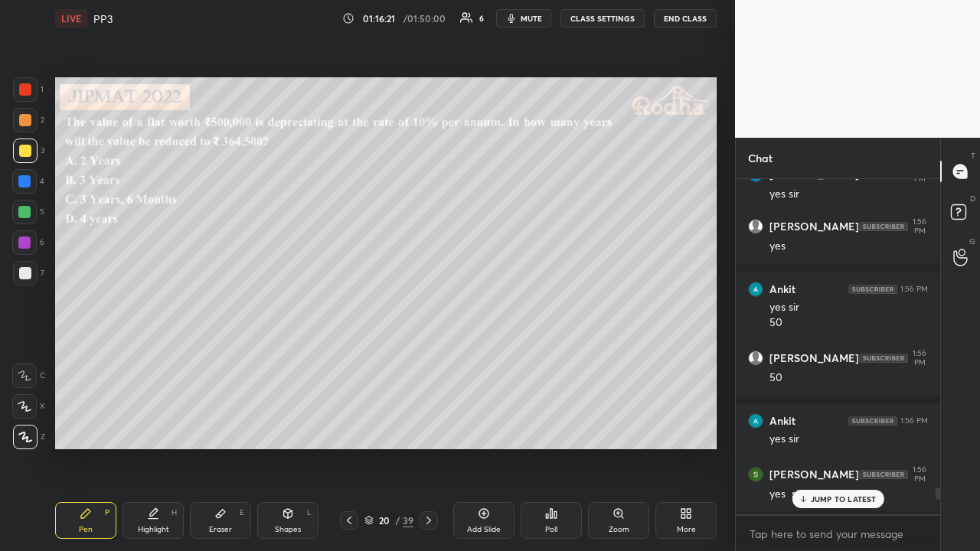
click at [828, 427] on div "JUMP TO LATEST" at bounding box center [837, 499] width 92 height 18
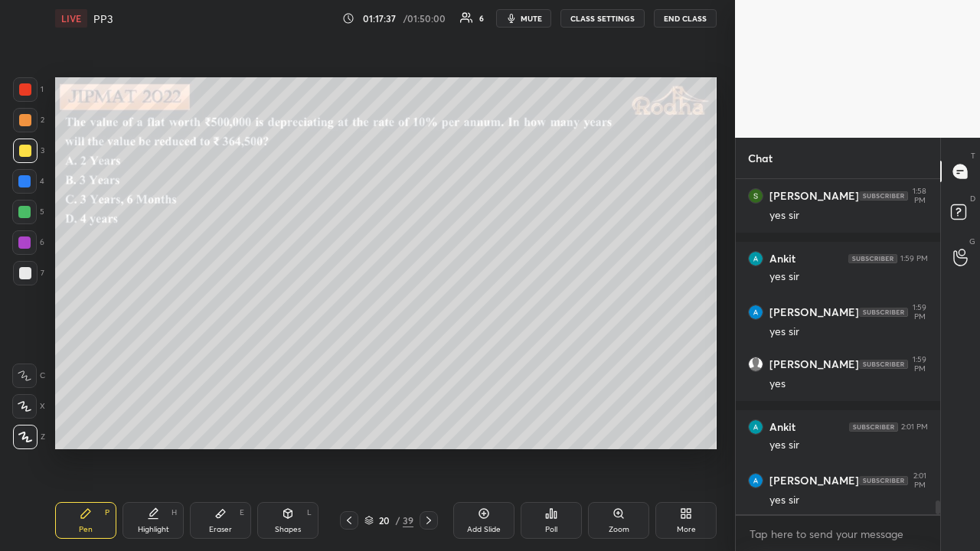
scroll to position [7792, 0]
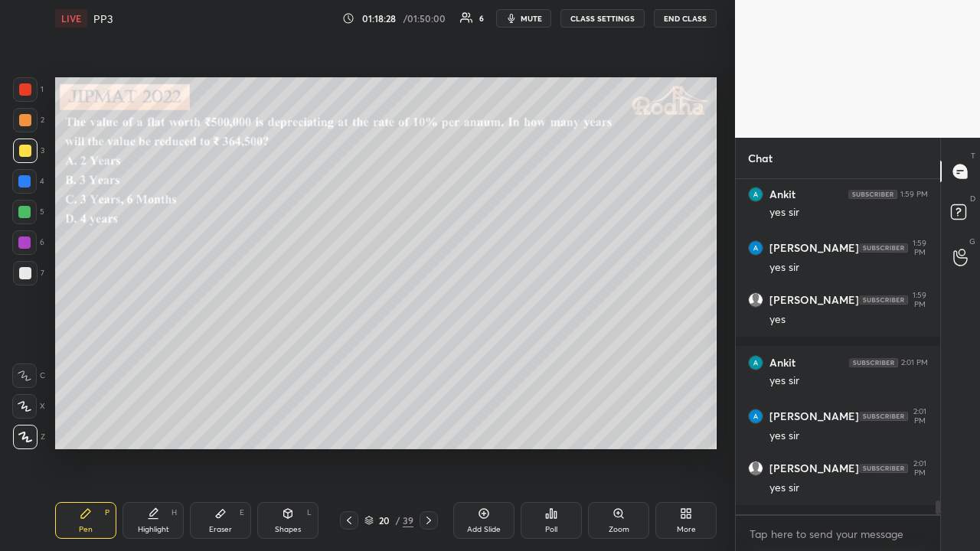
drag, startPoint x: 20, startPoint y: 118, endPoint x: 23, endPoint y: 139, distance: 21.6
click at [22, 118] on div at bounding box center [25, 120] width 12 height 12
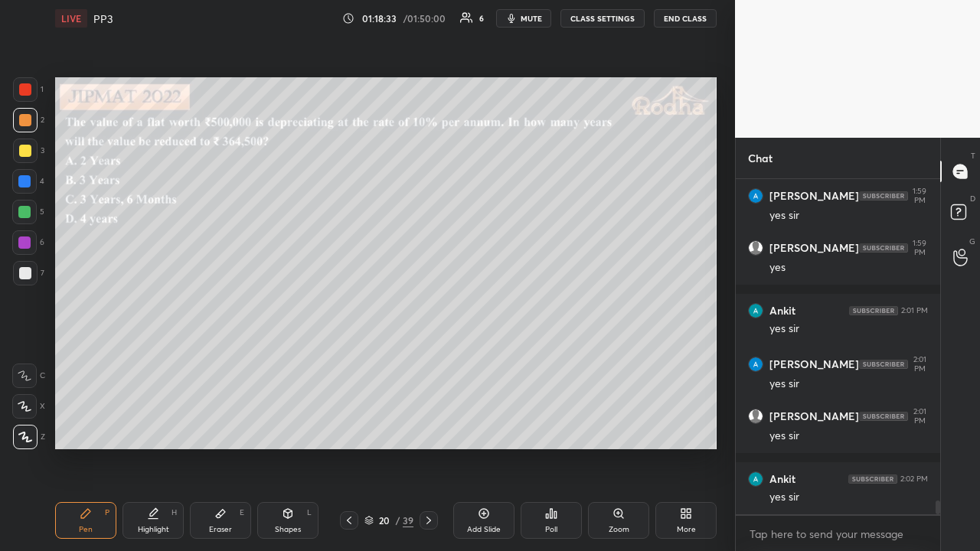
scroll to position [7909, 0]
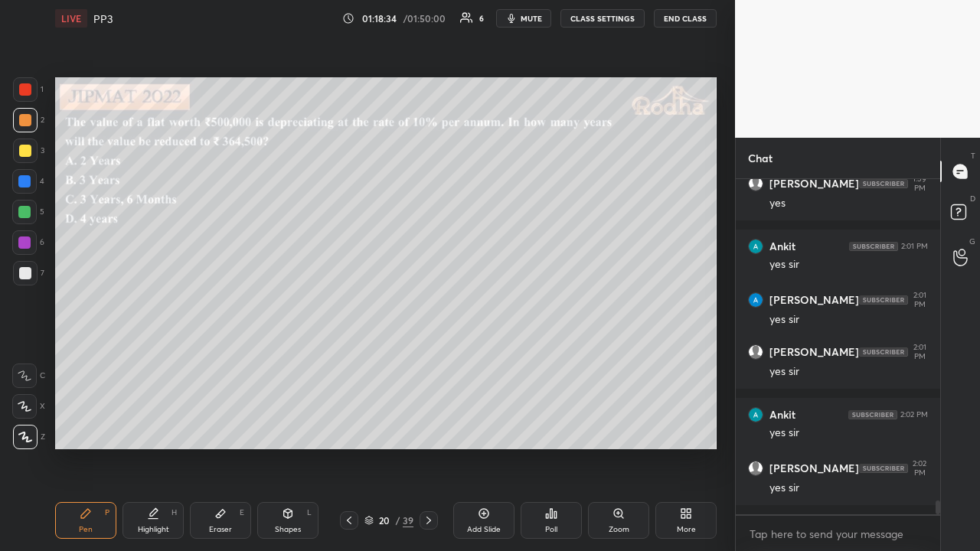
click at [430, 427] on icon at bounding box center [428, 520] width 12 height 12
click at [428, 427] on icon at bounding box center [428, 521] width 5 height 8
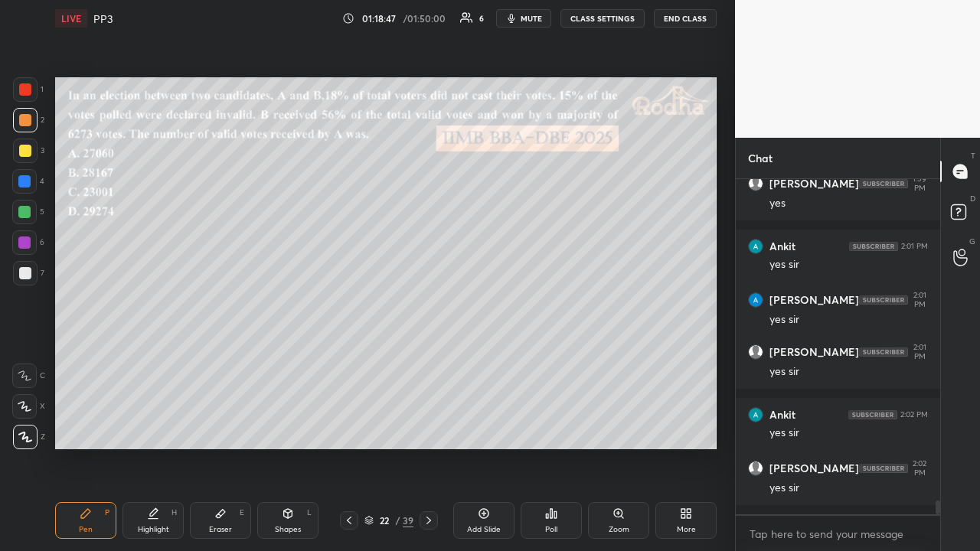
click at [429, 427] on icon at bounding box center [428, 520] width 12 height 12
click at [356, 427] on div at bounding box center [349, 520] width 18 height 18
click at [355, 427] on div at bounding box center [349, 520] width 18 height 18
click at [357, 427] on div at bounding box center [349, 520] width 18 height 18
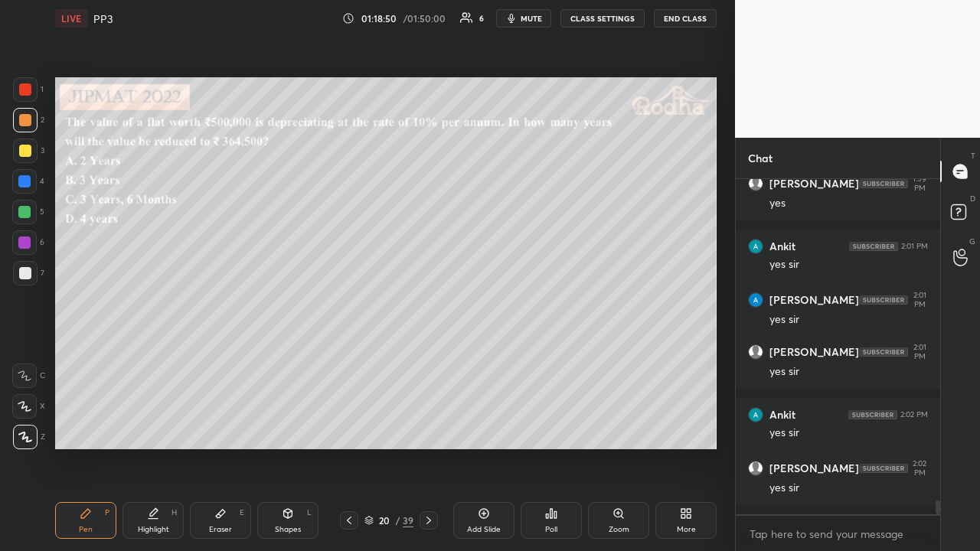
click at [429, 427] on icon at bounding box center [428, 520] width 12 height 12
drag, startPoint x: 27, startPoint y: 91, endPoint x: 27, endPoint y: 112, distance: 21.4
click at [28, 92] on div at bounding box center [25, 89] width 12 height 12
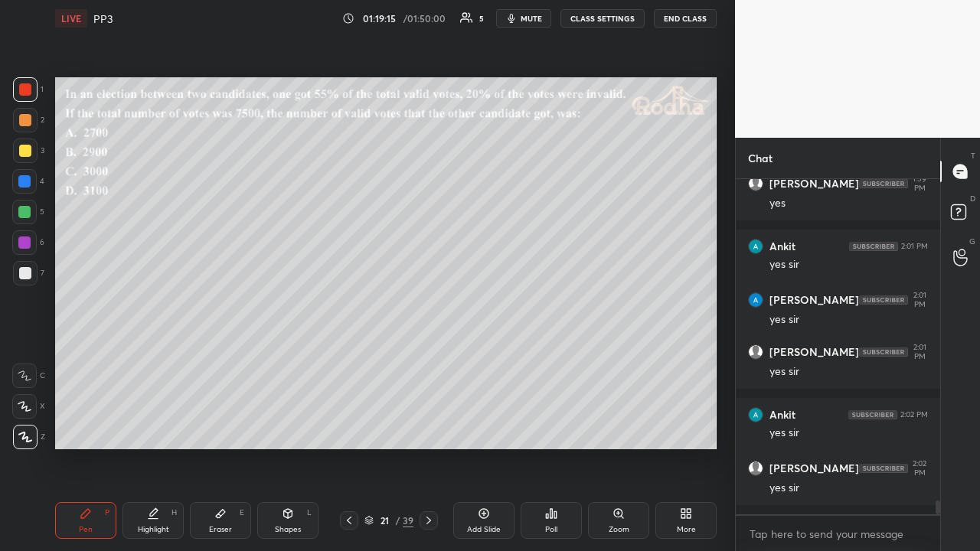
drag, startPoint x: 32, startPoint y: 148, endPoint x: 47, endPoint y: 161, distance: 19.6
click at [33, 149] on div at bounding box center [25, 151] width 24 height 24
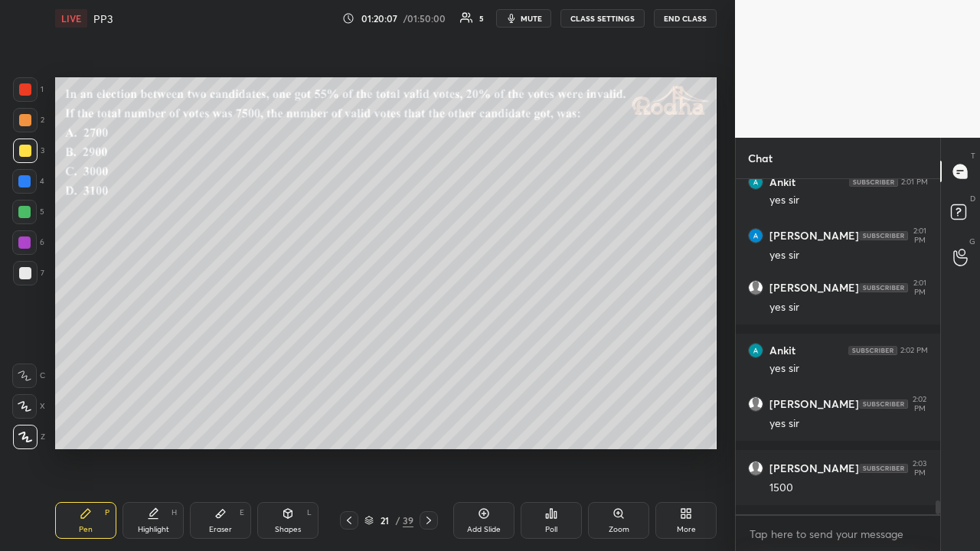
click at [30, 151] on div at bounding box center [25, 151] width 12 height 12
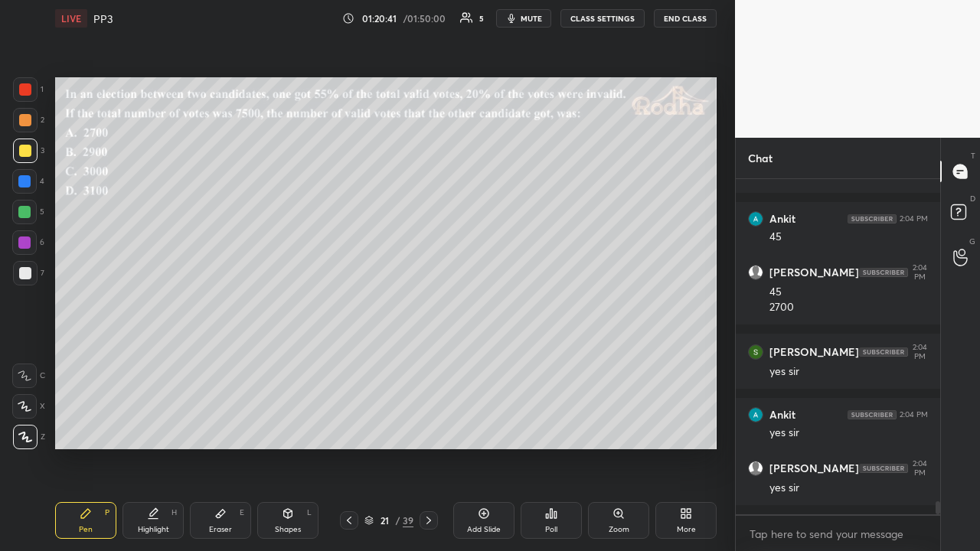
scroll to position [8337, 0]
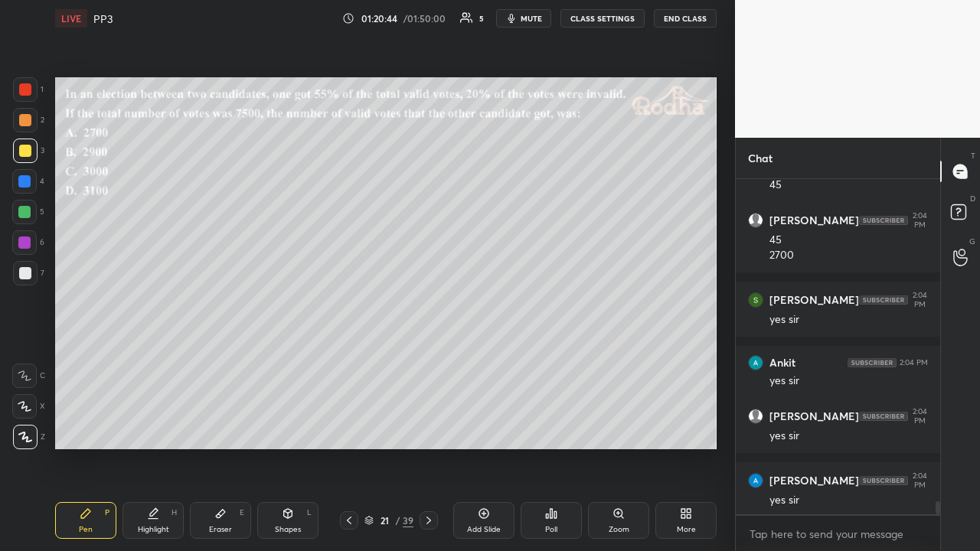
drag, startPoint x: 26, startPoint y: 215, endPoint x: 31, endPoint y: 223, distance: 9.6
click at [26, 219] on div at bounding box center [24, 212] width 24 height 24
drag, startPoint x: 23, startPoint y: 122, endPoint x: 32, endPoint y: 134, distance: 15.3
click at [24, 123] on div at bounding box center [25, 120] width 12 height 12
click at [30, 152] on div at bounding box center [25, 151] width 24 height 24
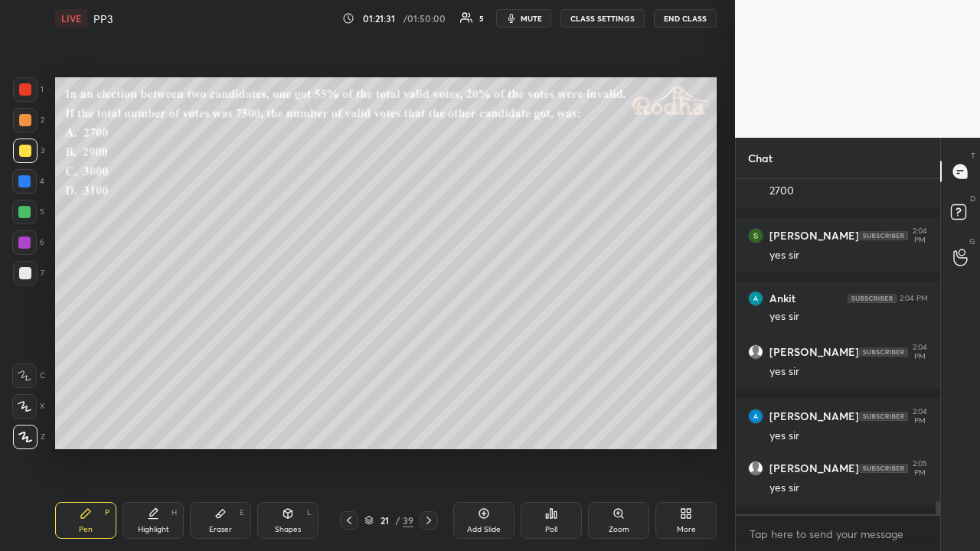
scroll to position [8454, 0]
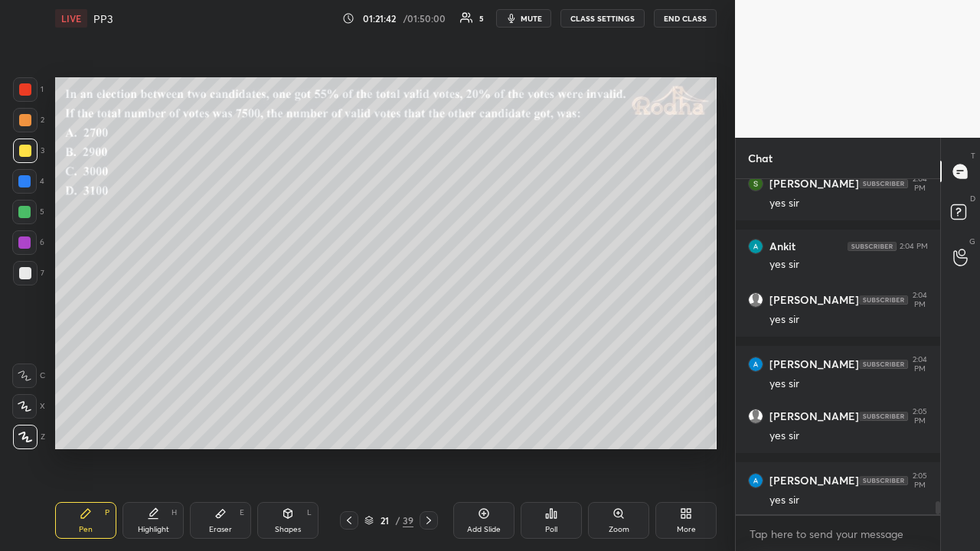
drag, startPoint x: 27, startPoint y: 119, endPoint x: 51, endPoint y: 151, distance: 39.3
click at [28, 119] on div at bounding box center [25, 120] width 12 height 12
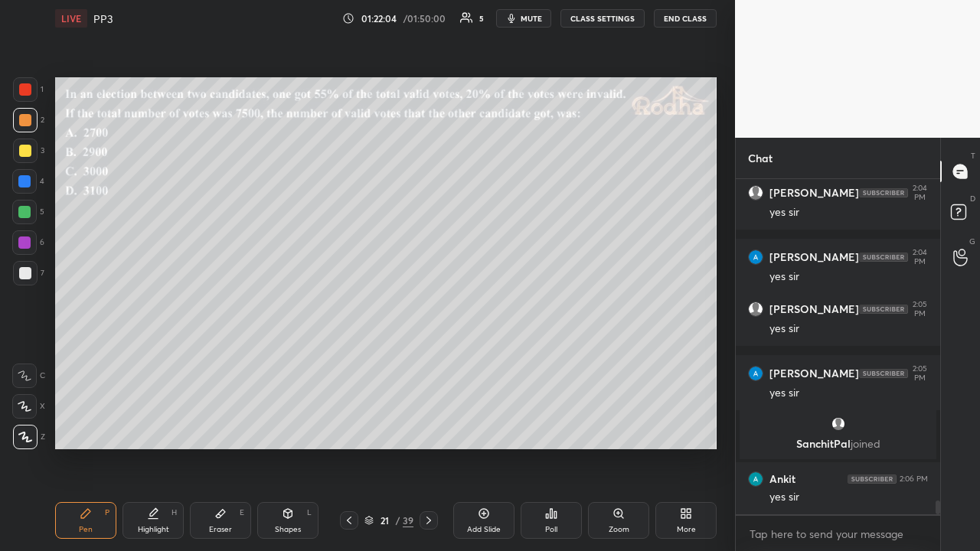
scroll to position [8066, 0]
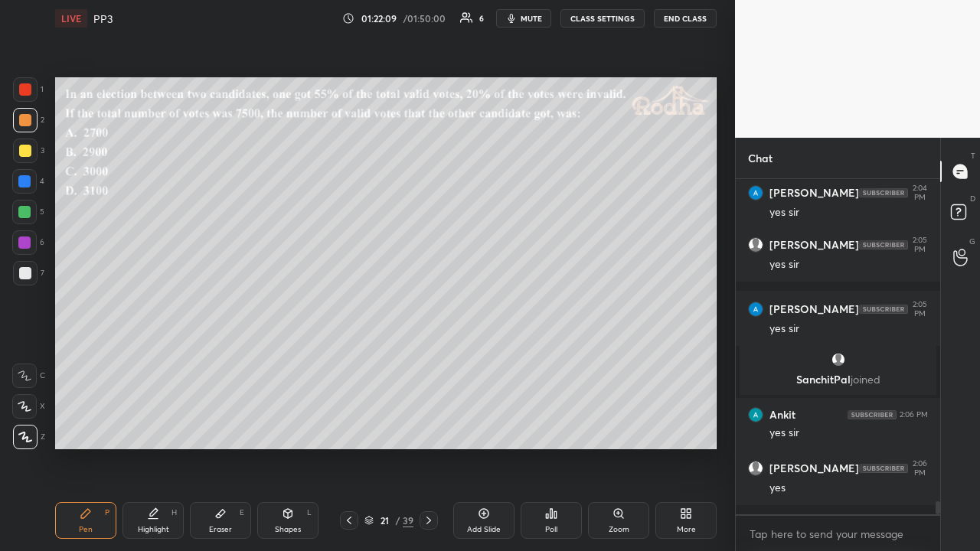
click at [430, 427] on icon at bounding box center [428, 520] width 12 height 12
click at [558, 427] on div "Poll" at bounding box center [550, 520] width 61 height 37
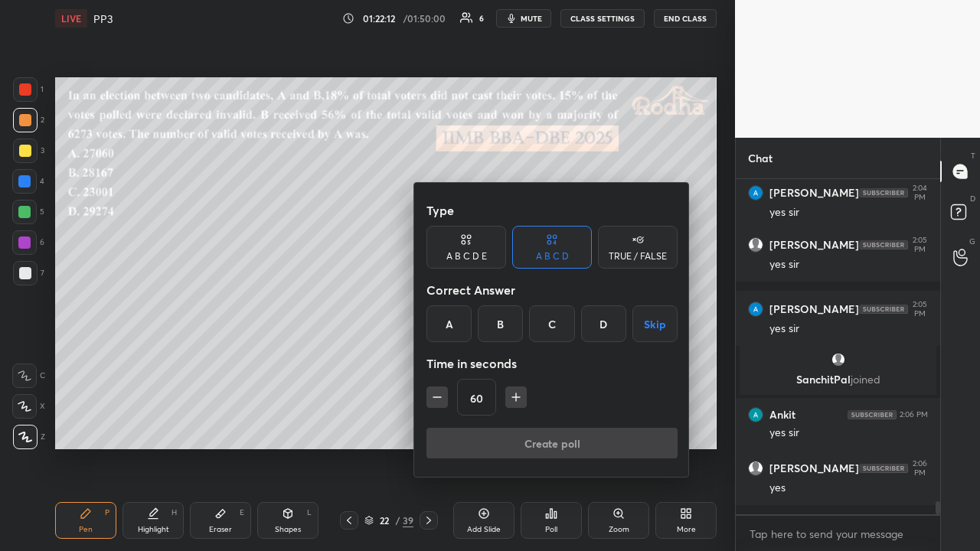
click at [551, 324] on div "C" at bounding box center [551, 323] width 45 height 37
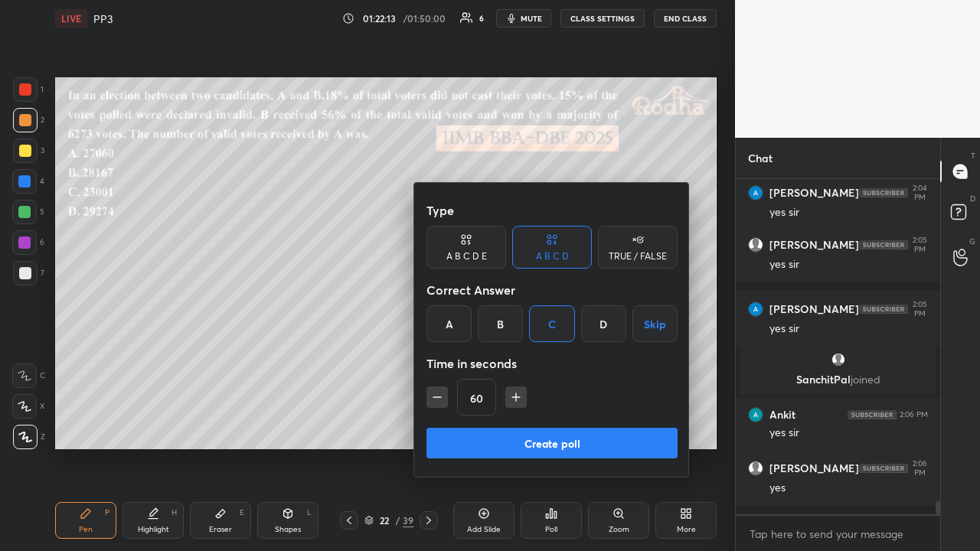
click at [517, 390] on icon "button" at bounding box center [515, 397] width 15 height 15
click at [512, 395] on icon "button" at bounding box center [515, 397] width 15 height 15
click at [514, 395] on icon "button" at bounding box center [515, 397] width 15 height 15
click at [515, 394] on icon "button" at bounding box center [522, 397] width 15 height 15
type input "120"
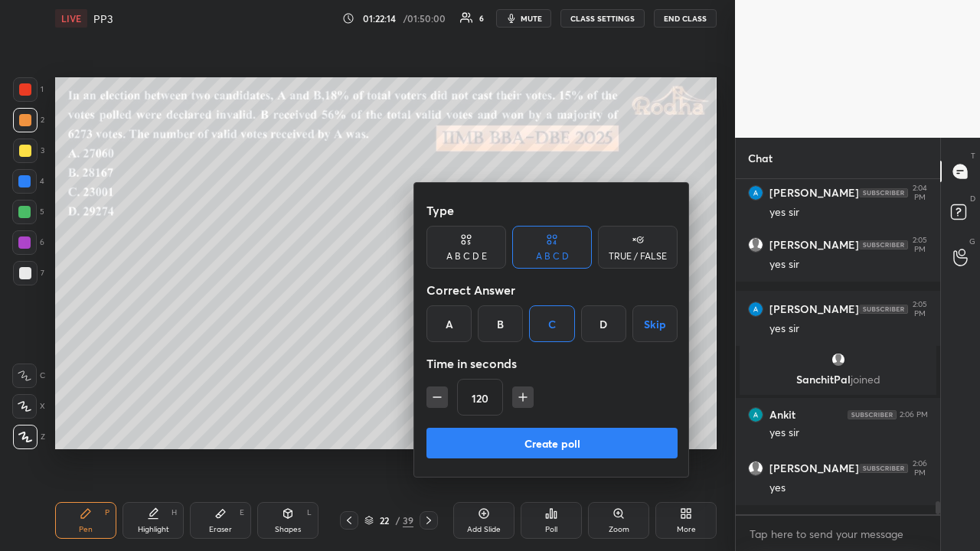
click at [524, 427] on button "Create poll" at bounding box center [551, 443] width 251 height 31
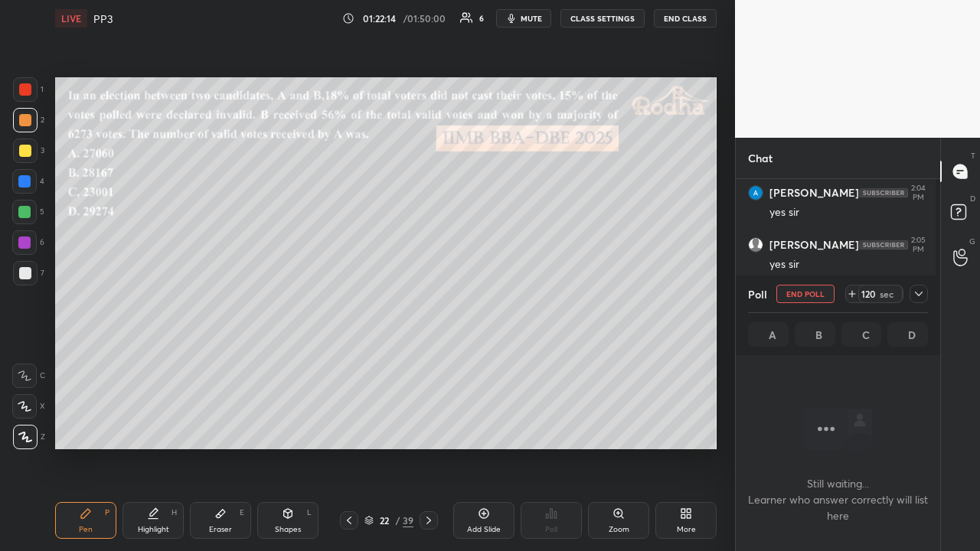
scroll to position [289, 195]
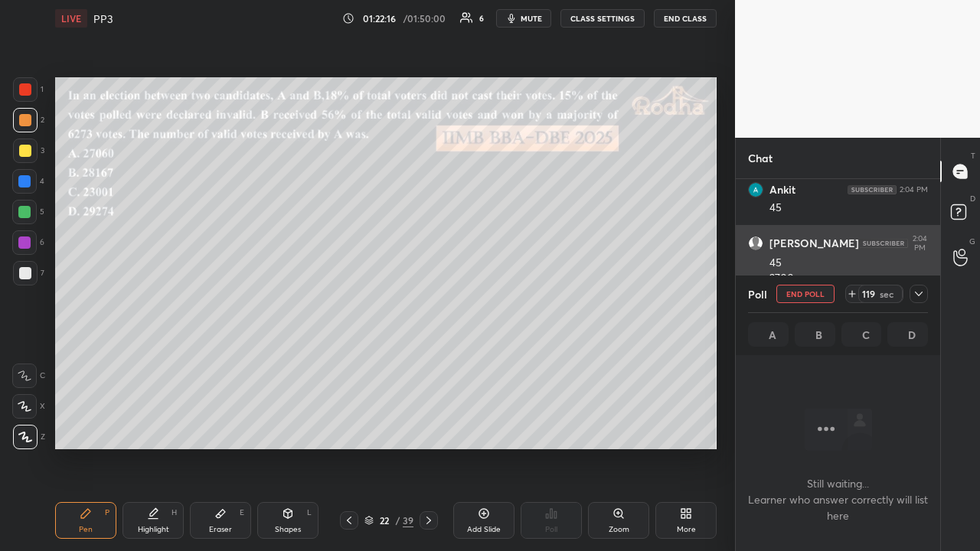
drag, startPoint x: 914, startPoint y: 296, endPoint x: 902, endPoint y: 298, distance: 12.5
click at [912, 295] on icon at bounding box center [918, 294] width 12 height 12
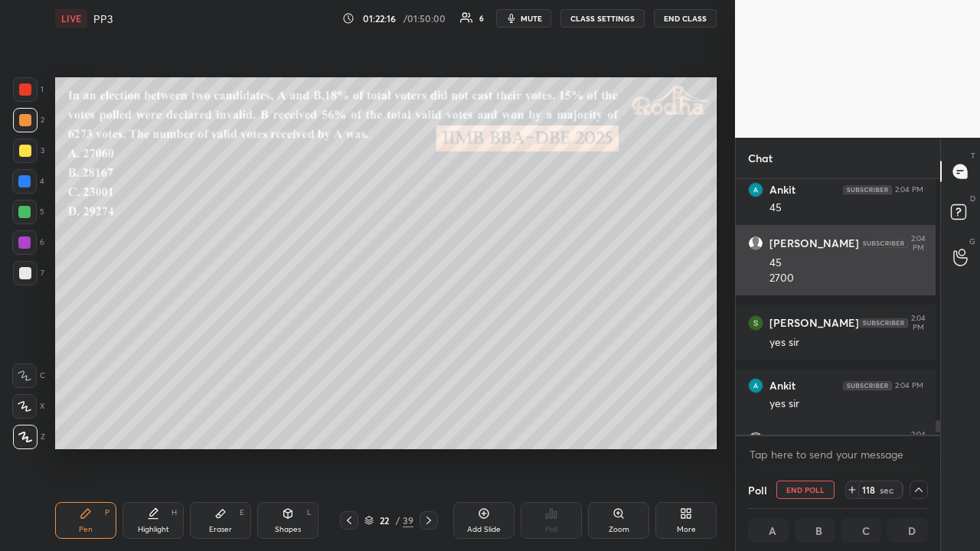
scroll to position [7742, 0]
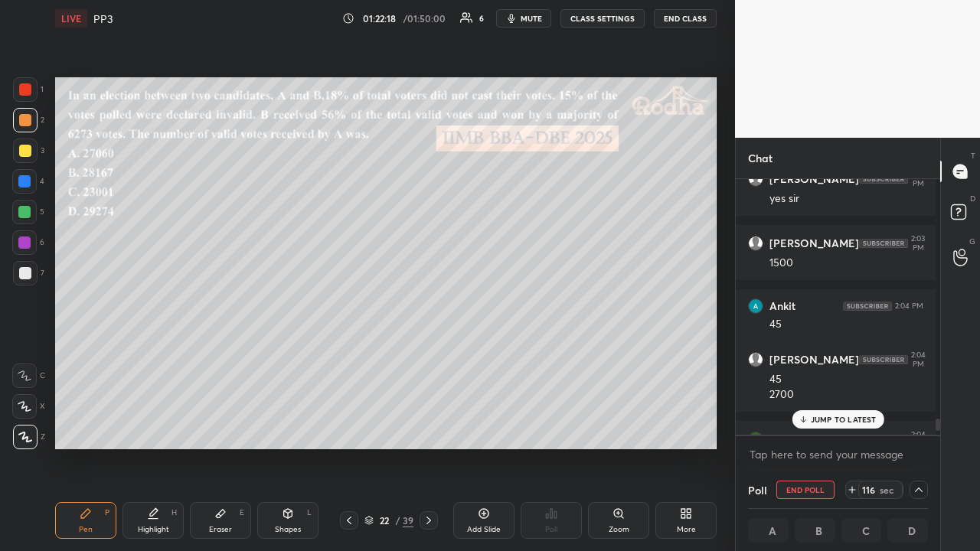
click at [816, 415] on p "JUMP TO LATEST" at bounding box center [843, 419] width 66 height 9
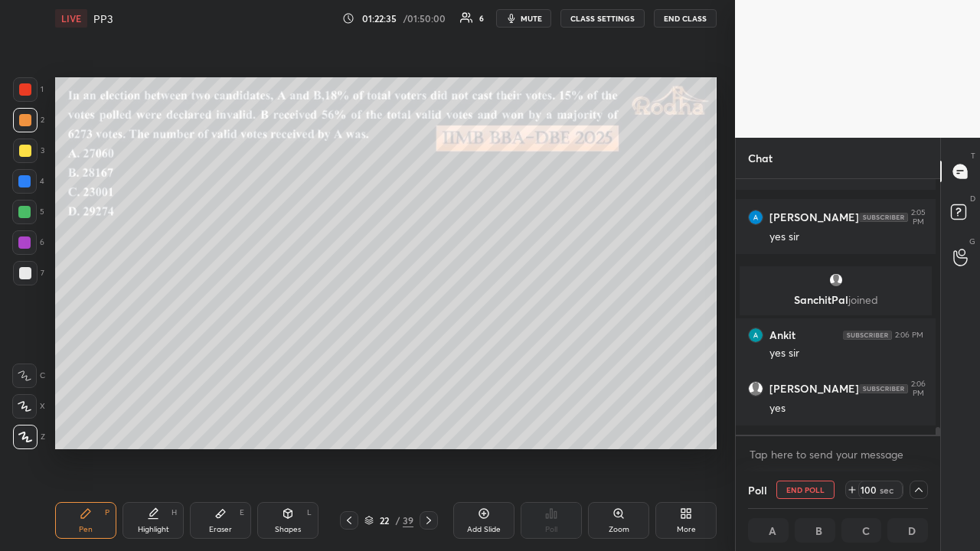
click at [28, 155] on div at bounding box center [25, 151] width 12 height 12
click at [917, 427] on icon at bounding box center [918, 490] width 12 height 12
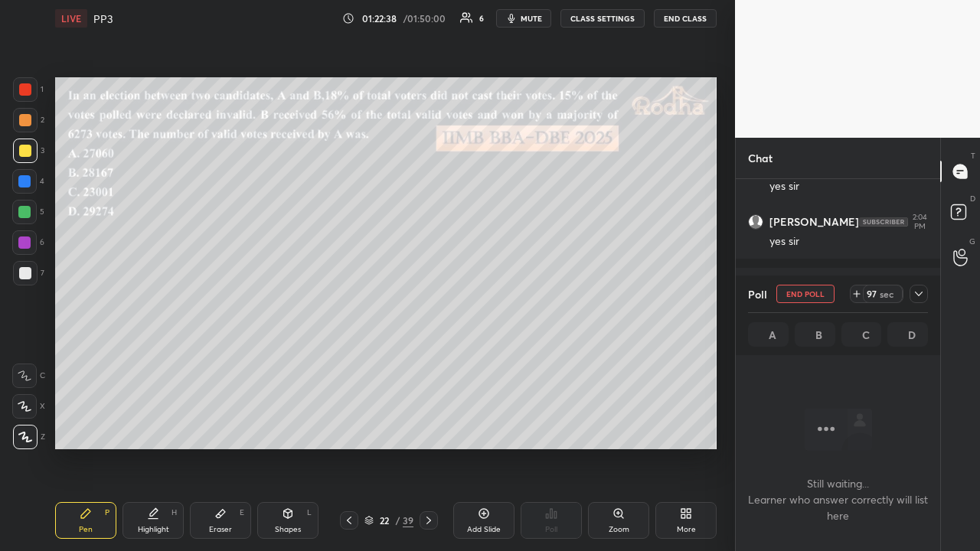
scroll to position [7782, 0]
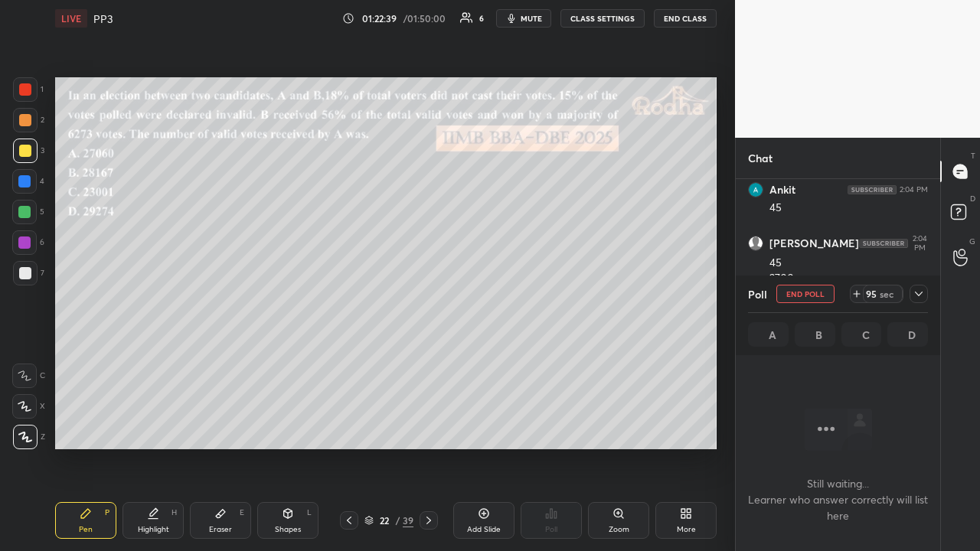
click at [918, 294] on icon at bounding box center [918, 294] width 12 height 12
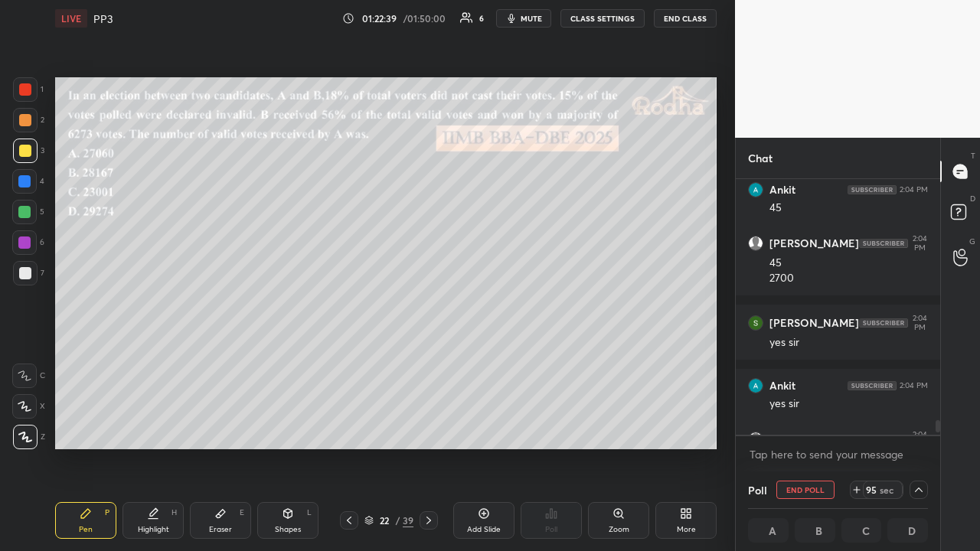
scroll to position [288, 195]
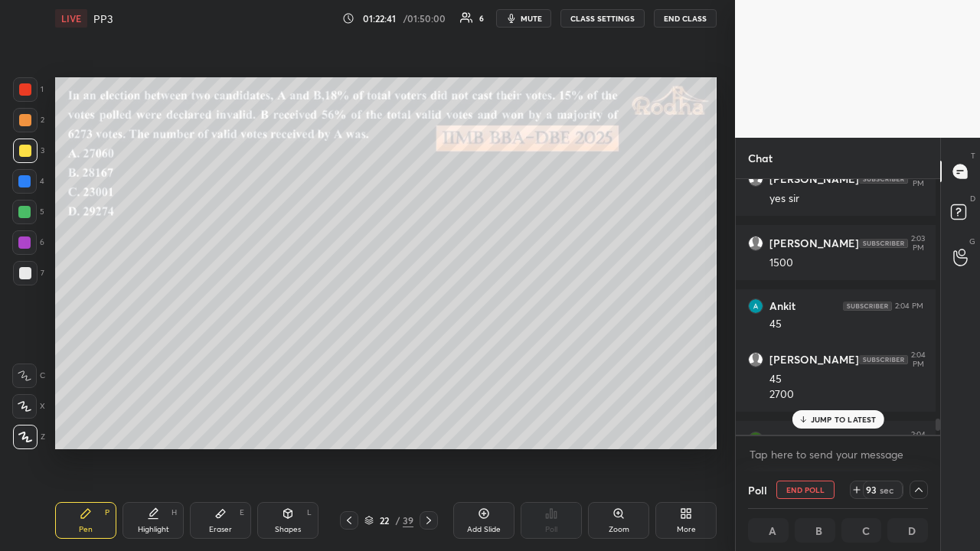
click at [859, 416] on p "JUMP TO LATEST" at bounding box center [843, 419] width 66 height 9
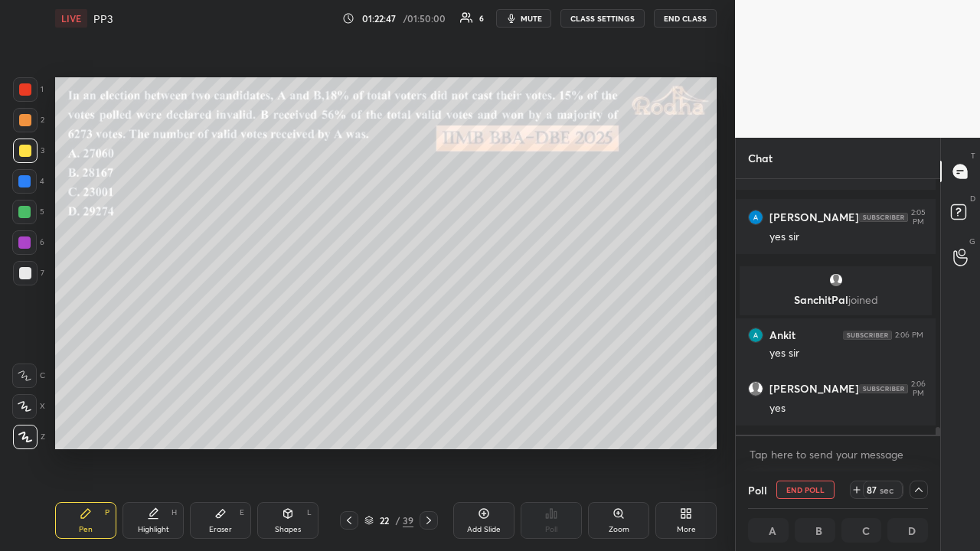
click at [28, 158] on div at bounding box center [25, 151] width 24 height 24
click at [28, 152] on div at bounding box center [25, 151] width 12 height 12
click at [909, 427] on div at bounding box center [918, 490] width 18 height 18
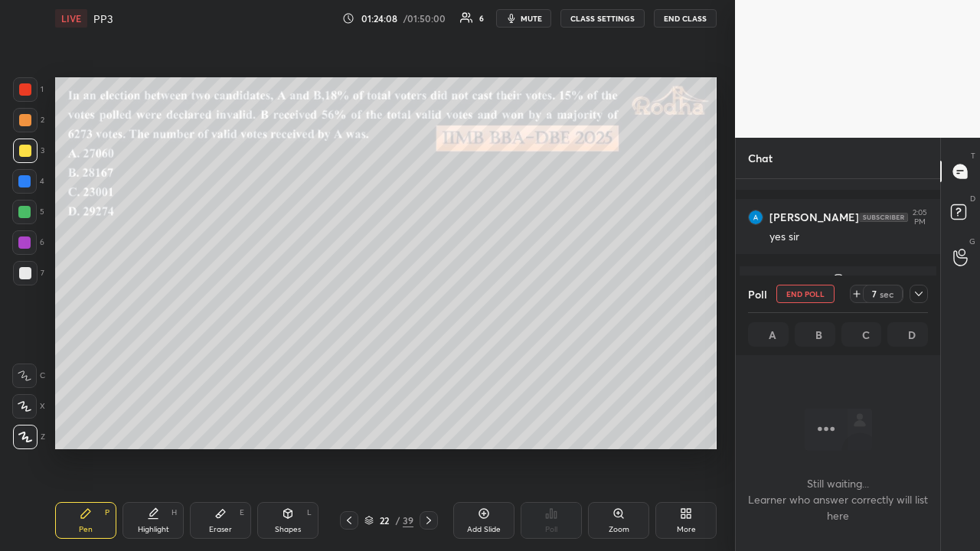
scroll to position [7782, 0]
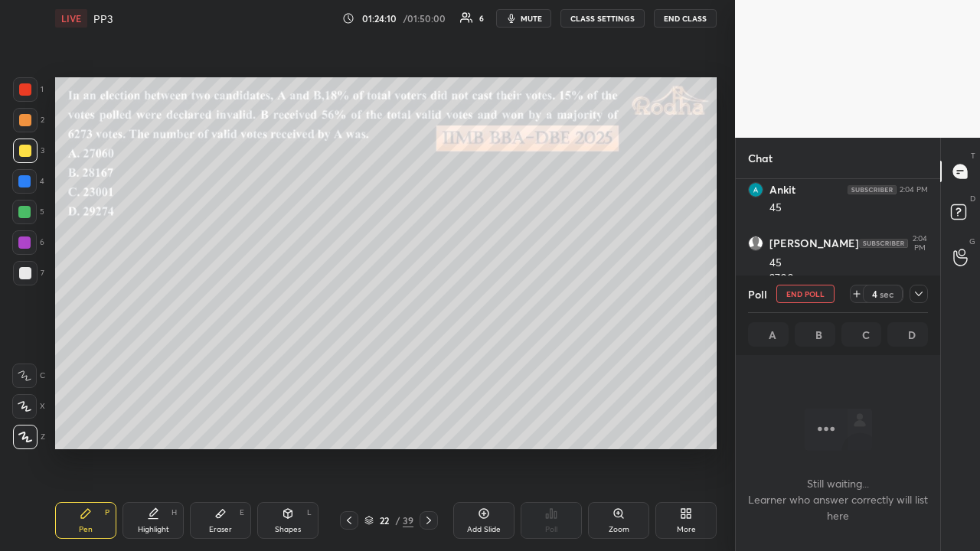
click at [919, 294] on icon at bounding box center [919, 294] width 8 height 5
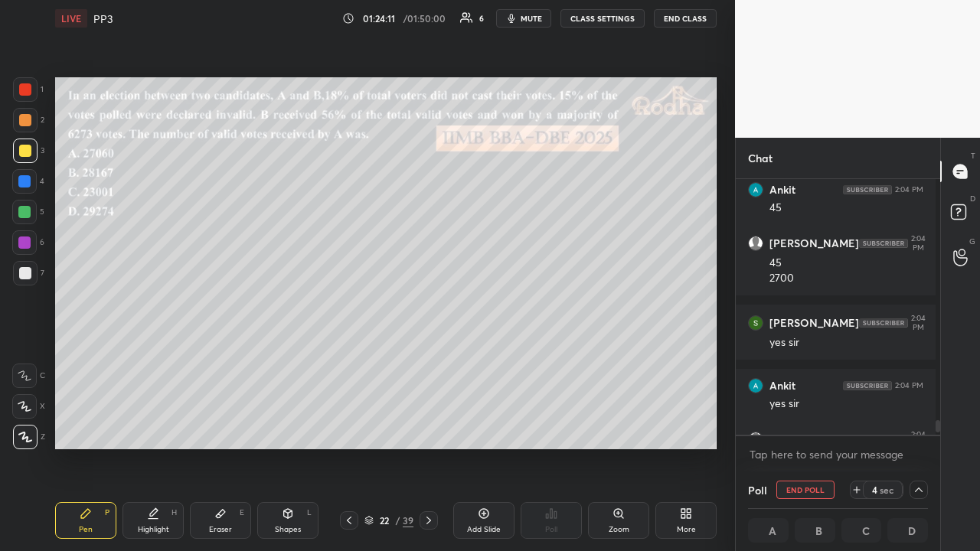
scroll to position [7742, 0]
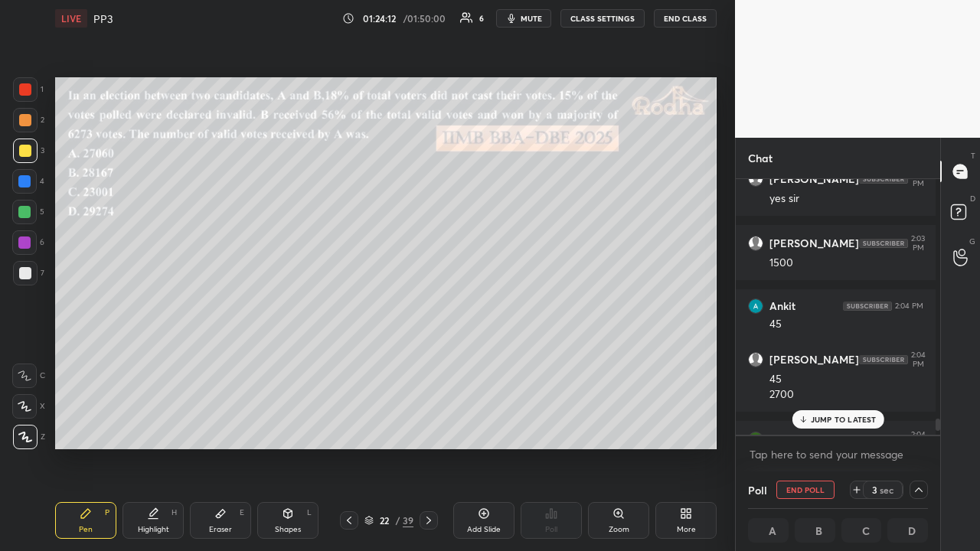
click at [849, 416] on p "JUMP TO LATEST" at bounding box center [843, 419] width 66 height 9
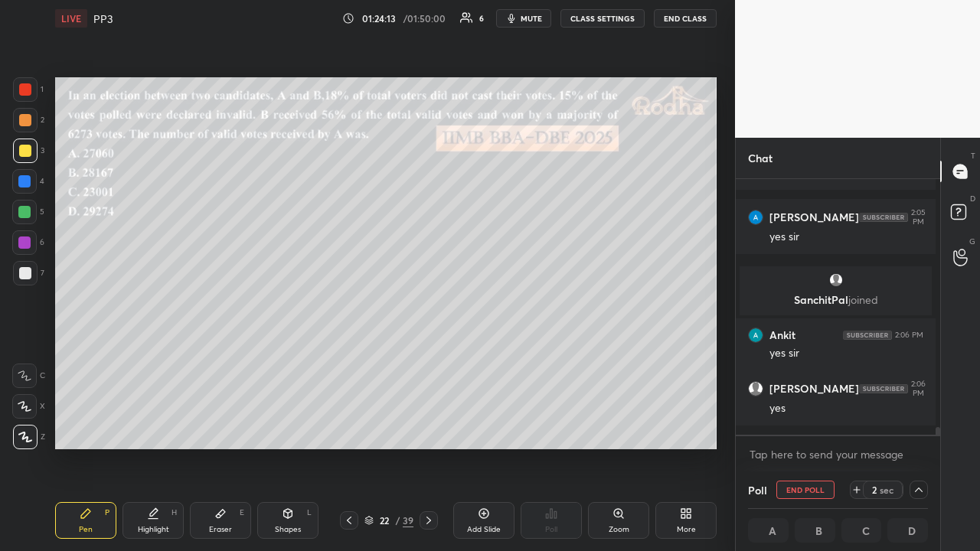
click at [915, 427] on icon at bounding box center [918, 490] width 12 height 12
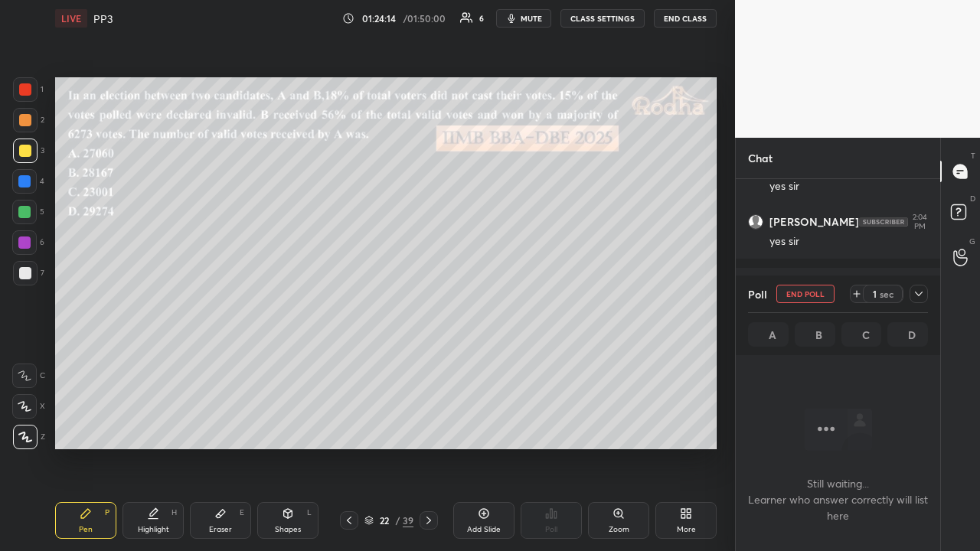
scroll to position [7782, 0]
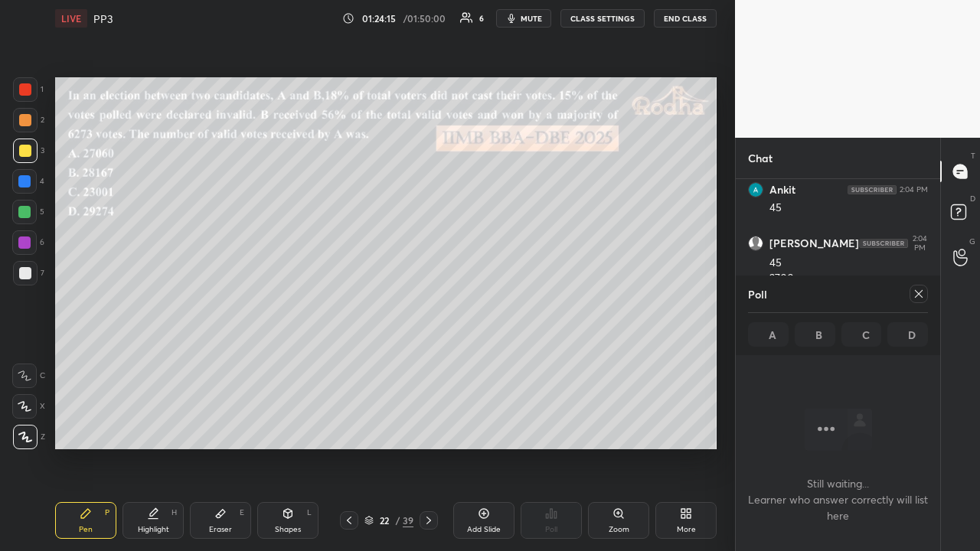
click at [918, 295] on icon at bounding box center [918, 294] width 12 height 12
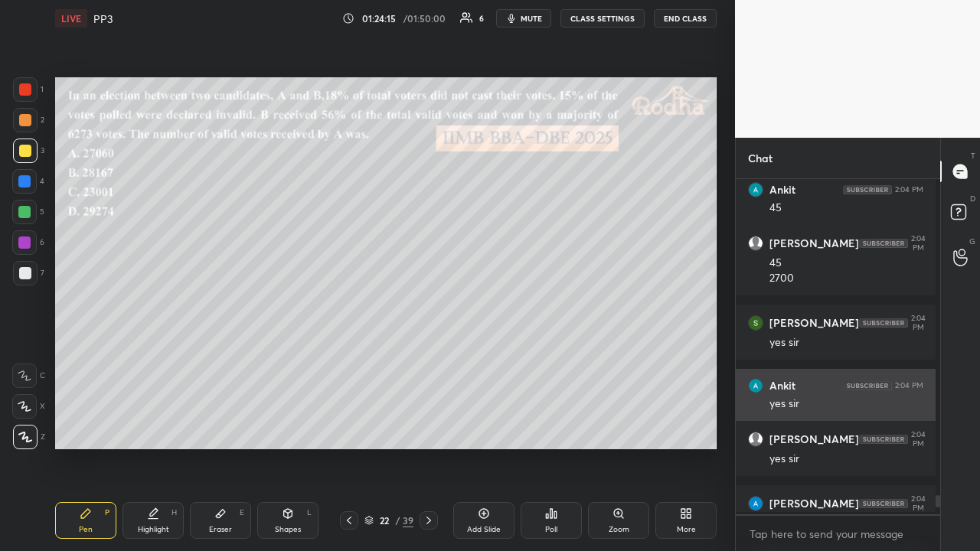
scroll to position [331, 200]
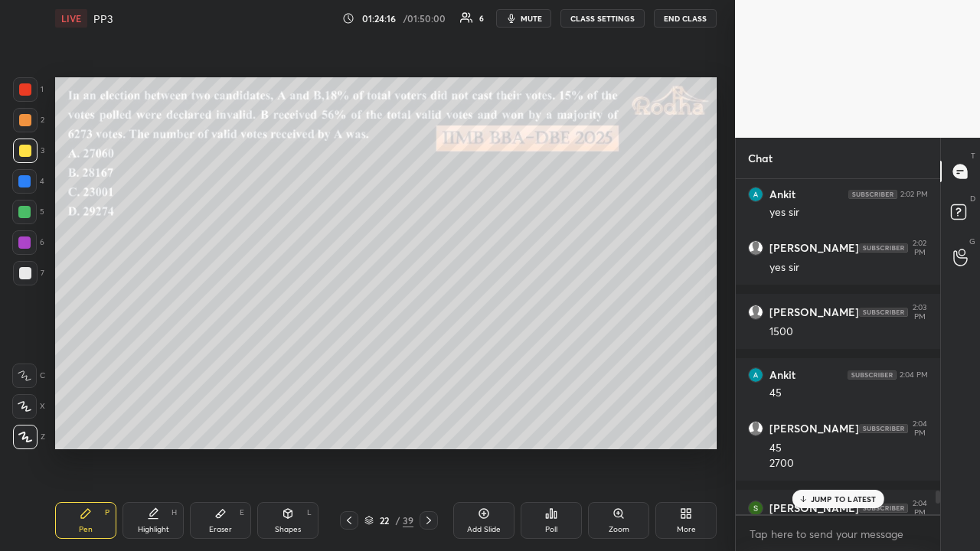
click at [859, 427] on p "JUMP TO LATEST" at bounding box center [843, 498] width 66 height 9
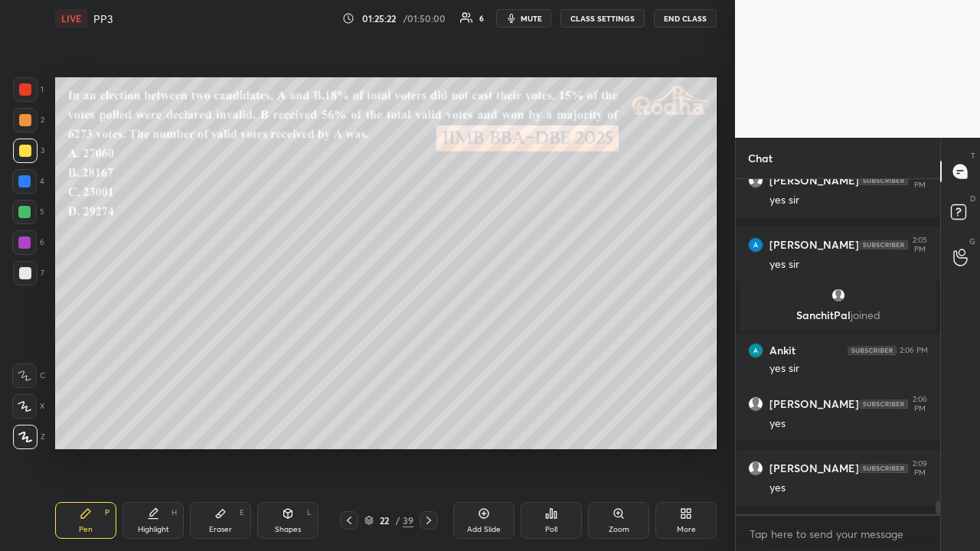
scroll to position [8274, 0]
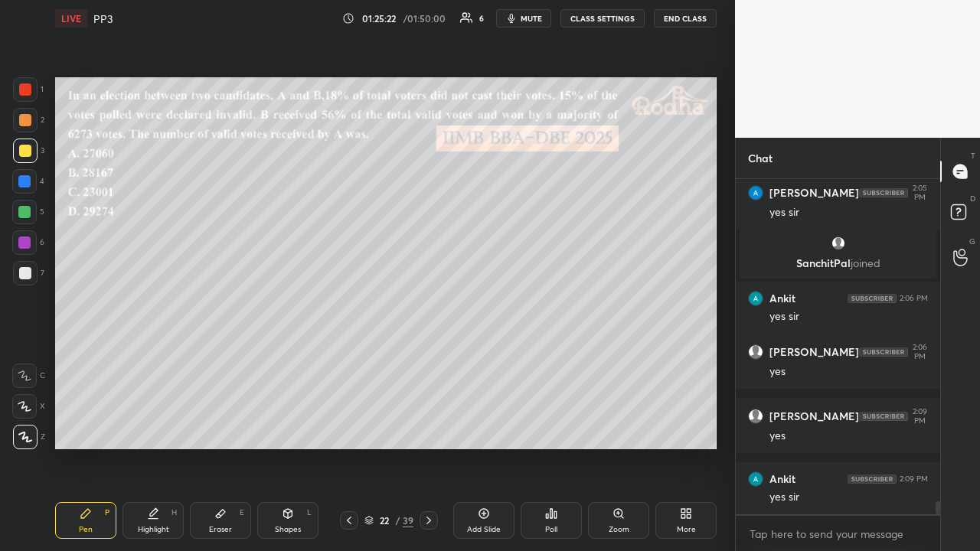
click at [24, 269] on div at bounding box center [25, 273] width 12 height 12
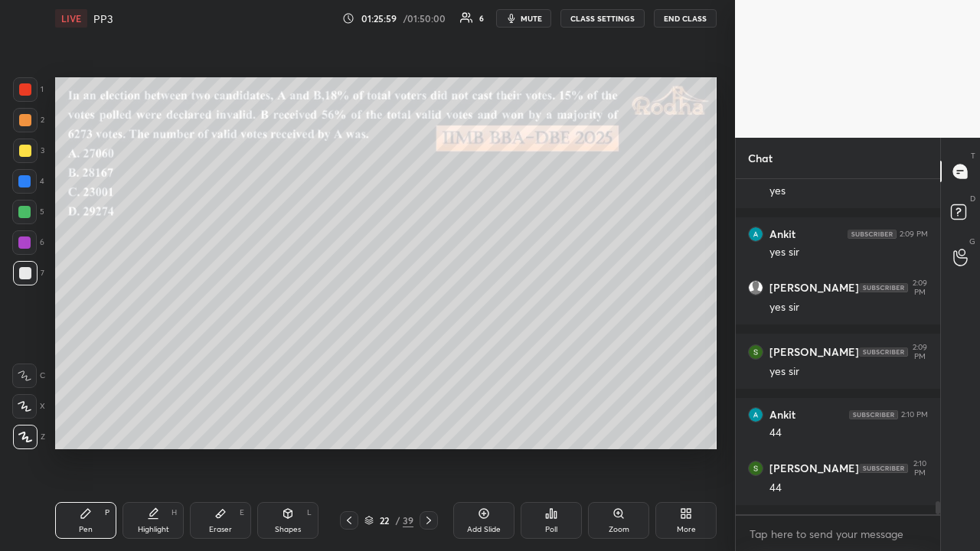
scroll to position [8584, 0]
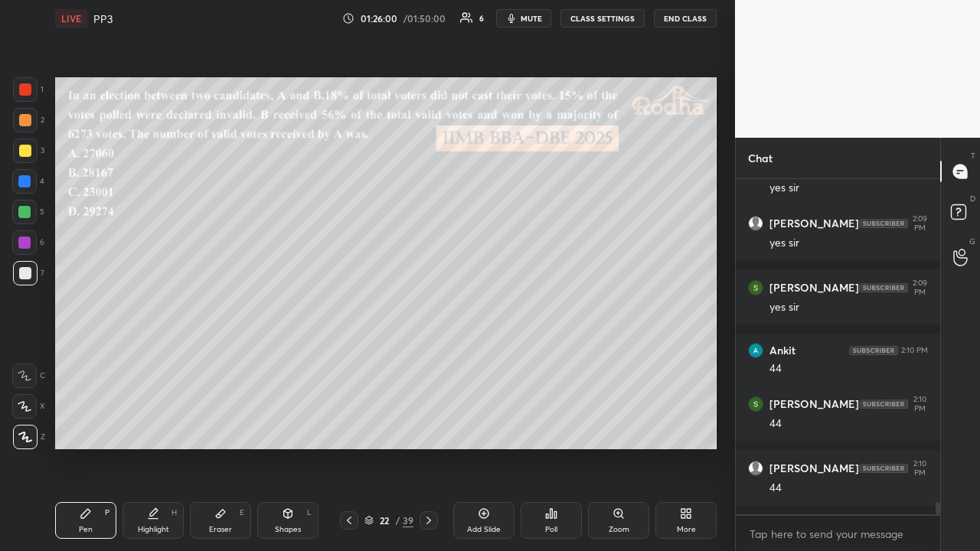
click at [24, 90] on div at bounding box center [25, 89] width 12 height 12
click at [222, 427] on icon at bounding box center [220, 513] width 12 height 12
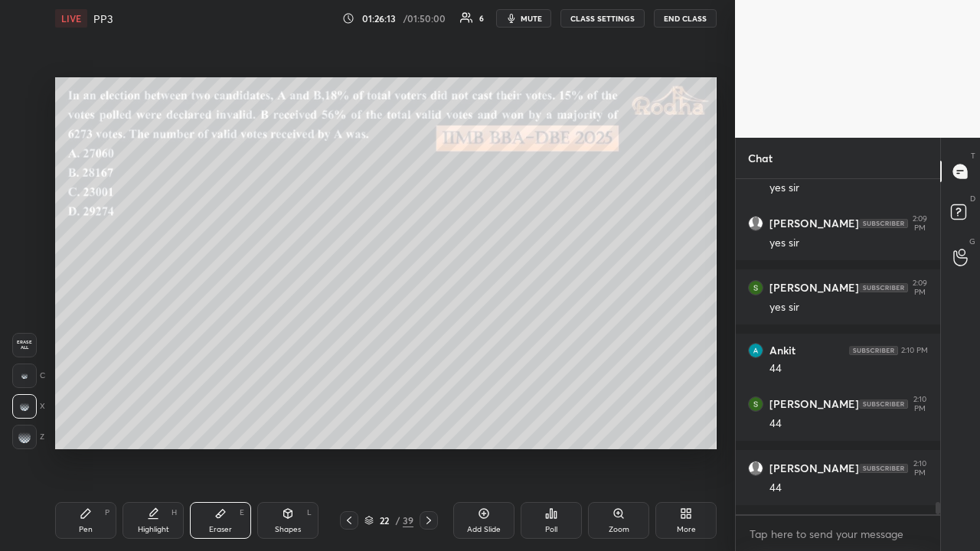
click at [34, 377] on div at bounding box center [24, 376] width 24 height 24
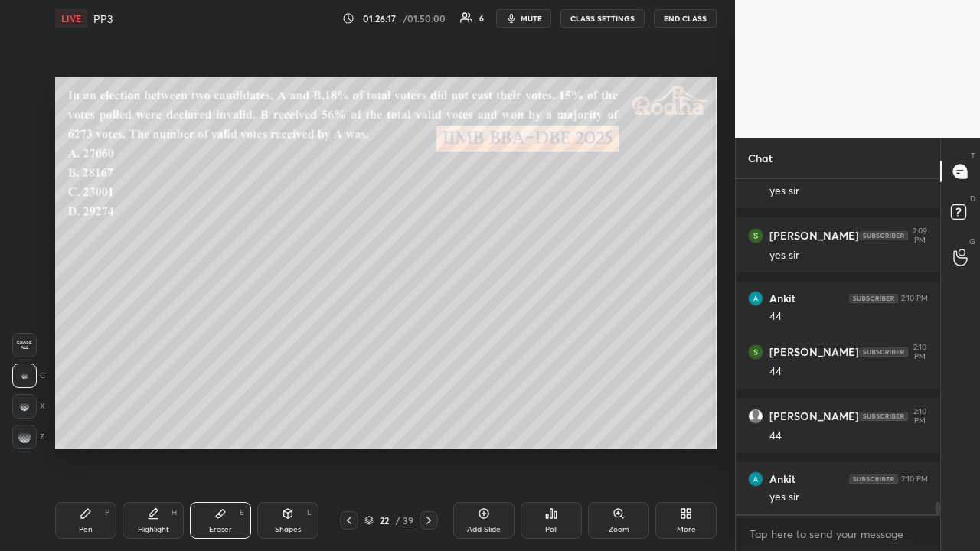
click at [93, 427] on div "Pen P" at bounding box center [85, 520] width 61 height 37
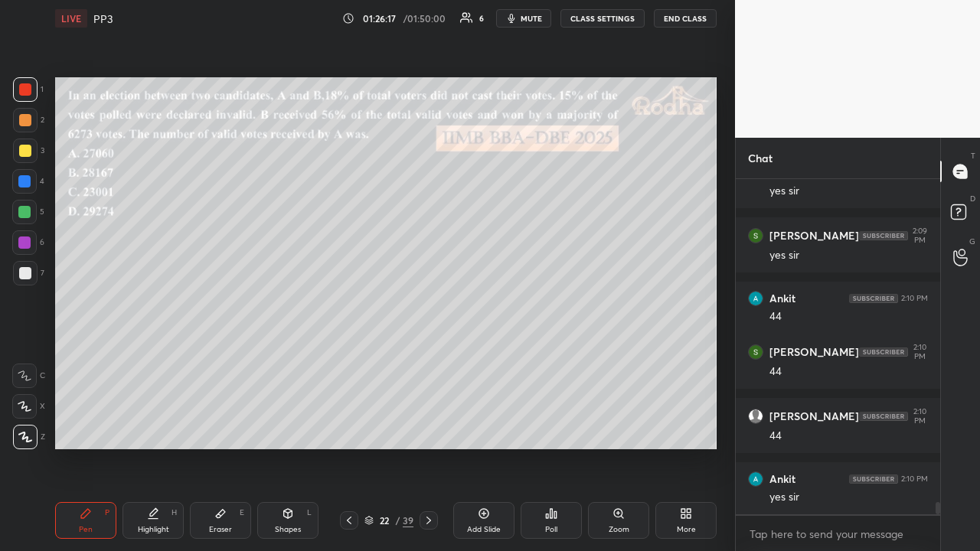
scroll to position [8700, 0]
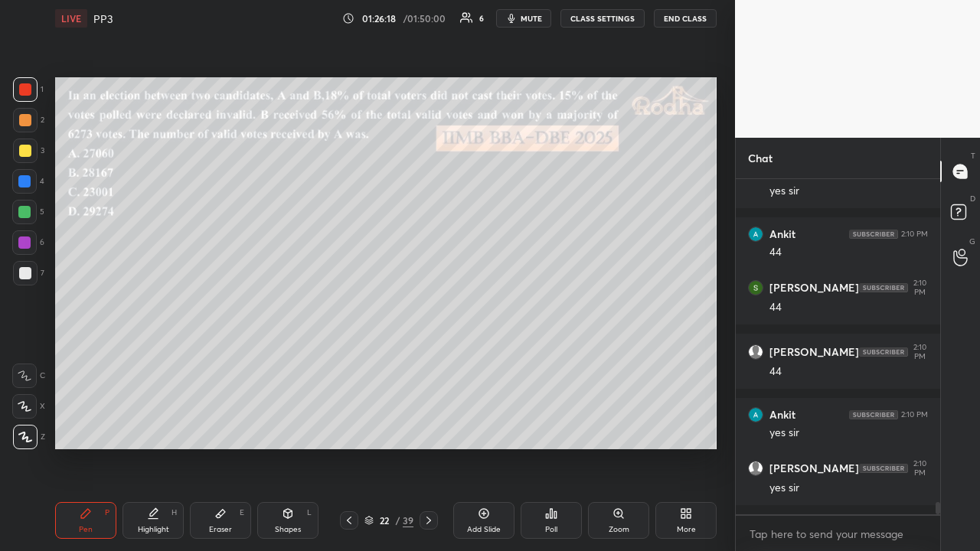
drag, startPoint x: 28, startPoint y: 219, endPoint x: 41, endPoint y: 228, distance: 16.6
click at [28, 219] on div at bounding box center [24, 212] width 24 height 24
click at [29, 127] on div at bounding box center [25, 120] width 24 height 24
click at [29, 90] on div at bounding box center [25, 89] width 12 height 12
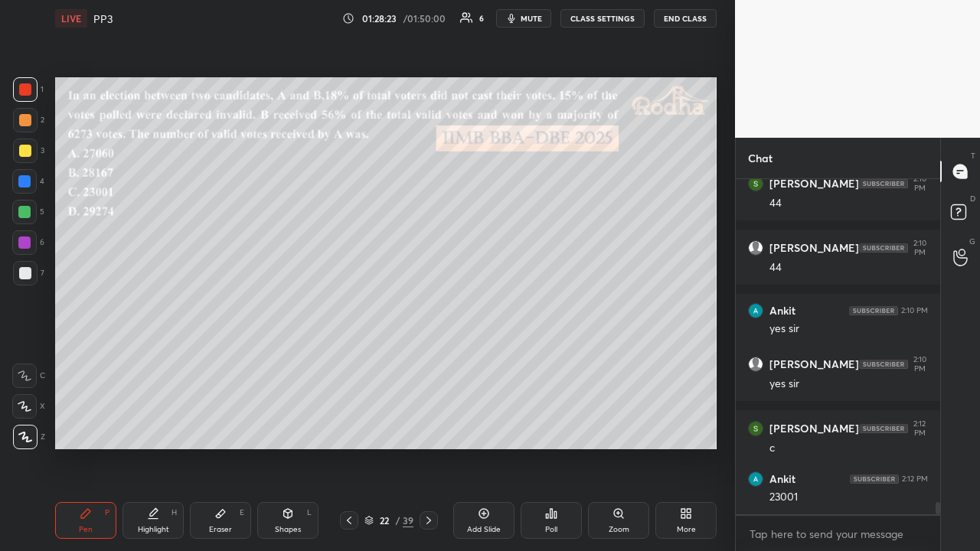
scroll to position [8868, 0]
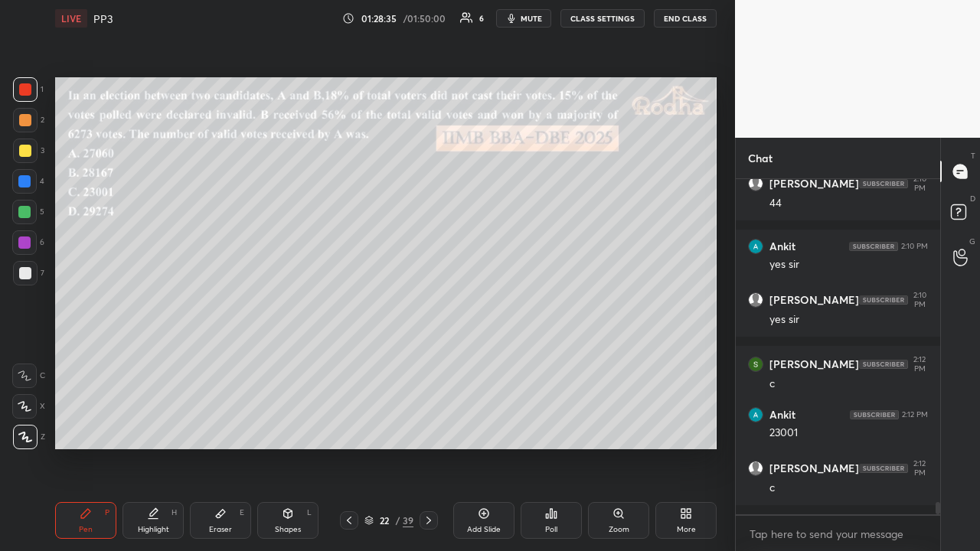
drag, startPoint x: 28, startPoint y: 148, endPoint x: 47, endPoint y: 184, distance: 40.4
click at [27, 152] on div at bounding box center [25, 151] width 12 height 12
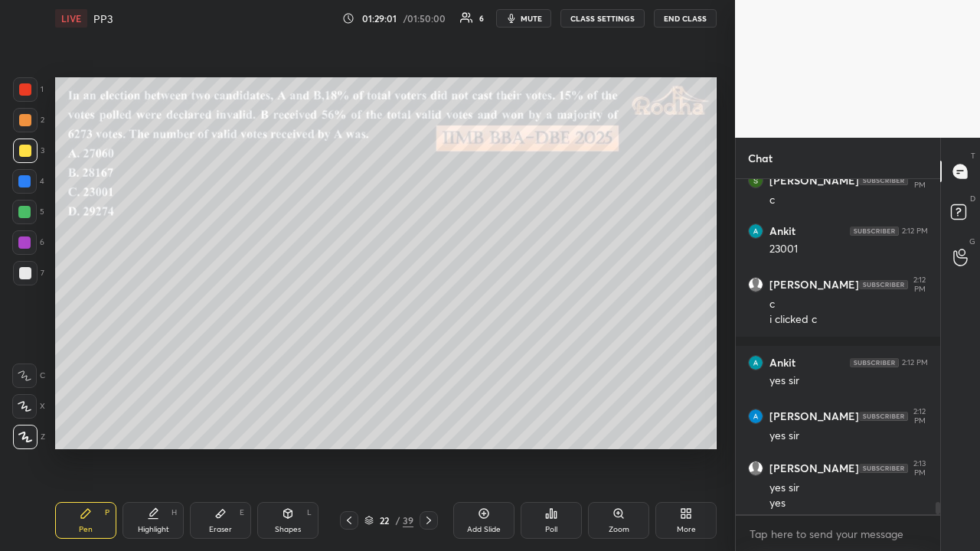
scroll to position [9067, 0]
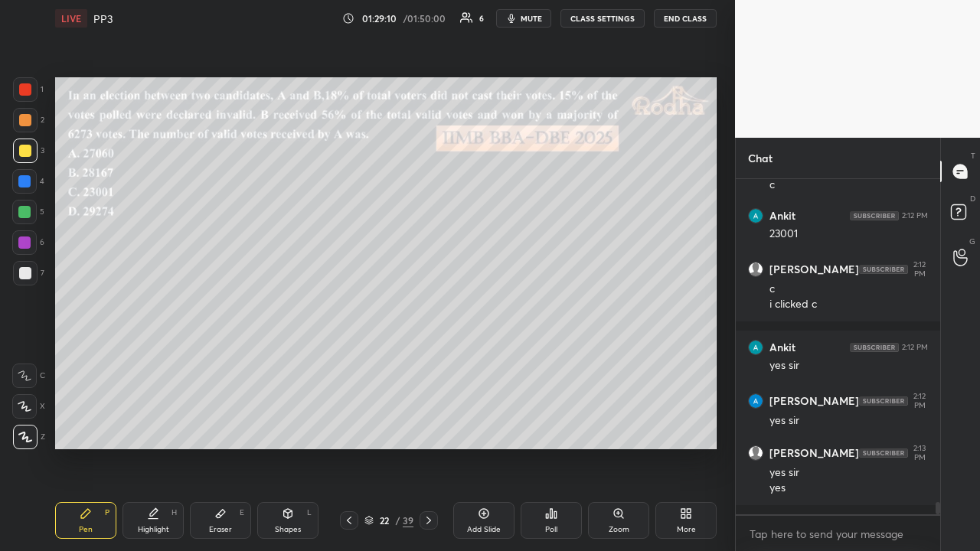
click at [430, 427] on icon at bounding box center [428, 520] width 12 height 12
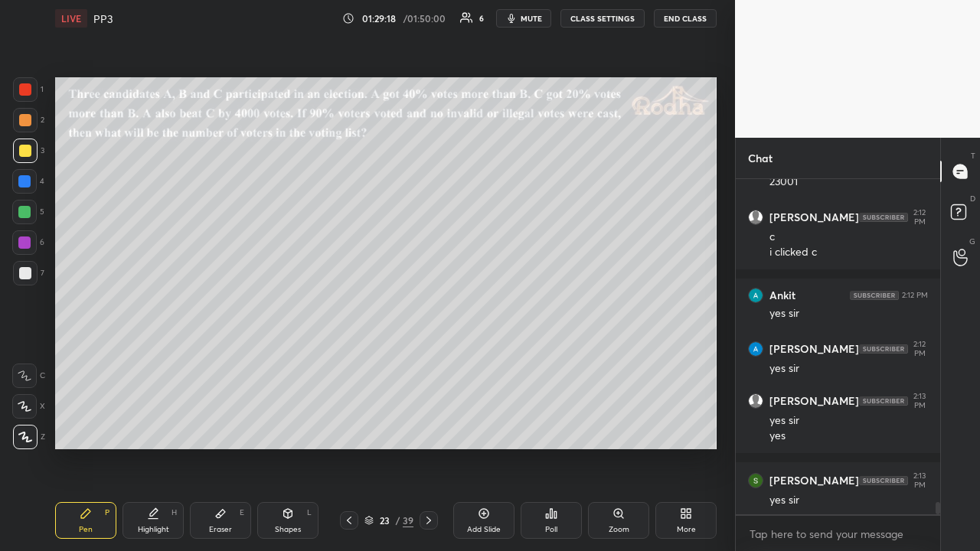
click at [428, 427] on icon at bounding box center [428, 520] width 12 height 12
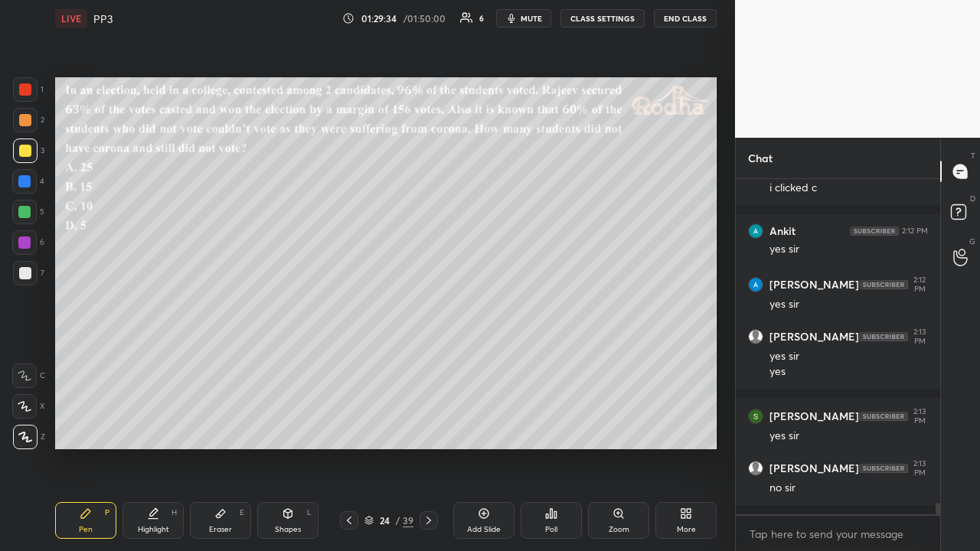
click at [355, 427] on div at bounding box center [349, 520] width 18 height 18
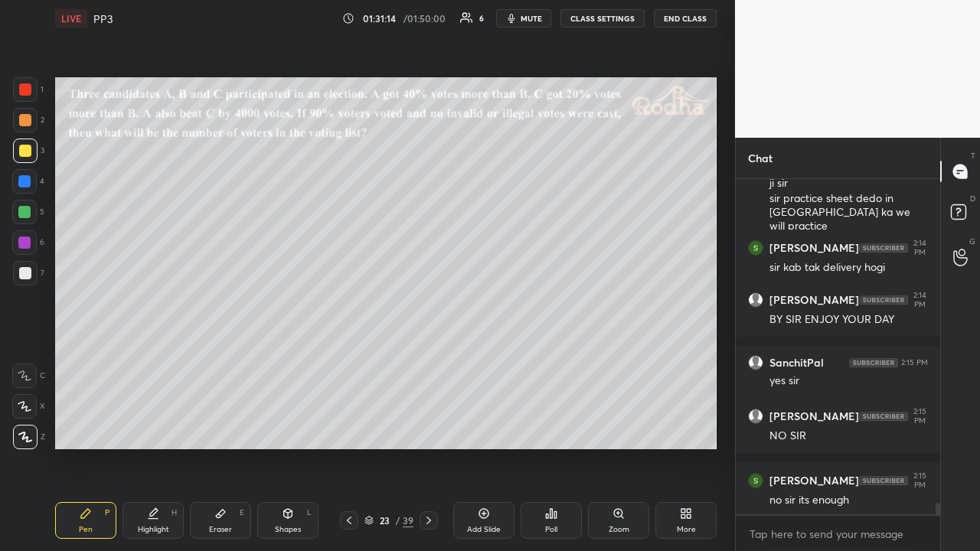
scroll to position [9666, 0]
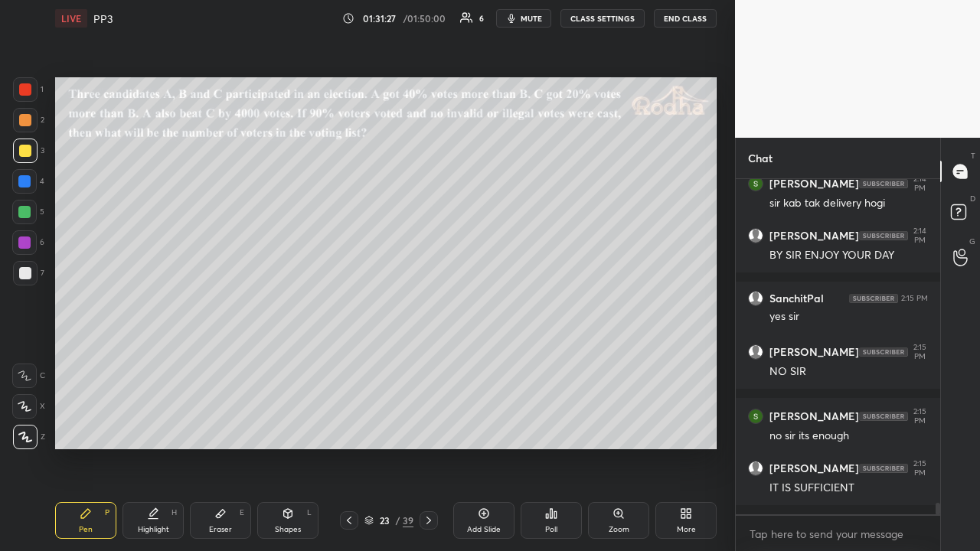
click at [349, 427] on icon at bounding box center [349, 520] width 12 height 12
click at [348, 427] on icon at bounding box center [349, 520] width 12 height 12
click at [346, 427] on icon at bounding box center [349, 520] width 12 height 12
click at [347, 427] on icon at bounding box center [349, 520] width 12 height 12
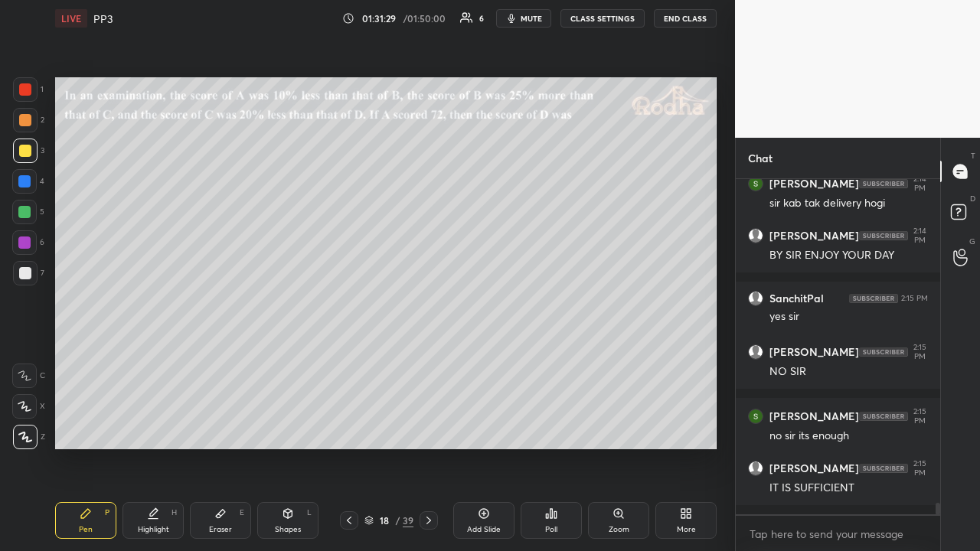
click at [347, 427] on icon at bounding box center [349, 520] width 12 height 12
drag, startPoint x: 426, startPoint y: 517, endPoint x: 398, endPoint y: 474, distance: 50.3
click at [427, 427] on icon at bounding box center [428, 520] width 12 height 12
click at [351, 427] on icon at bounding box center [349, 520] width 12 height 12
click at [349, 427] on icon at bounding box center [349, 520] width 12 height 12
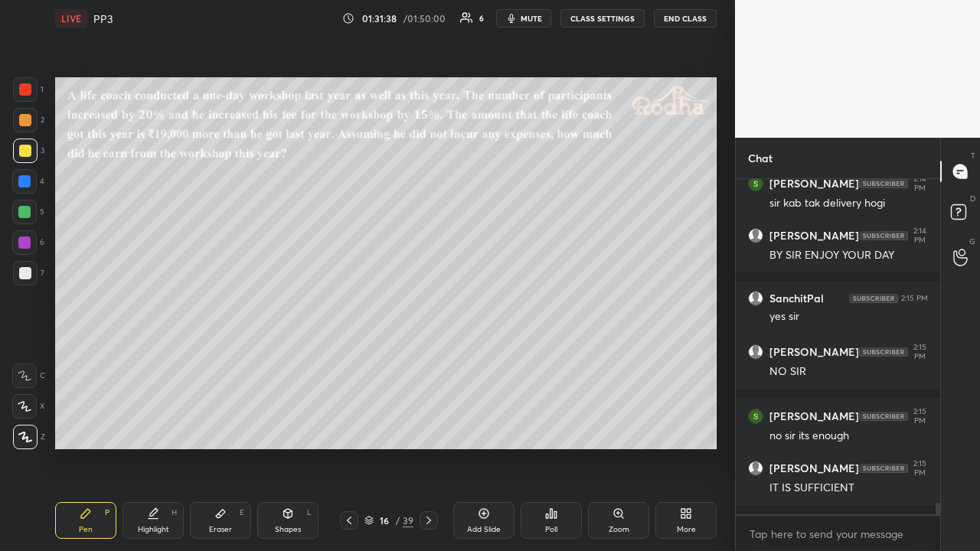
click at [424, 427] on icon at bounding box center [428, 520] width 12 height 12
click at [430, 427] on icon at bounding box center [428, 520] width 12 height 12
click at [432, 427] on icon at bounding box center [428, 520] width 12 height 12
click at [426, 427] on icon at bounding box center [428, 520] width 12 height 12
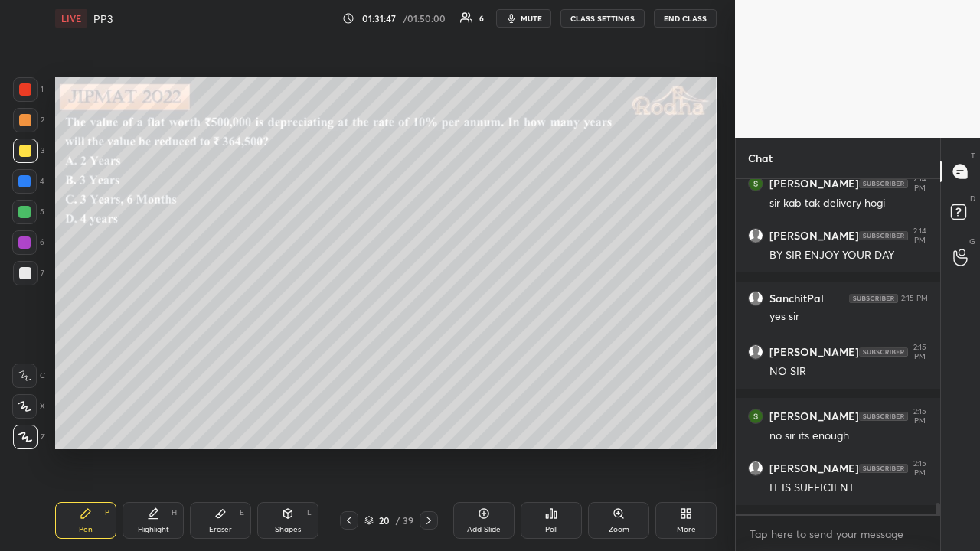
click at [425, 427] on icon at bounding box center [428, 520] width 12 height 12
click at [430, 427] on icon at bounding box center [428, 521] width 5 height 8
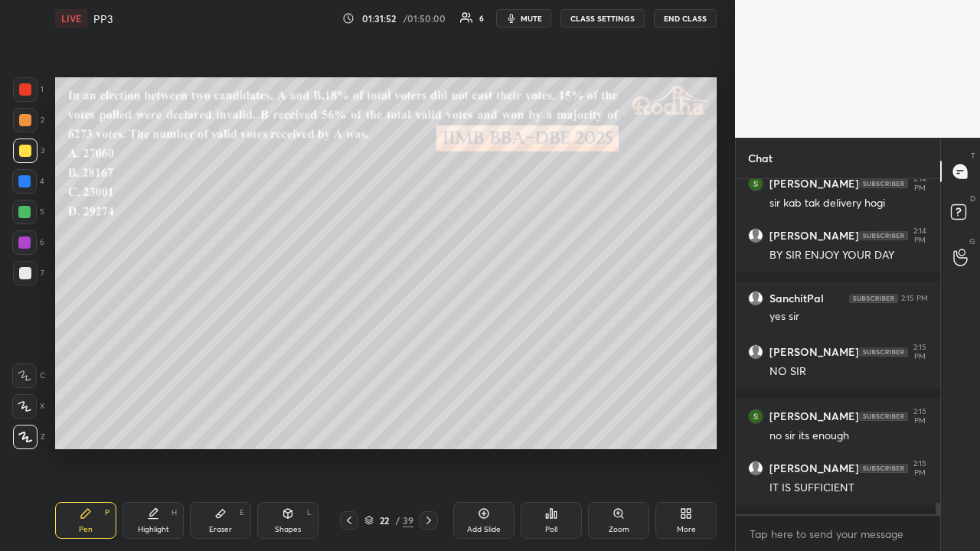
click at [432, 427] on icon at bounding box center [428, 520] width 12 height 12
click at [351, 427] on icon at bounding box center [349, 520] width 12 height 12
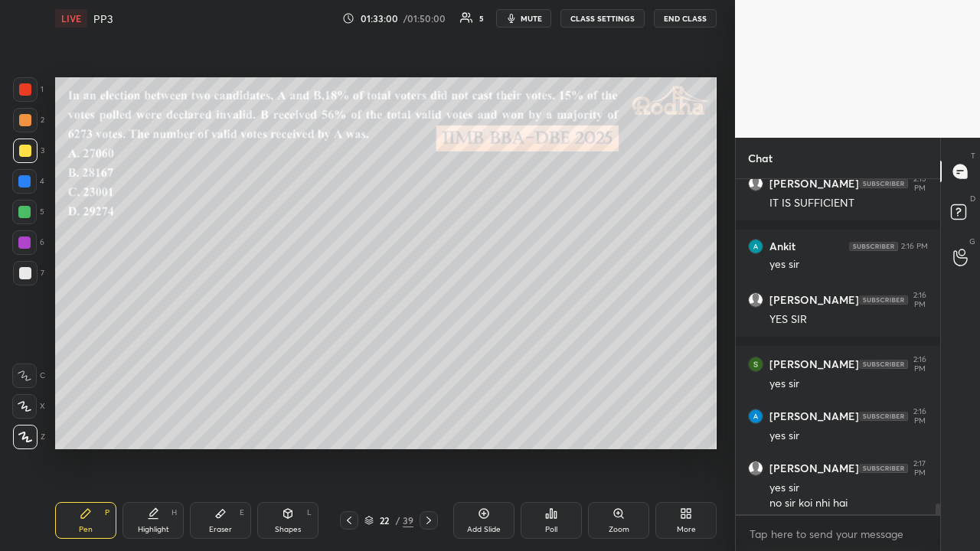
scroll to position [9966, 0]
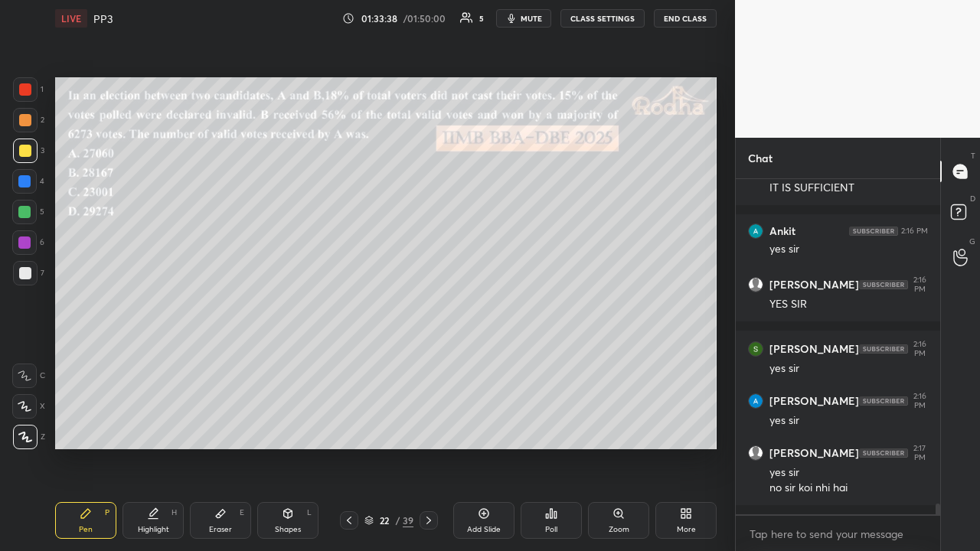
click at [684, 427] on div "More" at bounding box center [685, 520] width 61 height 37
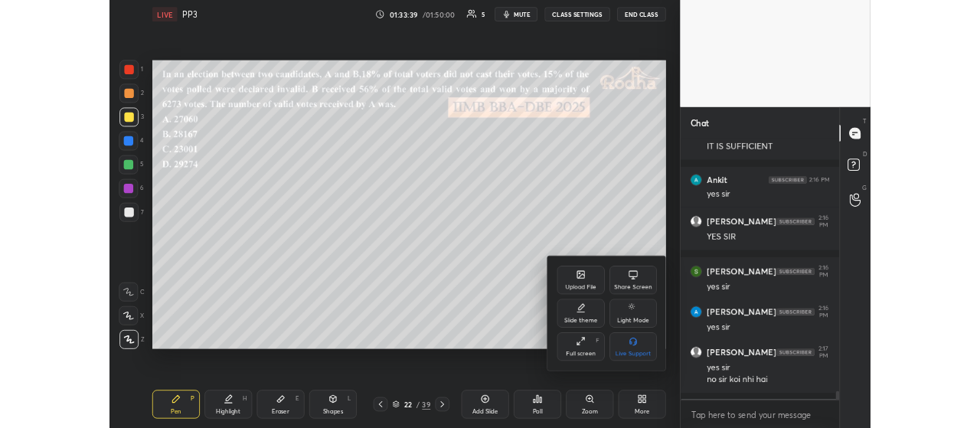
scroll to position [10018, 0]
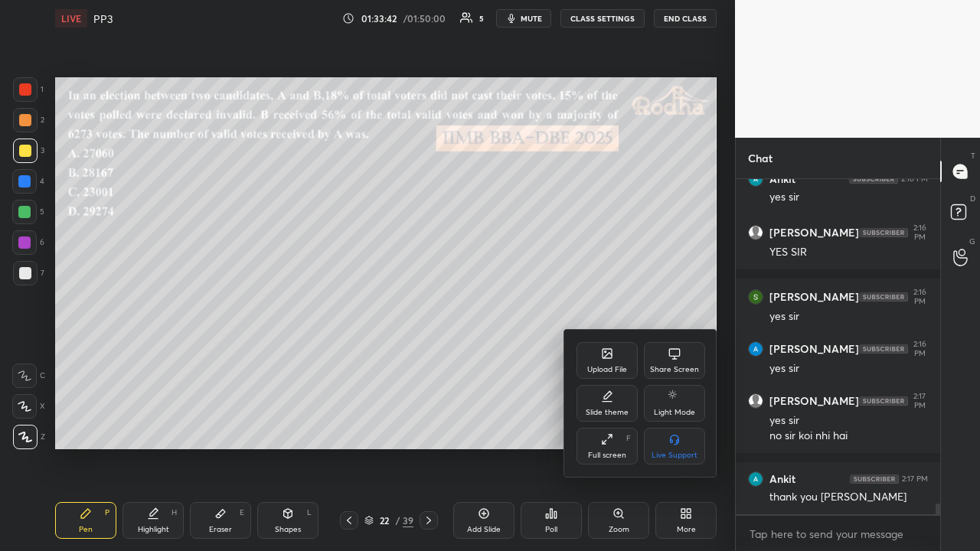
click at [629, 240] on div at bounding box center [490, 275] width 980 height 551
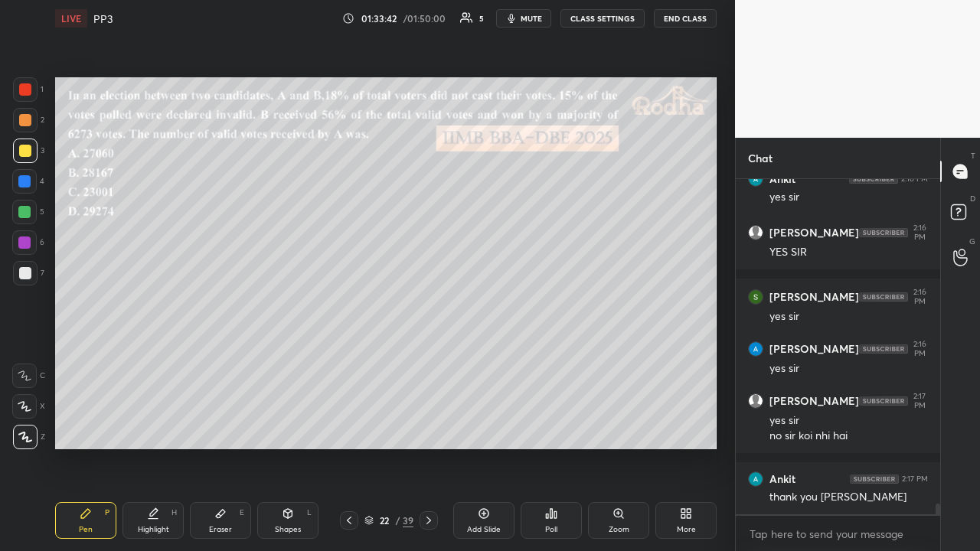
click at [680, 427] on div "More" at bounding box center [685, 520] width 61 height 37
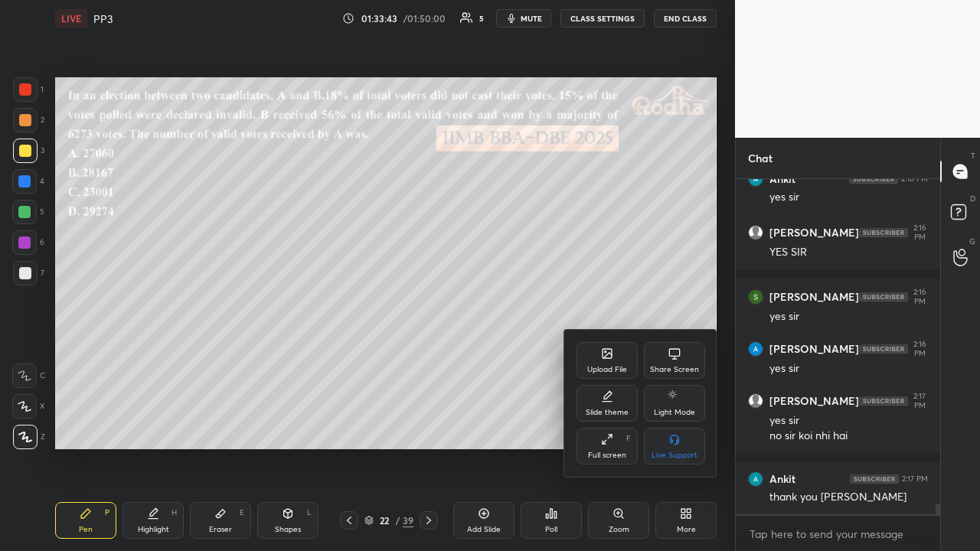
click at [603, 427] on icon at bounding box center [607, 439] width 12 height 12
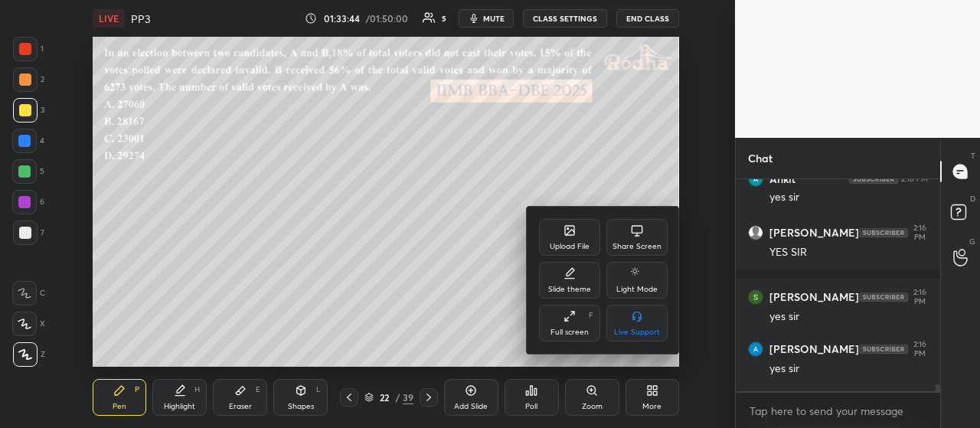
scroll to position [10206, 0]
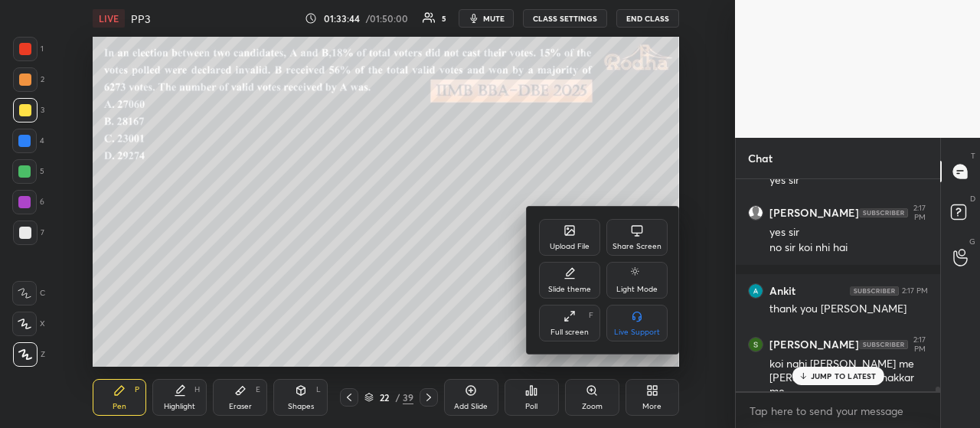
click at [641, 18] on div at bounding box center [490, 214] width 980 height 428
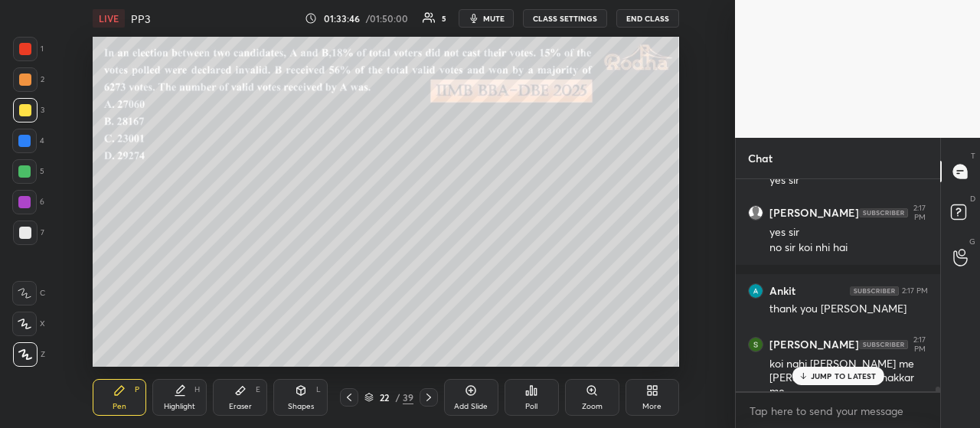
click at [830, 377] on p "JUMP TO LATEST" at bounding box center [843, 375] width 66 height 9
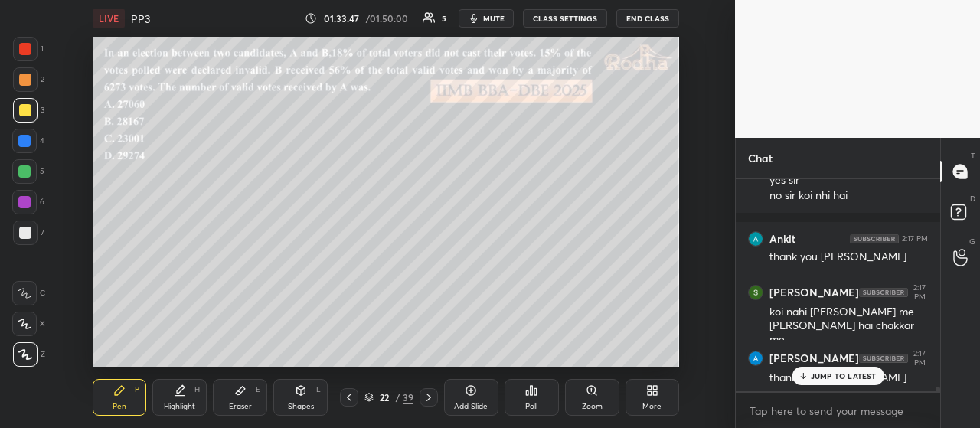
click at [826, 374] on p "JUMP TO LATEST" at bounding box center [843, 375] width 66 height 9
click at [644, 16] on button "END CLASS" at bounding box center [647, 18] width 63 height 18
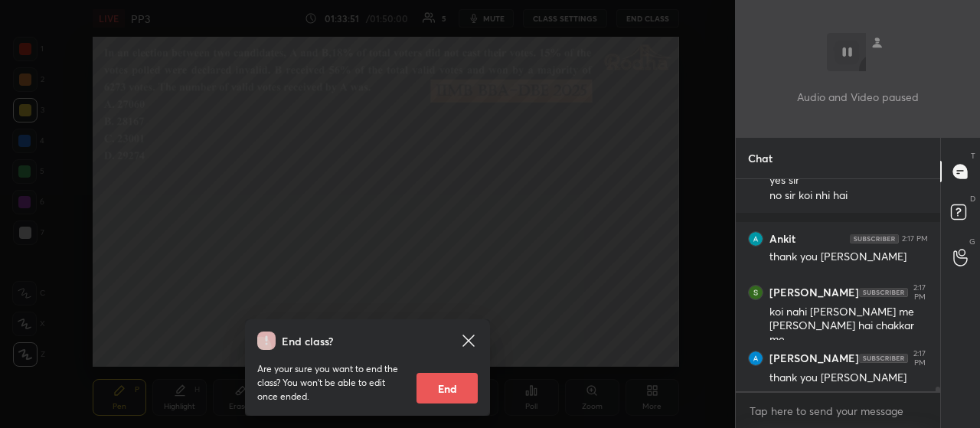
click at [644, 16] on div at bounding box center [367, 214] width 735 height 428
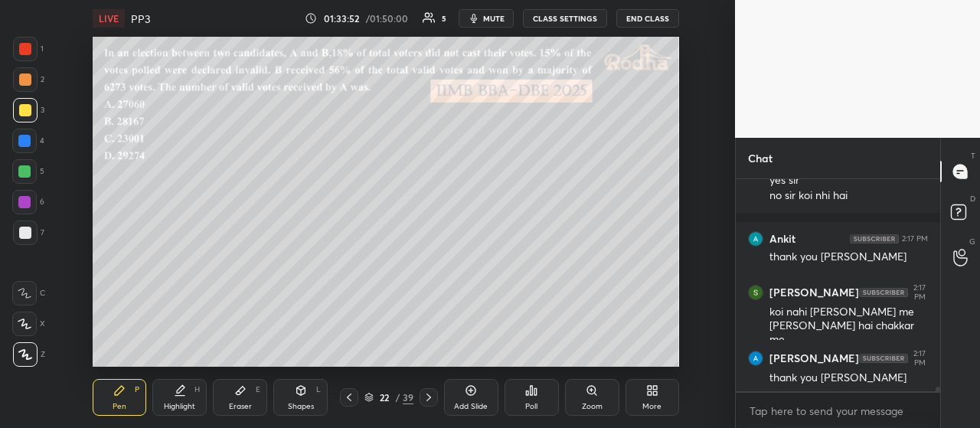
click at [644, 16] on button "END CLASS" at bounding box center [647, 18] width 63 height 18
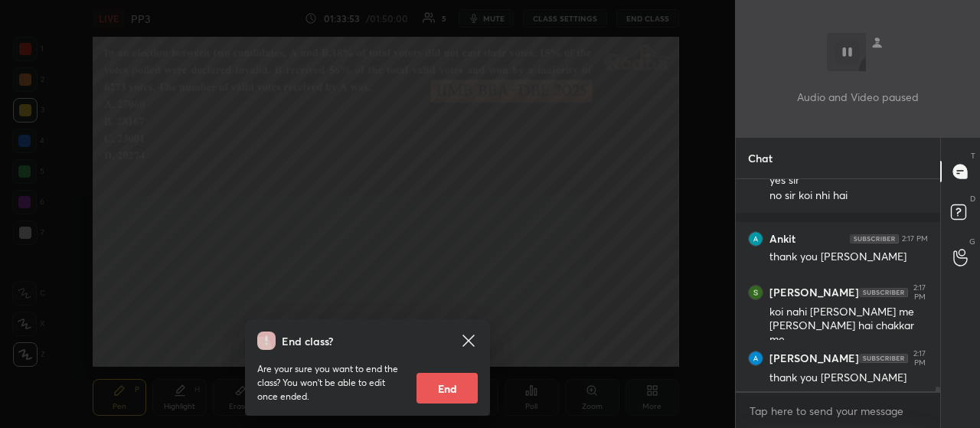
click at [466, 373] on button "End" at bounding box center [446, 388] width 61 height 31
type textarea "x"
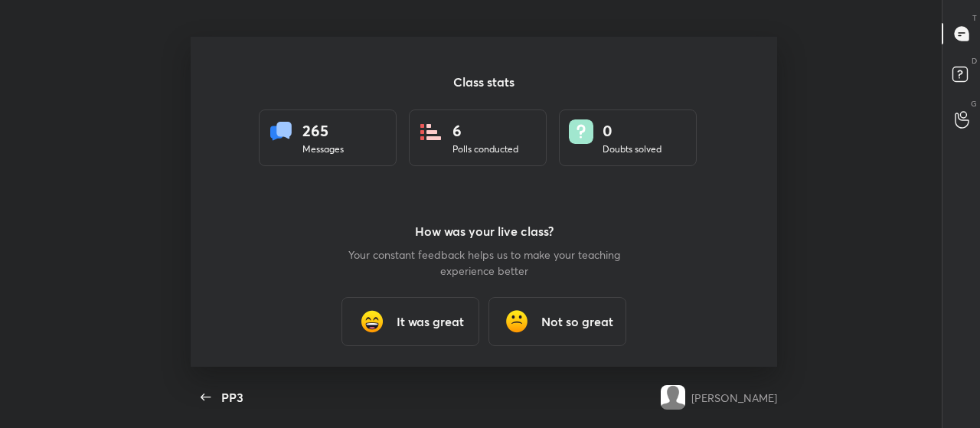
scroll to position [76200, 75599]
